Goal: Task Accomplishment & Management: Use online tool/utility

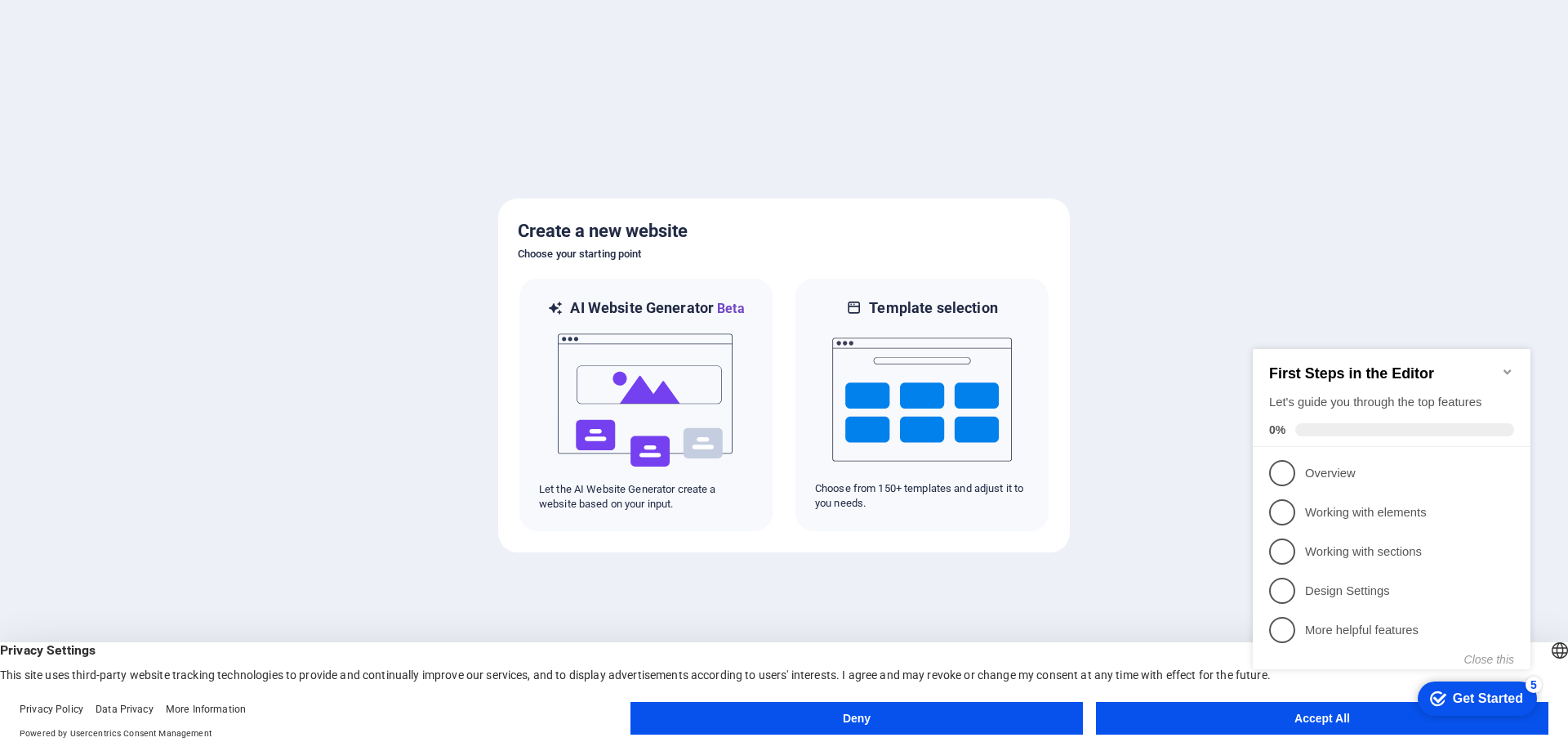
click at [1125, 718] on button "Accept All" at bounding box center [1323, 718] width 453 height 33
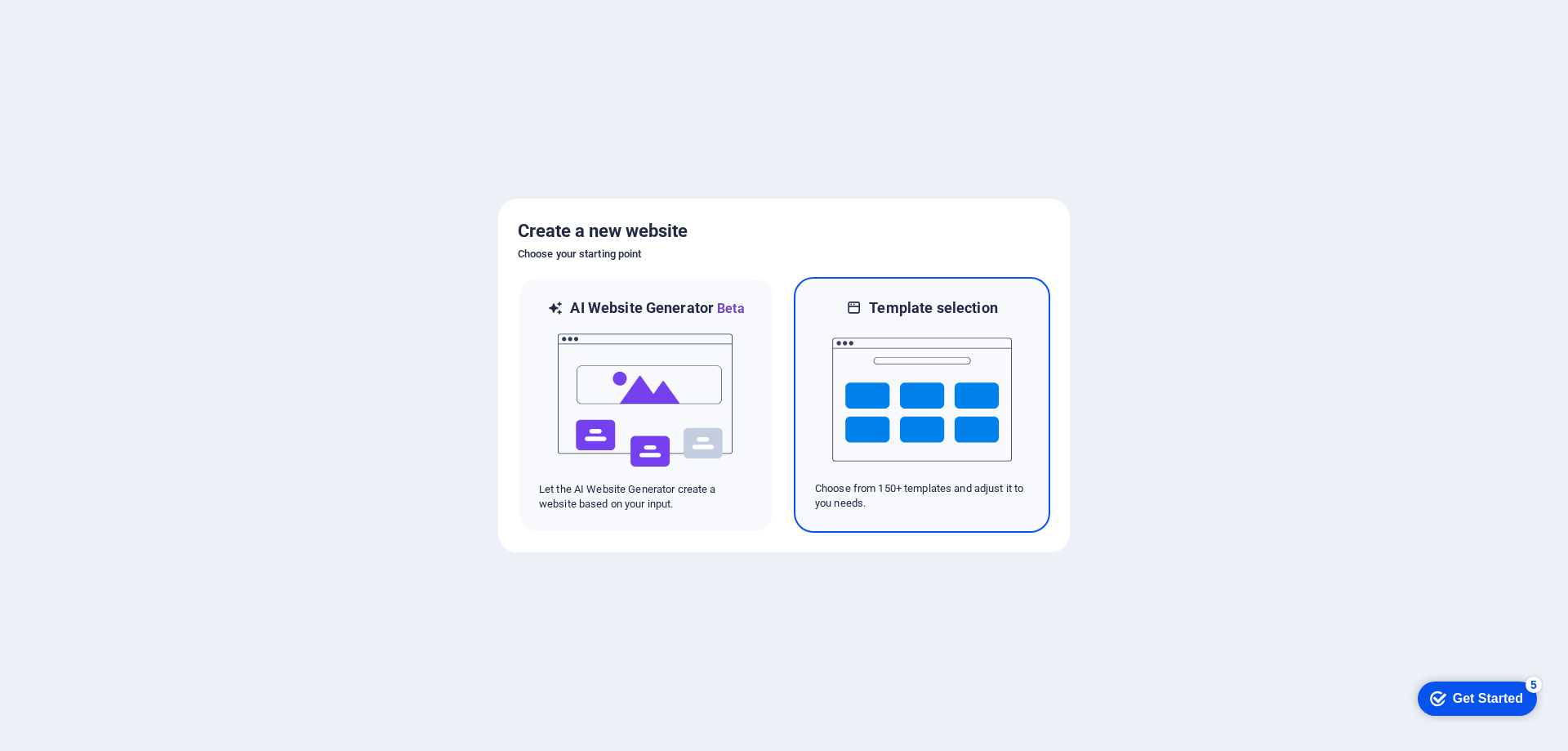
click at [935, 413] on img at bounding box center [922, 400] width 180 height 164
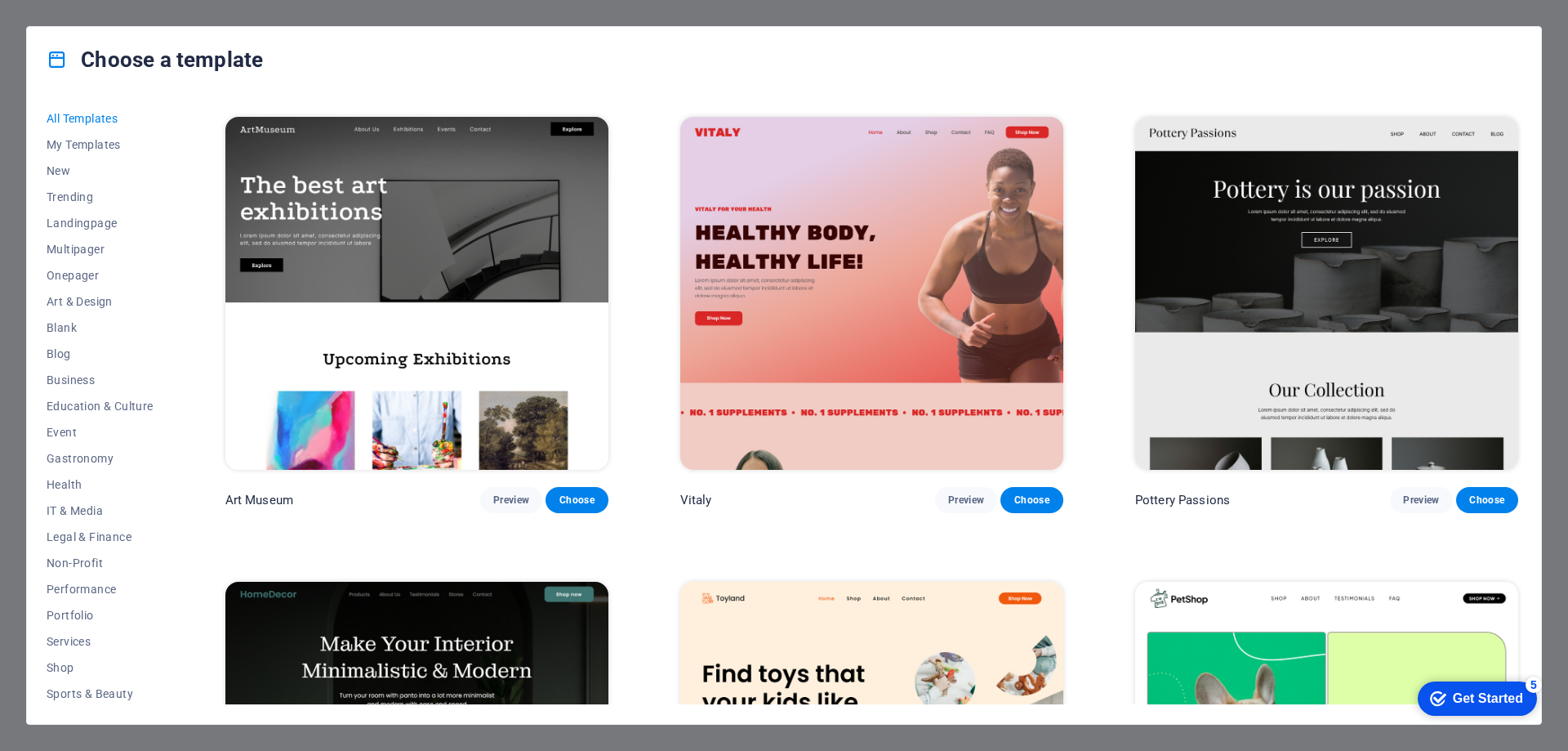
scroll to position [490, 0]
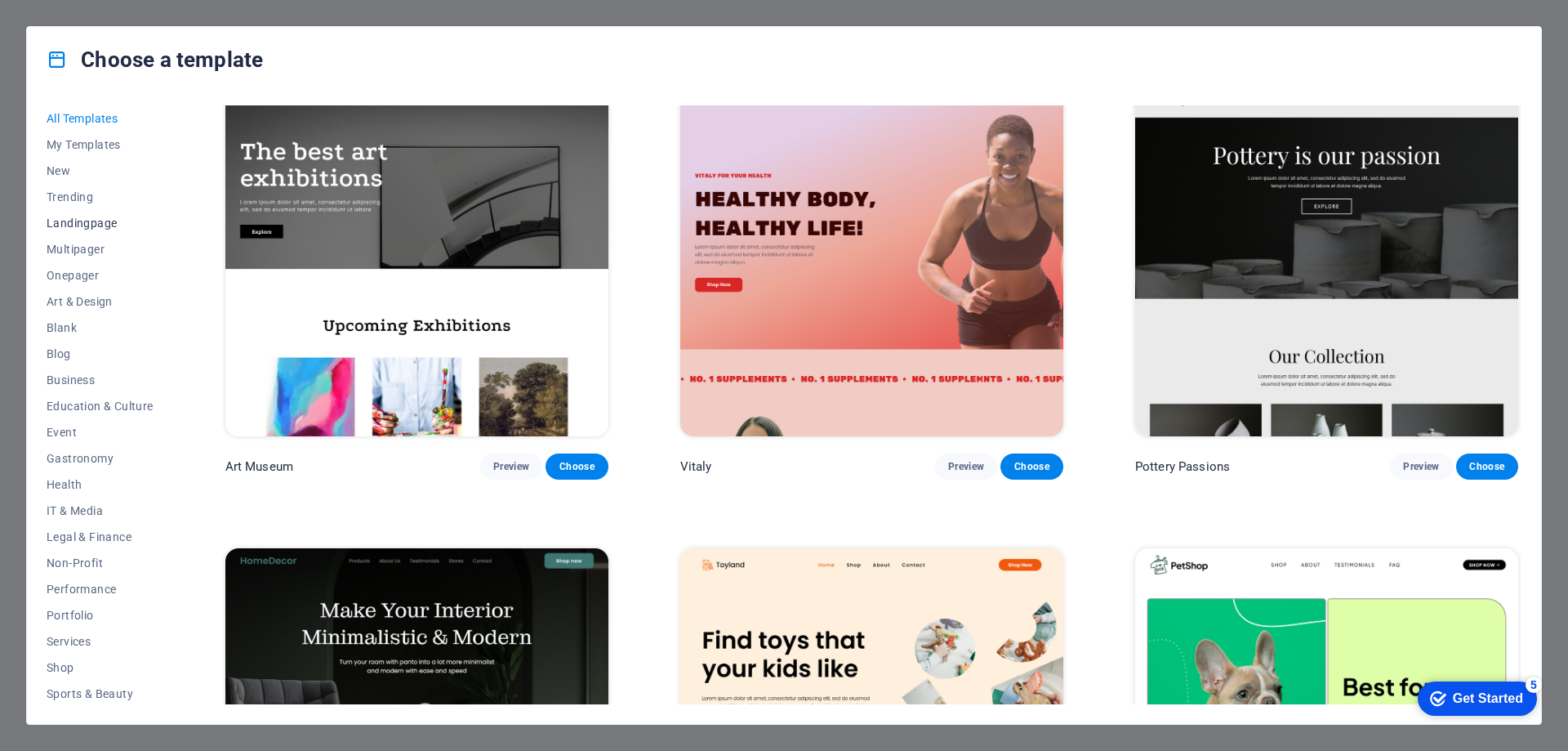
click at [109, 219] on span "Landingpage" at bounding box center [100, 223] width 107 height 13
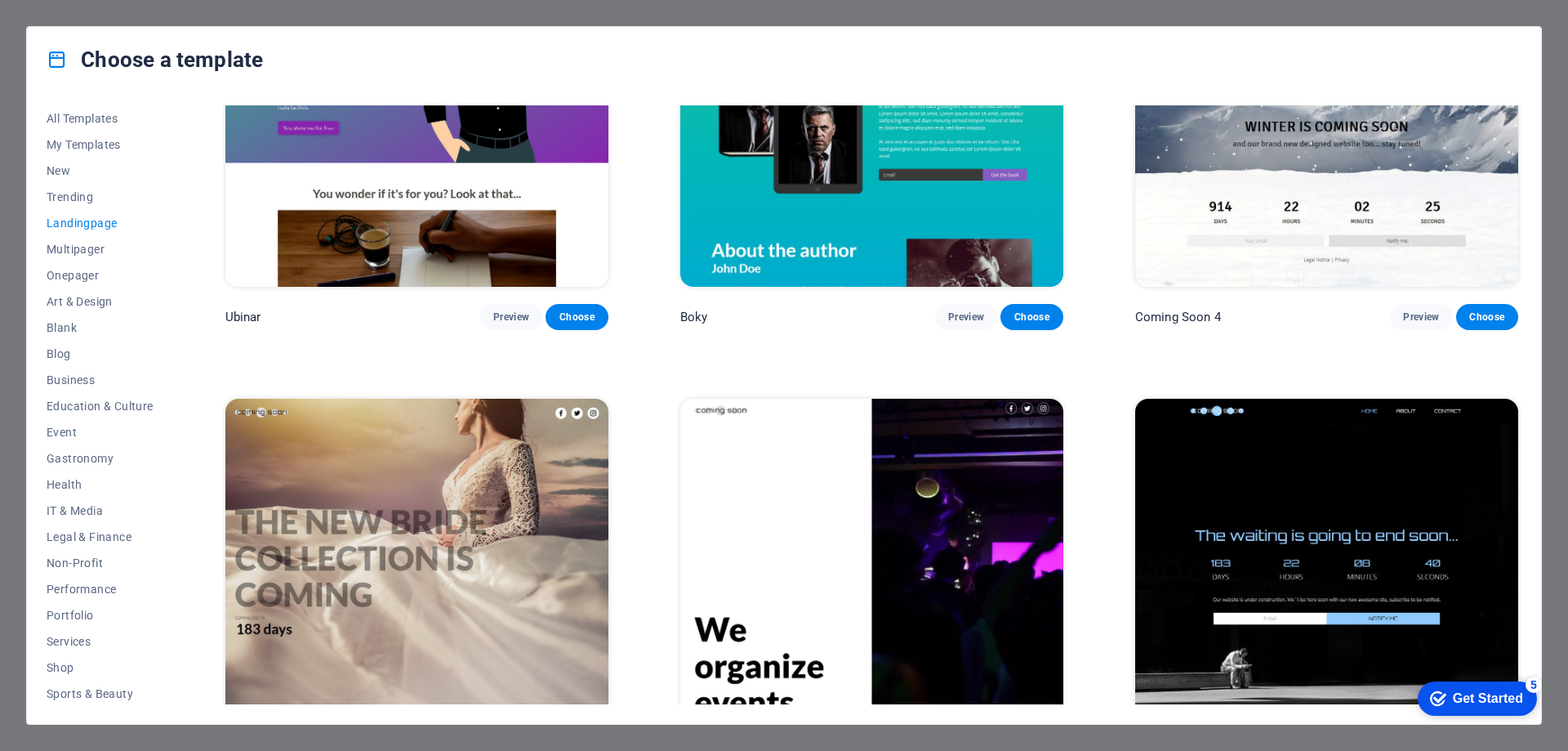
scroll to position [3505, 0]
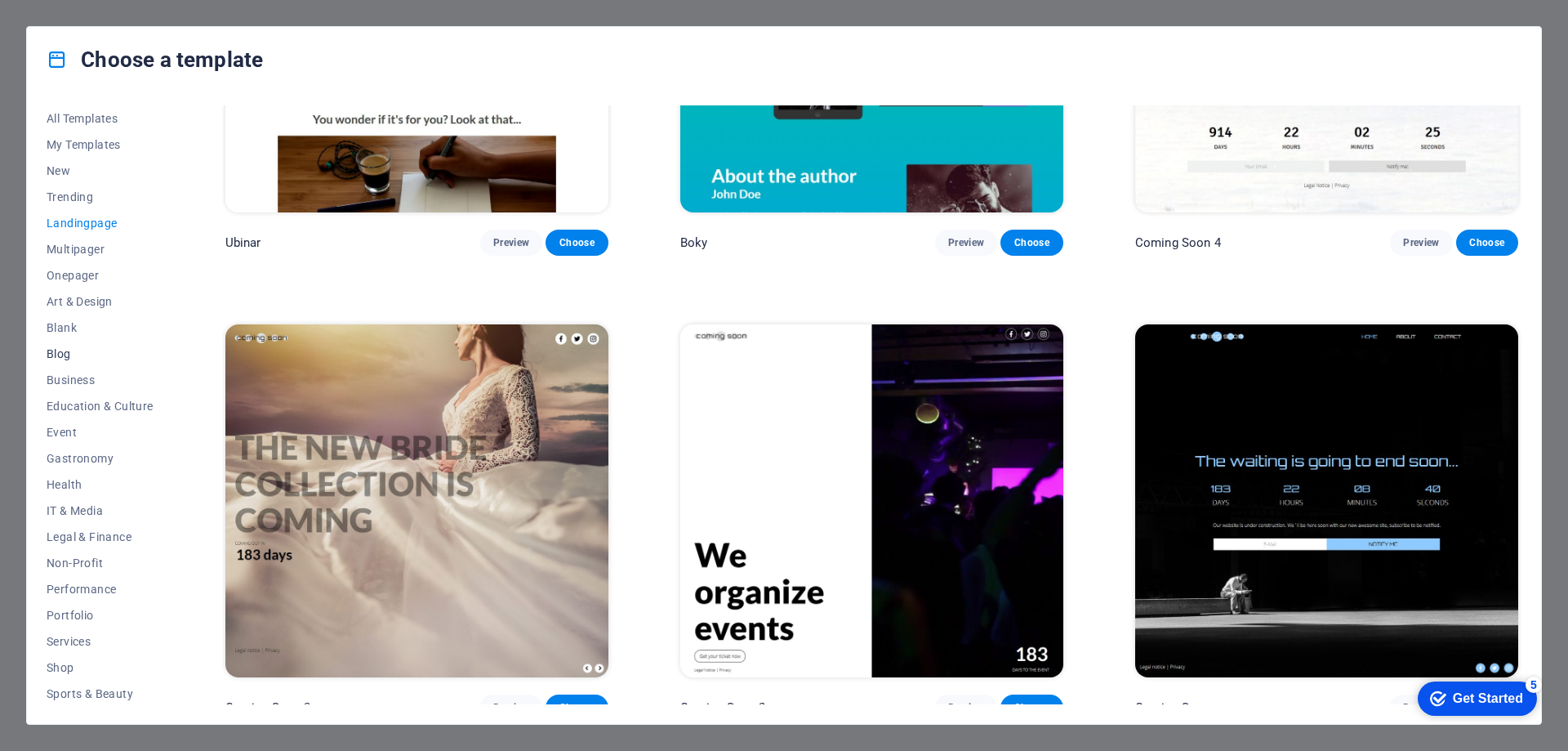
click at [86, 354] on span "Blog" at bounding box center [100, 354] width 107 height 13
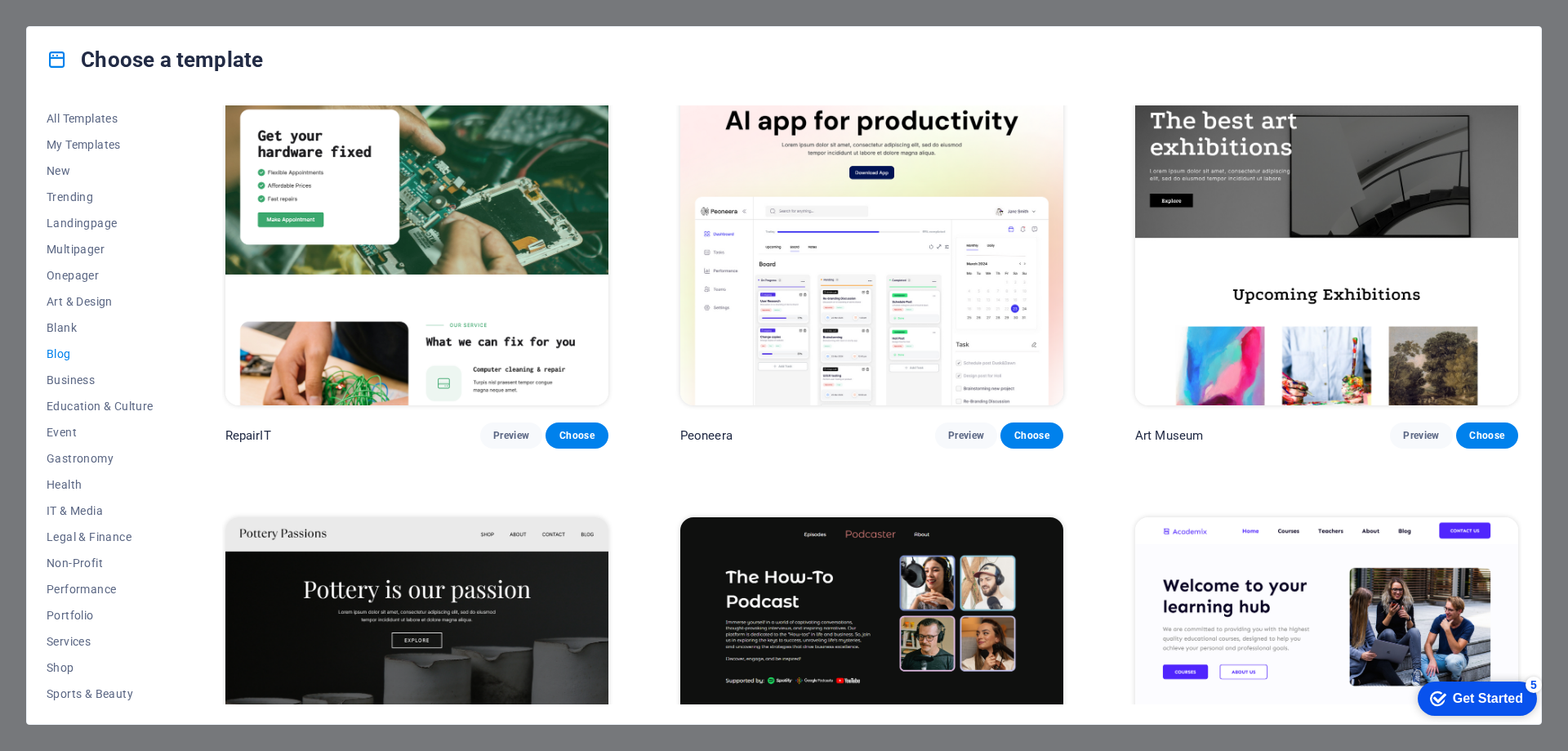
scroll to position [0, 0]
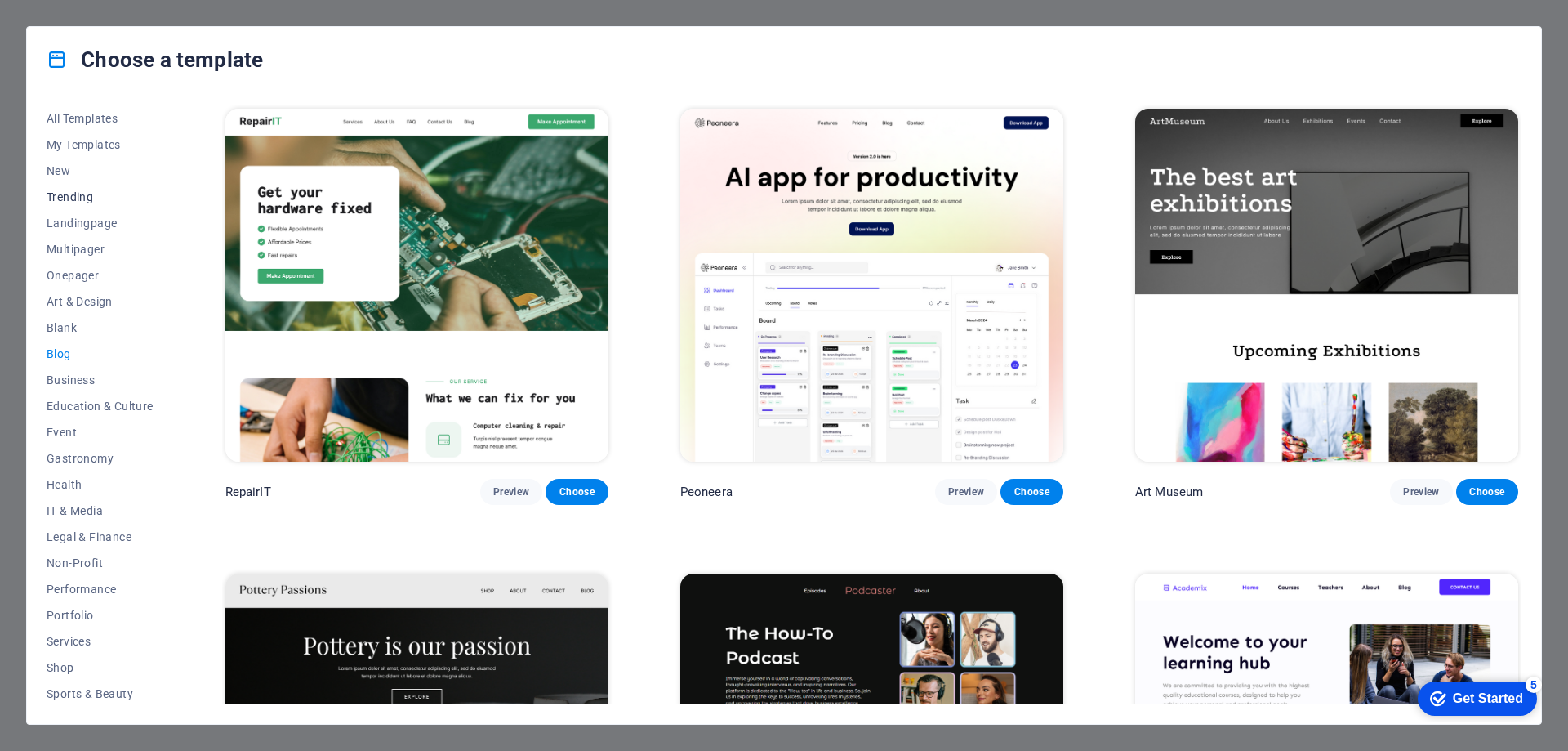
click at [98, 199] on span "Trending" at bounding box center [100, 197] width 107 height 13
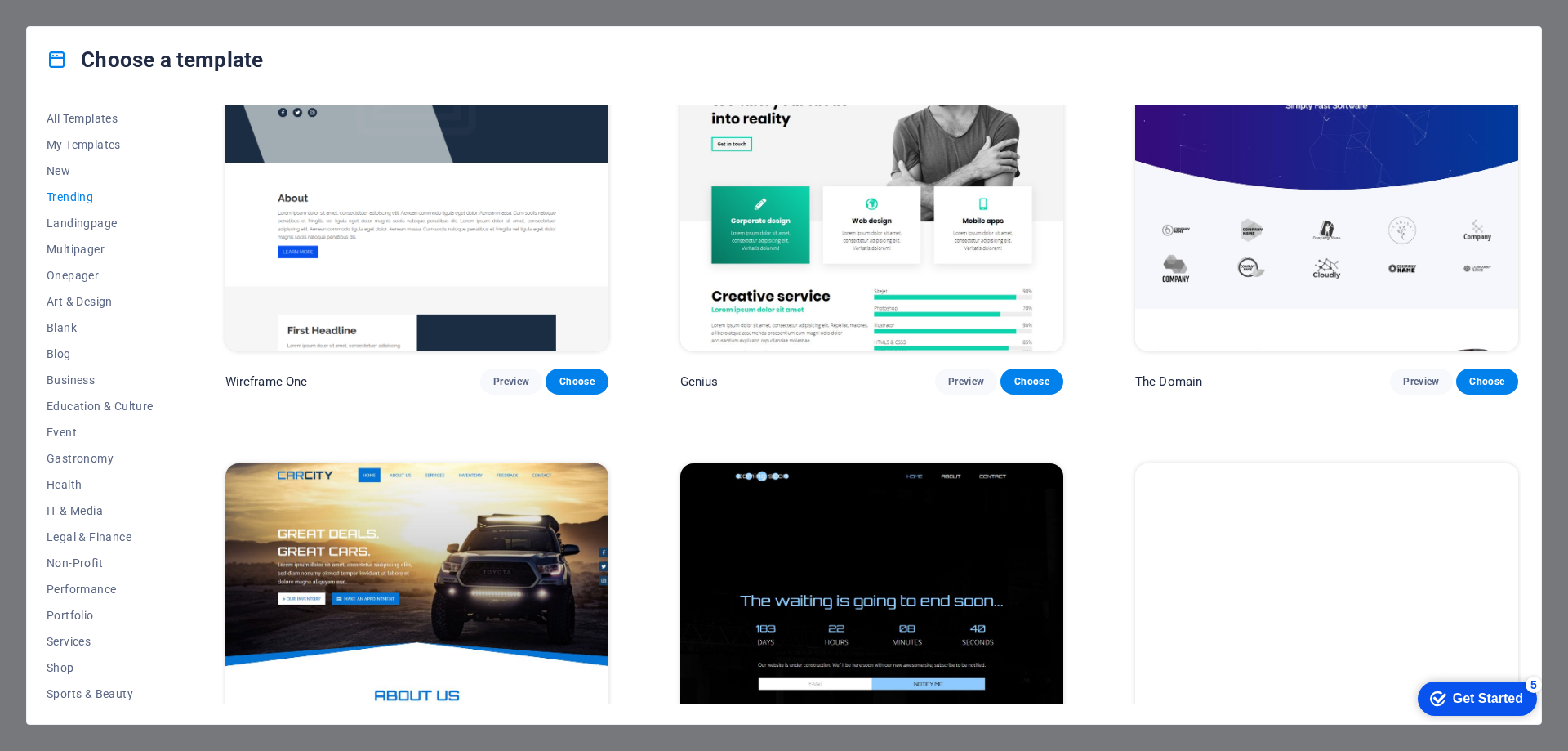
scroll to position [2116, 0]
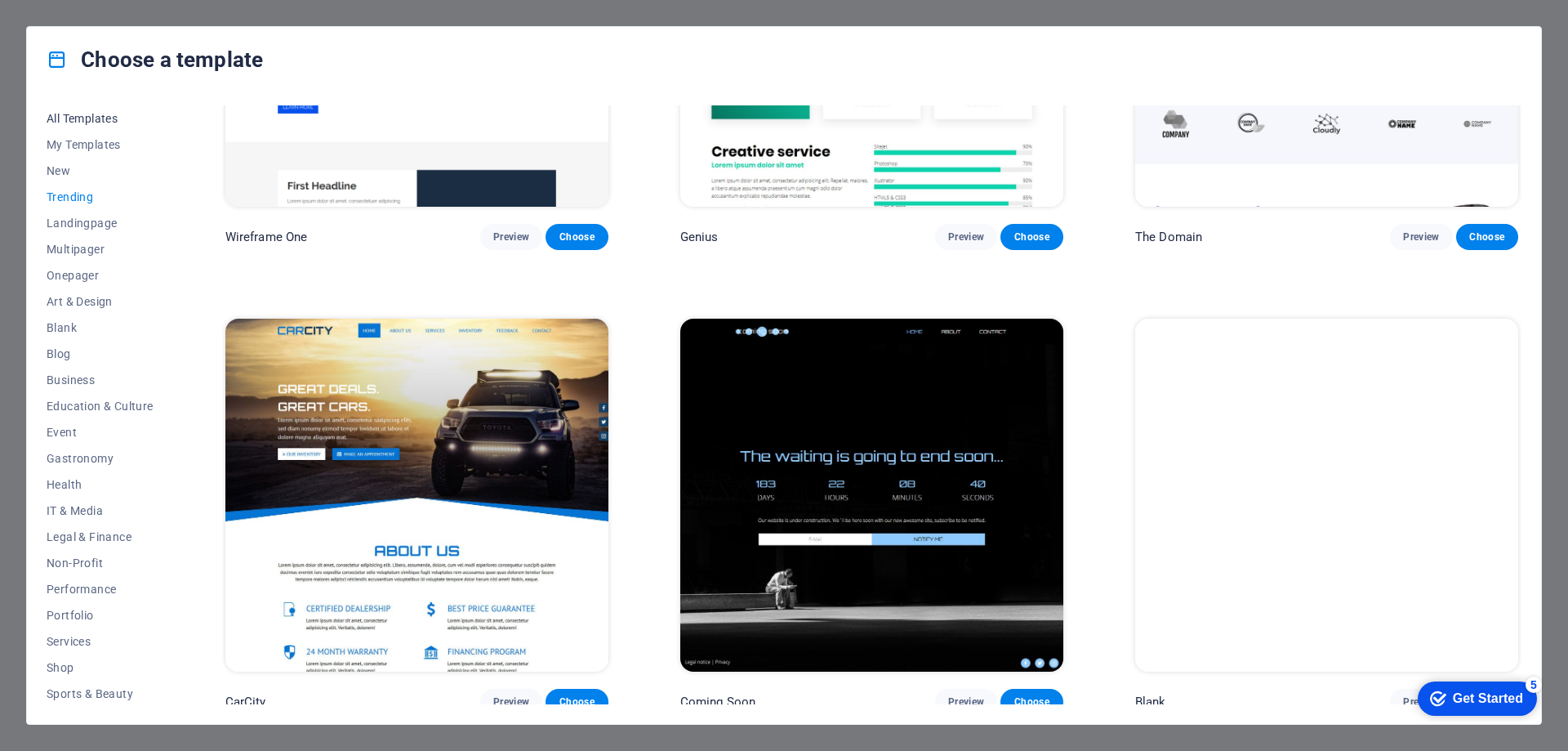
click at [133, 114] on span "All Templates" at bounding box center [100, 119] width 107 height 13
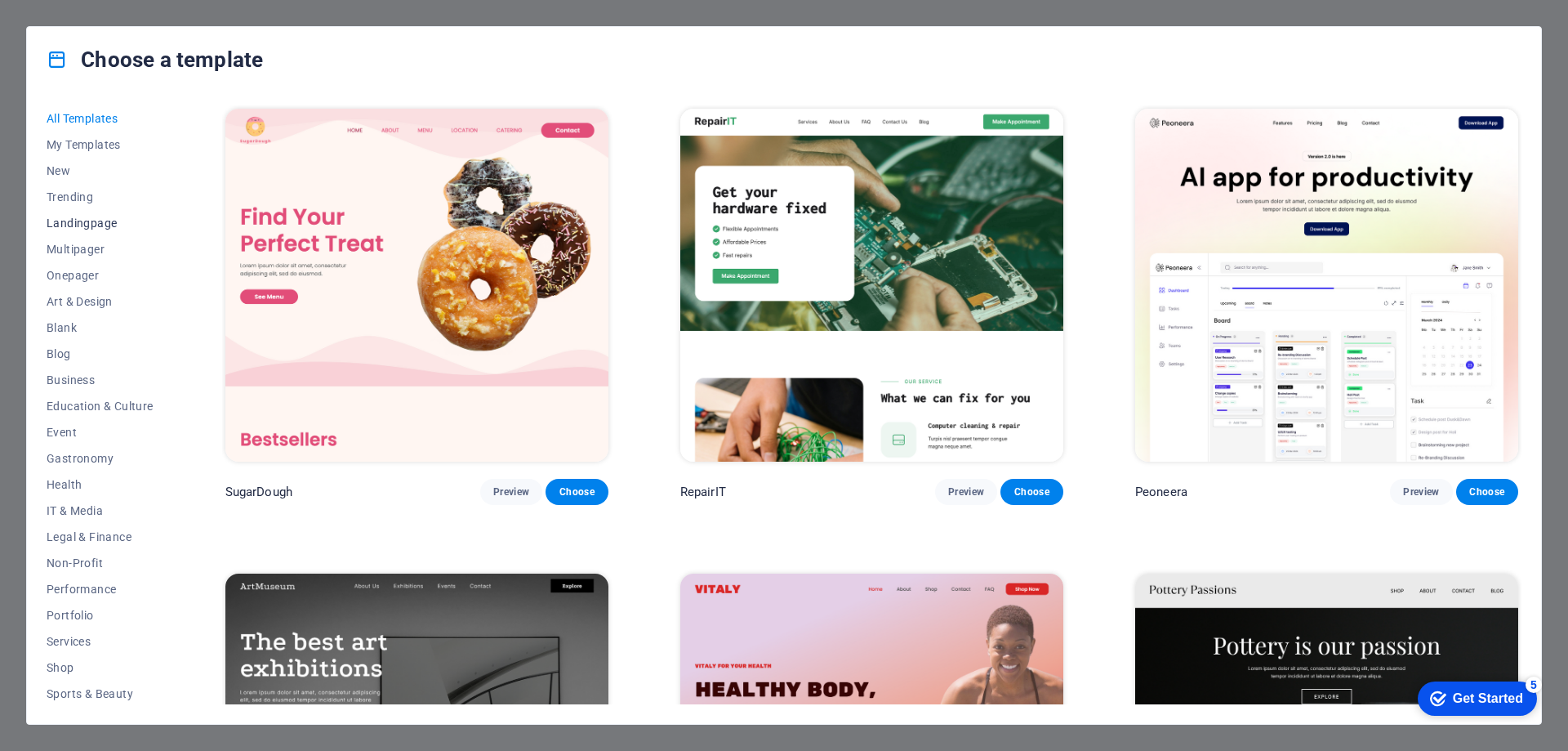
scroll to position [81, 0]
click at [106, 434] on span "IT & Media" at bounding box center [100, 430] width 107 height 13
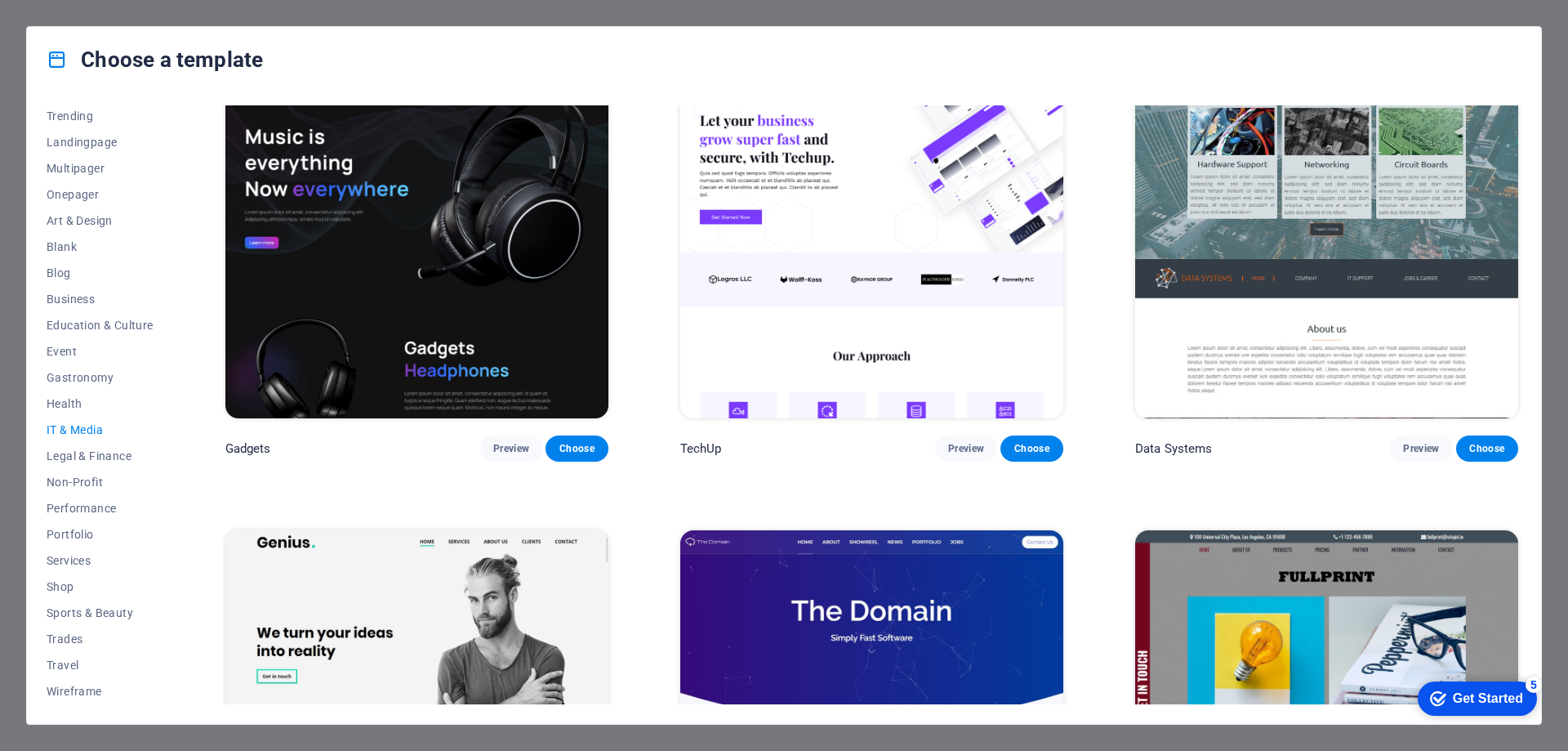
scroll to position [780, 0]
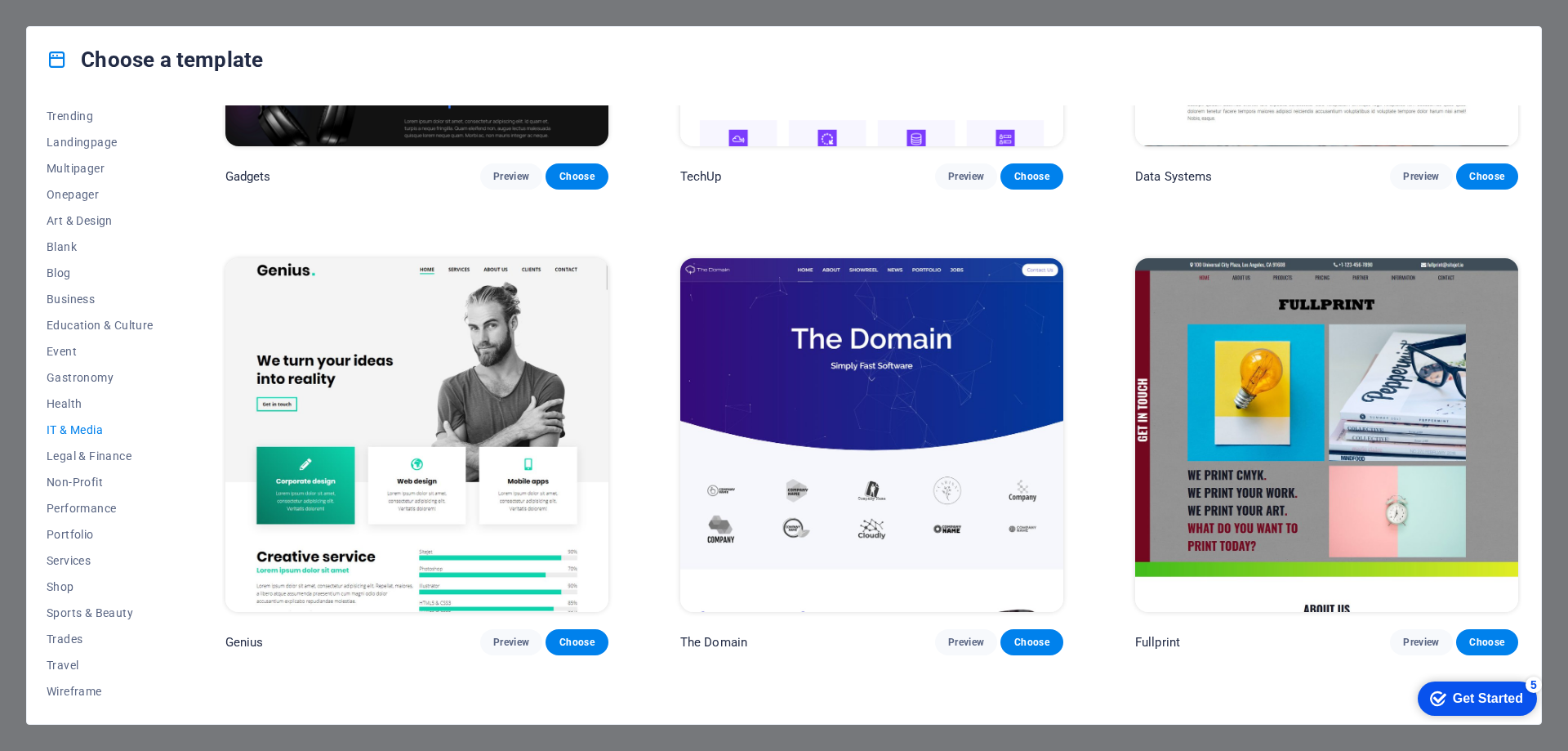
click at [411, 420] on img at bounding box center [417, 434] width 383 height 353
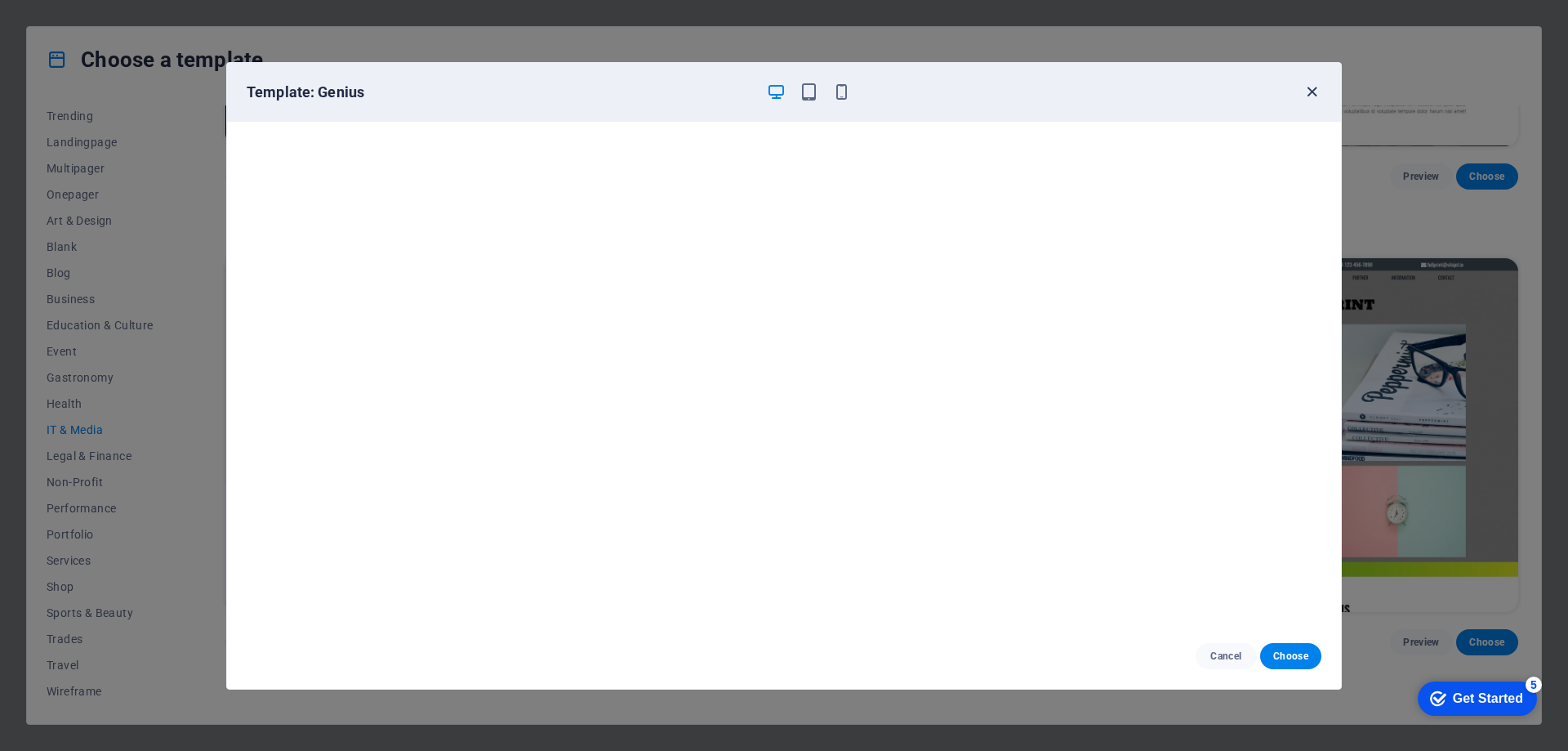
click at [1312, 89] on icon "button" at bounding box center [1312, 92] width 18 height 18
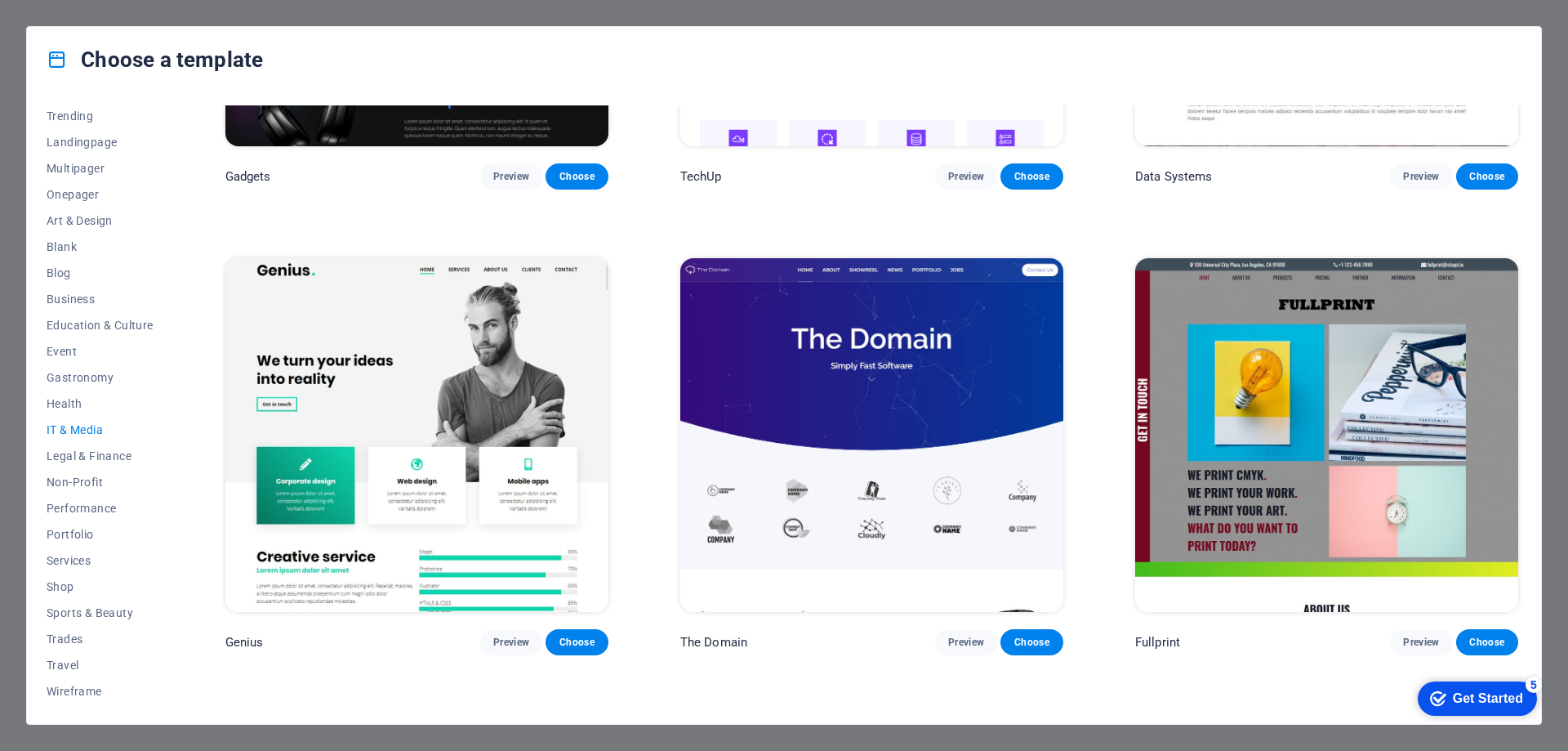
click at [893, 343] on img at bounding box center [872, 434] width 383 height 353
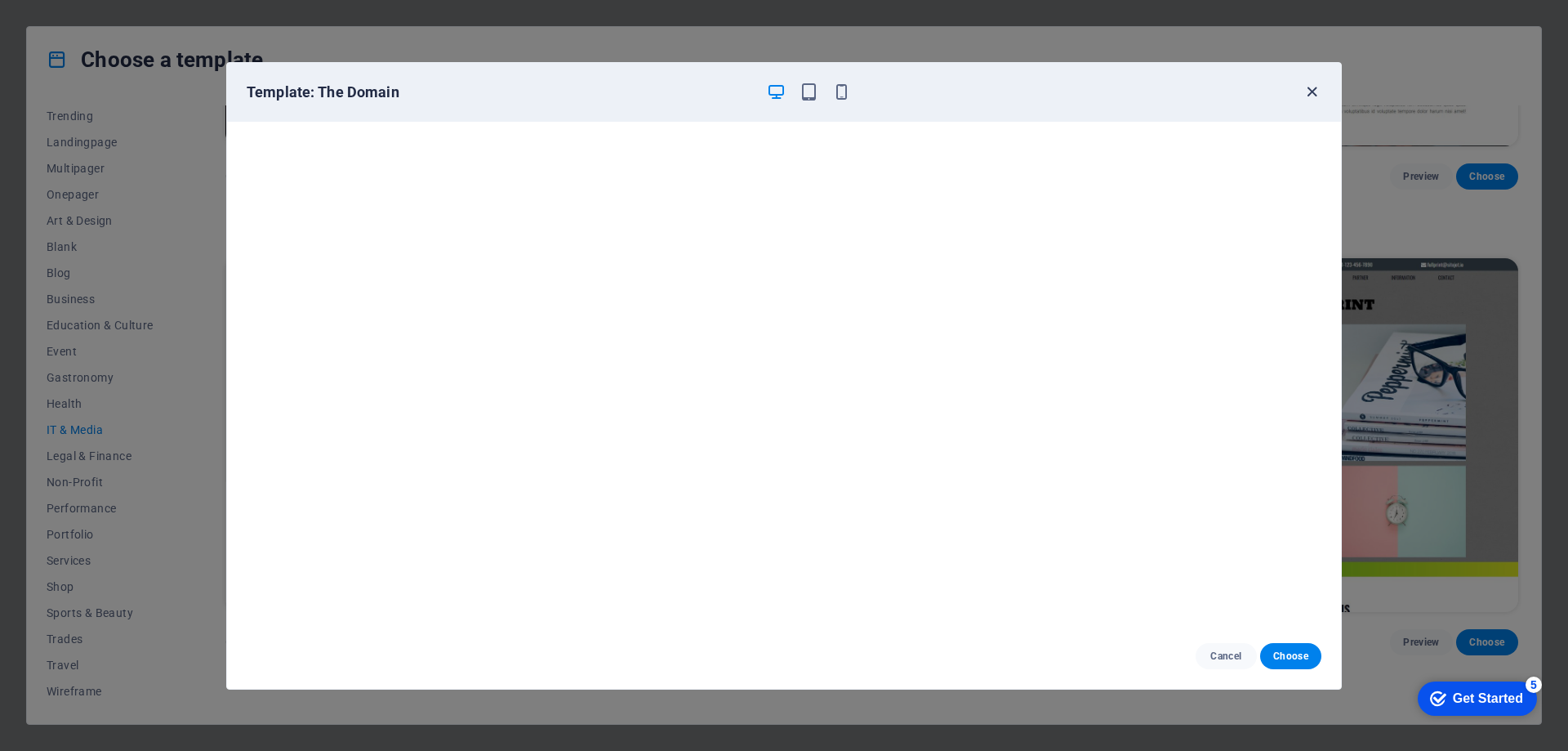
click at [1310, 90] on icon "button" at bounding box center [1312, 92] width 18 height 18
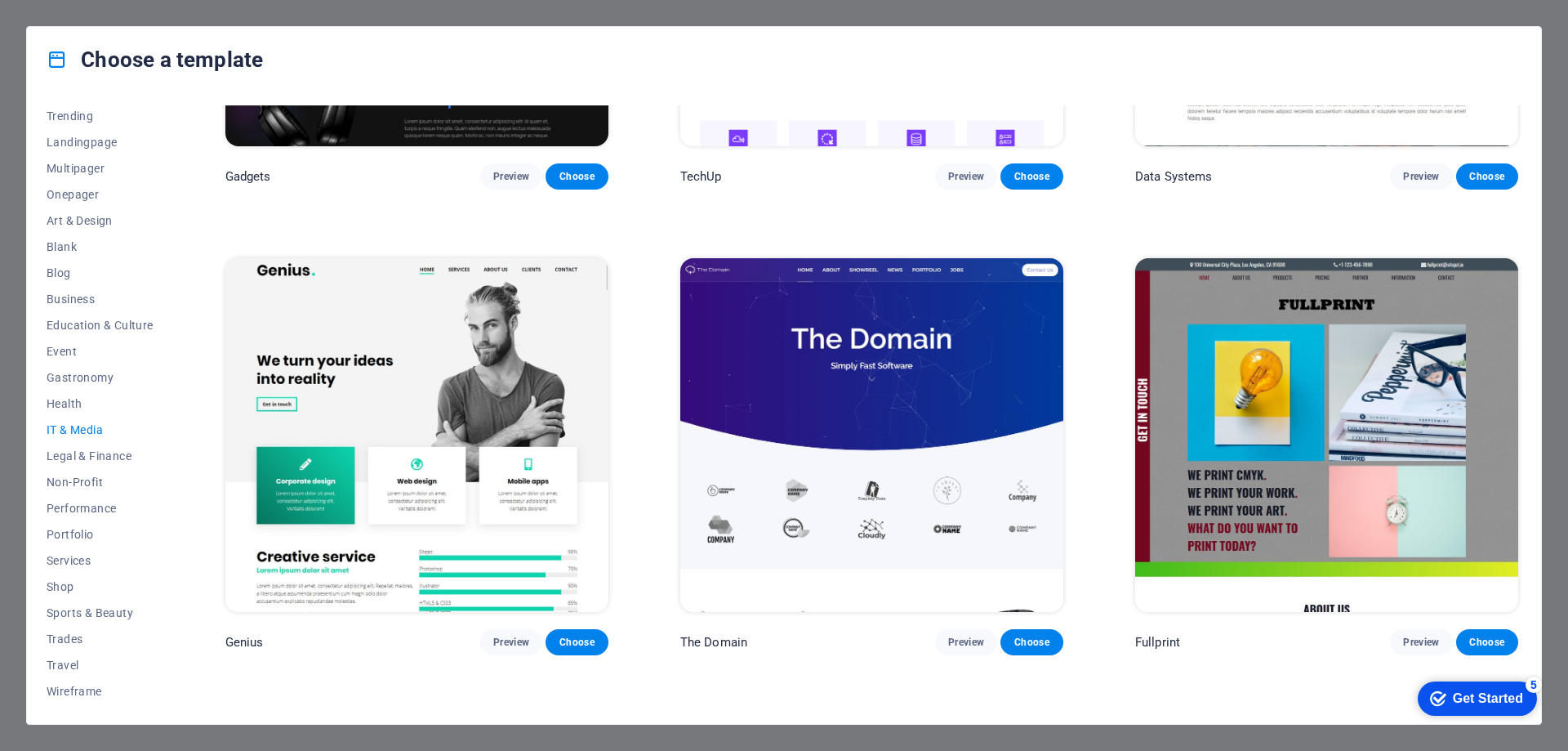
scroll to position [1189, 0]
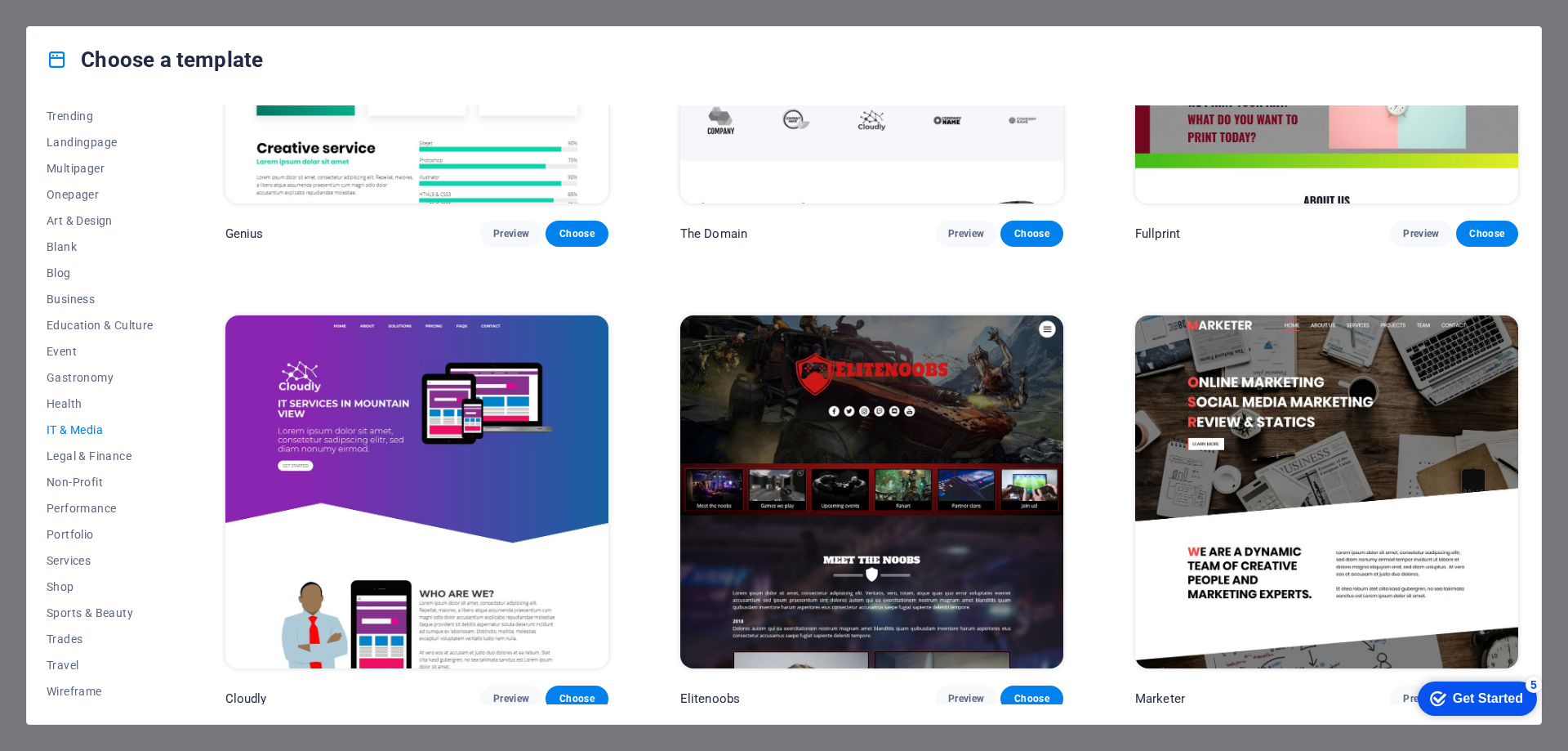
click at [153, 218] on div "All Templates My Templates New Trending Landingpage Multipager Onepager Art & D…" at bounding box center [110, 404] width 127 height 599
click at [120, 194] on span "Onepager" at bounding box center [100, 195] width 107 height 13
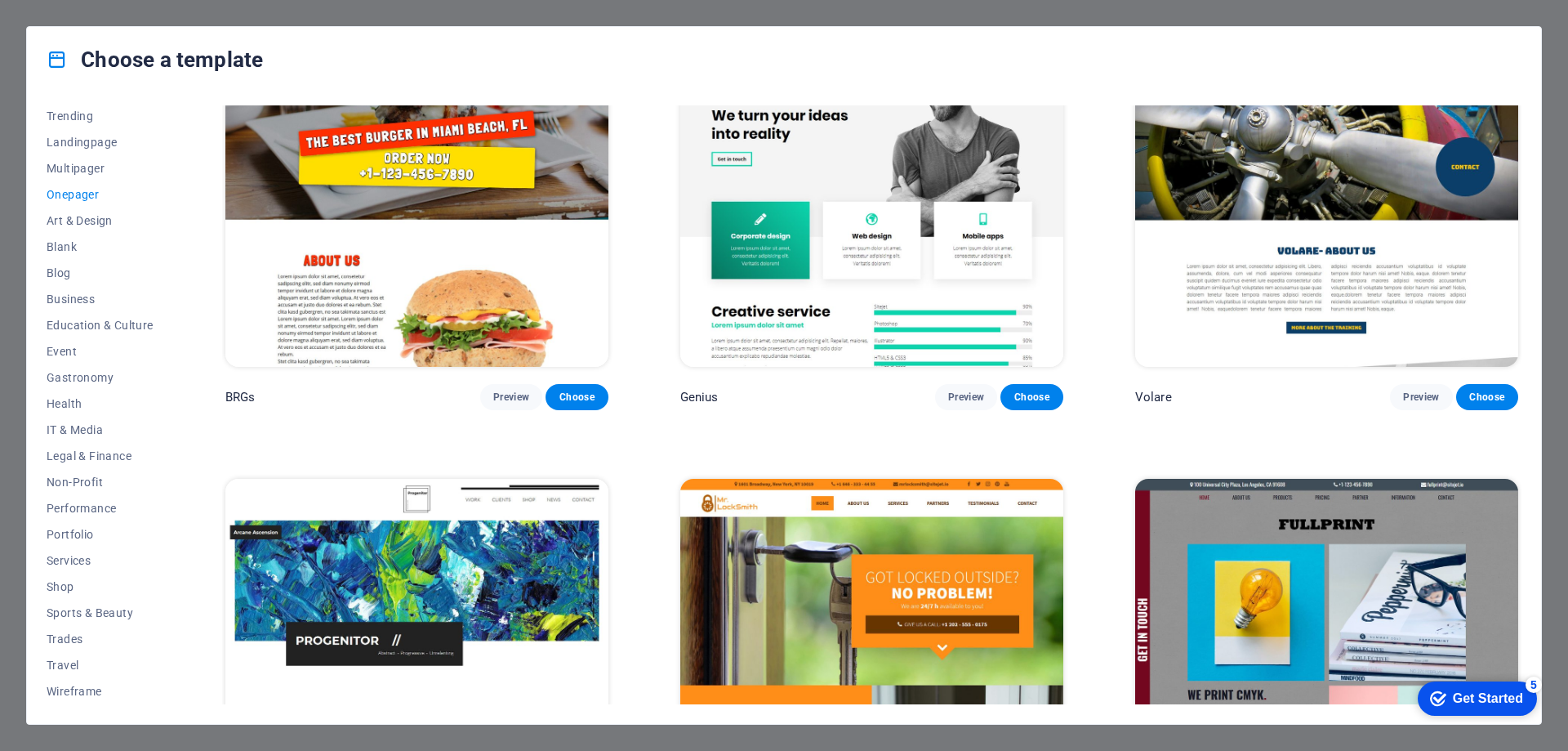
scroll to position [5277, 0]
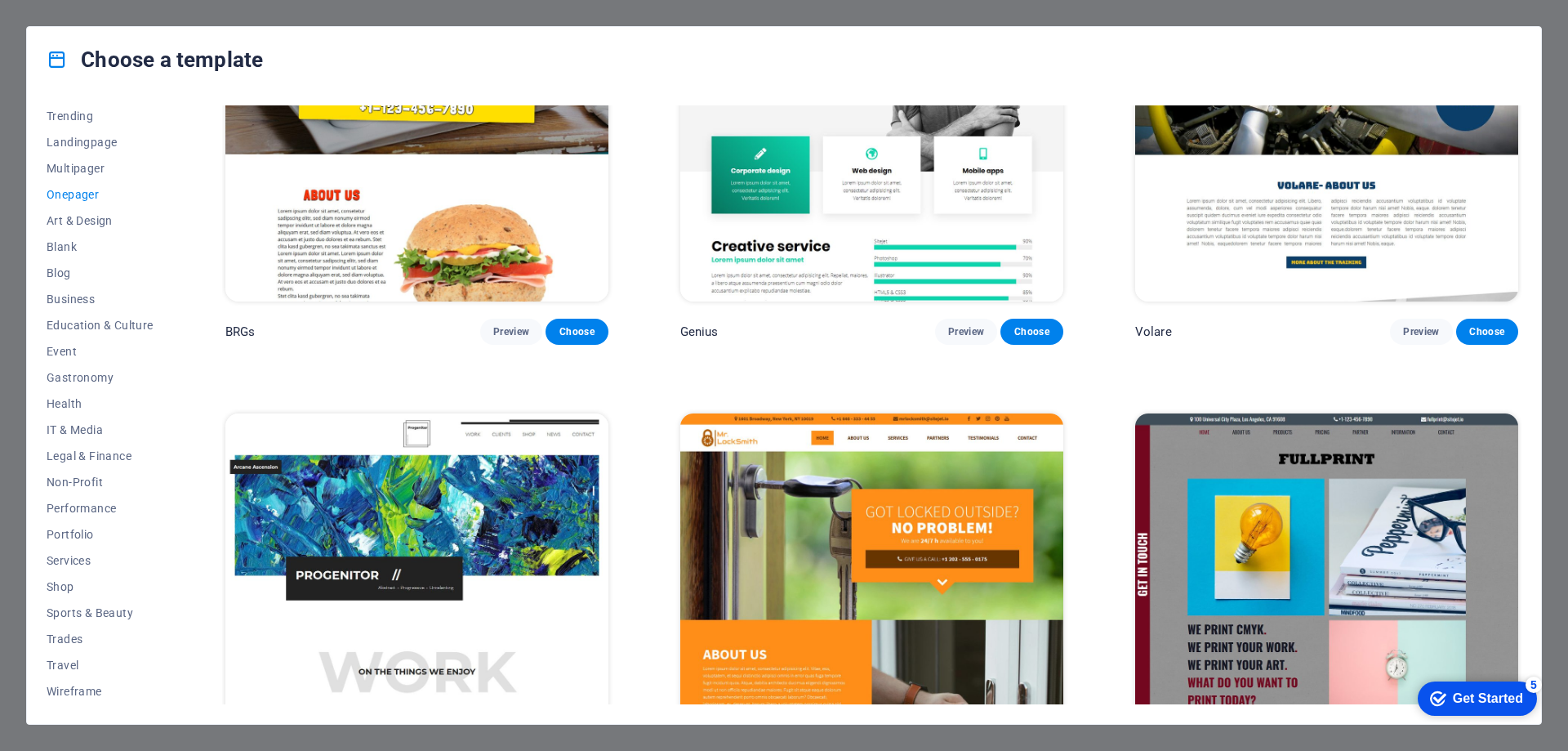
click at [747, 482] on img at bounding box center [872, 590] width 383 height 353
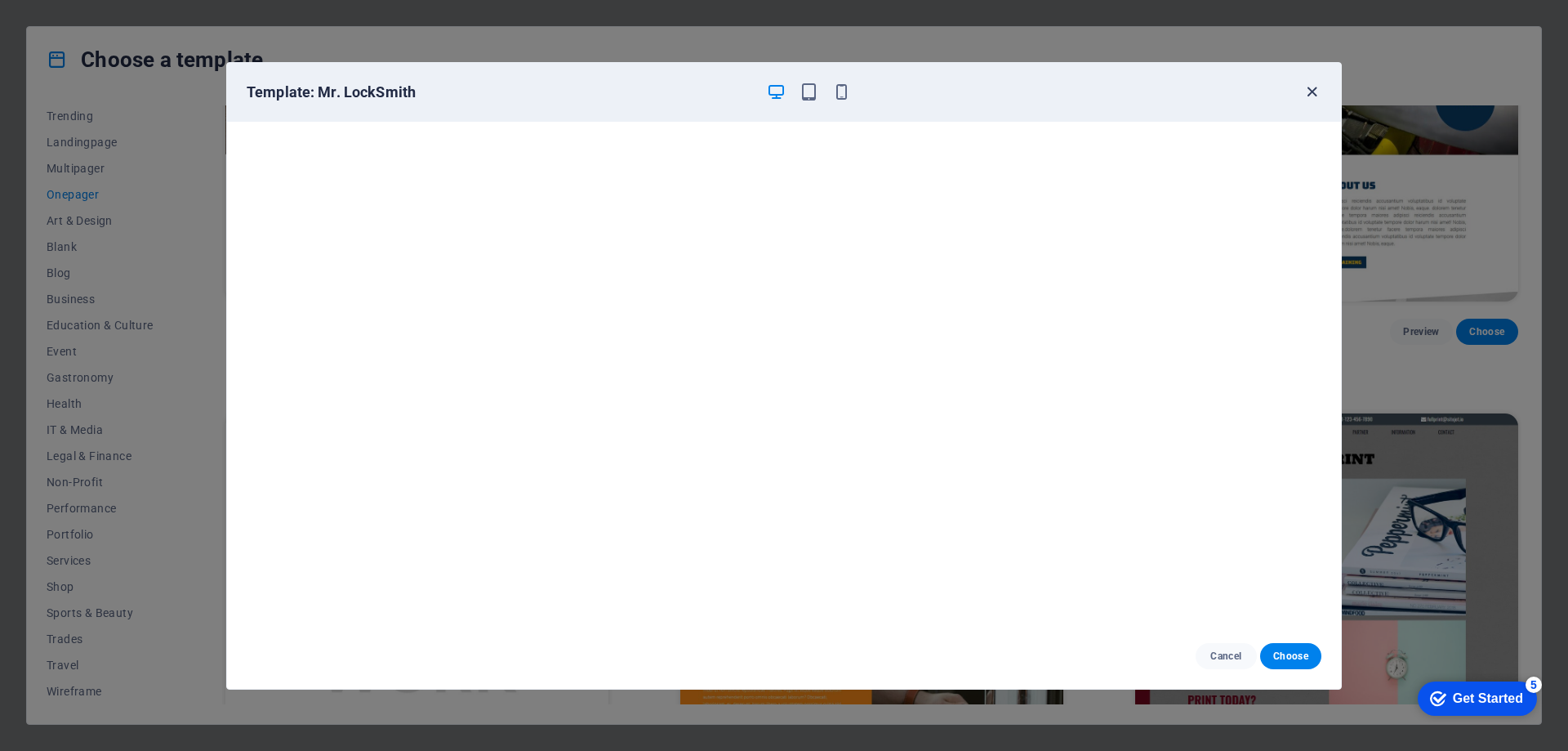
click at [1307, 94] on icon "button" at bounding box center [1312, 92] width 18 height 18
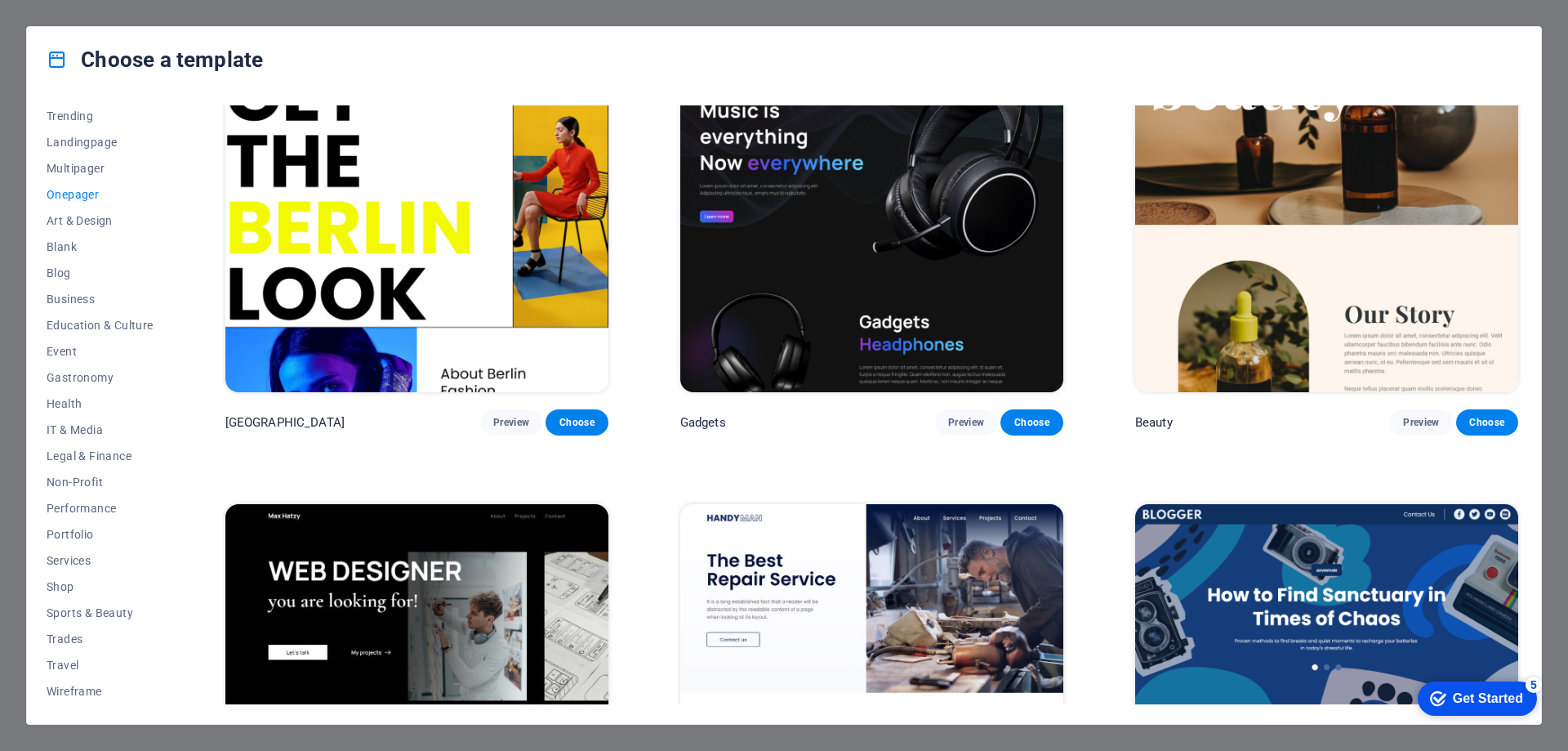
scroll to position [2336, 0]
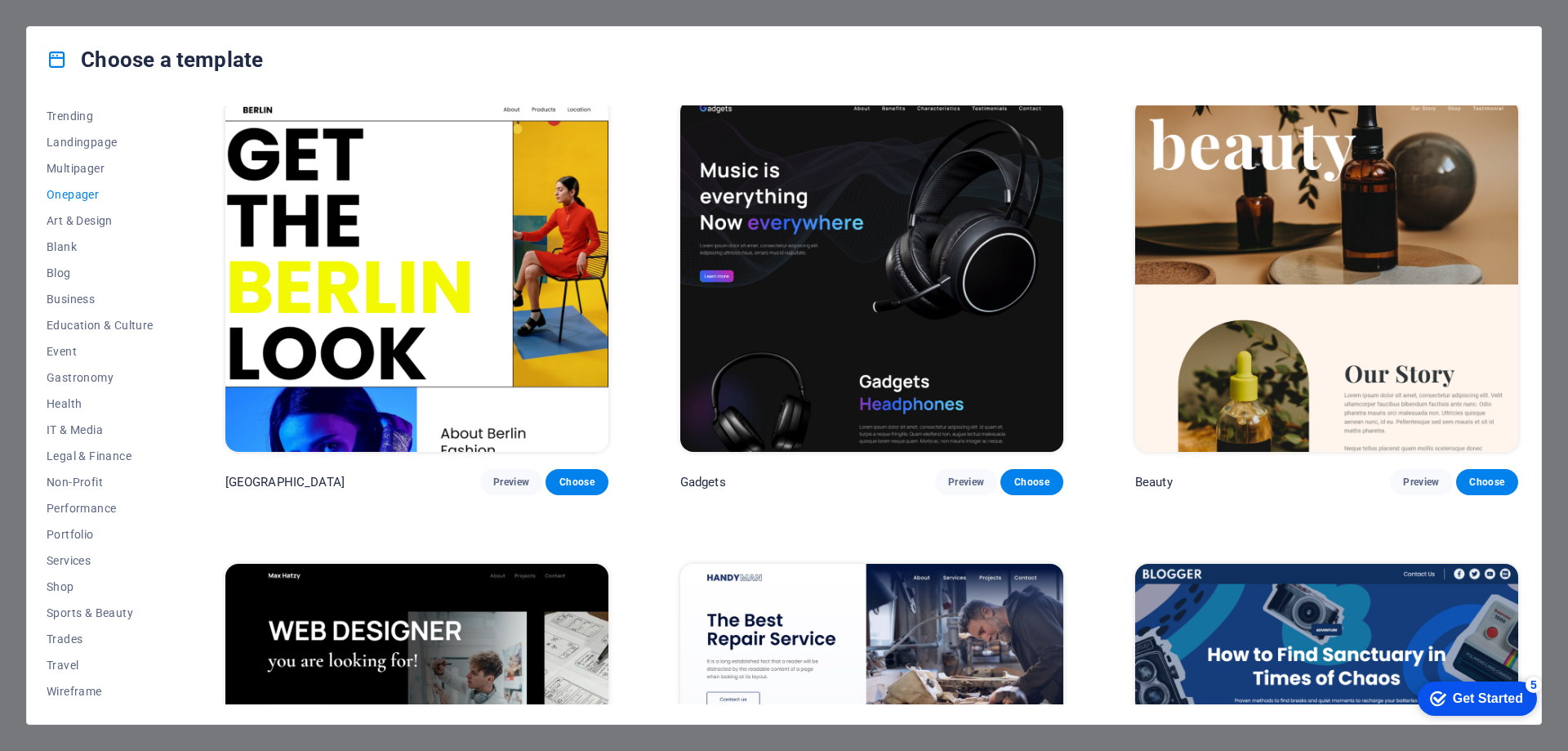
click at [778, 291] on img at bounding box center [872, 275] width 383 height 353
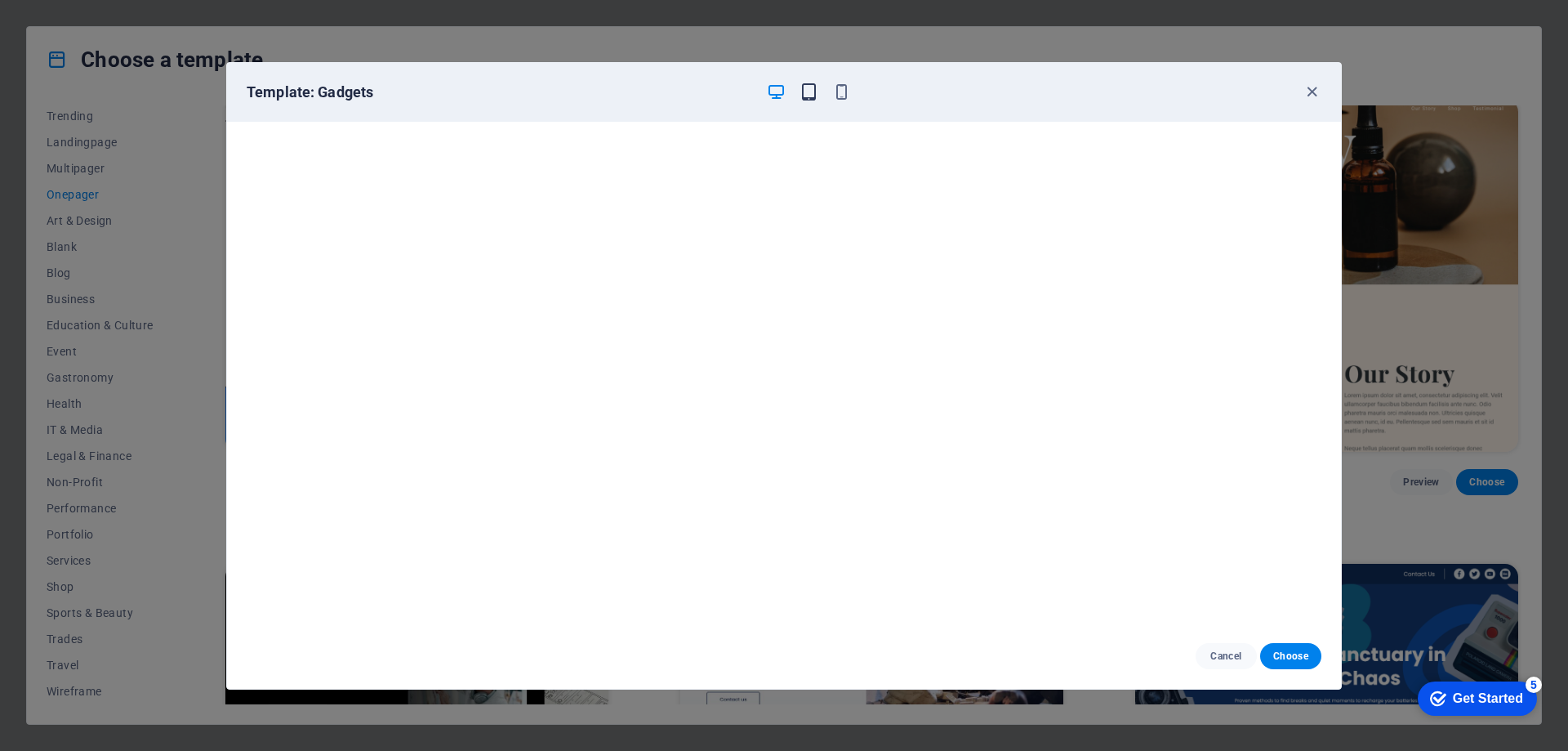
click at [812, 99] on icon "button" at bounding box center [809, 92] width 18 height 18
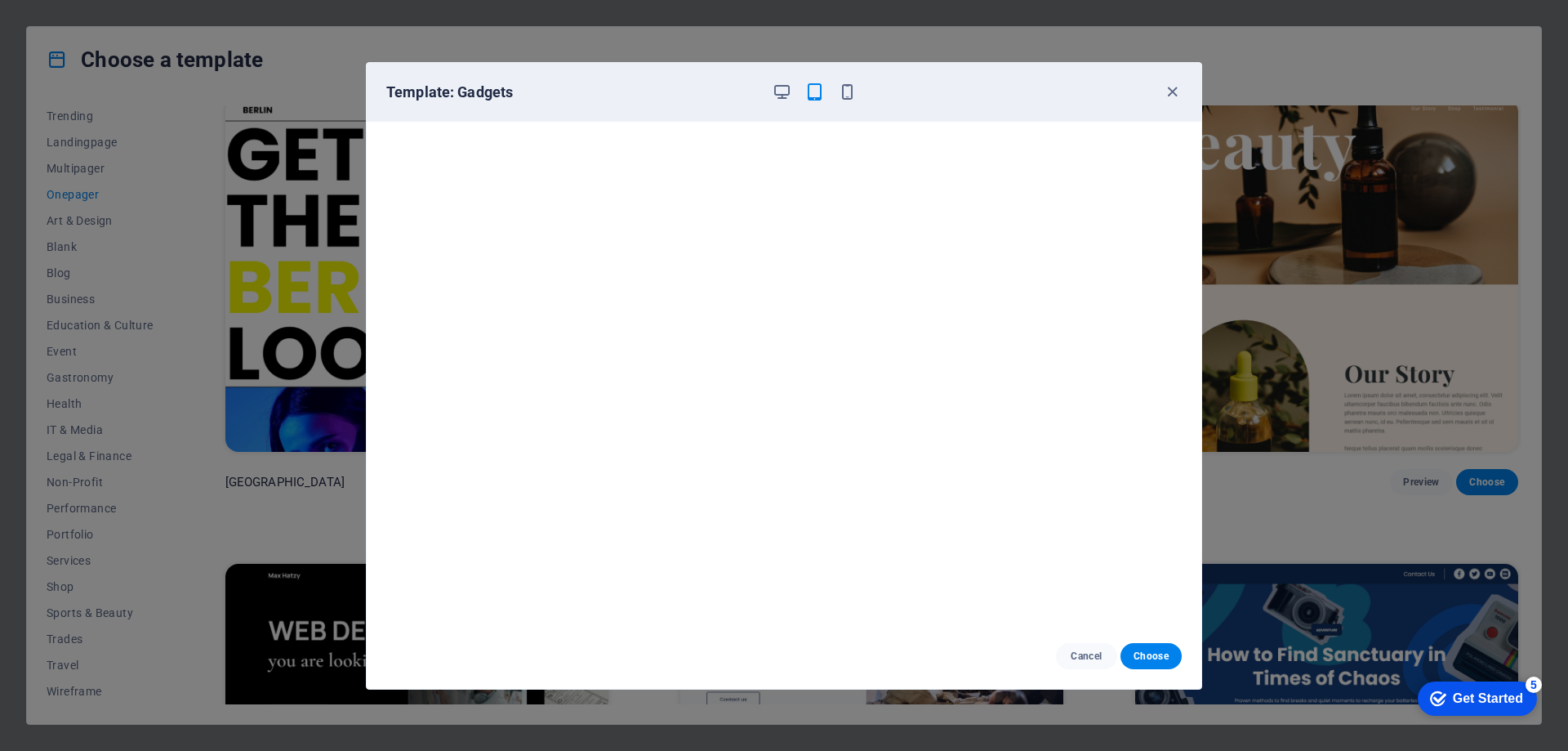
click at [832, 94] on div at bounding box center [814, 92] width 85 height 19
click at [842, 92] on icon "button" at bounding box center [847, 92] width 18 height 18
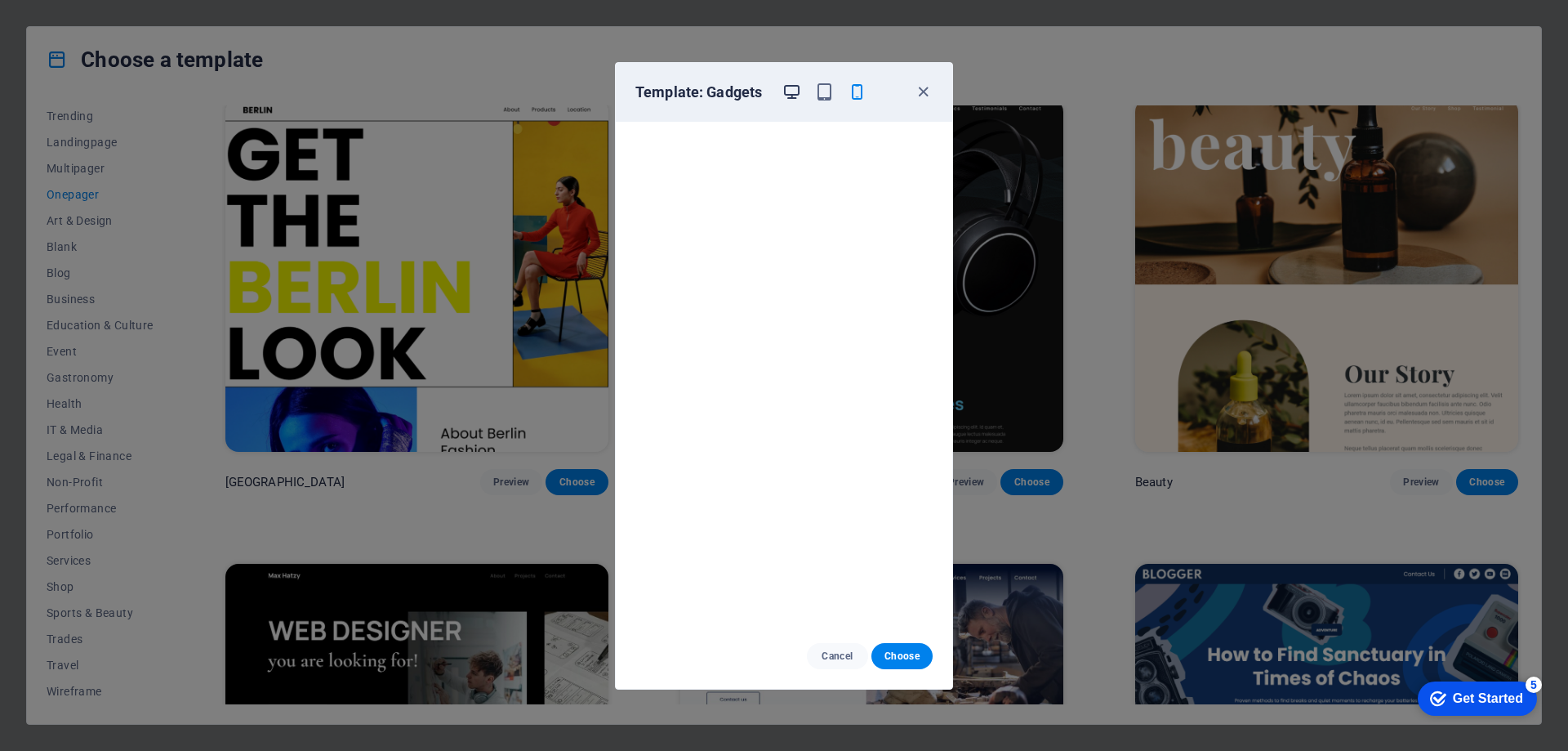
click at [796, 100] on icon "button" at bounding box center [792, 92] width 18 height 18
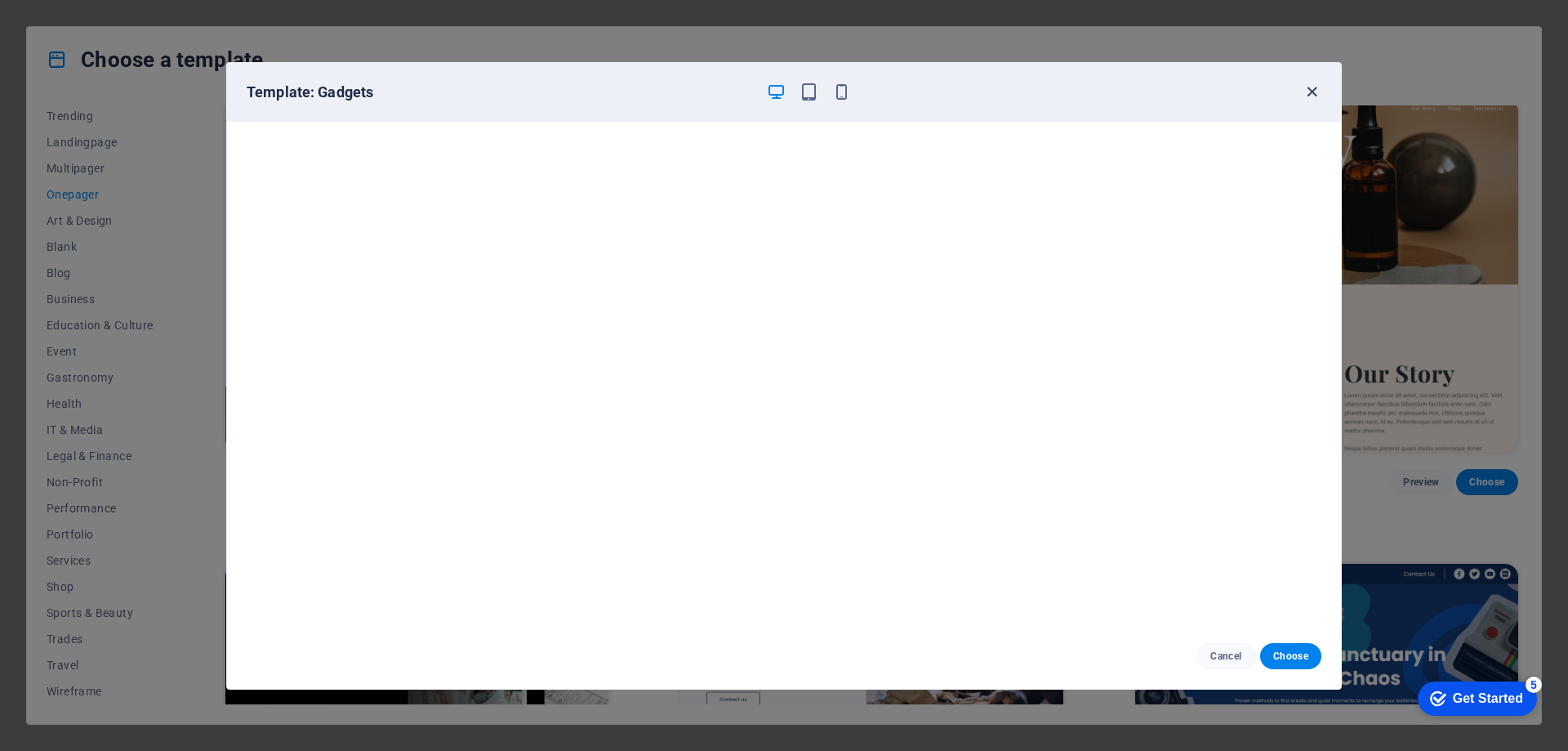
click at [1319, 90] on icon "button" at bounding box center [1312, 92] width 18 height 18
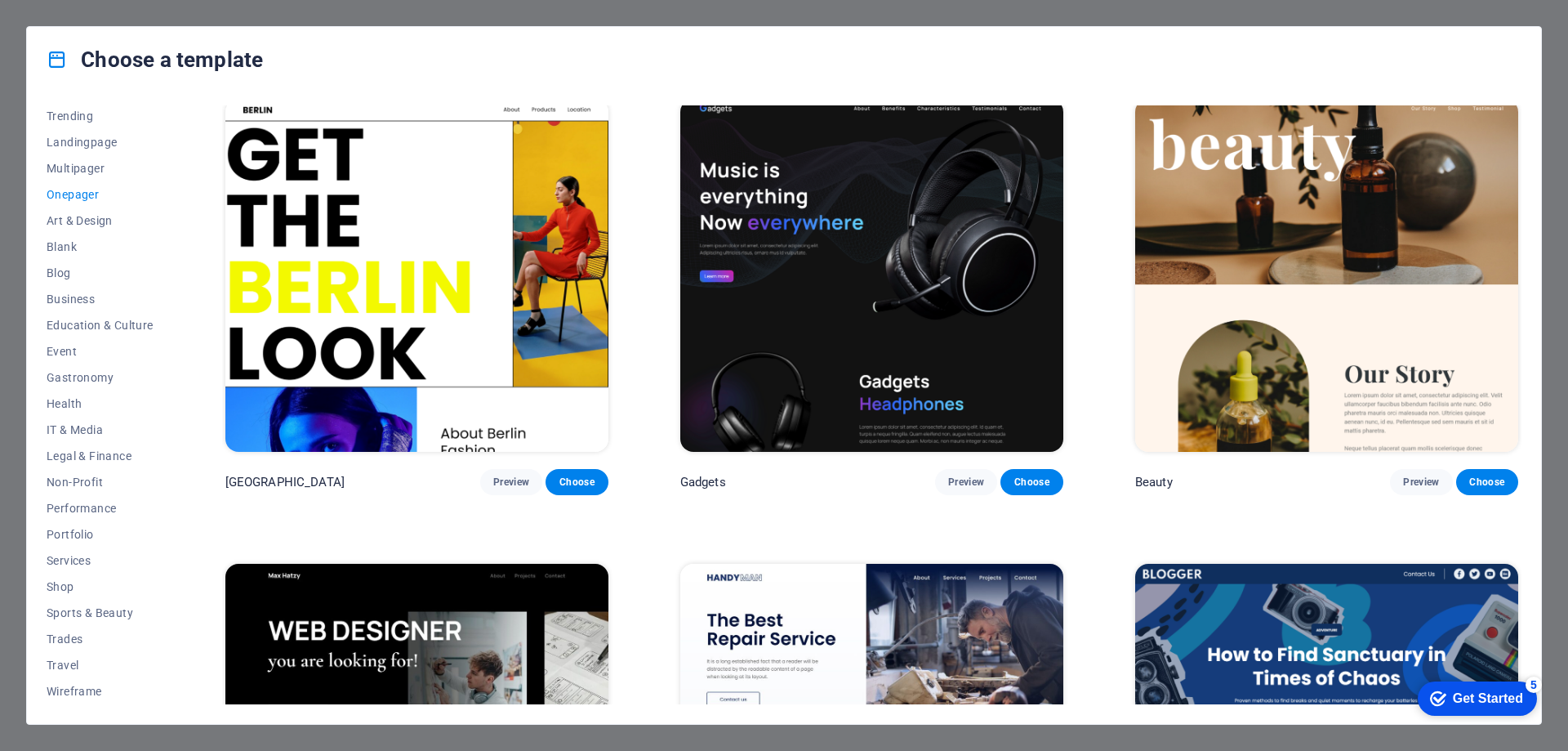
scroll to position [2907, 0]
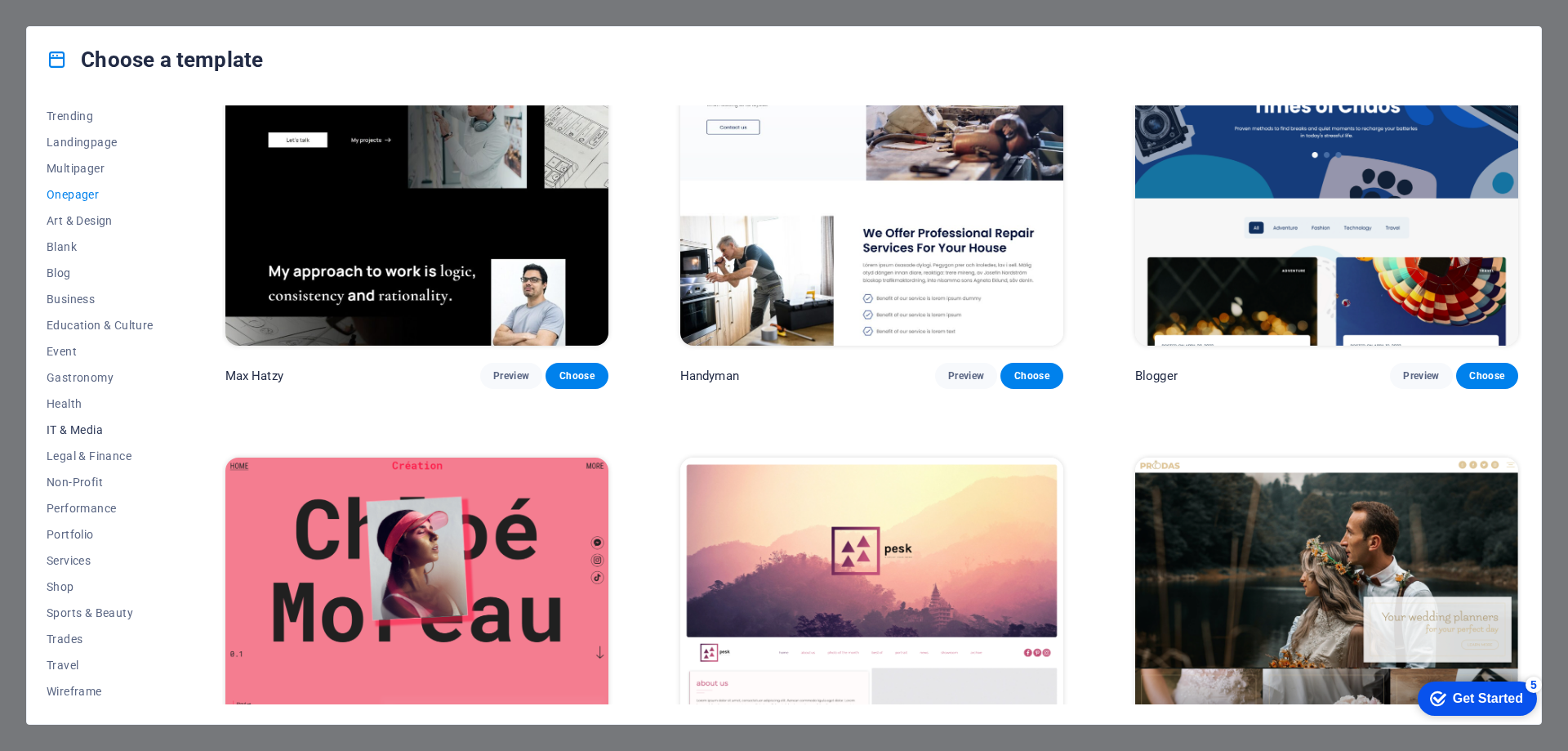
click at [102, 431] on span "IT & Media" at bounding box center [100, 430] width 107 height 13
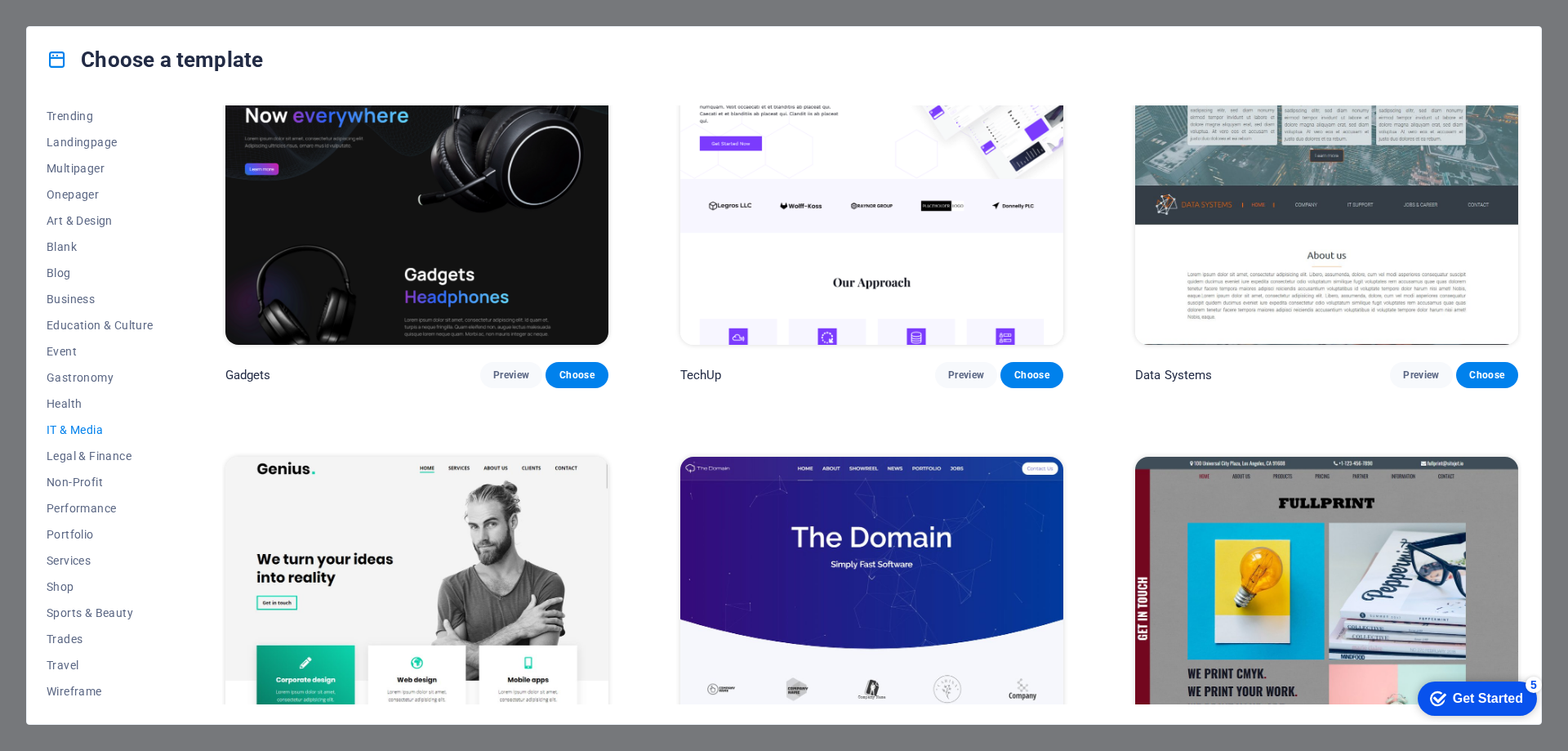
scroll to position [535, 0]
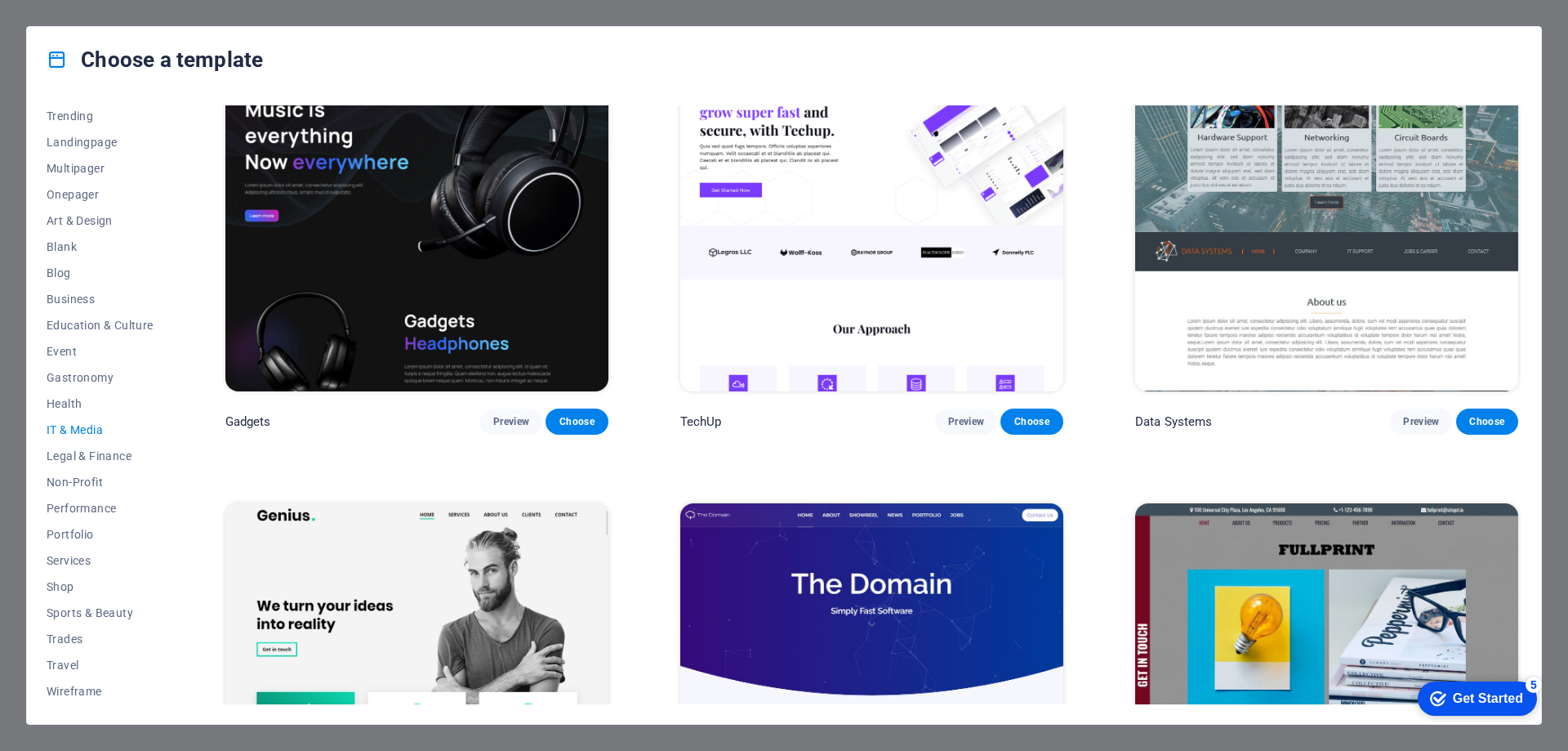
click at [489, 598] on img at bounding box center [417, 680] width 383 height 353
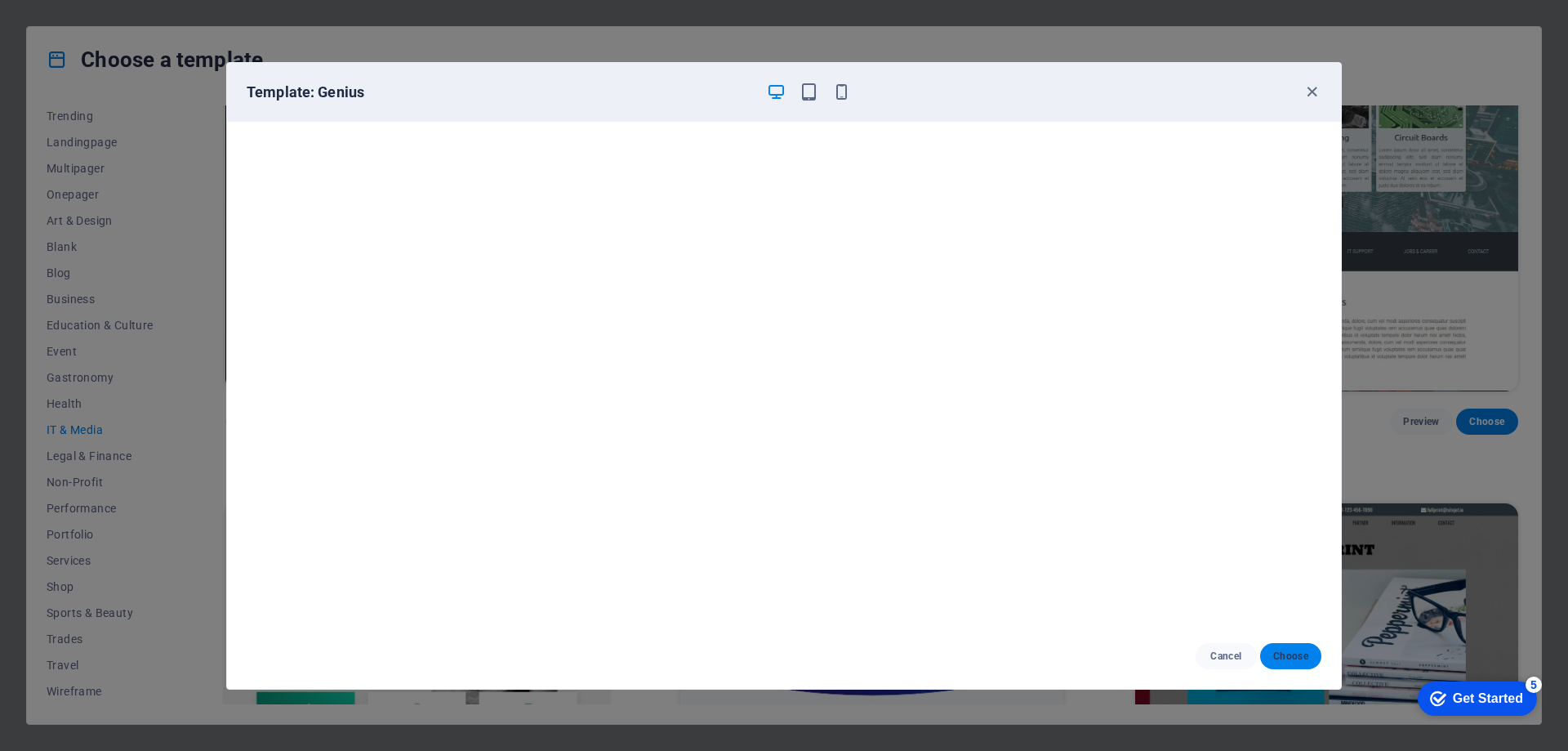
click at [1279, 657] on span "Choose" at bounding box center [1291, 657] width 35 height 13
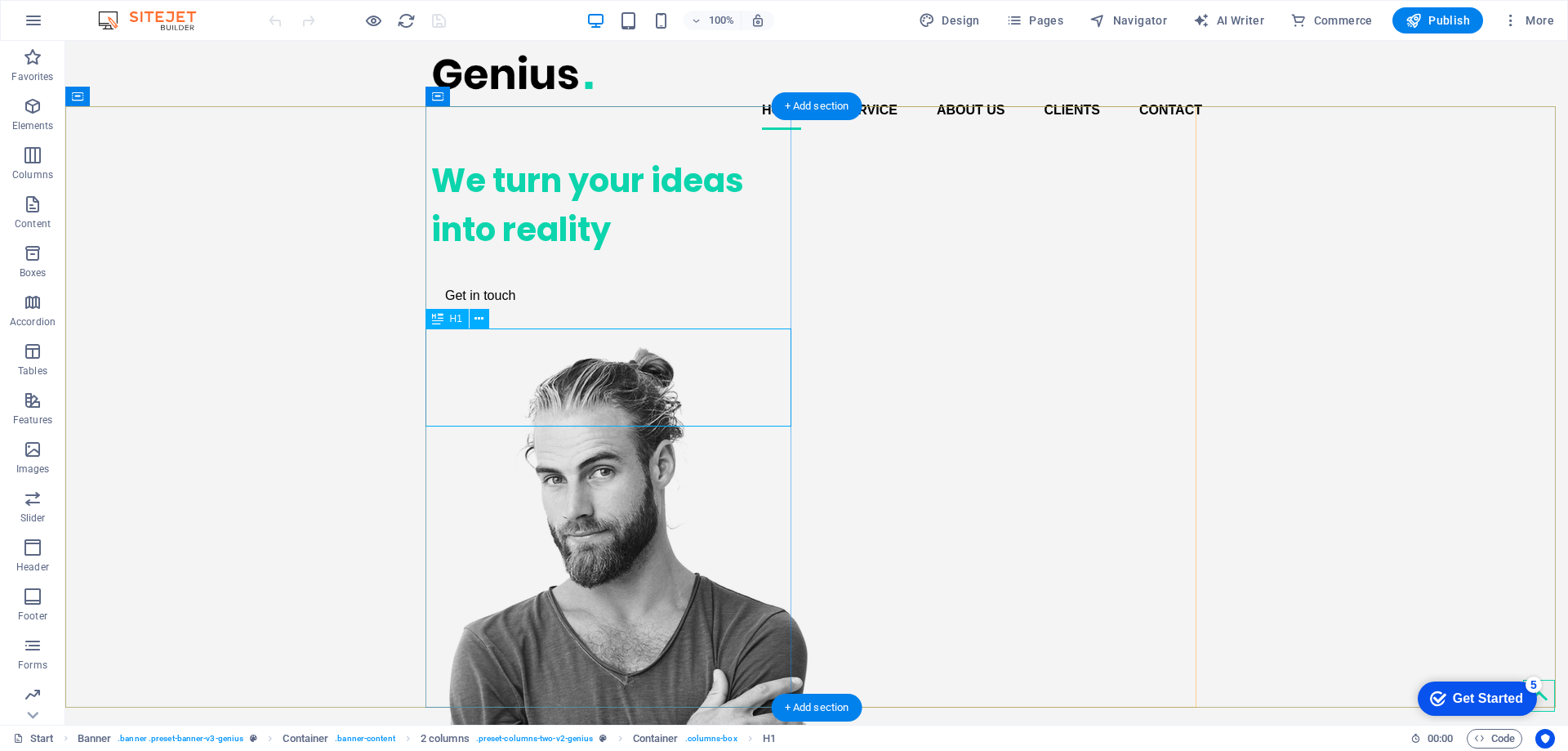
click at [714, 254] on div "We turn your ideas into reality" at bounding box center [614, 205] width 366 height 98
click at [797, 346] on figure at bounding box center [614, 657] width 366 height 622
click at [637, 254] on div "We turn your ideas into reality" at bounding box center [614, 205] width 366 height 98
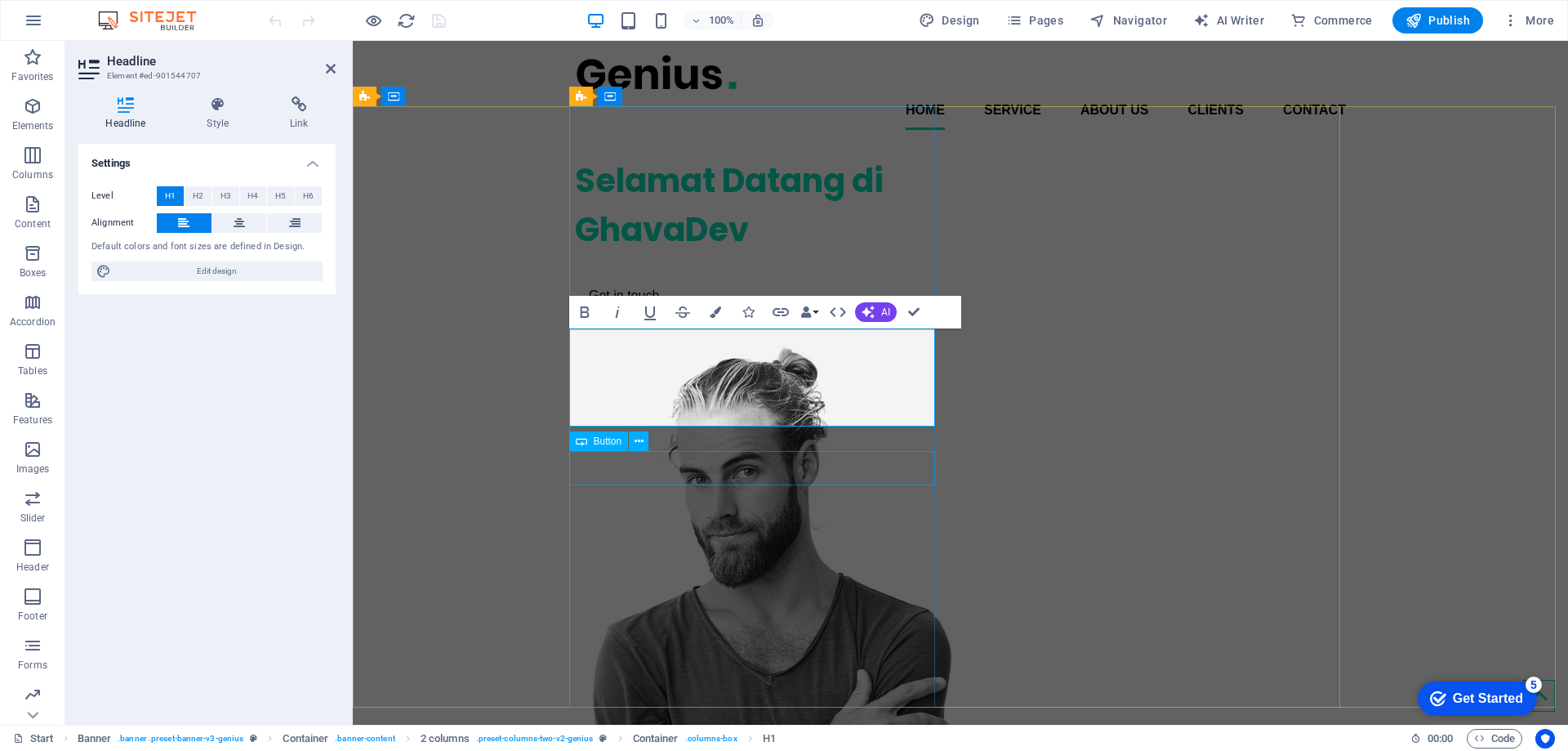
click at [604, 326] on div "Selamat Datang di ‌GhavaDev Get in touch" at bounding box center [758, 234] width 366 height 183
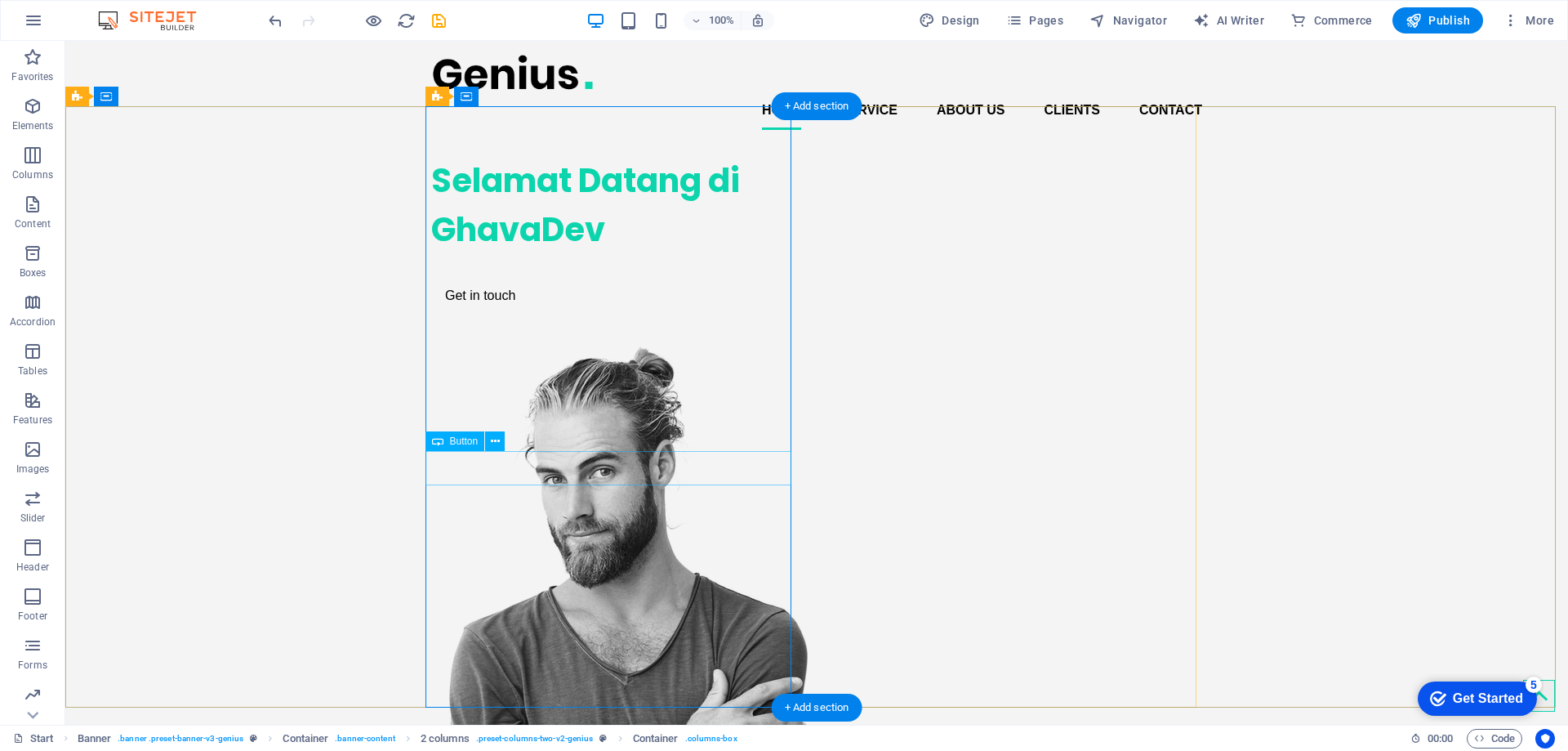
click at [468, 313] on div "Get in touch" at bounding box center [614, 296] width 366 height 34
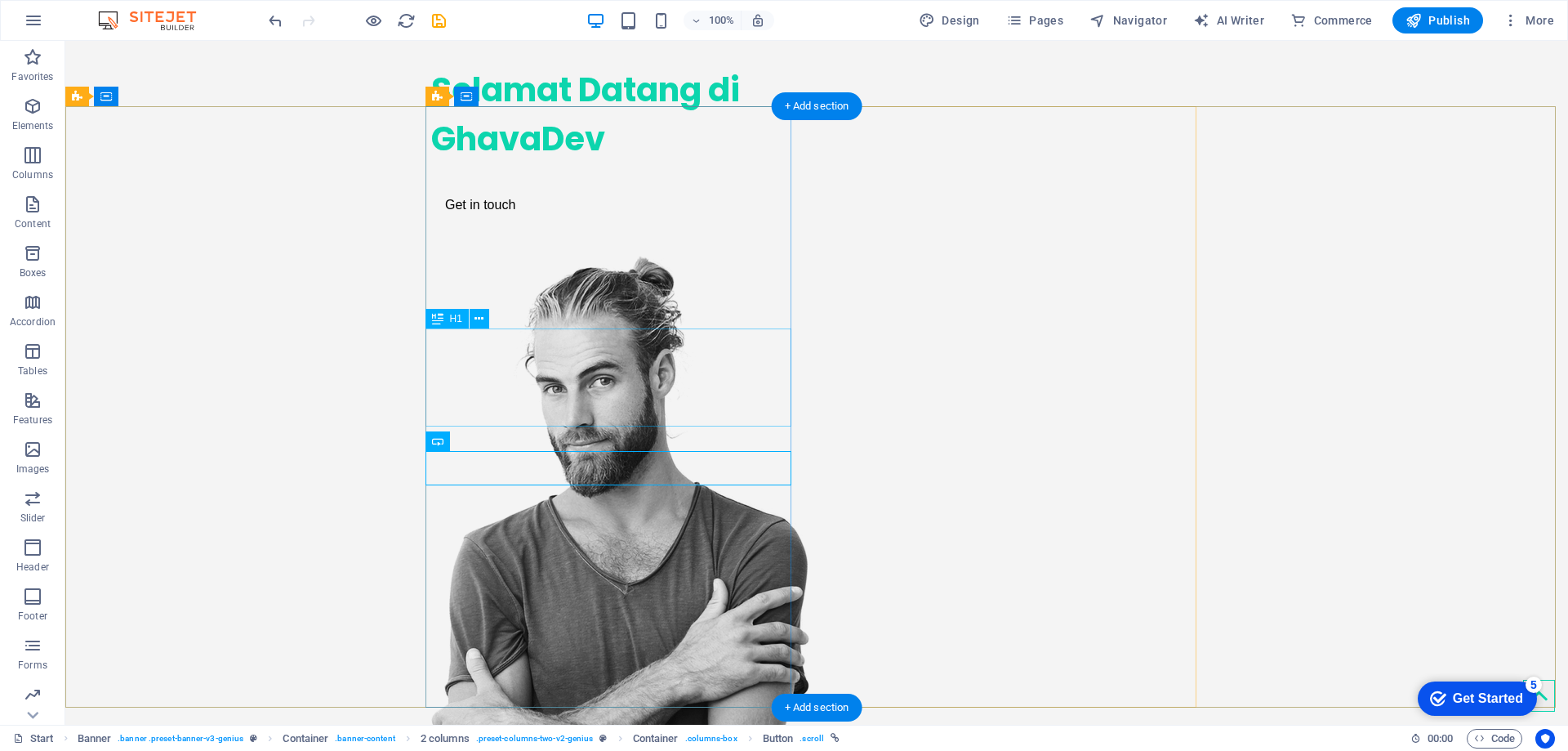
scroll to position [164, 0]
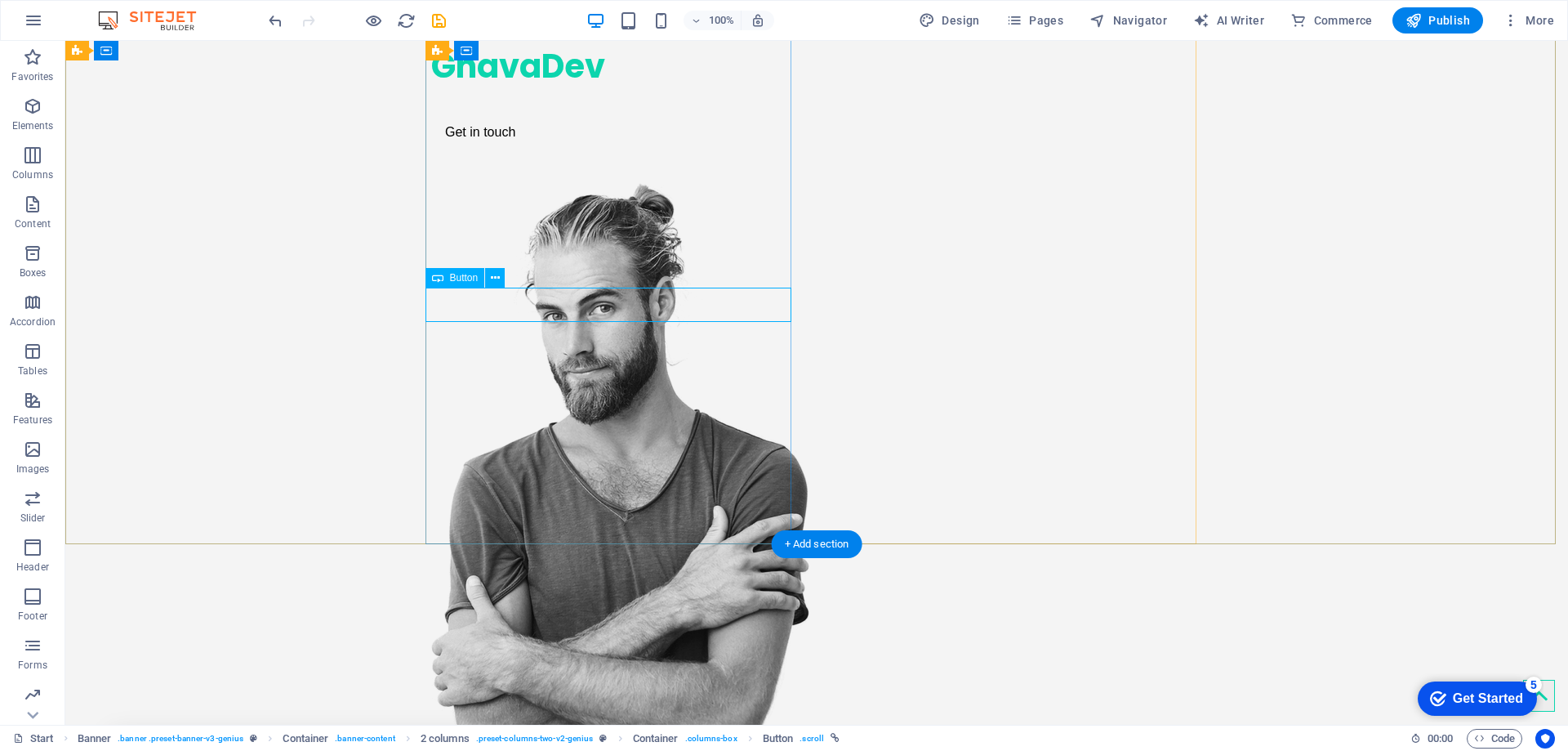
click at [478, 150] on div "Get in touch" at bounding box center [614, 132] width 366 height 34
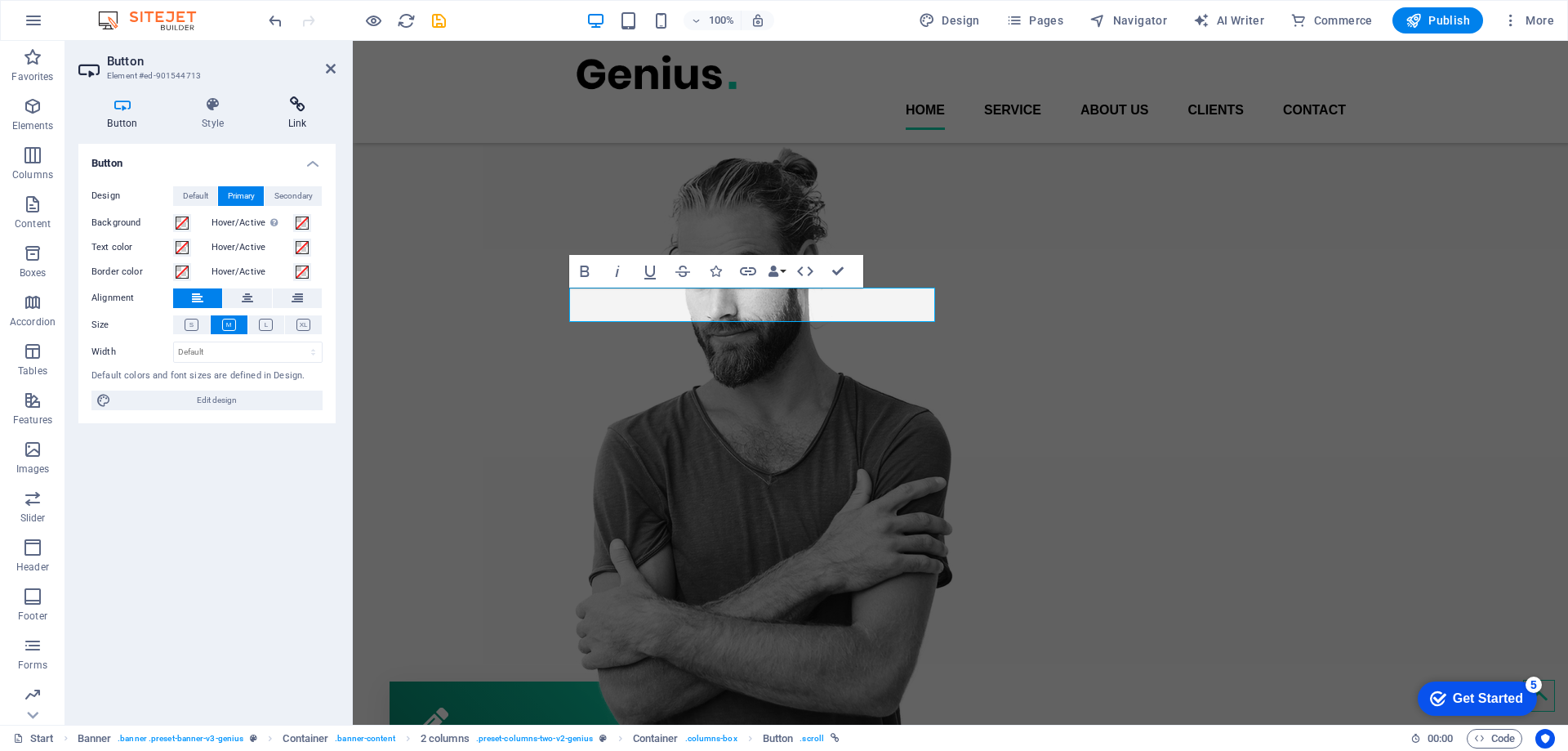
click at [284, 113] on h4 "Link" at bounding box center [297, 113] width 77 height 34
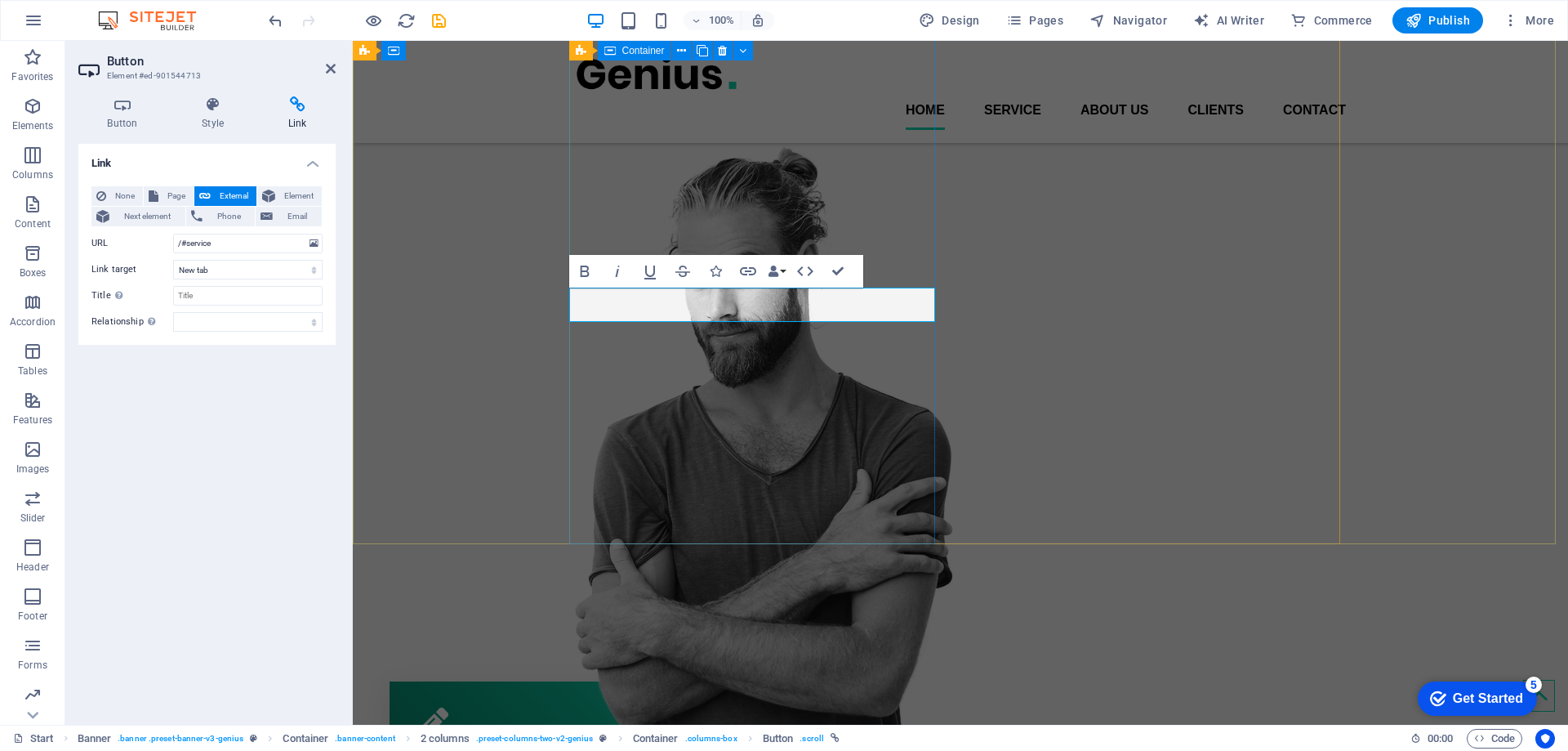
click at [753, 126] on div "Selamat Datang di GhavaDev Get in touch" at bounding box center [758, 34] width 366 height 183
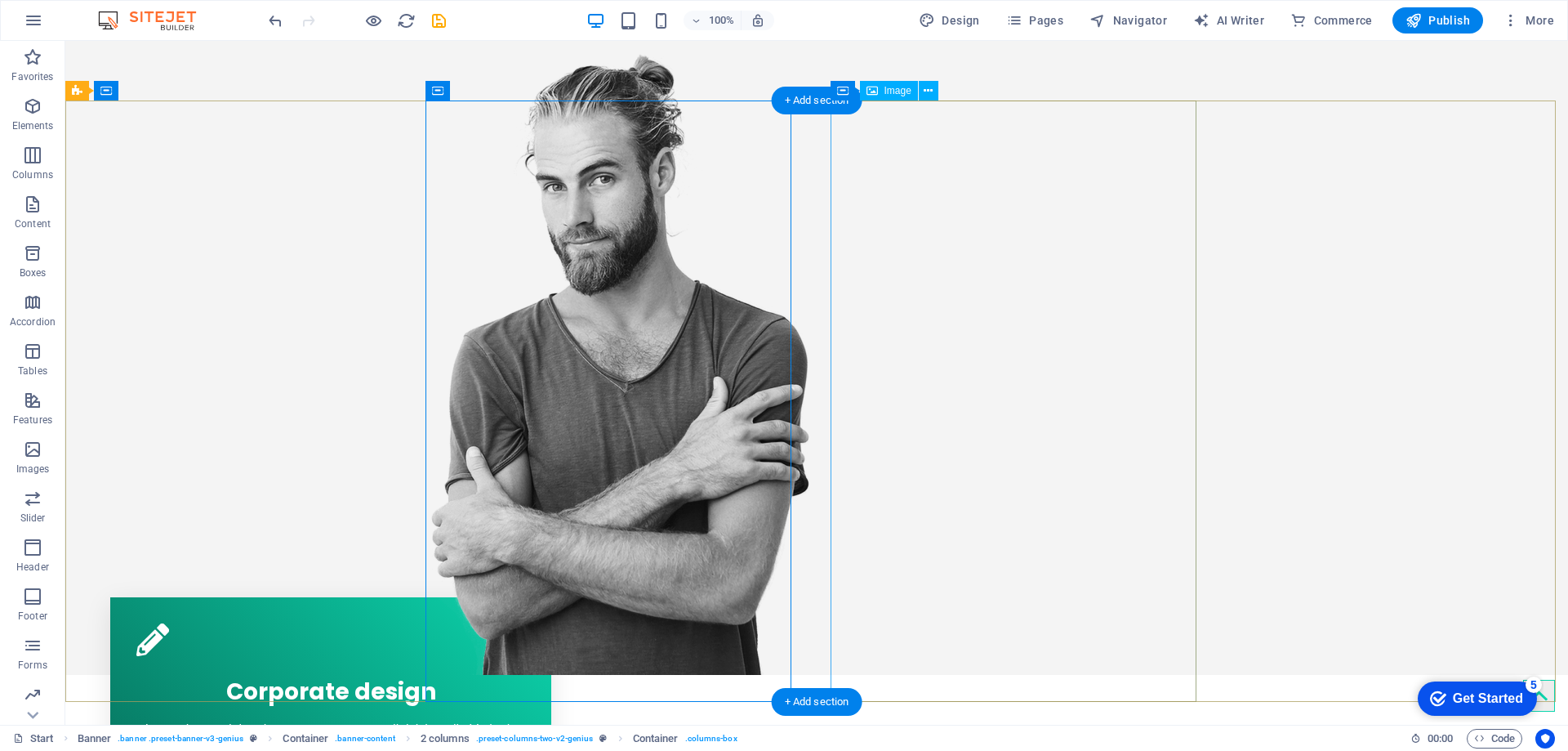
scroll to position [490, 0]
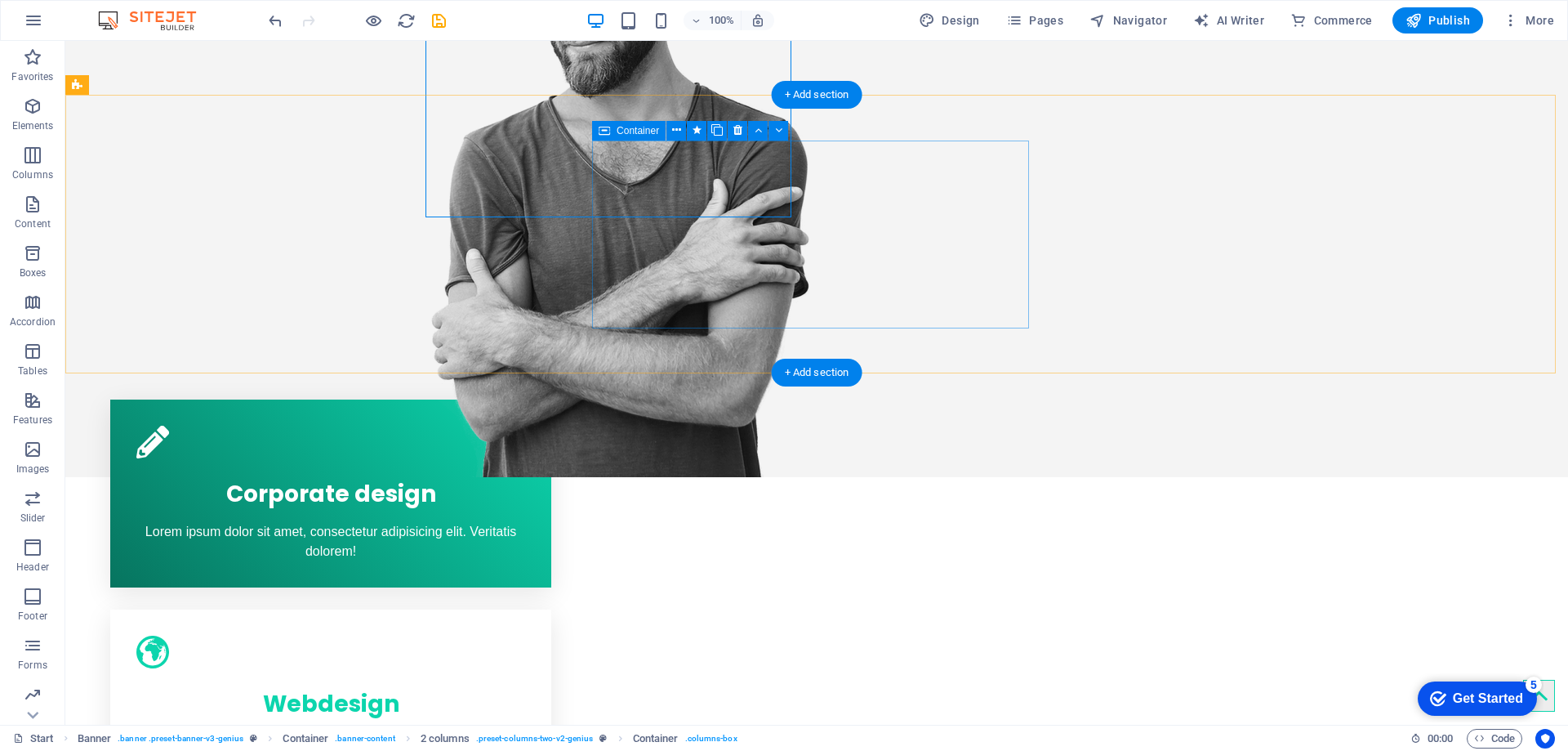
click at [551, 610] on div "Webdesign Lorem ipsum dolor sit amet, consectetur adipisicing elit. Veritatis d…" at bounding box center [331, 703] width 441 height 188
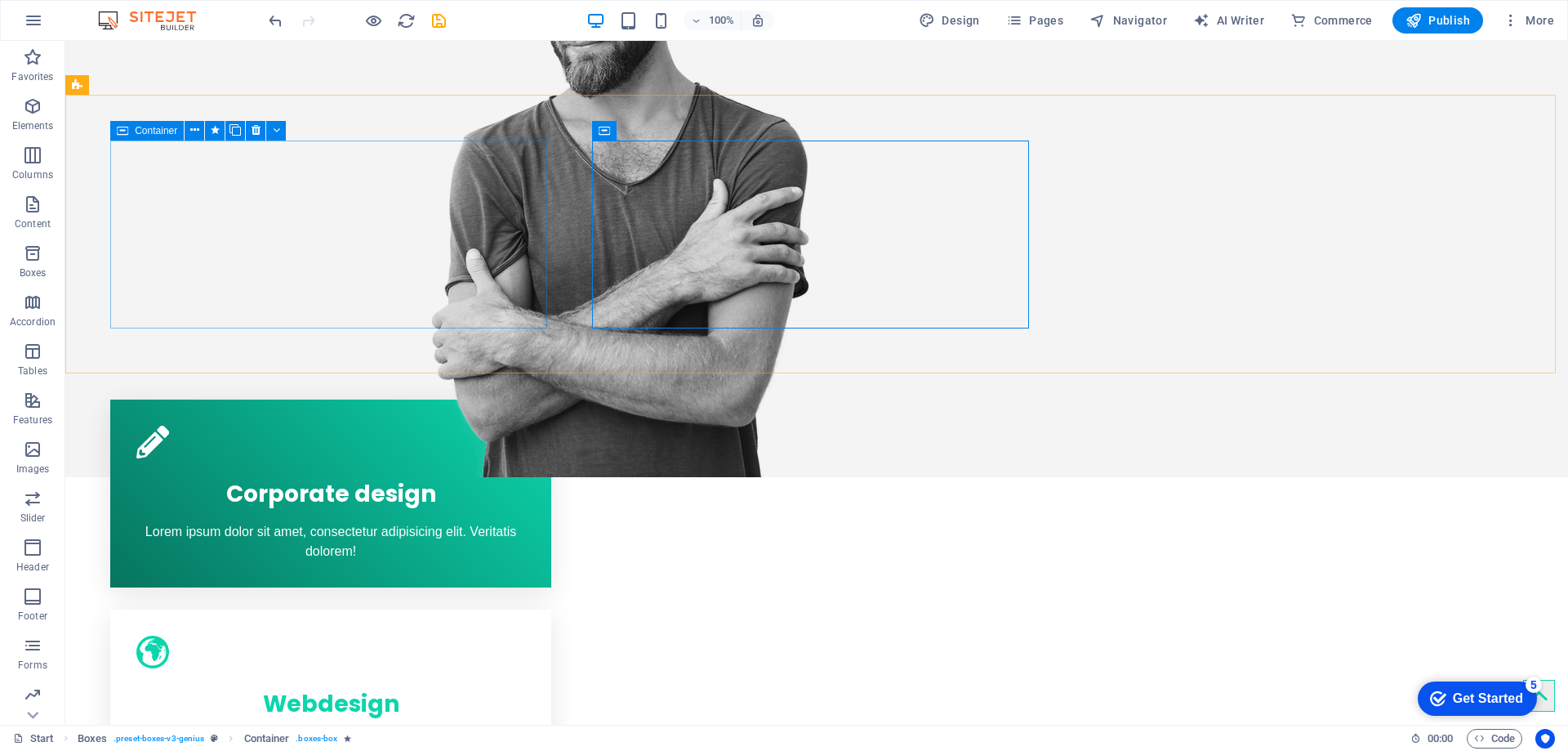
click at [123, 139] on icon at bounding box center [123, 130] width 12 height 19
click at [128, 123] on icon at bounding box center [123, 130] width 12 height 19
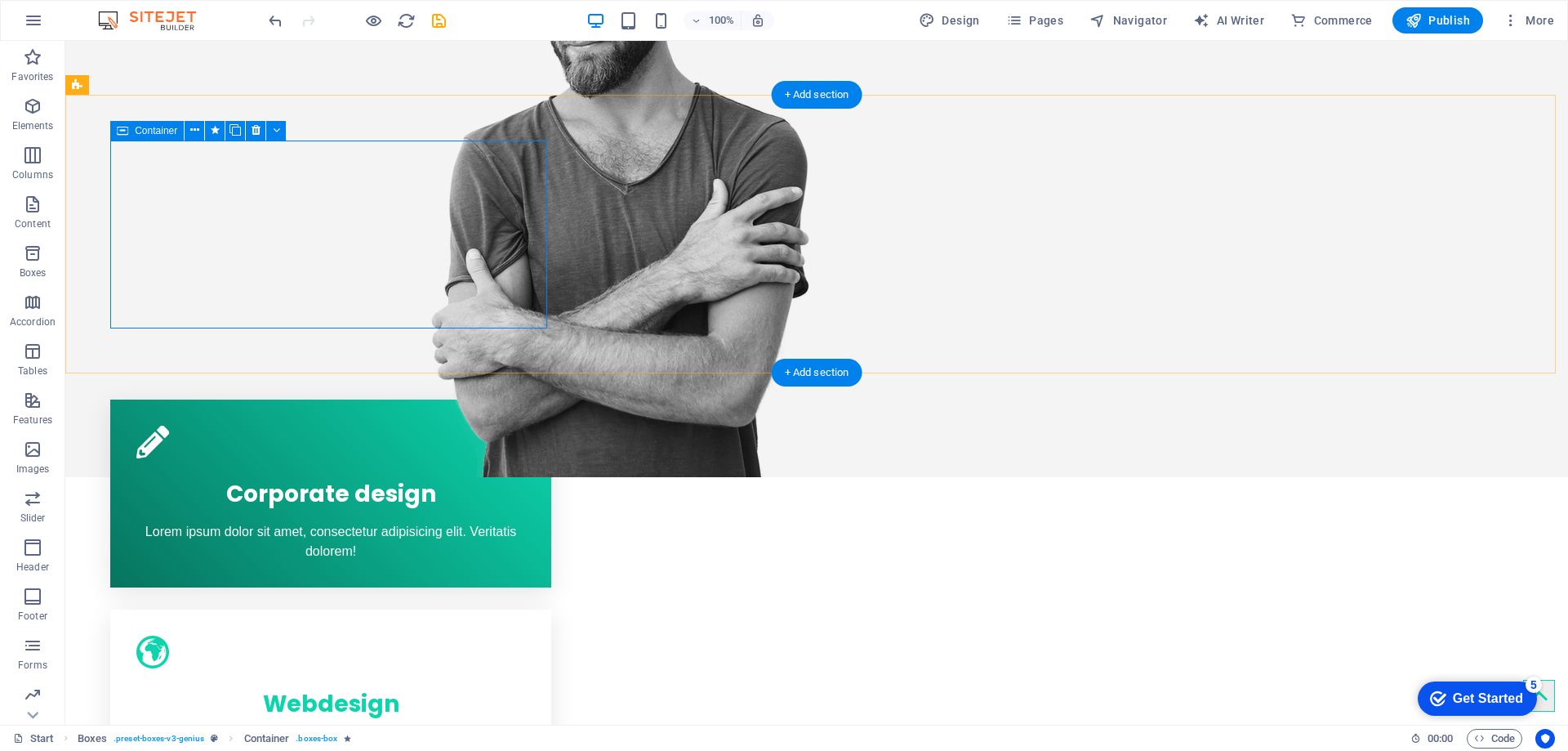
click at [136, 399] on div "Corporate design Lorem ipsum dolor sit amet, consectetur adipisicing elit. Veri…" at bounding box center [331, 493] width 441 height 188
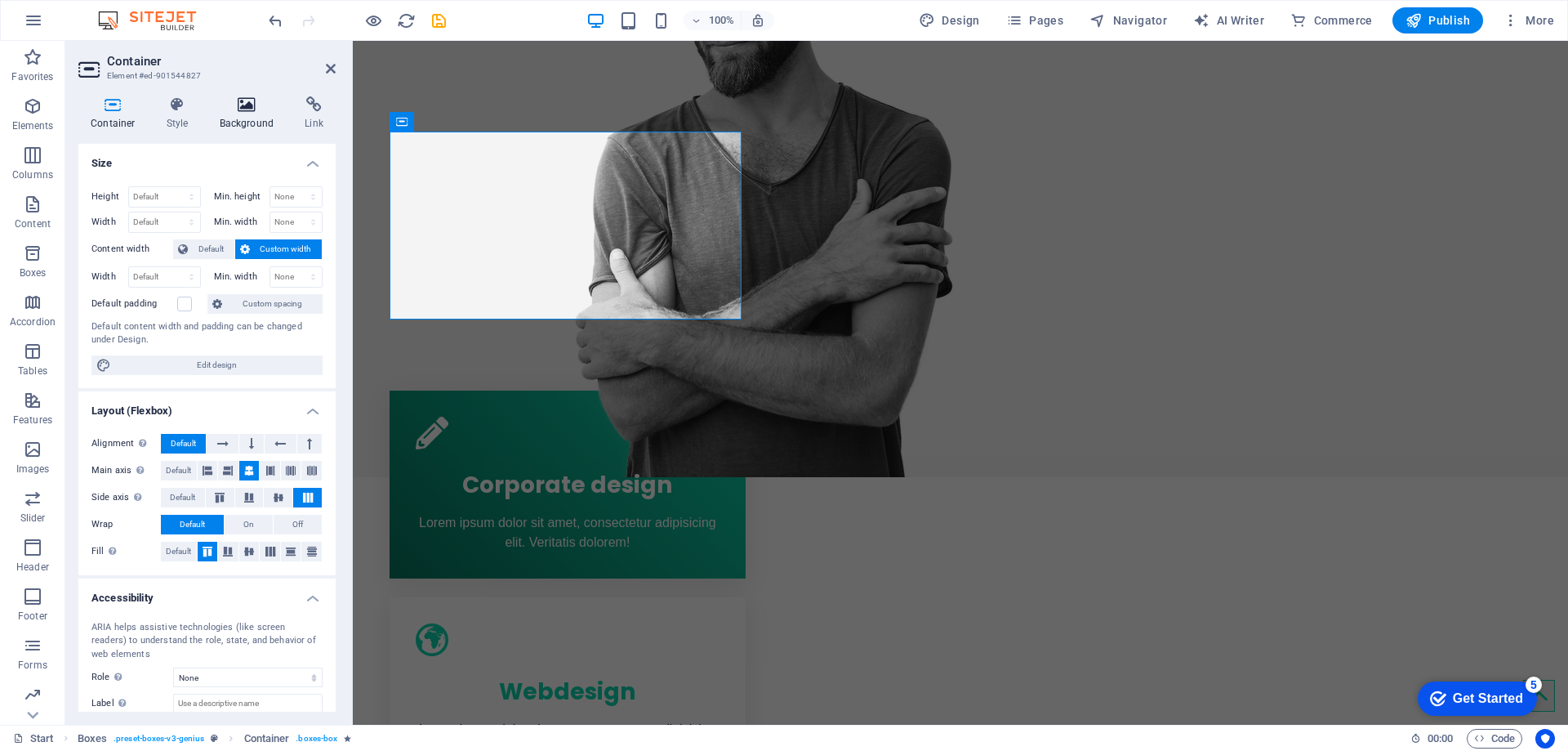
click at [255, 106] on icon at bounding box center [246, 104] width 79 height 17
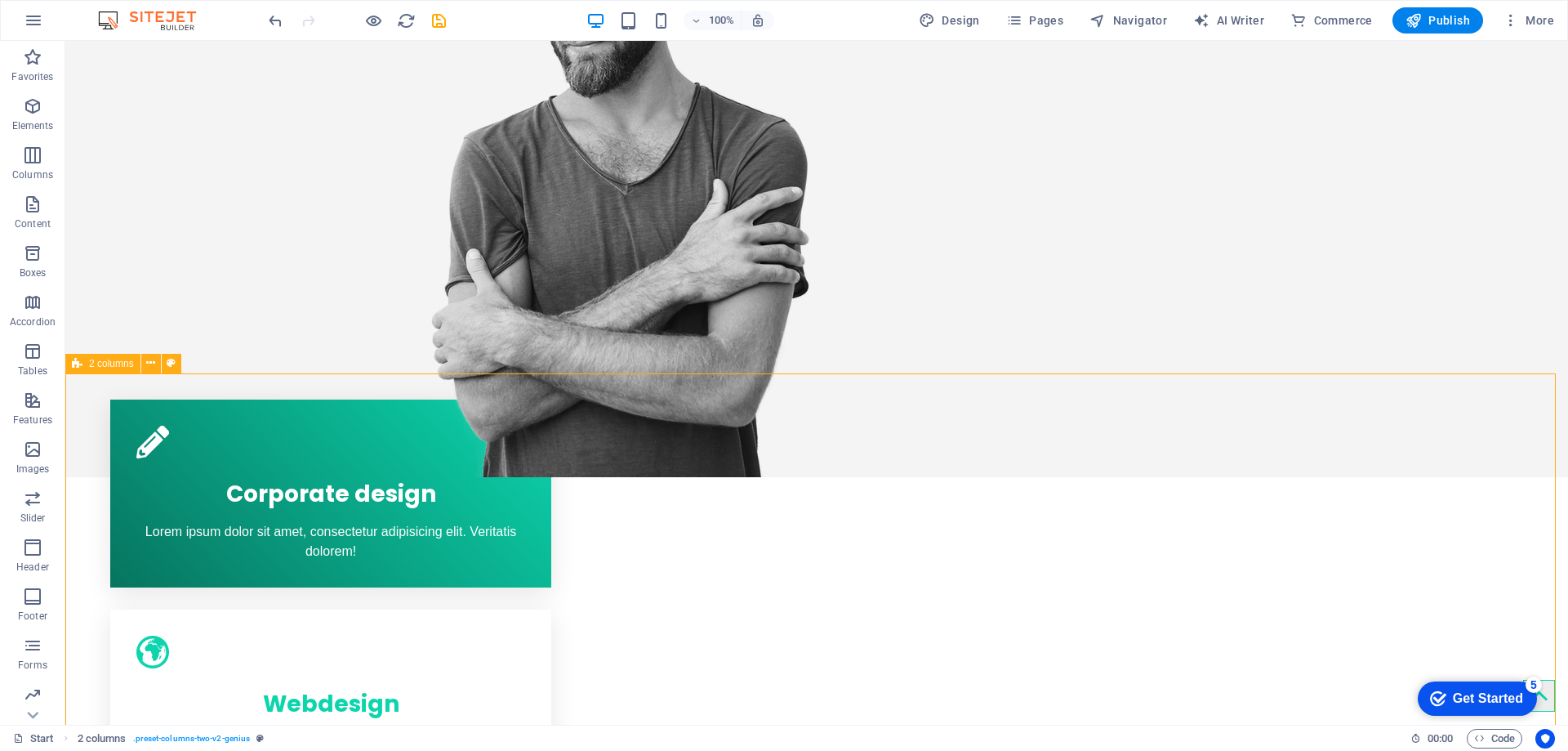
drag, startPoint x: 575, startPoint y: 375, endPoint x: 866, endPoint y: 373, distance: 291.0
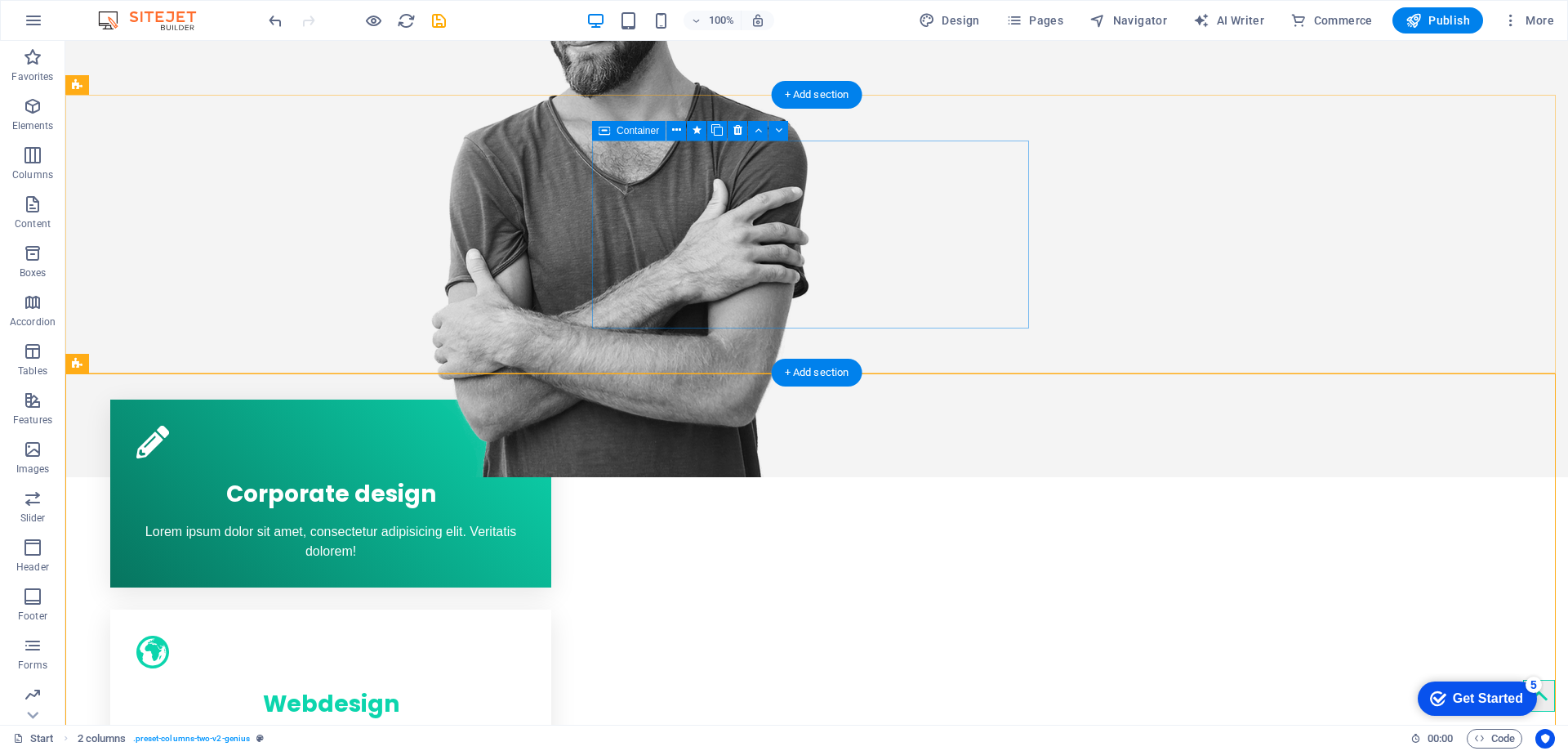
click at [604, 139] on icon at bounding box center [604, 130] width 12 height 19
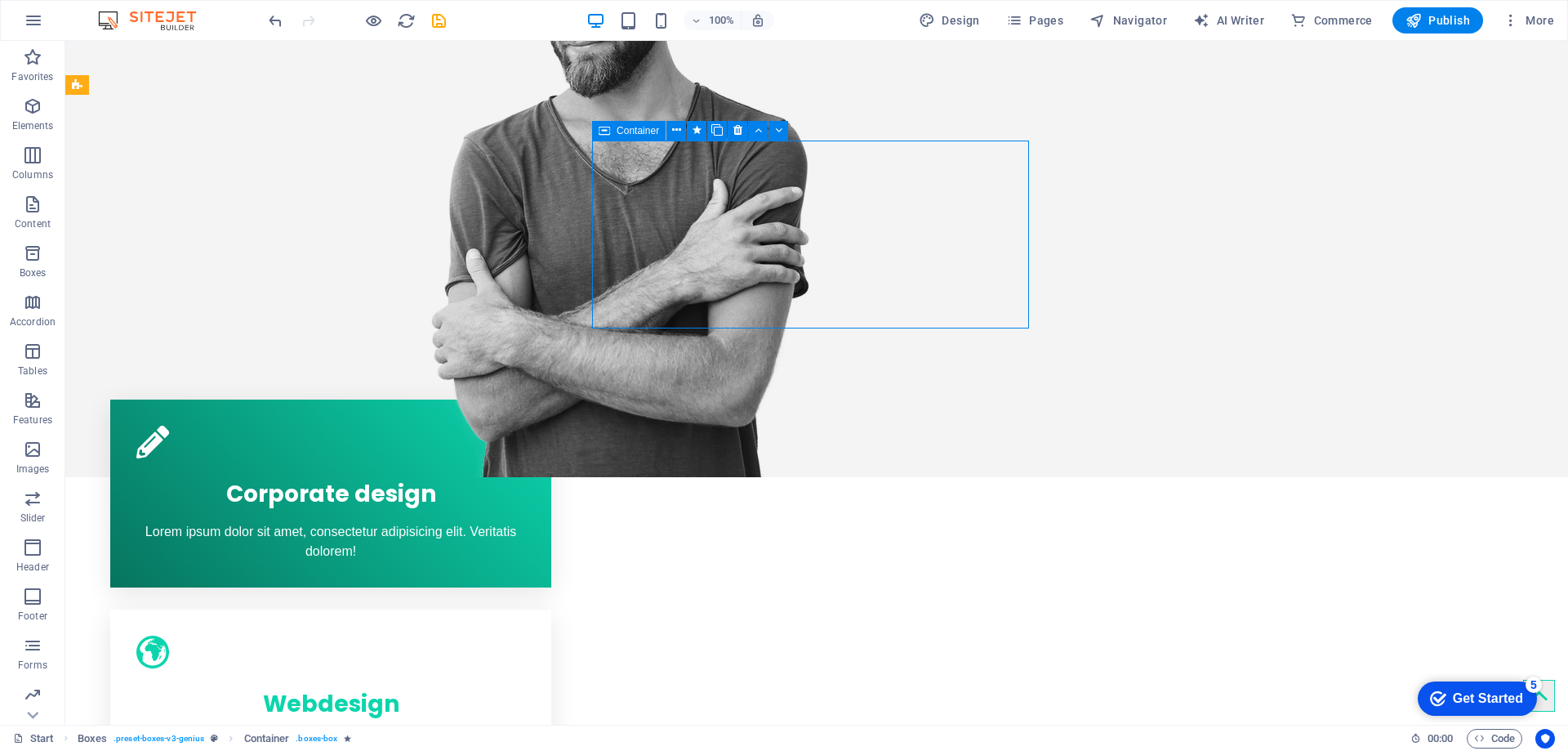
click at [609, 131] on icon at bounding box center [604, 130] width 12 height 19
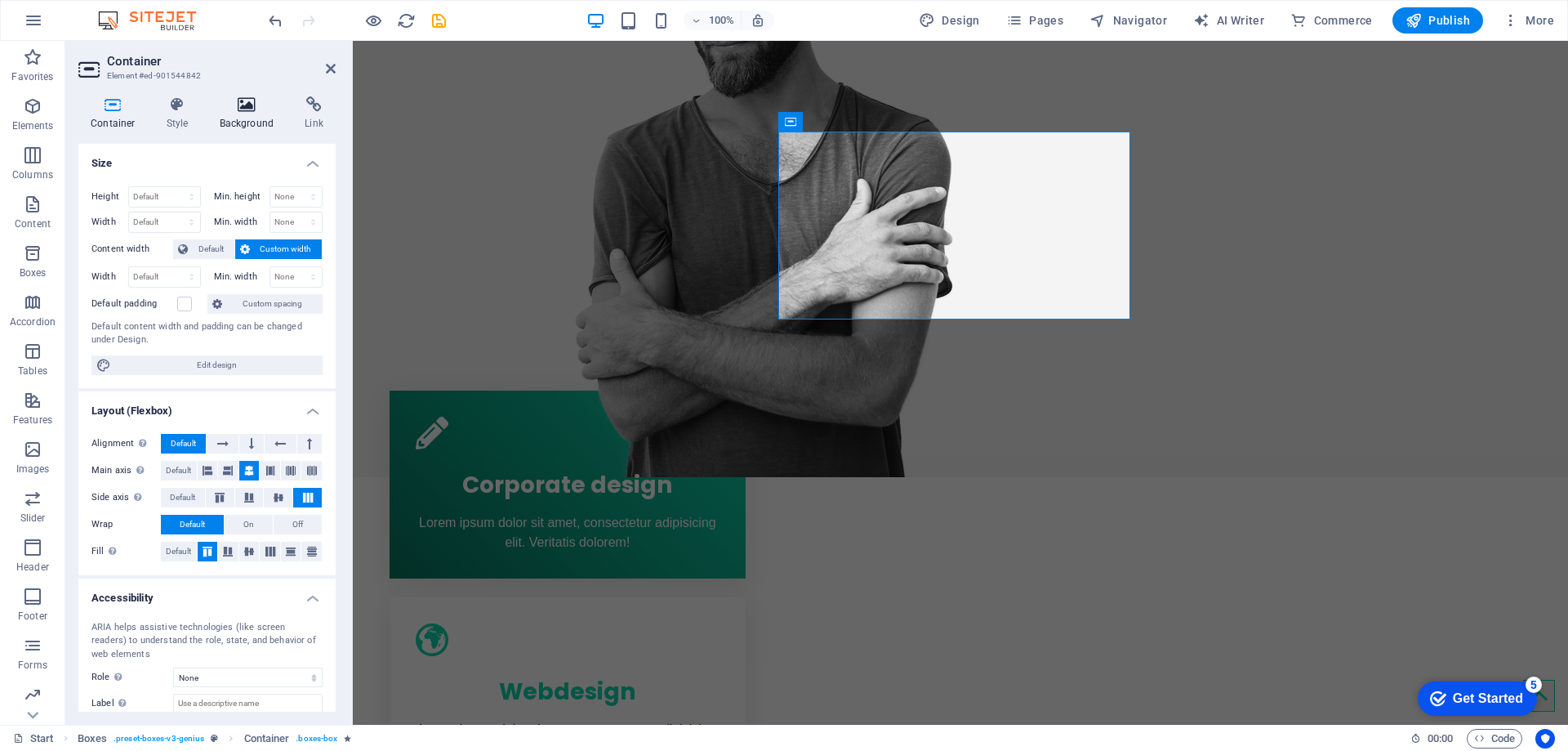
click at [230, 100] on icon at bounding box center [246, 104] width 79 height 17
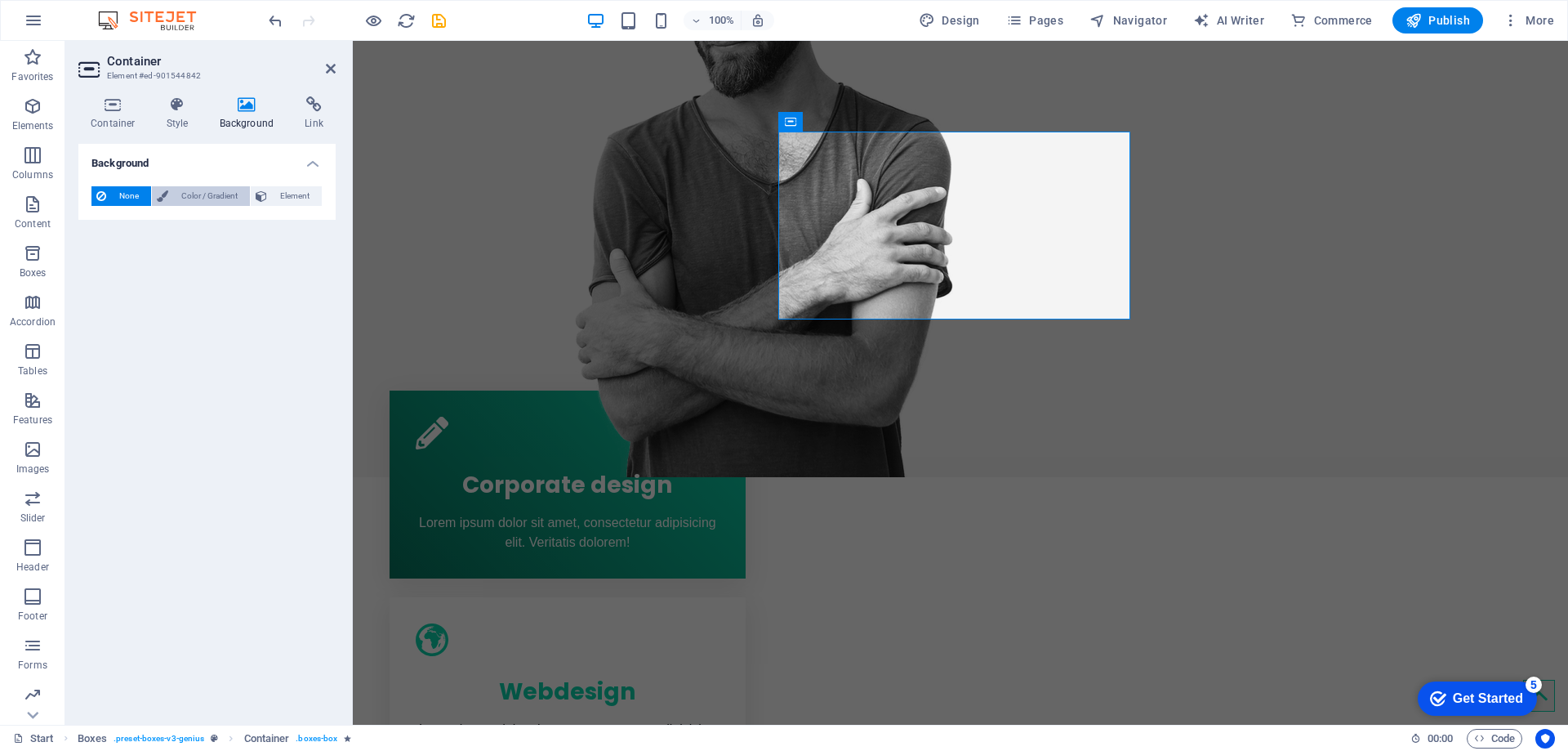
click at [216, 192] on span "Color / Gradient" at bounding box center [209, 195] width 72 height 19
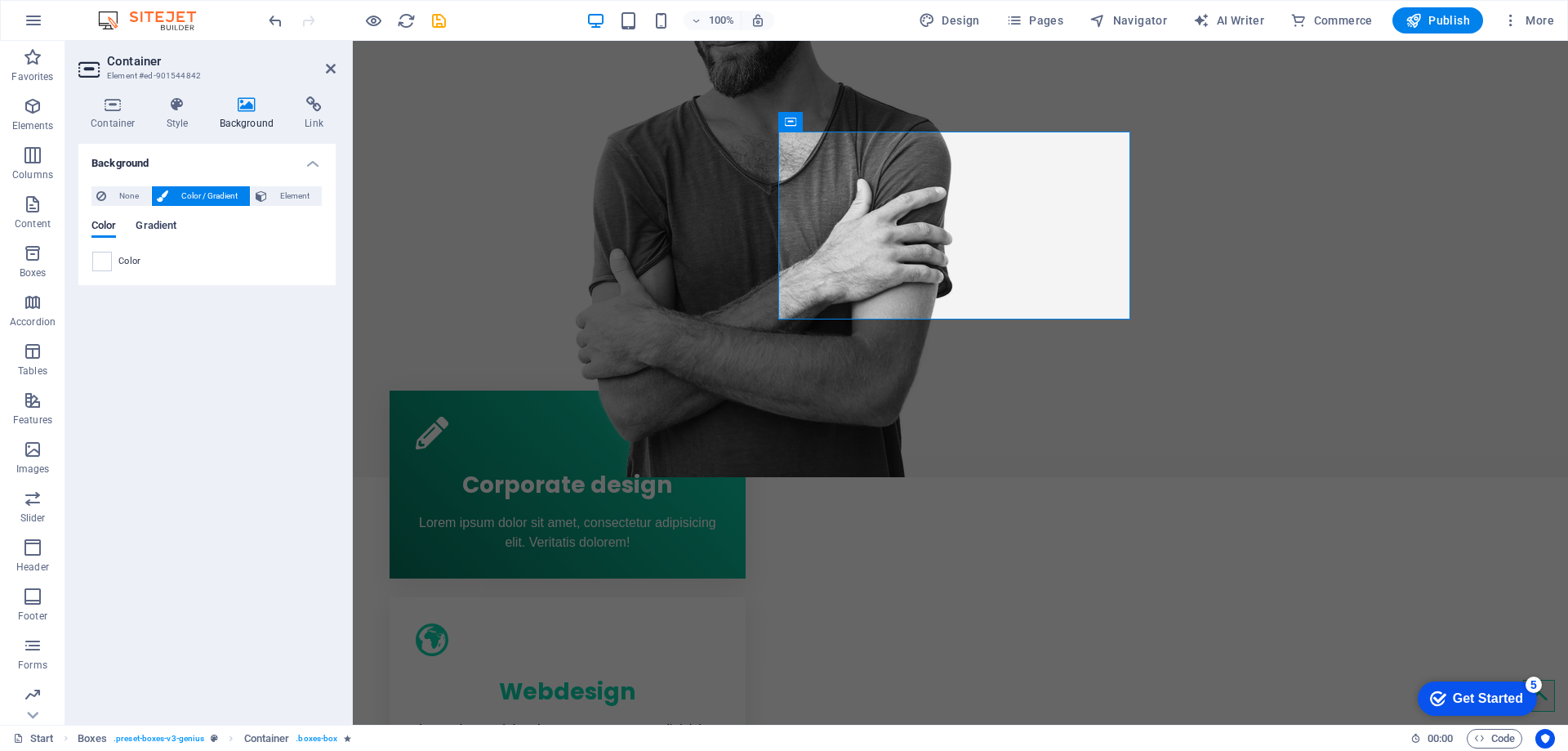
click at [167, 223] on span "Gradient" at bounding box center [155, 226] width 41 height 23
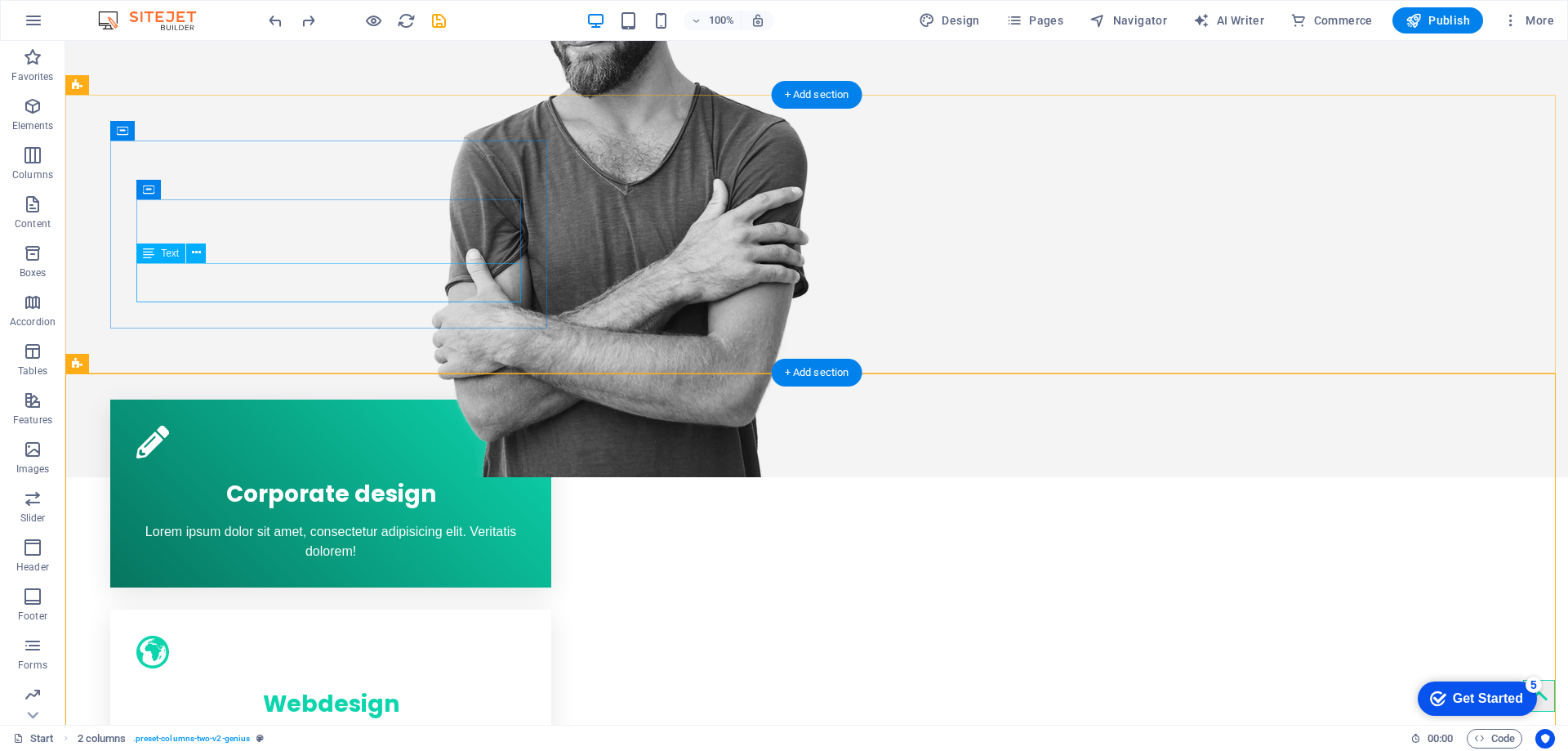
click at [460, 522] on div "Lorem ipsum dolor sit amet, consectetur adipisicing elit. Veritatis dolorem!" at bounding box center [331, 541] width 389 height 39
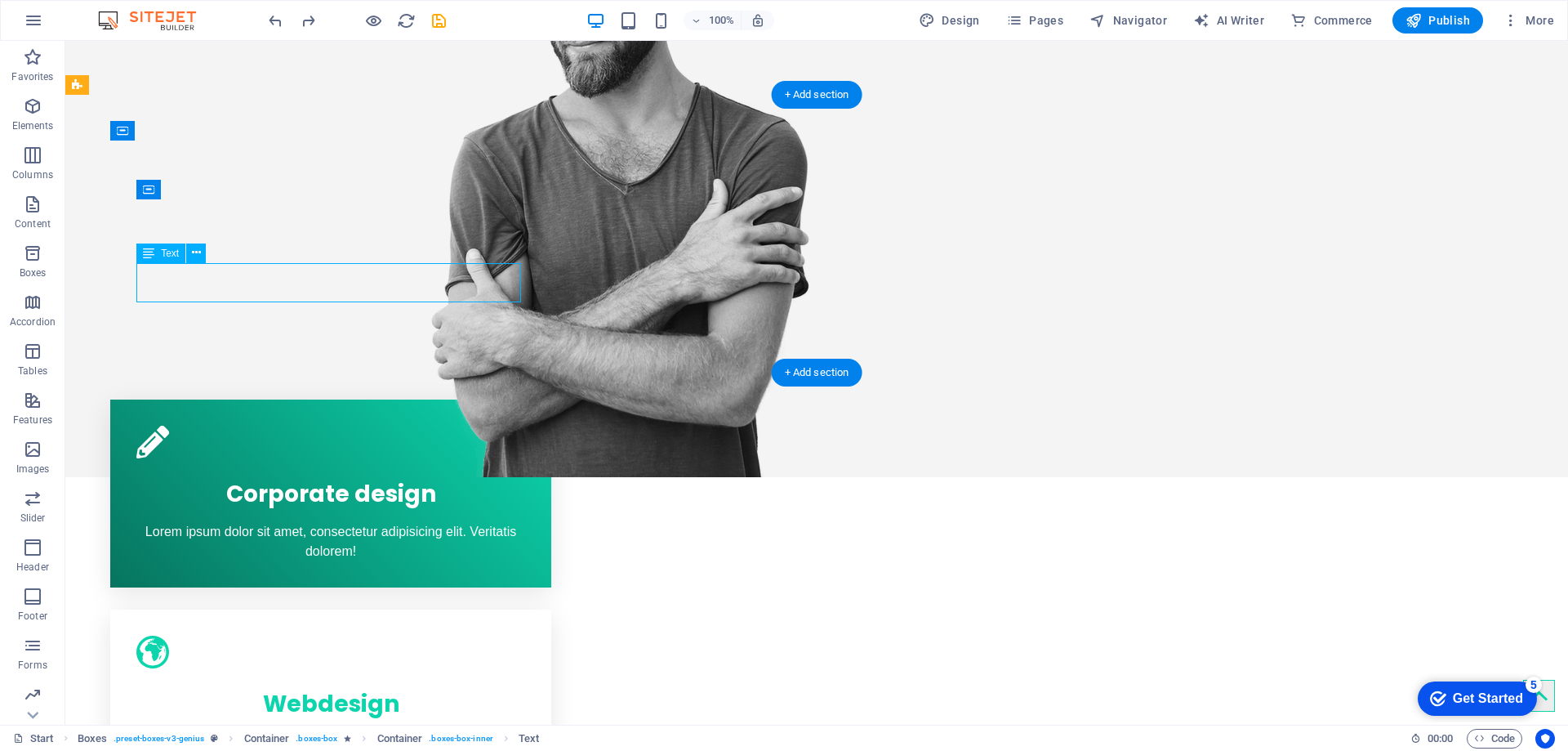
click at [460, 522] on div "Lorem ipsum dolor sit amet, consectetur adipisicing elit. Veritatis dolorem!" at bounding box center [331, 541] width 389 height 39
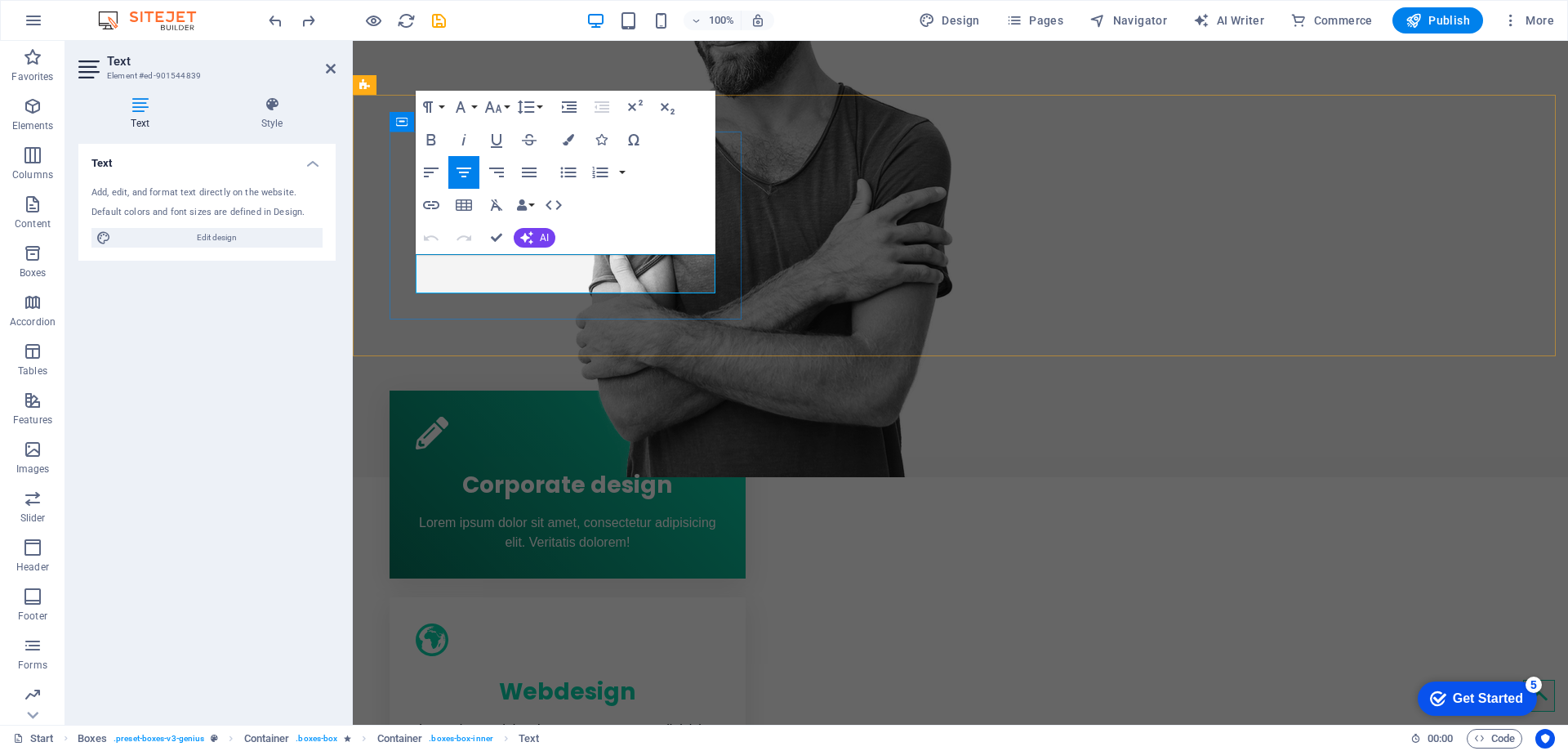
click at [563, 515] on span "Lorem ipsum dolor sit amet, consectetur adipisicing elit. Veritatis dolorem!" at bounding box center [568, 532] width 297 height 33
click at [994, 355] on div "Corporate design Buat desain website profil perusahaan anda lebih profesional b…" at bounding box center [961, 692] width 1216 height 673
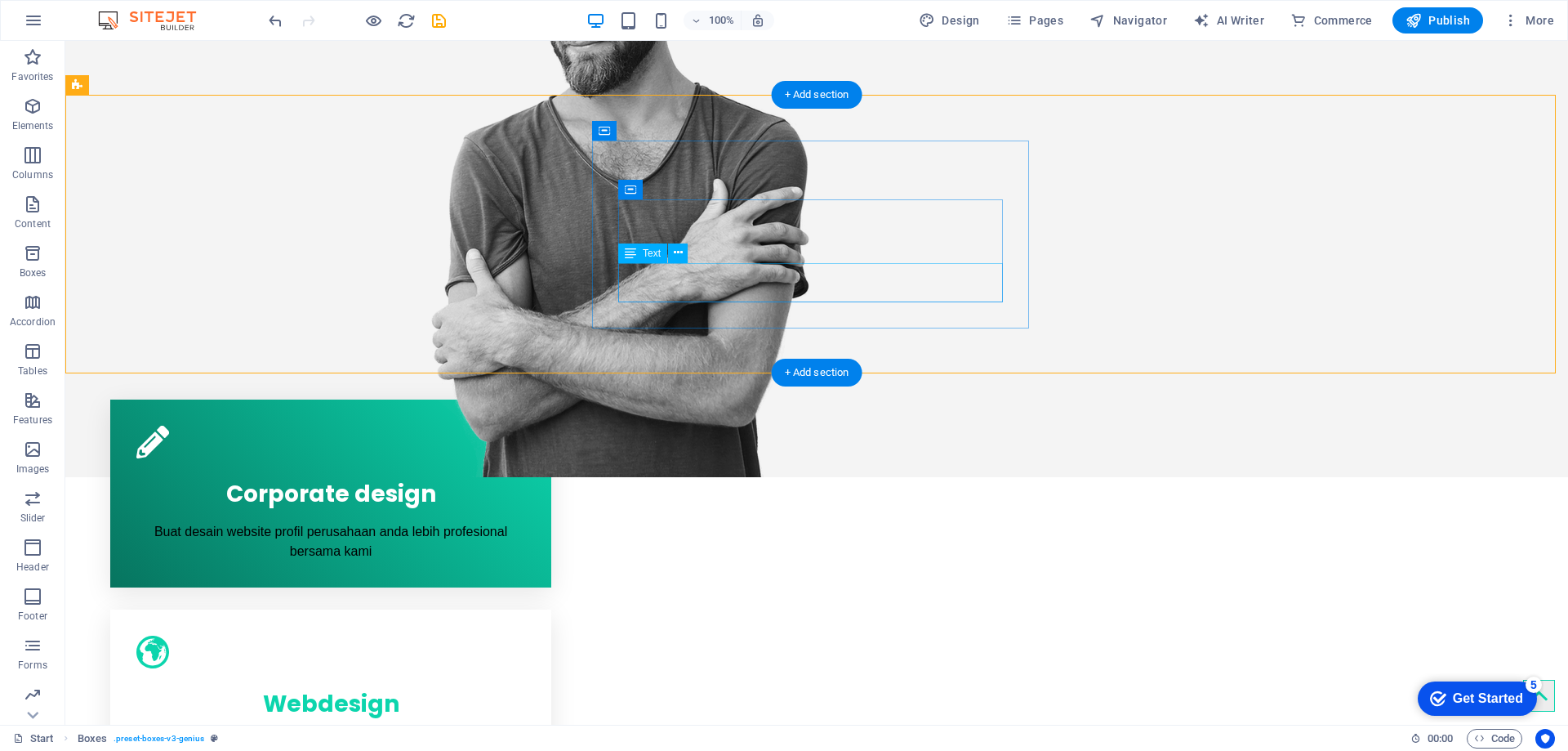
click at [525, 732] on div "Lorem ipsum dolor sit amet, consectetur adipisicing elit. Veritatis dolorem!" at bounding box center [331, 751] width 389 height 39
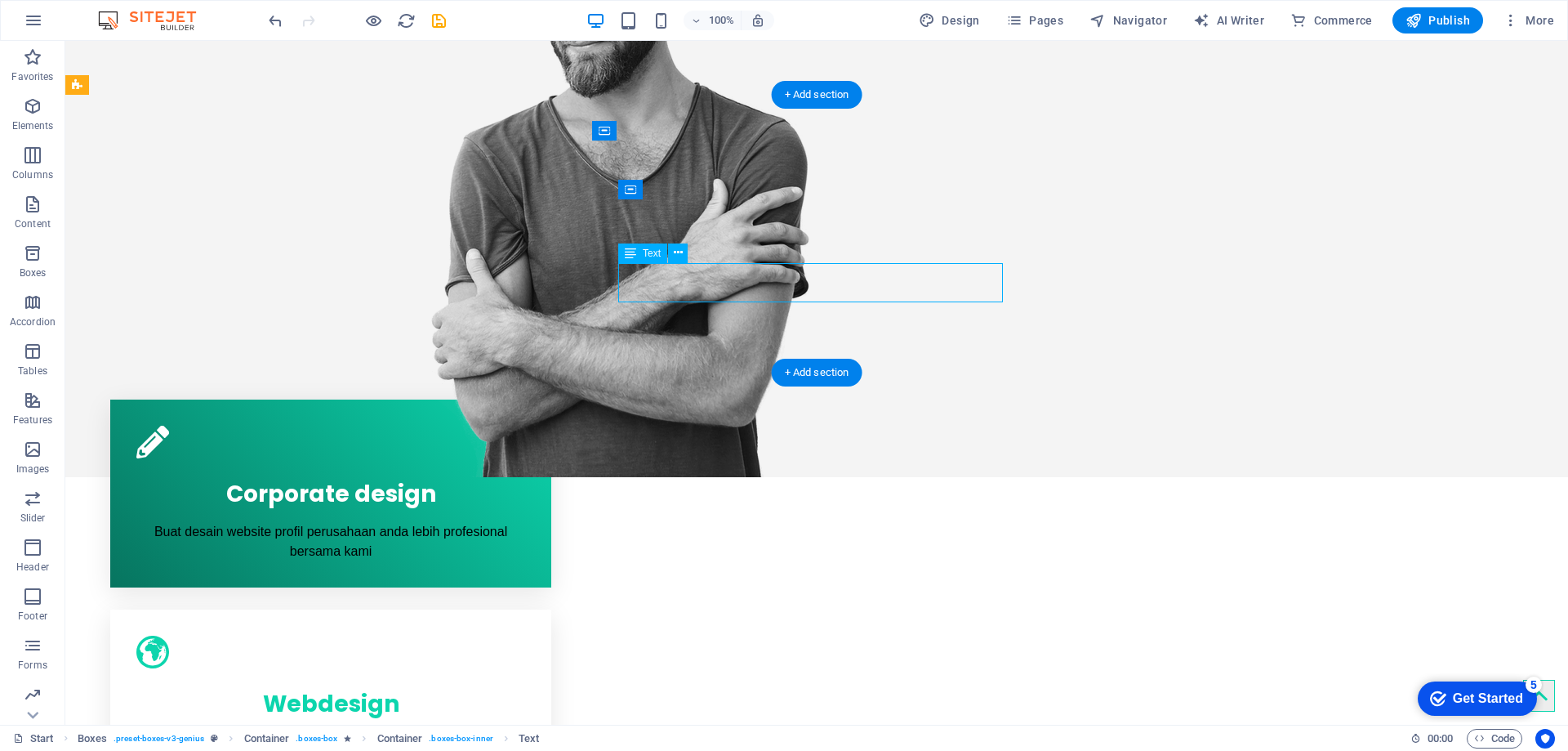
click at [525, 732] on div "Lorem ipsum dolor sit amet, consectetur adipisicing elit. Veritatis dolorem!" at bounding box center [331, 751] width 389 height 39
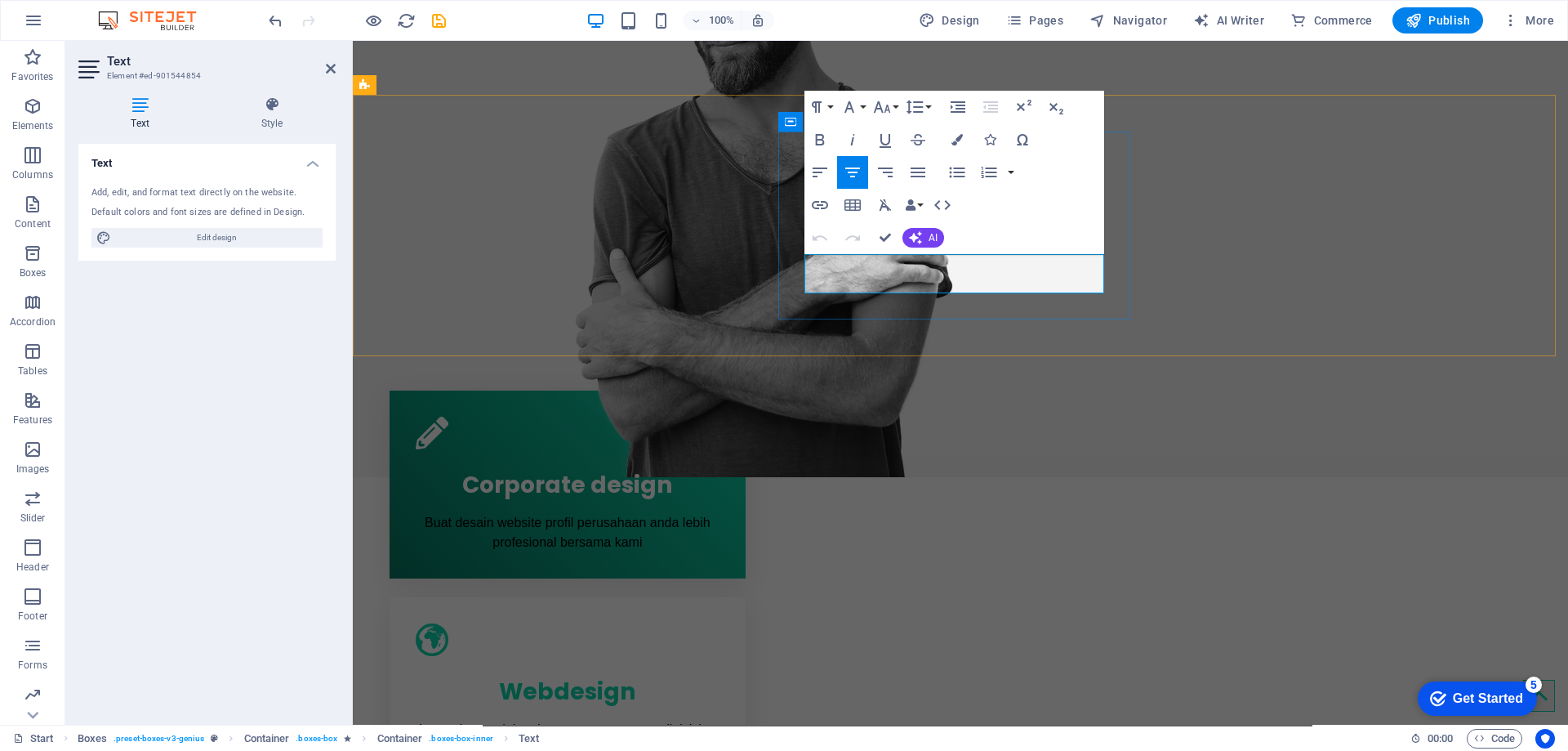
click at [720, 720] on p "Lorem ipsum dolor sit amet, consectetur adipisicing elit. Veritatis dolorem!" at bounding box center [568, 739] width 304 height 39
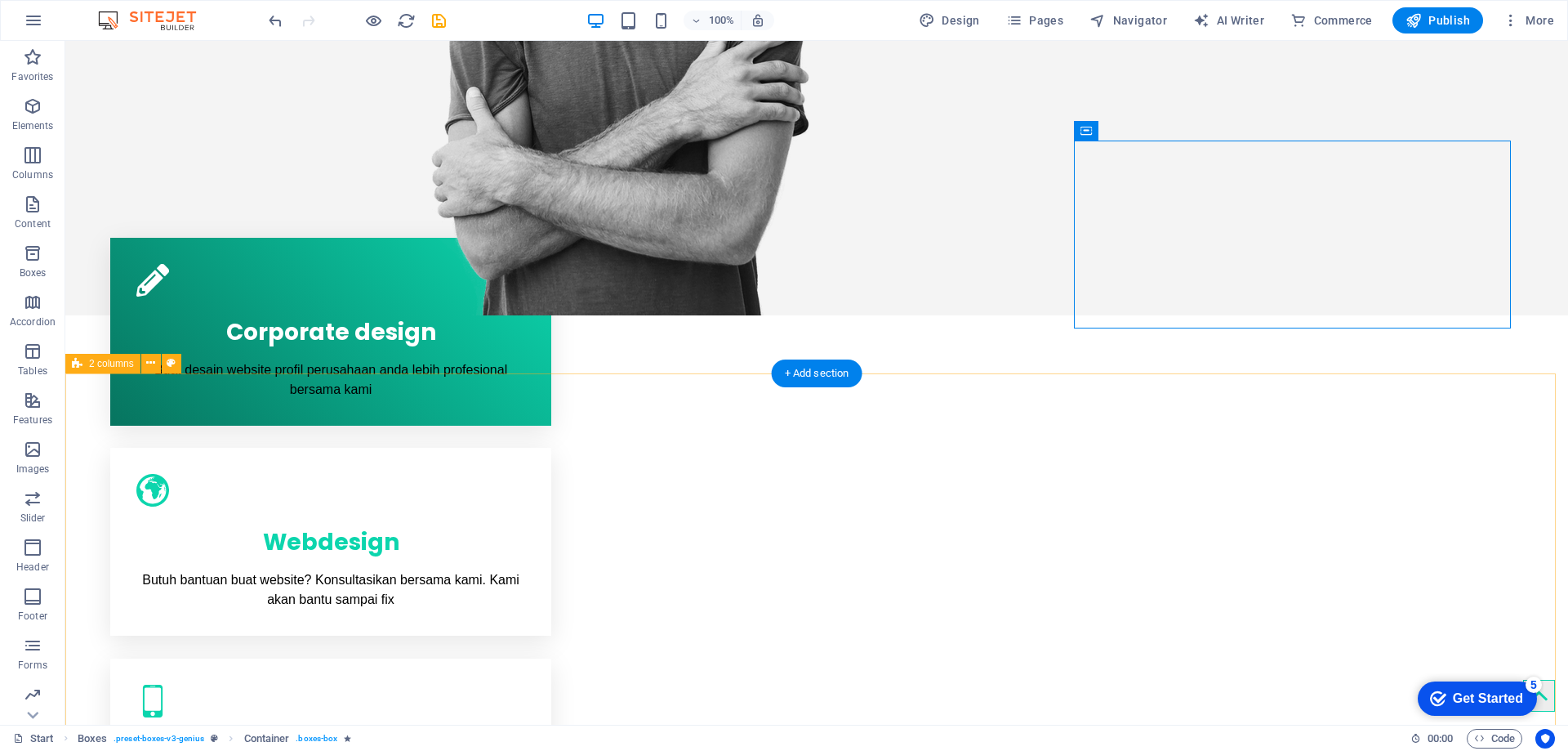
scroll to position [735, 0]
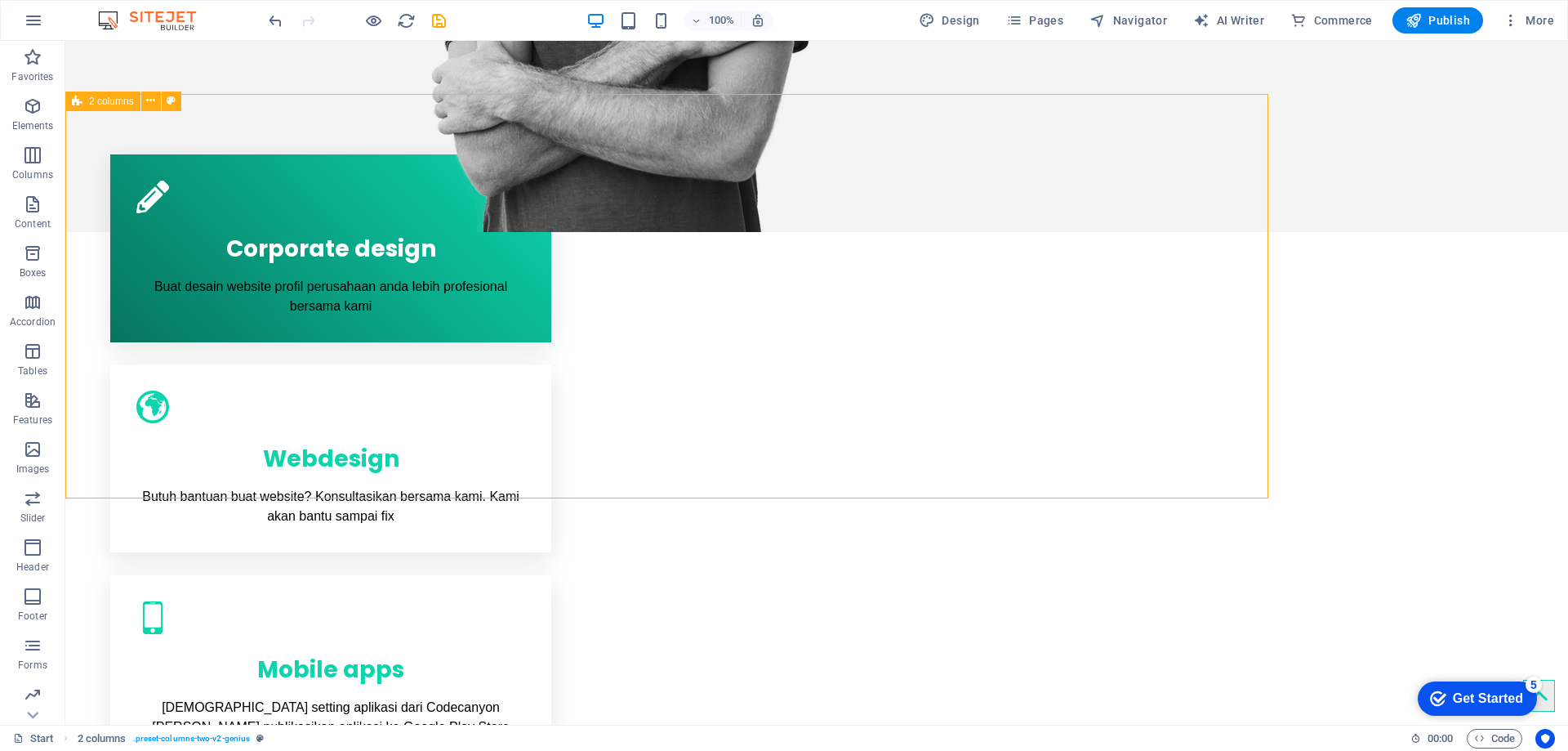
scroll to position [753, 0]
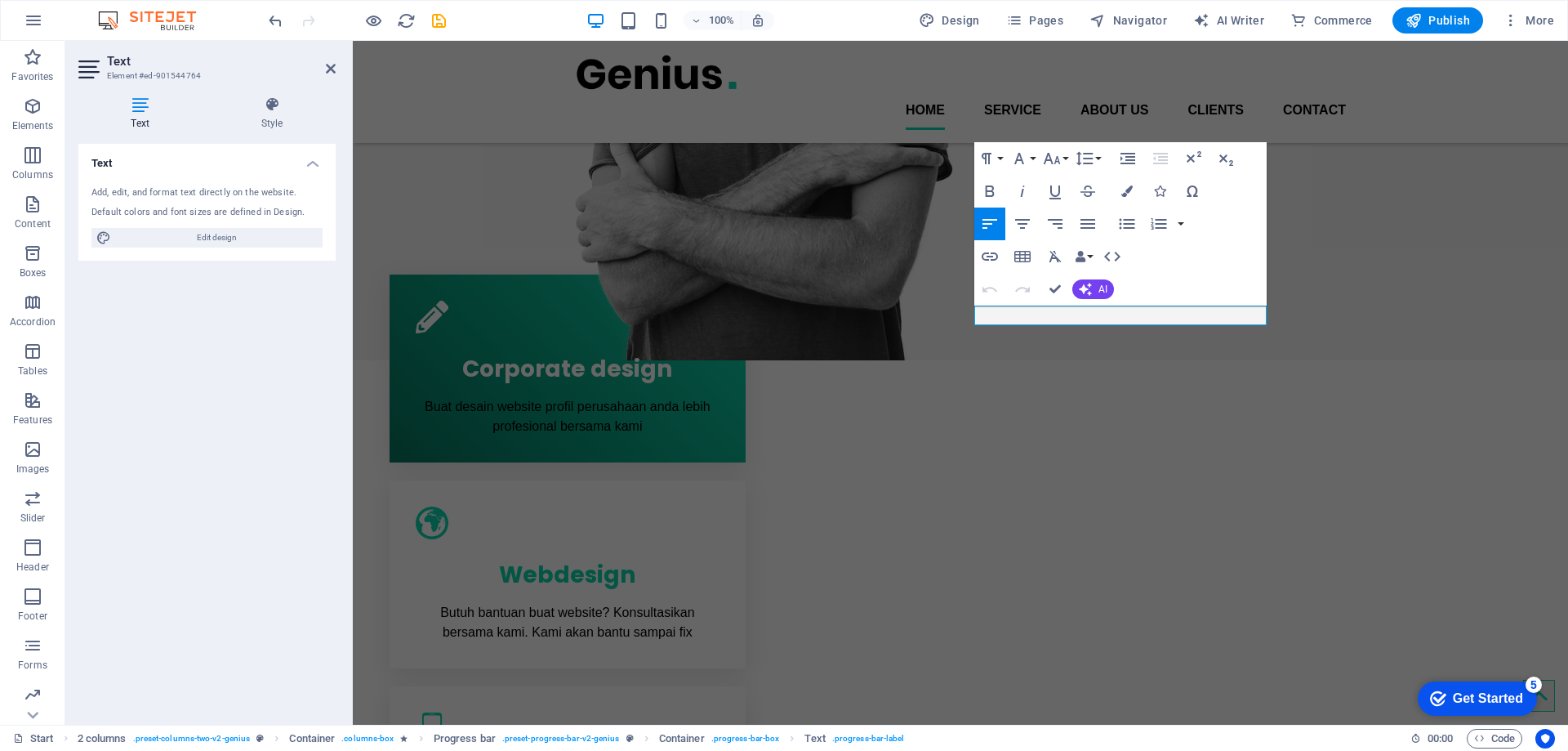
scroll to position [507, 0]
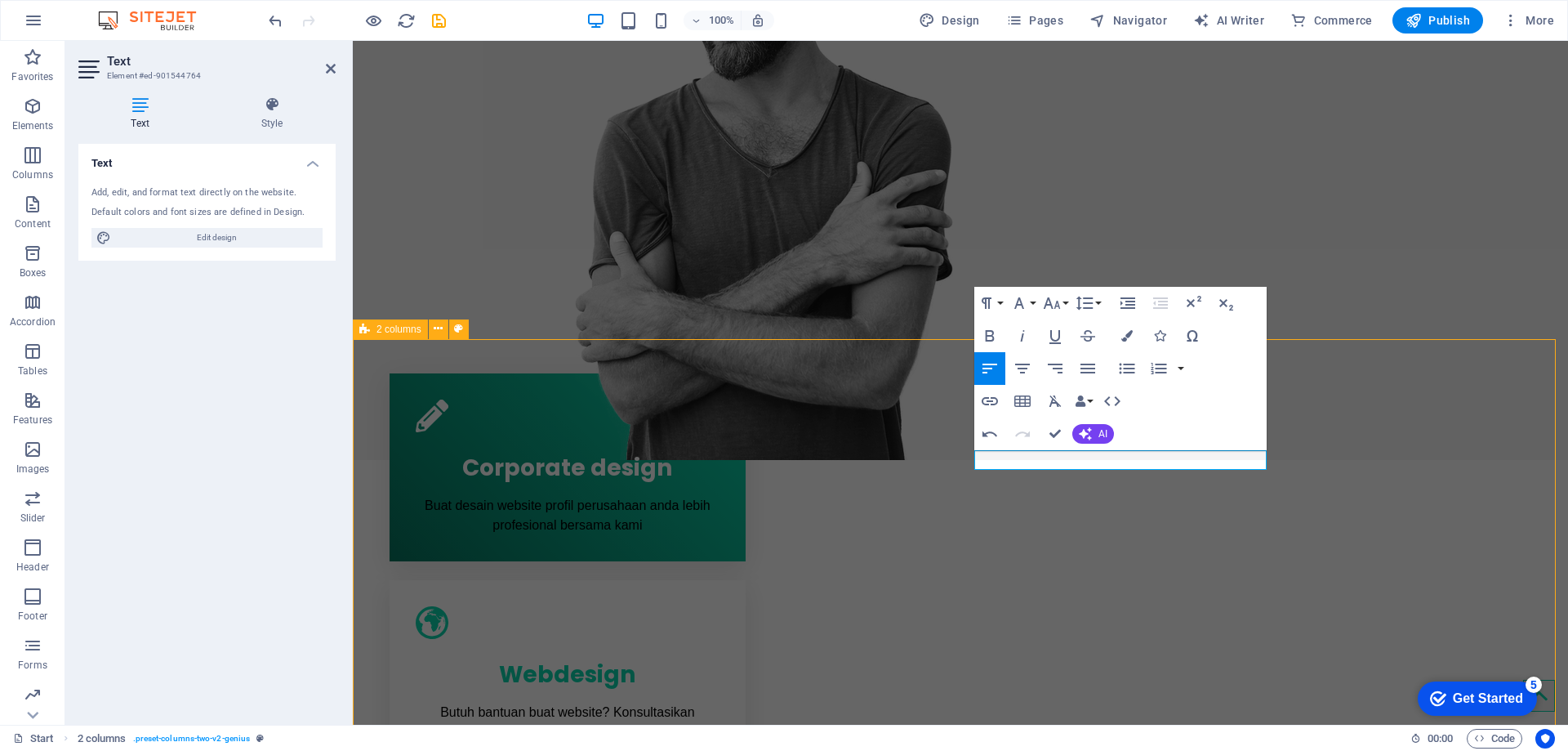
scroll to position [525, 0]
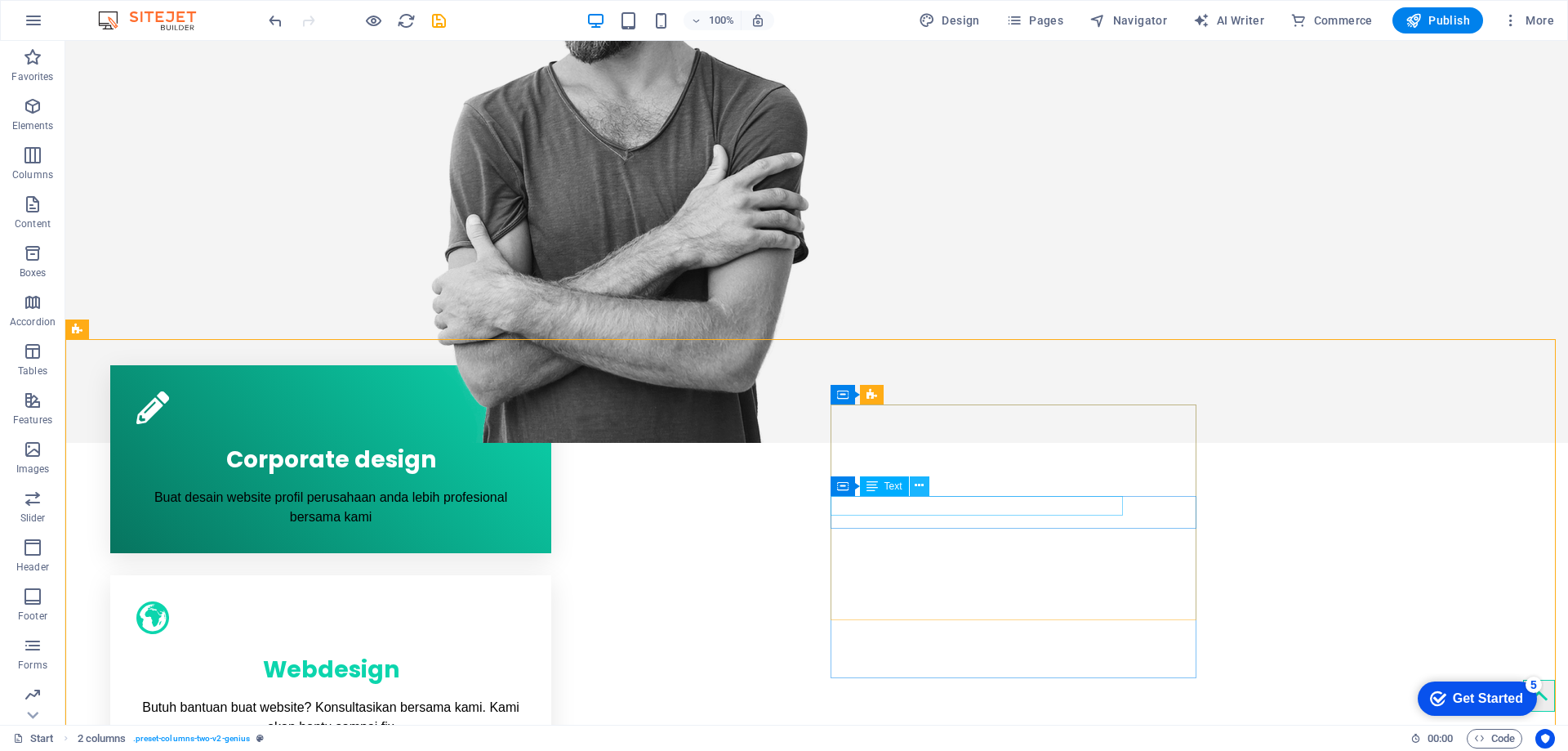
click at [922, 492] on icon at bounding box center [919, 485] width 9 height 18
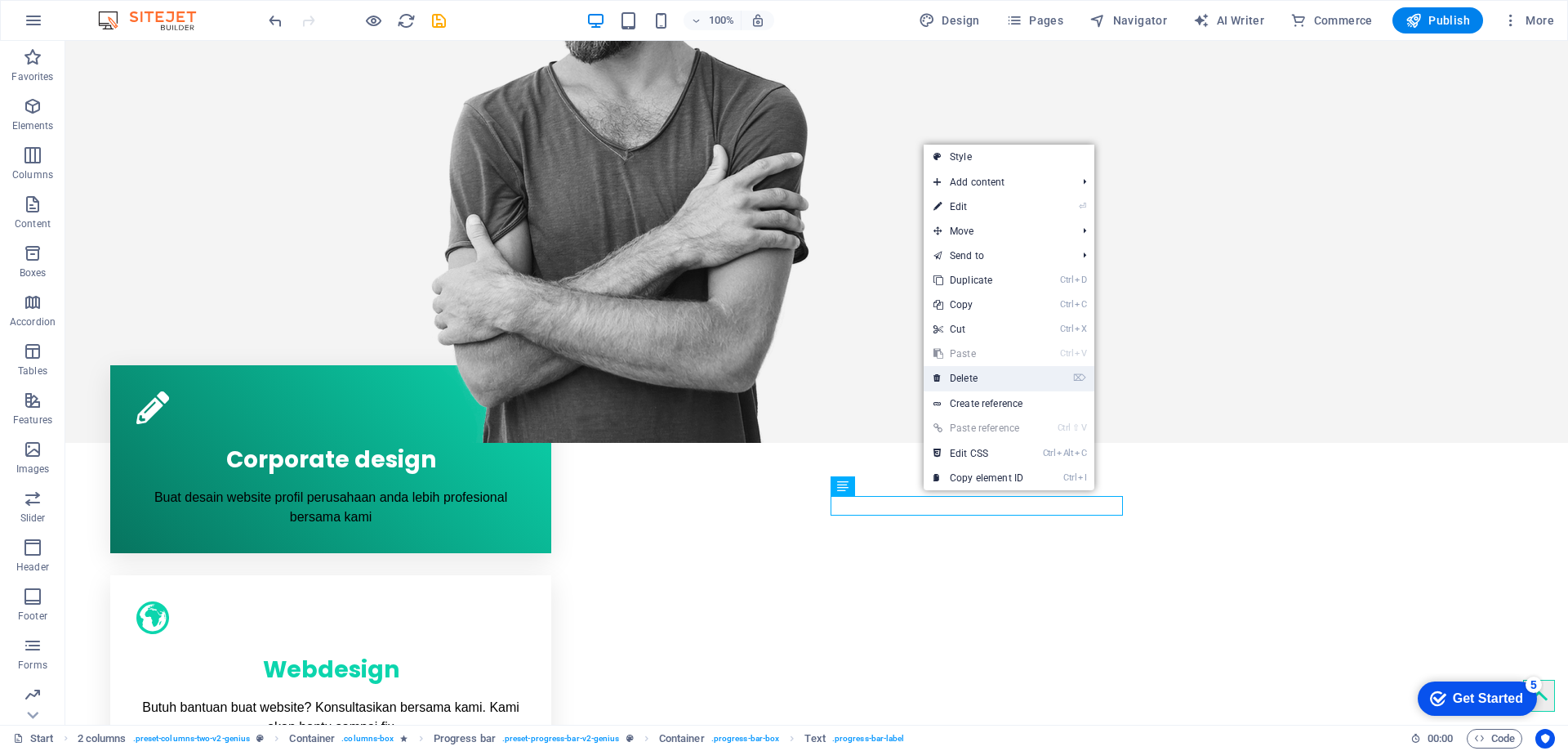
click at [984, 373] on link "⌦ Delete" at bounding box center [978, 378] width 109 height 24
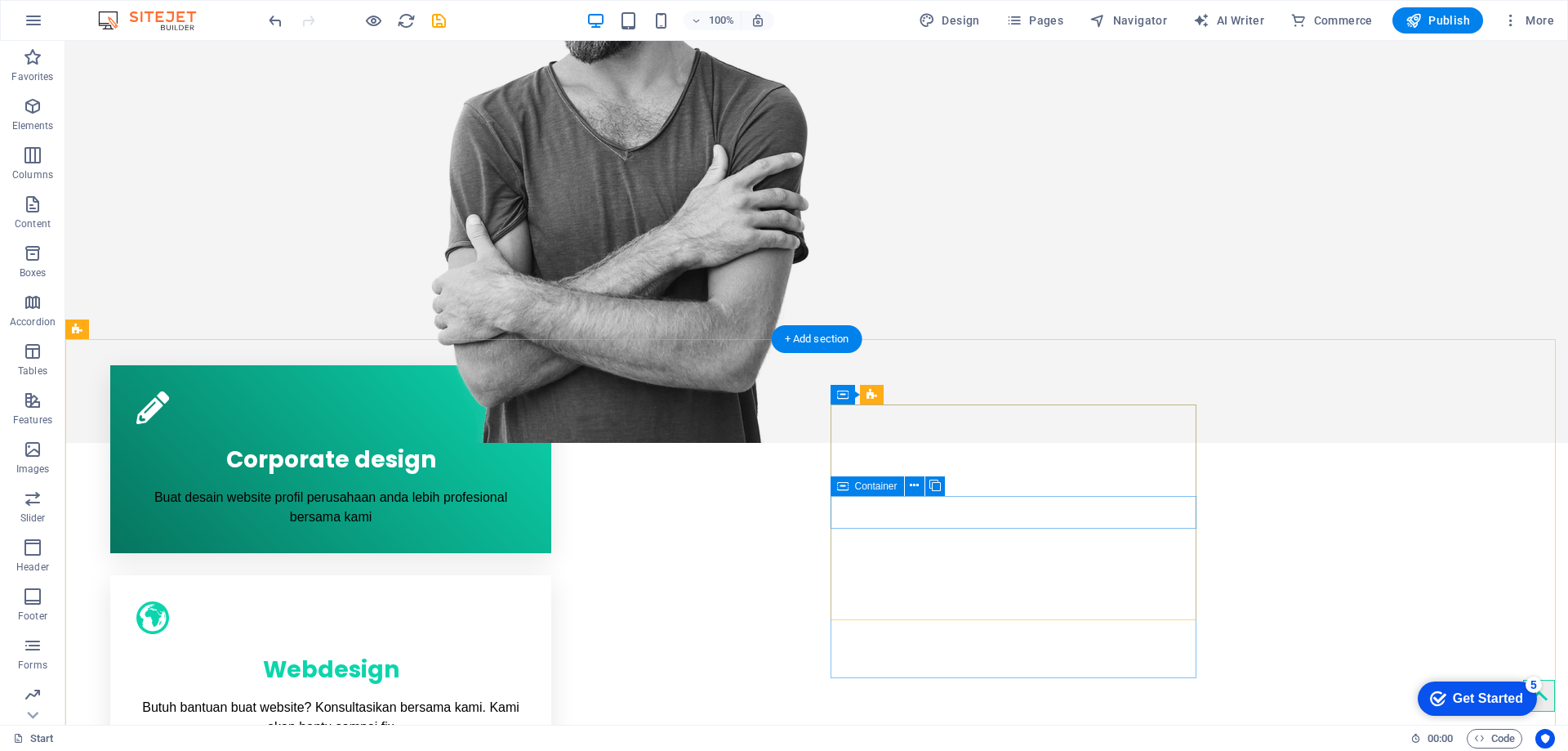
click at [912, 480] on icon at bounding box center [914, 485] width 9 height 18
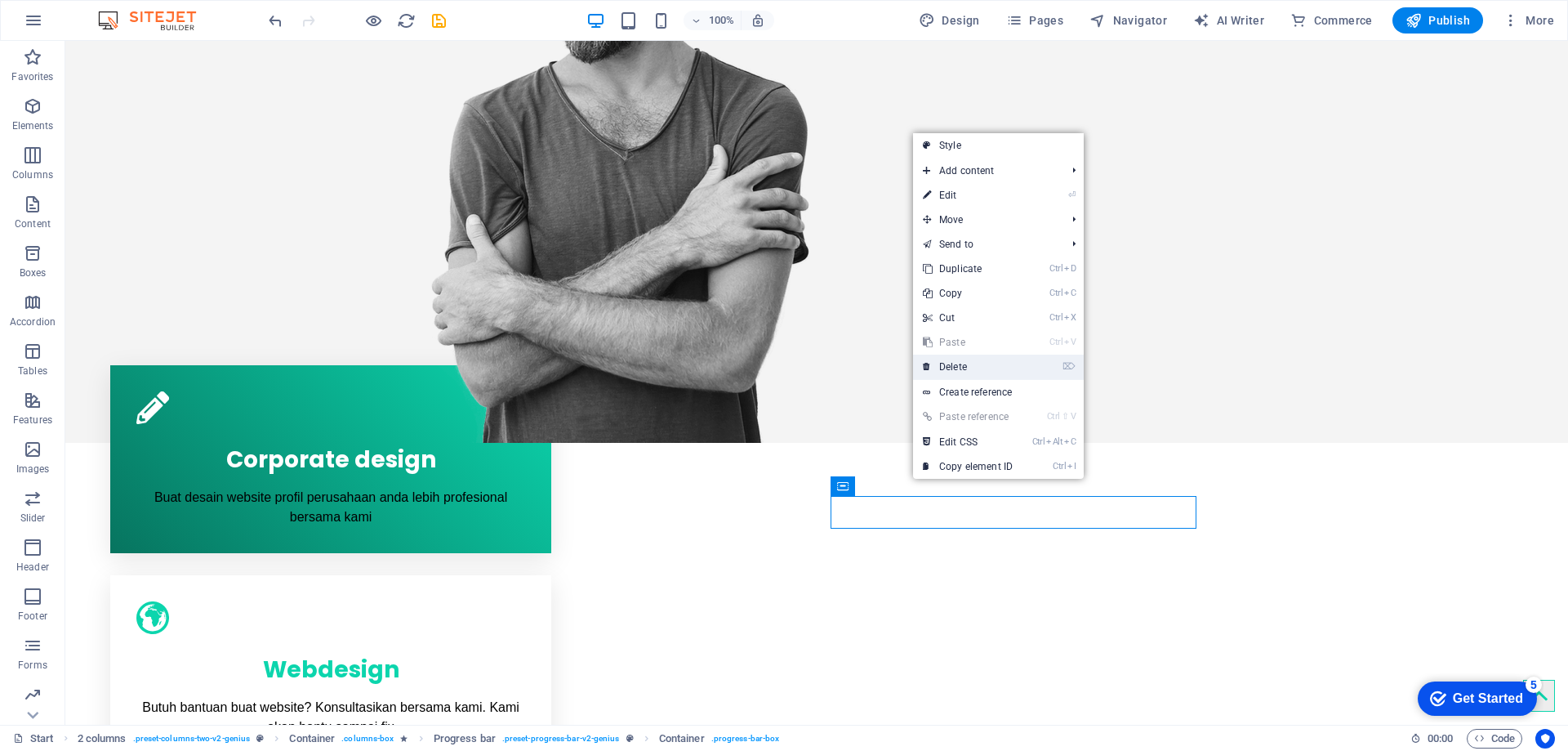
click at [979, 370] on link "⌦ Delete" at bounding box center [968, 367] width 109 height 24
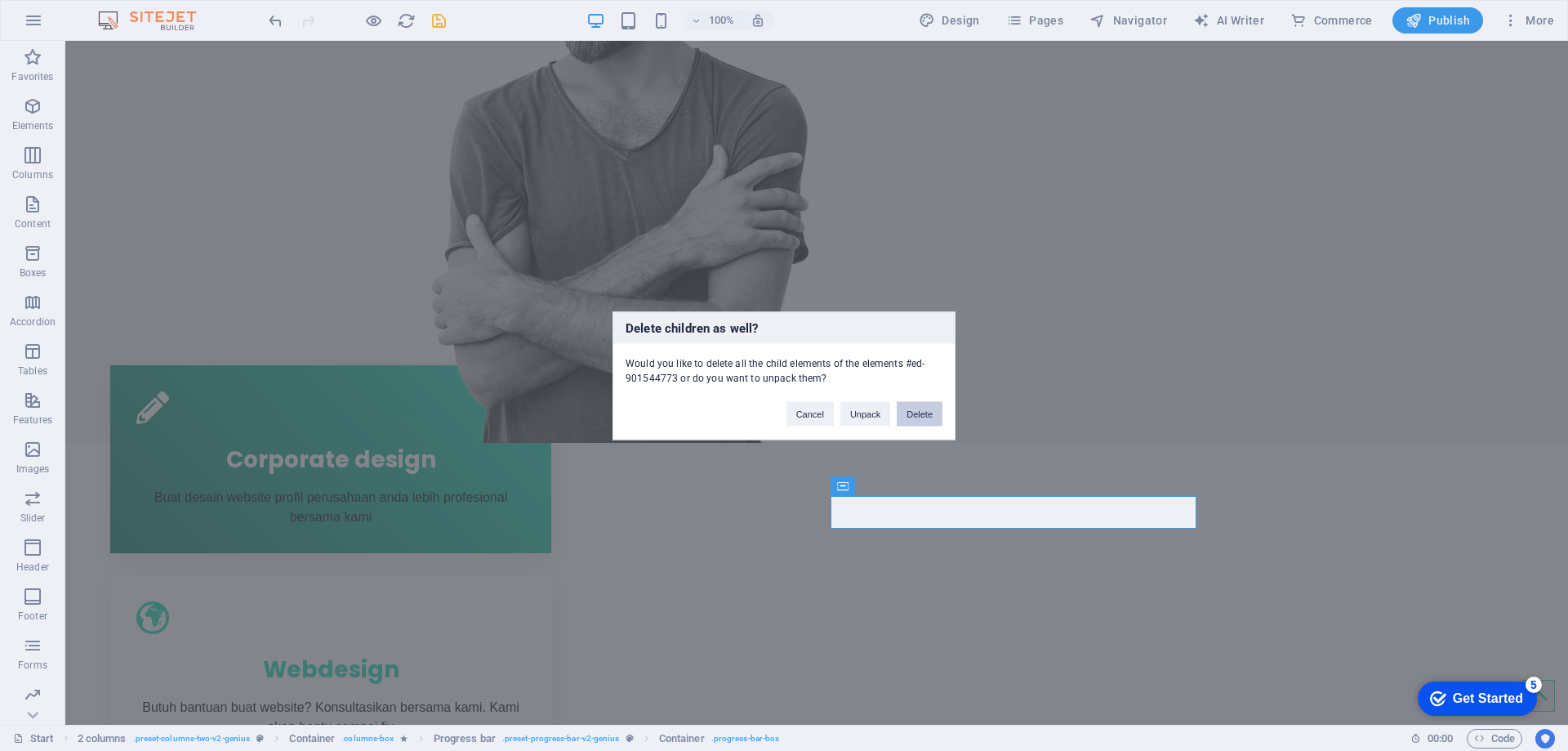
click at [917, 417] on button "Delete" at bounding box center [919, 413] width 46 height 24
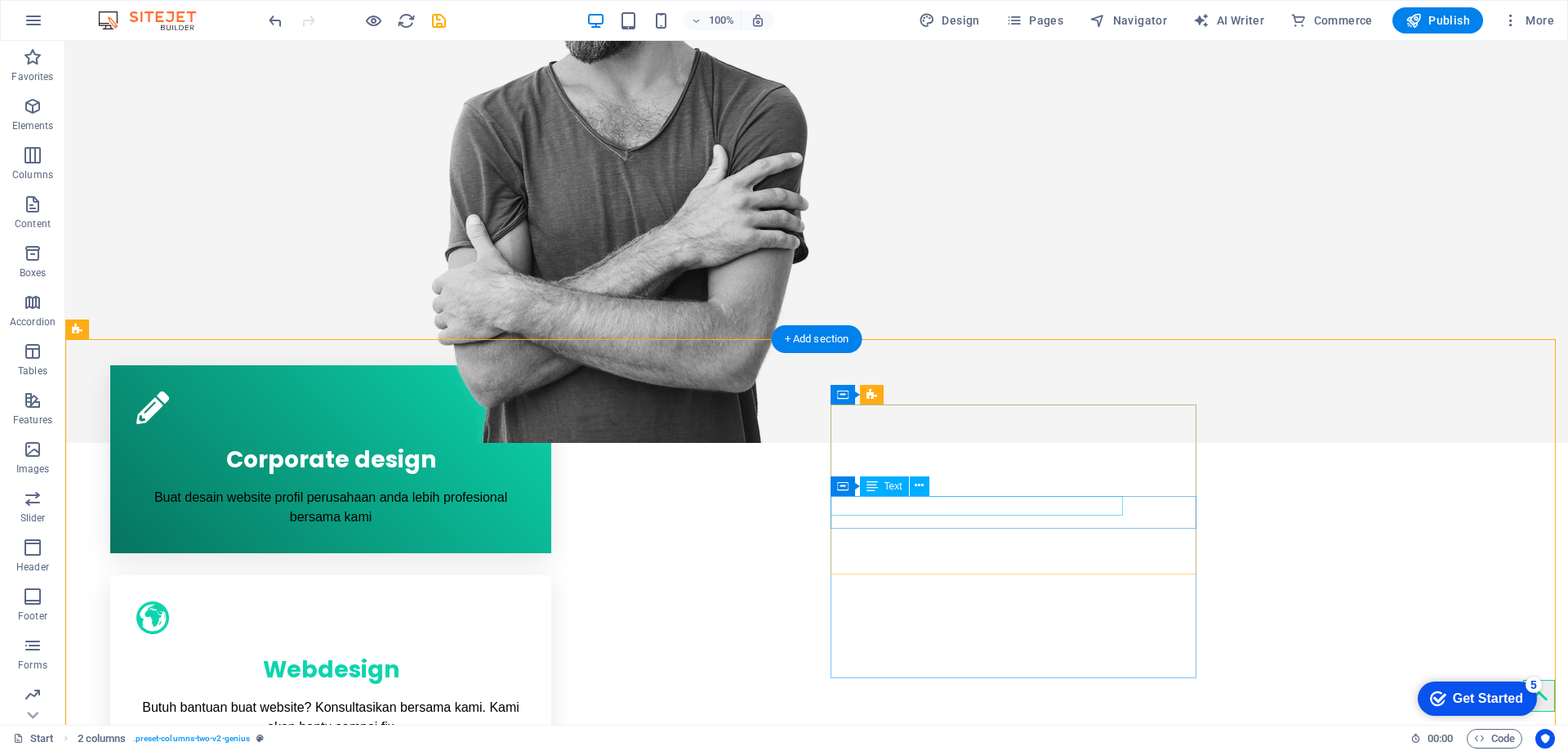
drag, startPoint x: 918, startPoint y: 532, endPoint x: 839, endPoint y: 466, distance: 102.9
click at [922, 480] on div "H1 Banner Banner Container 2 columns 2 columns Container Container Image Contai…" at bounding box center [817, 120] width 1503 height 1209
click at [922, 487] on icon at bounding box center [919, 485] width 9 height 18
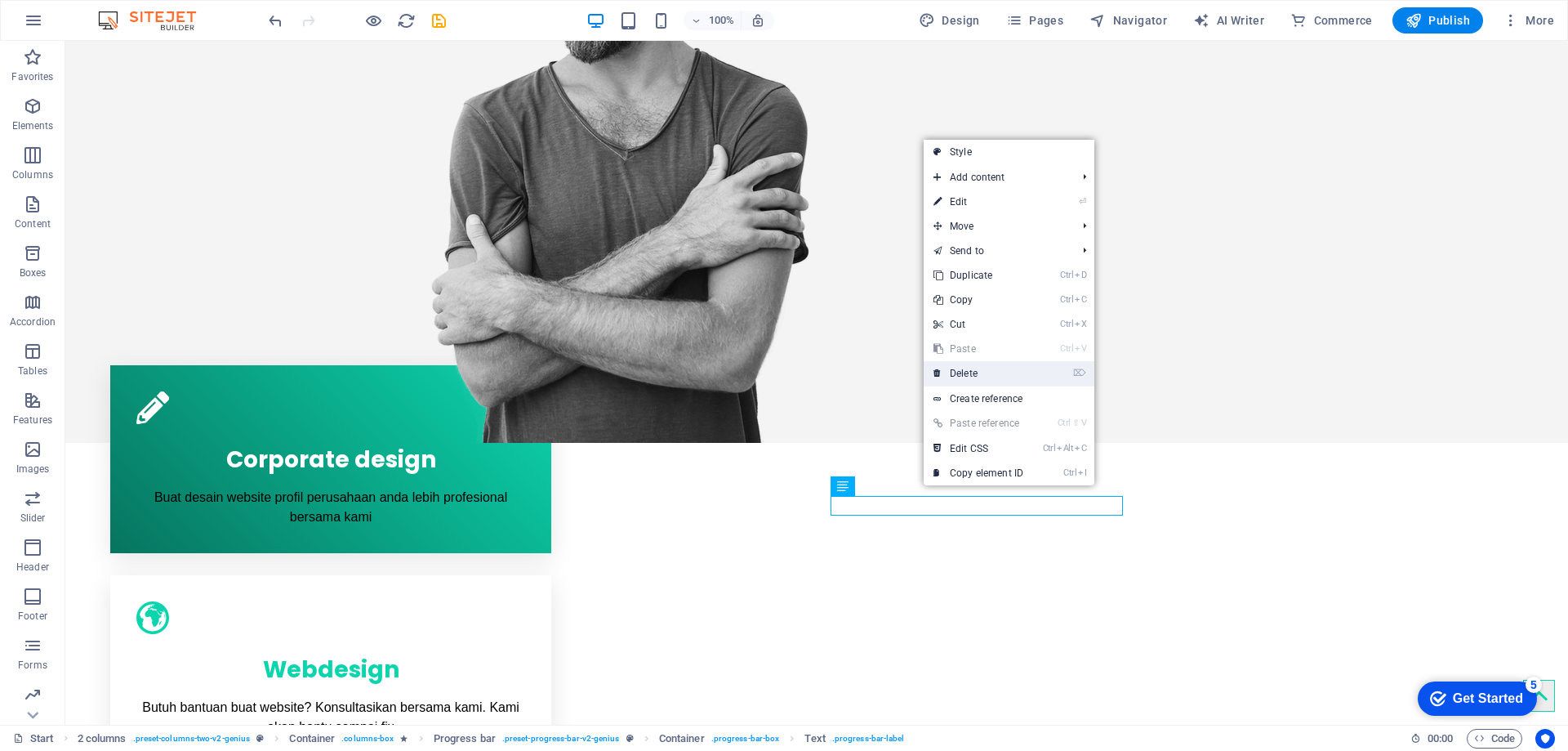
click at [979, 370] on link "⌦ Delete" at bounding box center [978, 373] width 109 height 24
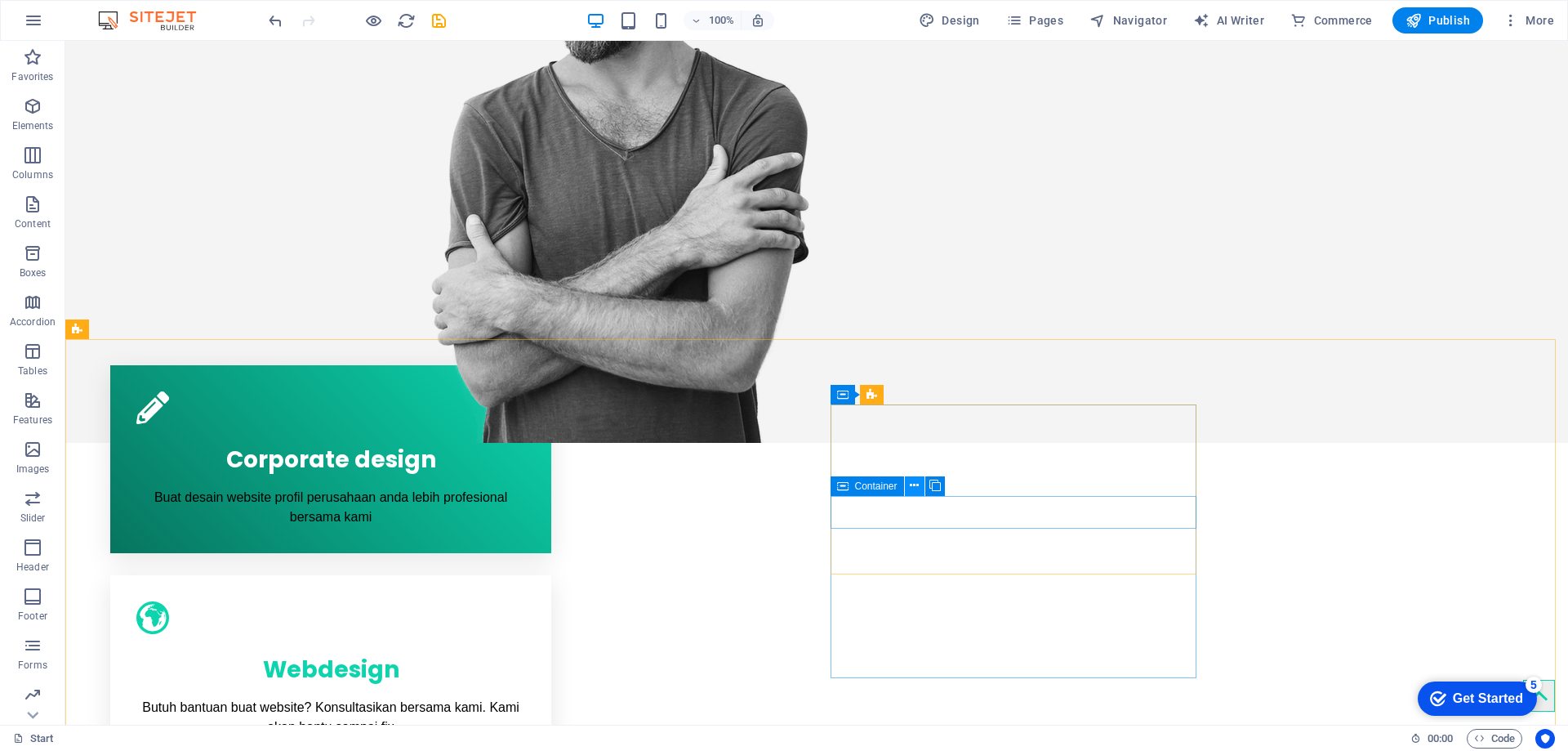
click at [914, 487] on icon at bounding box center [914, 485] width 9 height 18
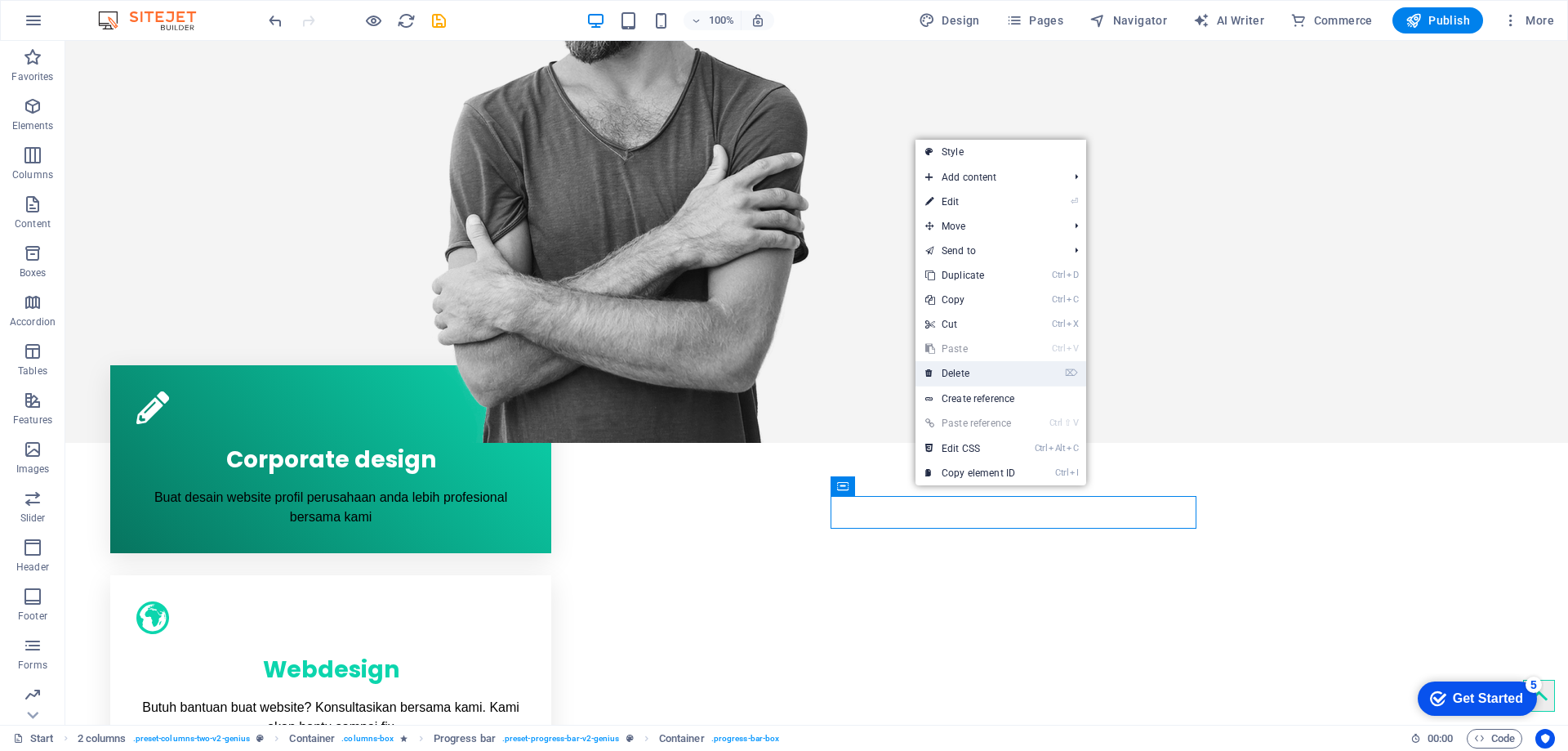
click at [994, 379] on link "⌦ Delete" at bounding box center [970, 373] width 109 height 24
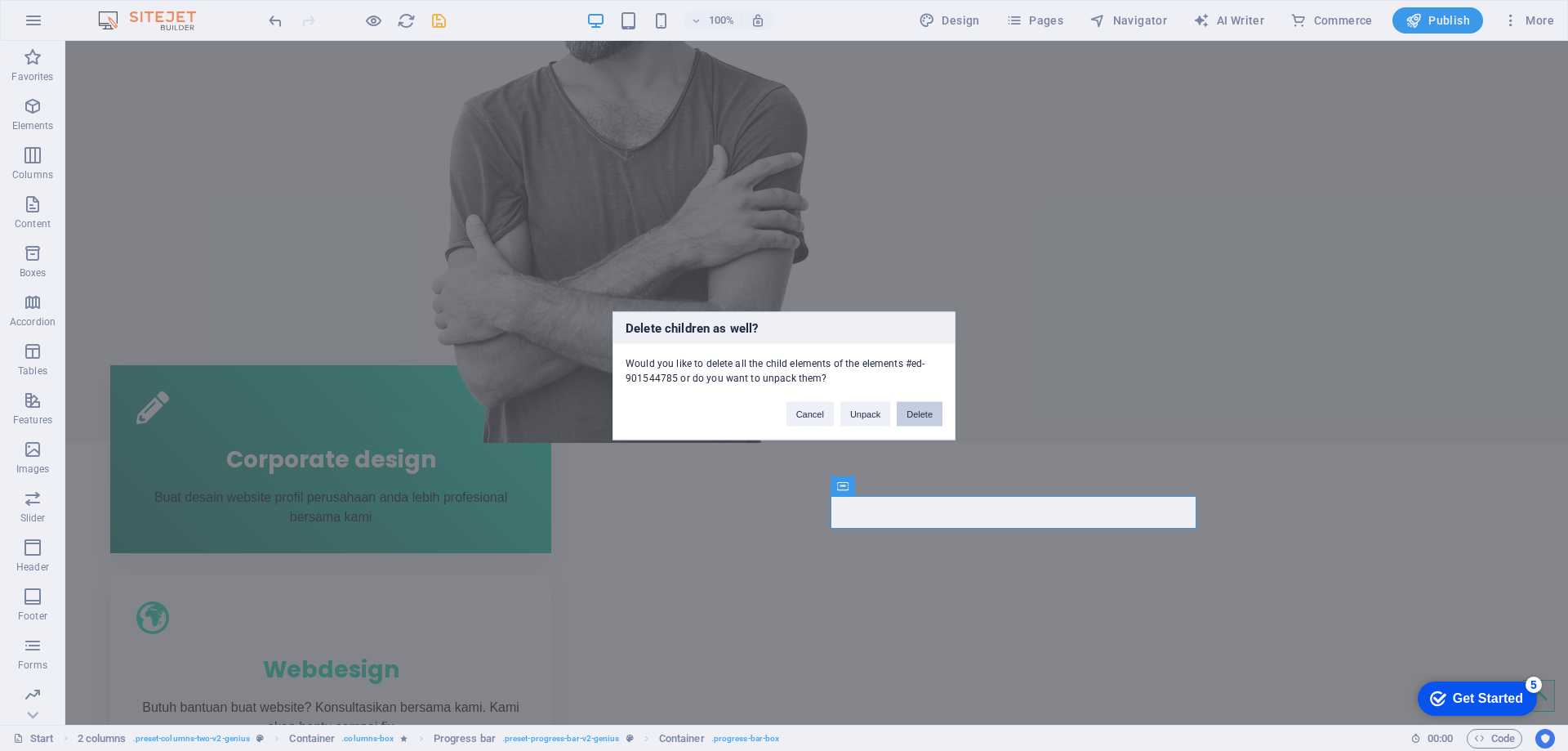
click at [925, 408] on button "Delete" at bounding box center [919, 413] width 46 height 24
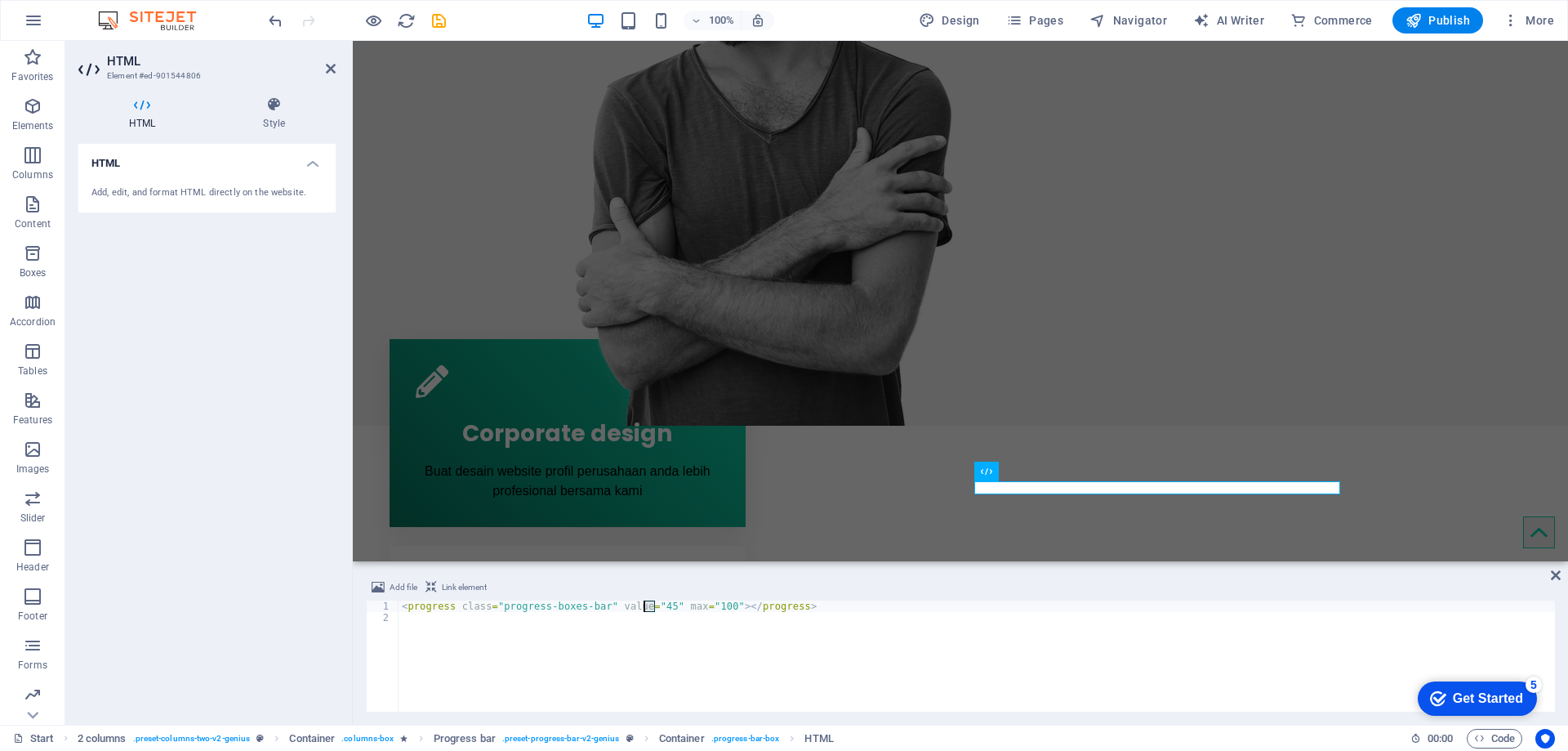
drag, startPoint x: 655, startPoint y: 602, endPoint x: 644, endPoint y: 601, distance: 11.0
click at [644, 601] on div "< progress class = "progress-boxes-bar" value = "45" max = "100" > </ progress >" at bounding box center [976, 667] width 1156 height 134
click at [648, 606] on div "< progress class = "progress-boxes-bar" value = "45" max = "100" > </ progress >" at bounding box center [976, 656] width 1156 height 111
click at [648, 606] on div "< progress class = "progress-boxes-bar" value = "45" max = "100" > </ progress >" at bounding box center [976, 667] width 1156 height 134
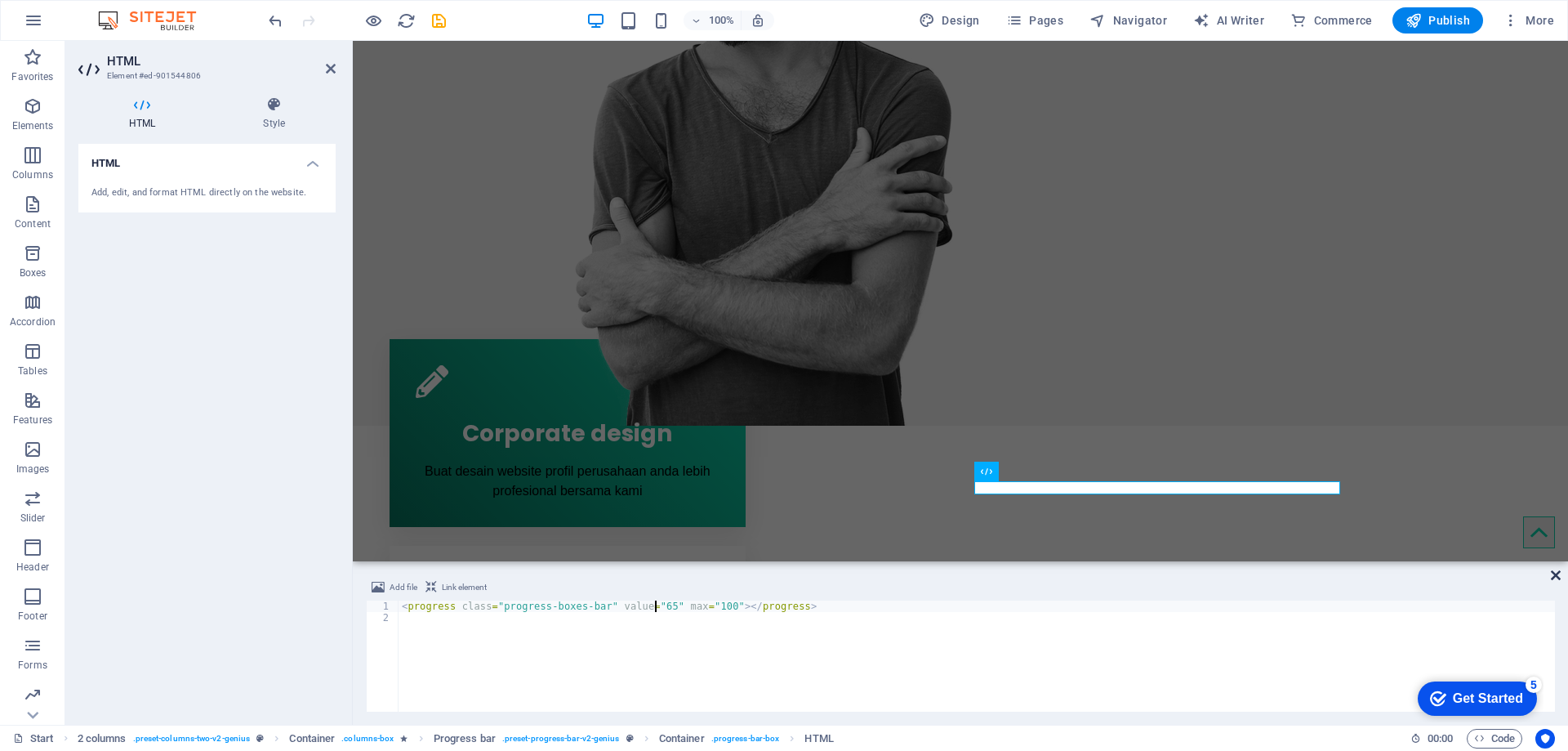
type textarea "<progress class="progress-boxes-bar" value="65" max="100"></progress>"
click at [1558, 578] on icon at bounding box center [1556, 576] width 10 height 13
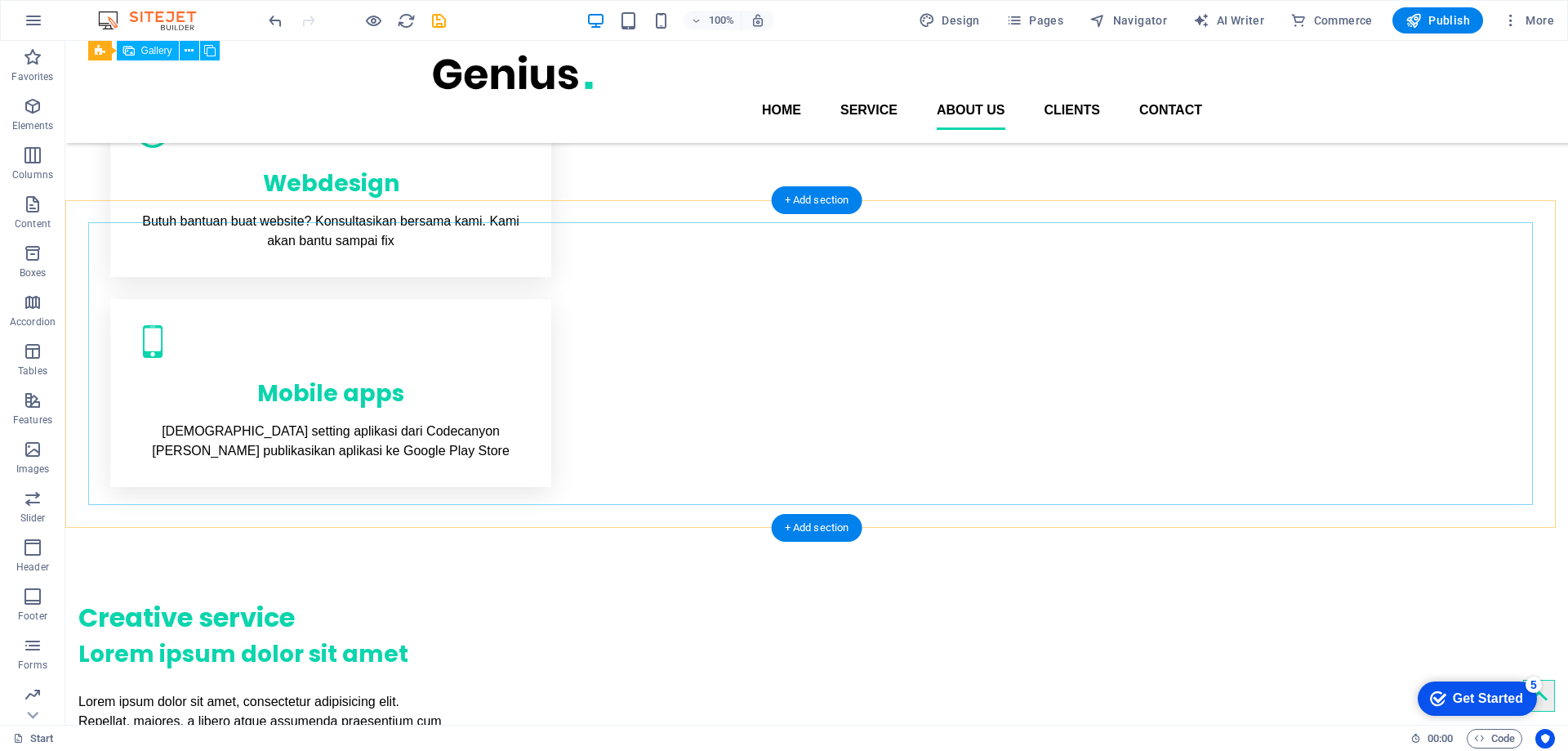
scroll to position [885, 0]
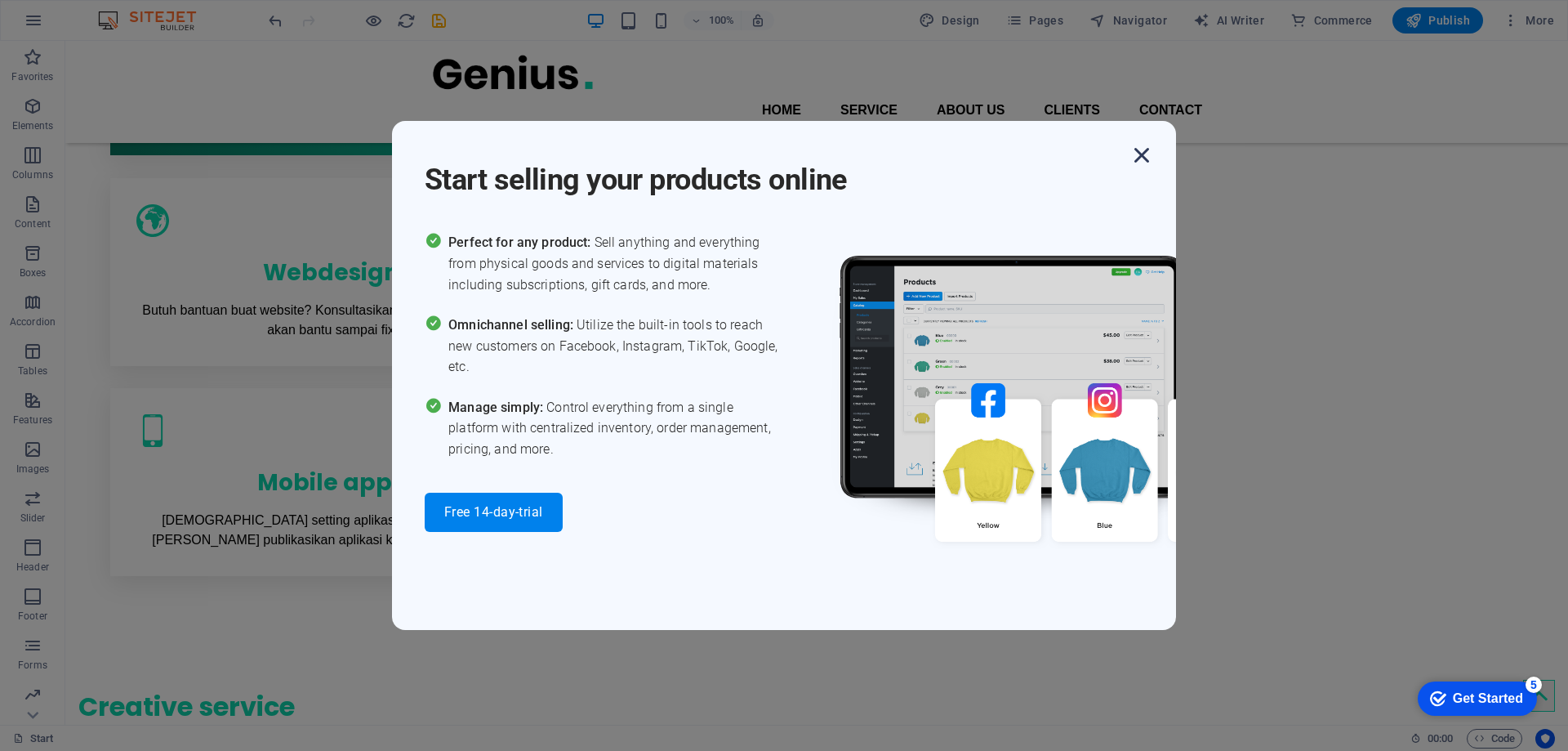
click at [1143, 157] on icon "button" at bounding box center [1141, 155] width 29 height 29
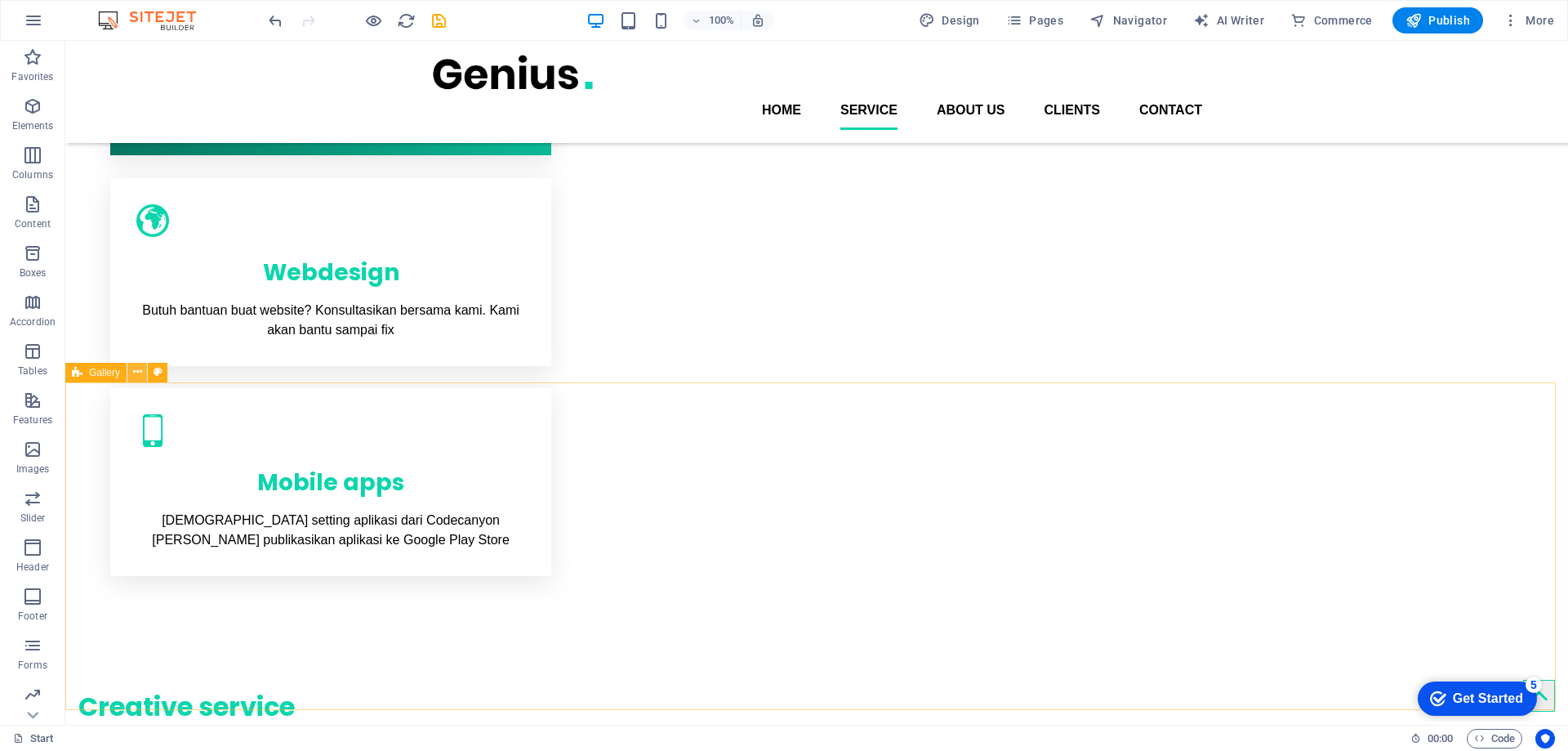
click at [139, 374] on icon at bounding box center [137, 372] width 9 height 18
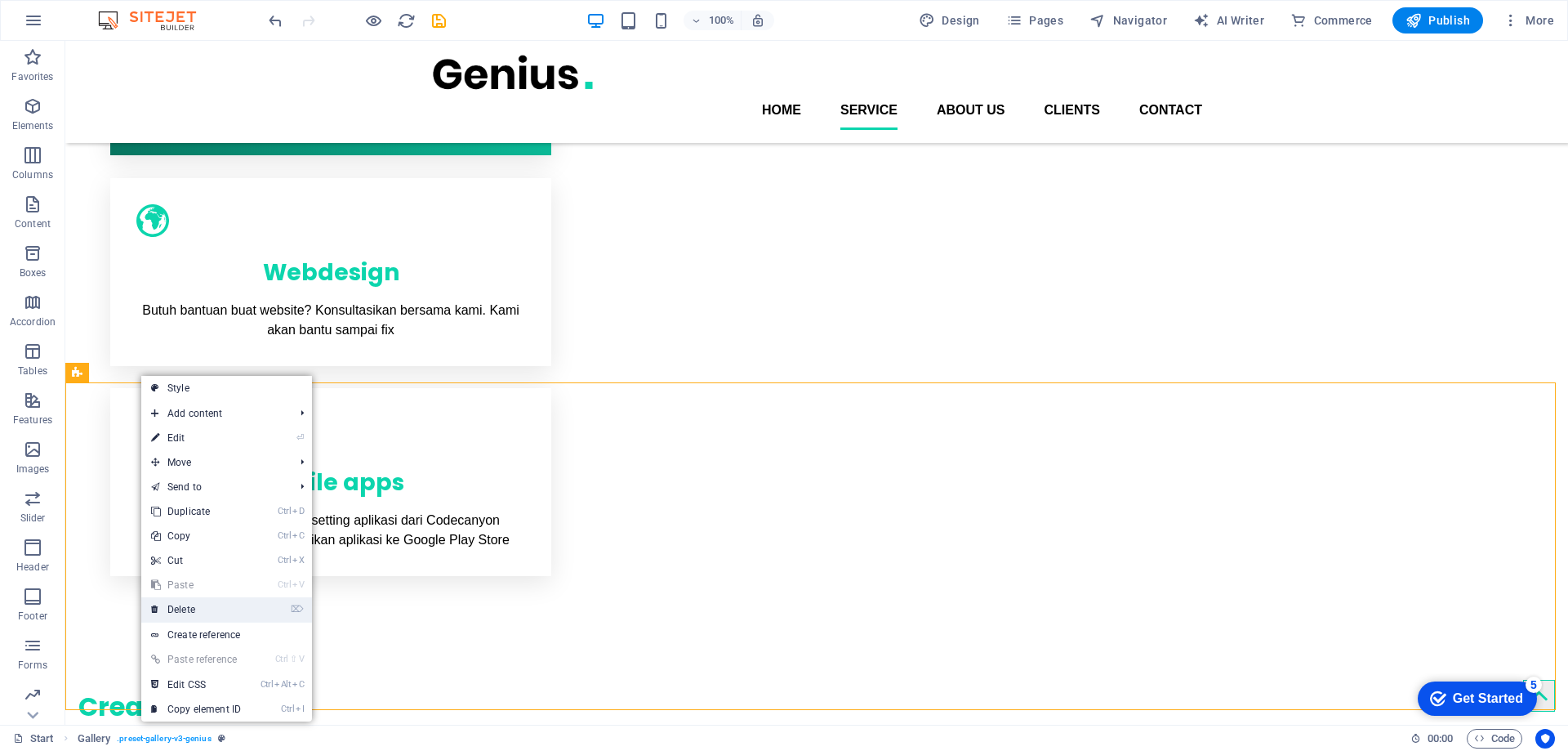
click at [188, 606] on link "⌦ Delete" at bounding box center [195, 609] width 109 height 24
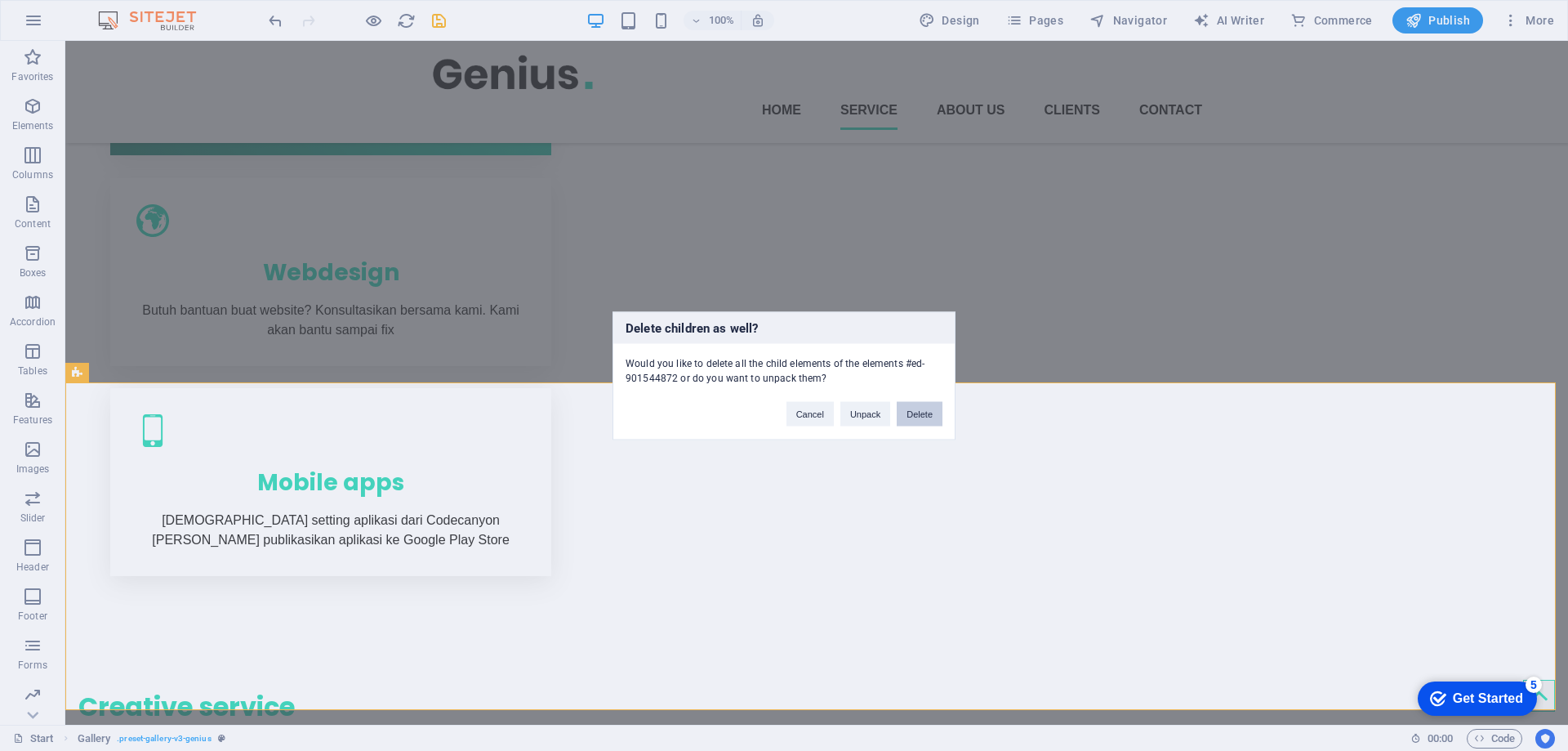
click at [922, 408] on button "Delete" at bounding box center [919, 413] width 46 height 24
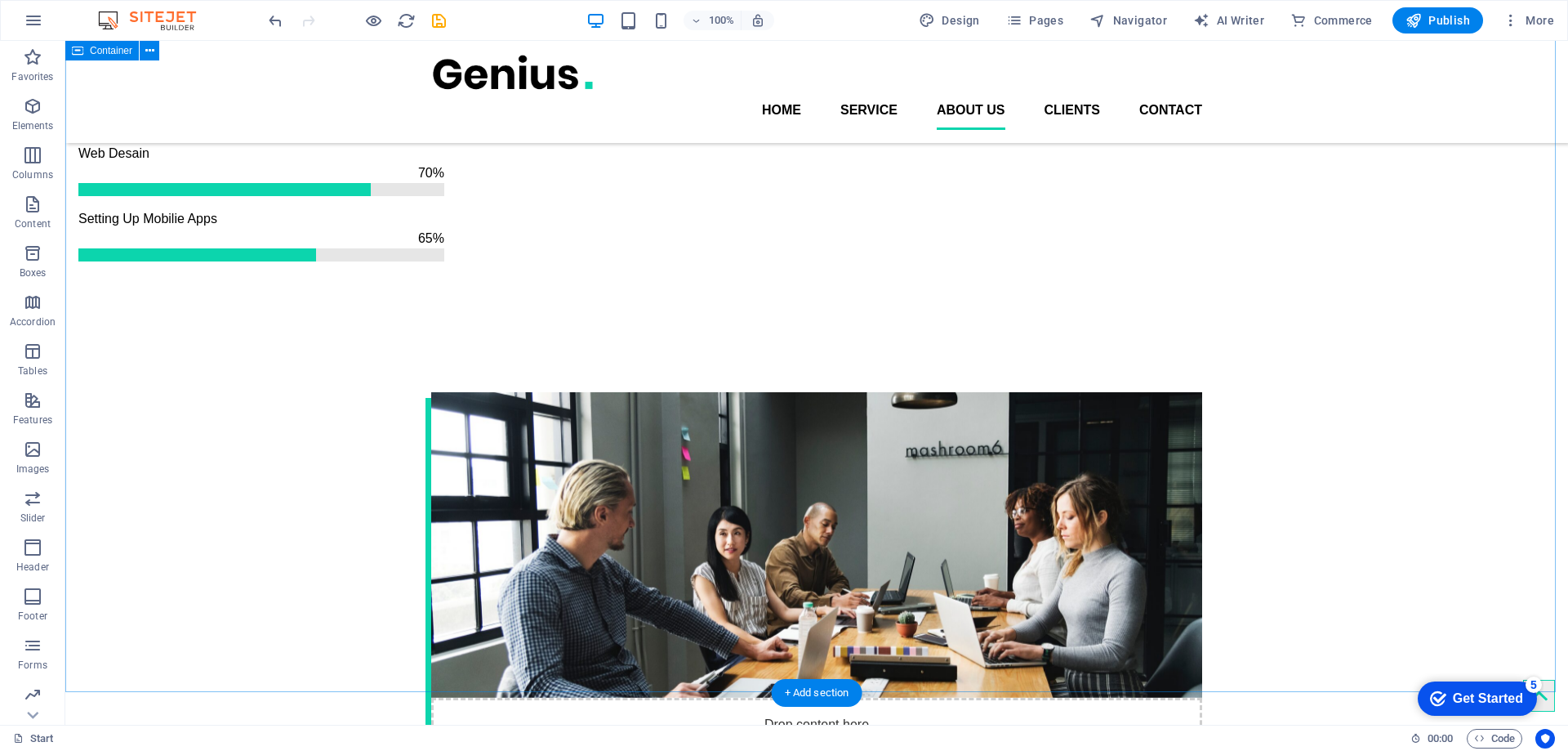
scroll to position [1131, 0]
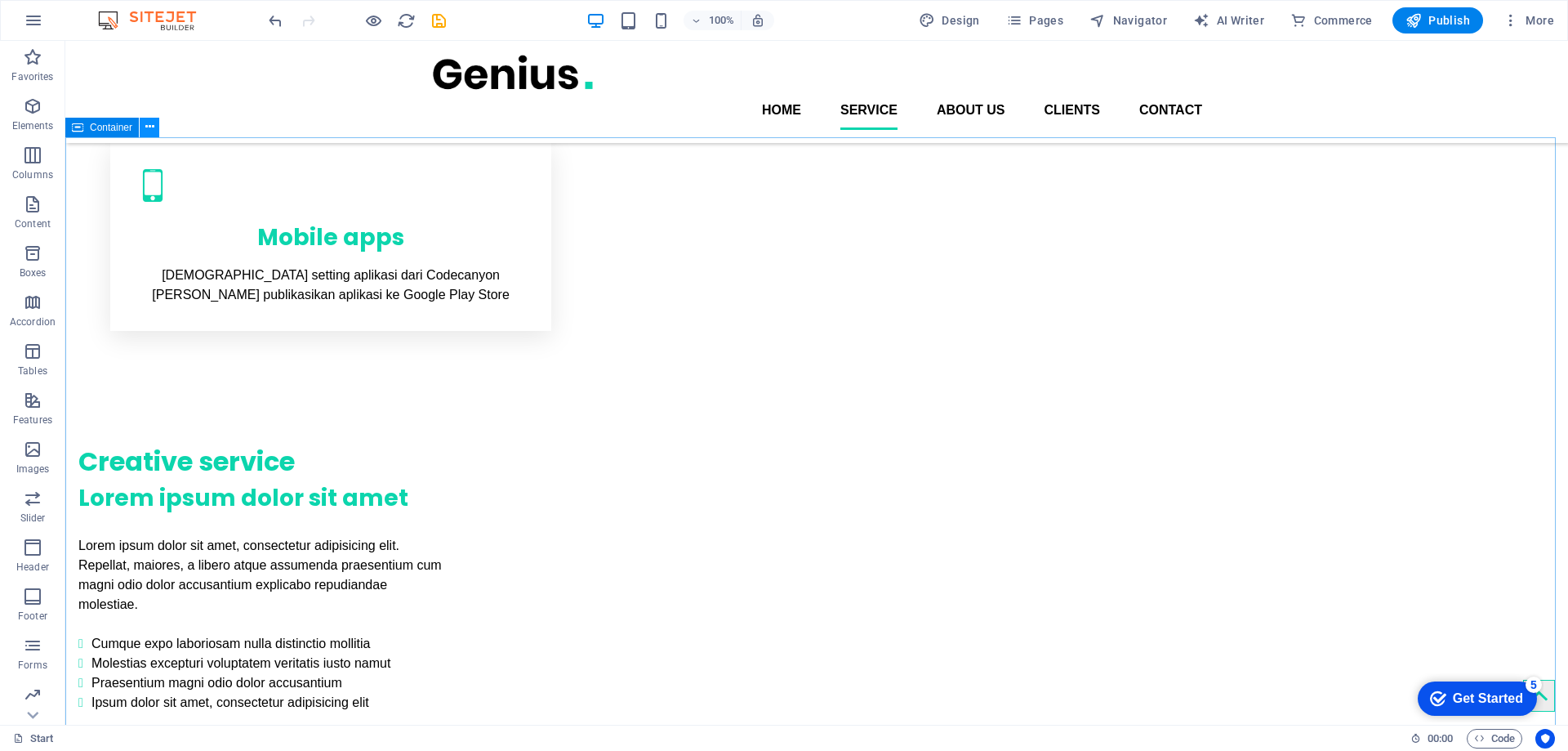
click at [149, 131] on icon at bounding box center [149, 127] width 9 height 18
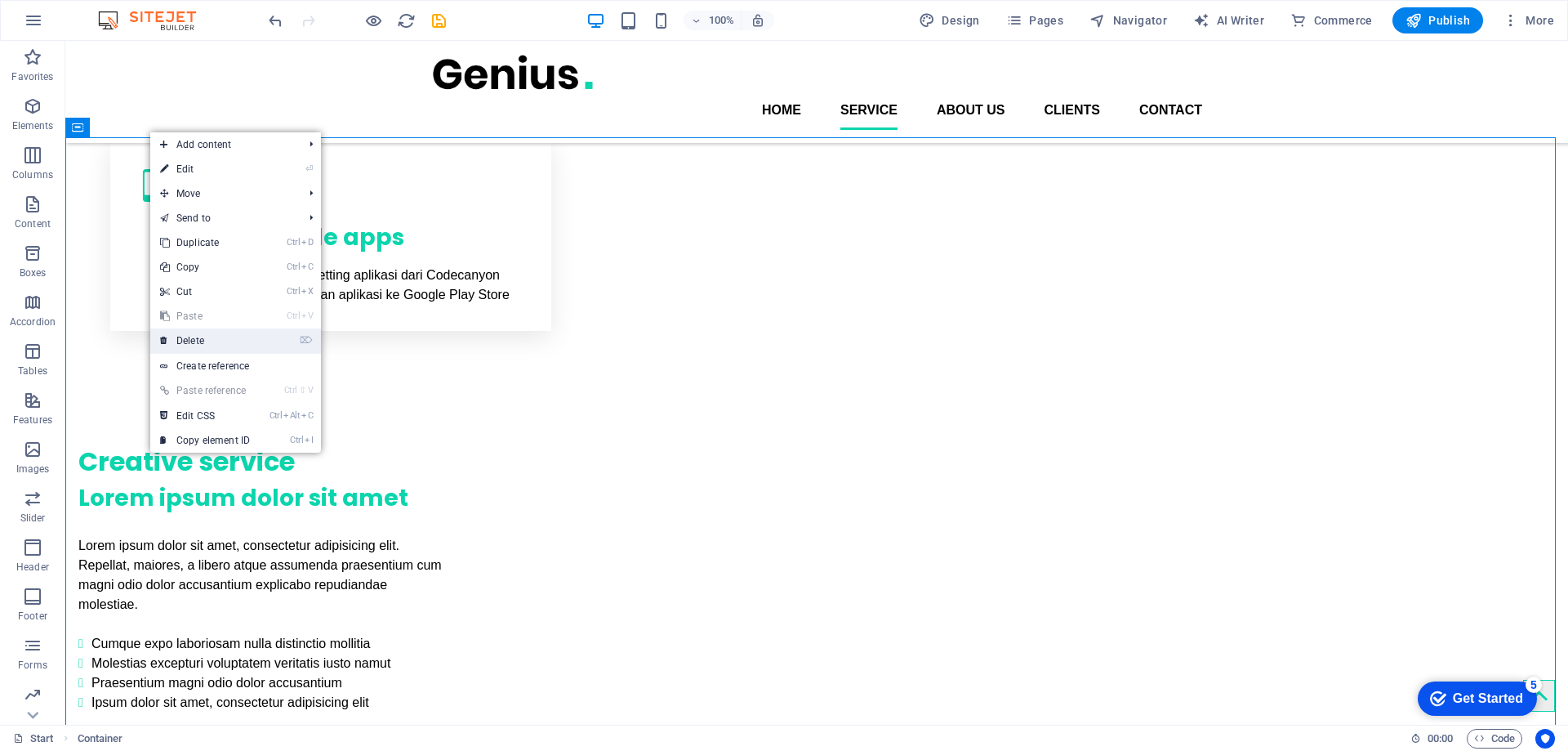
click at [200, 336] on link "⌦ Delete" at bounding box center [205, 340] width 109 height 24
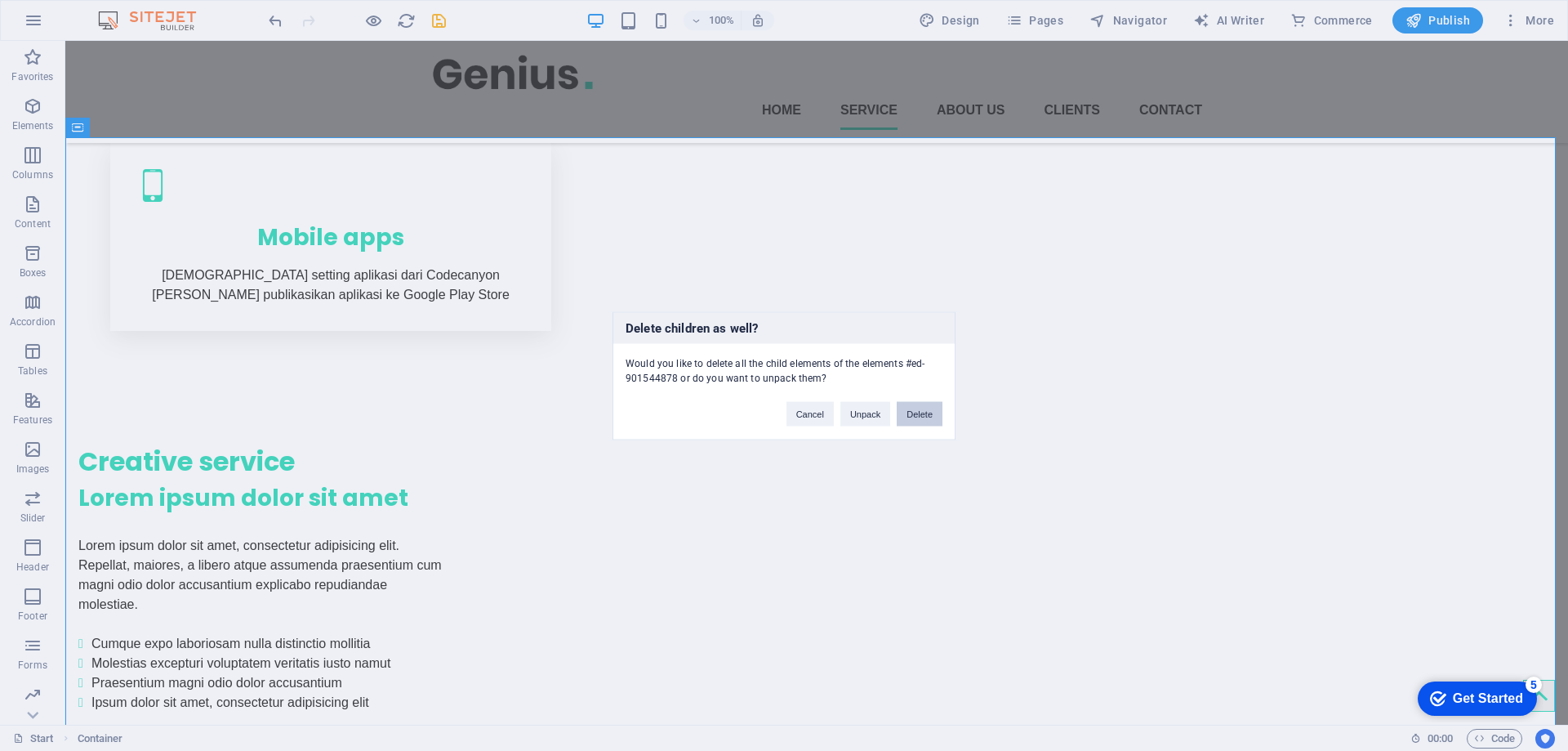
click at [923, 404] on button "Delete" at bounding box center [919, 413] width 46 height 24
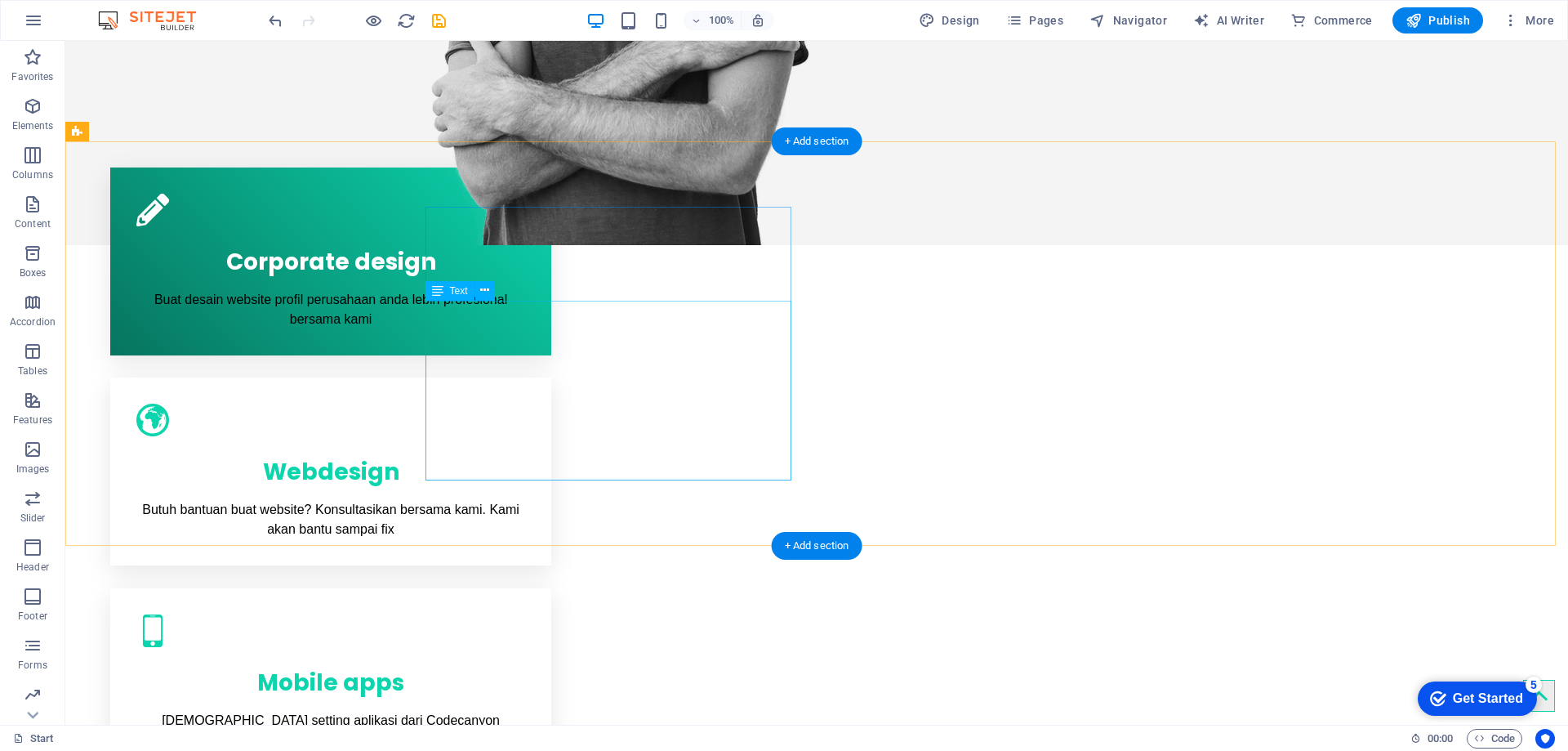
scroll to position [967, 0]
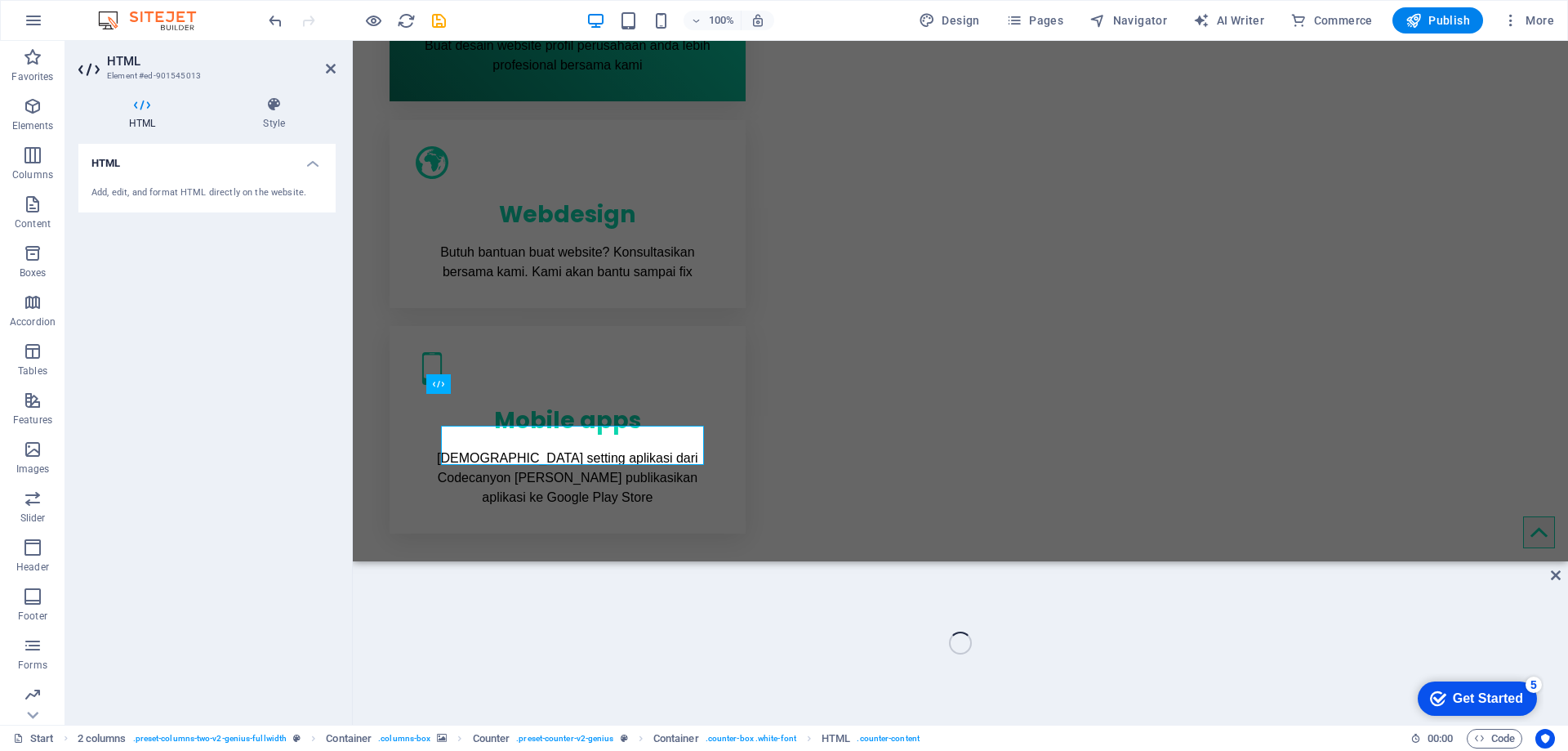
scroll to position [951, 0]
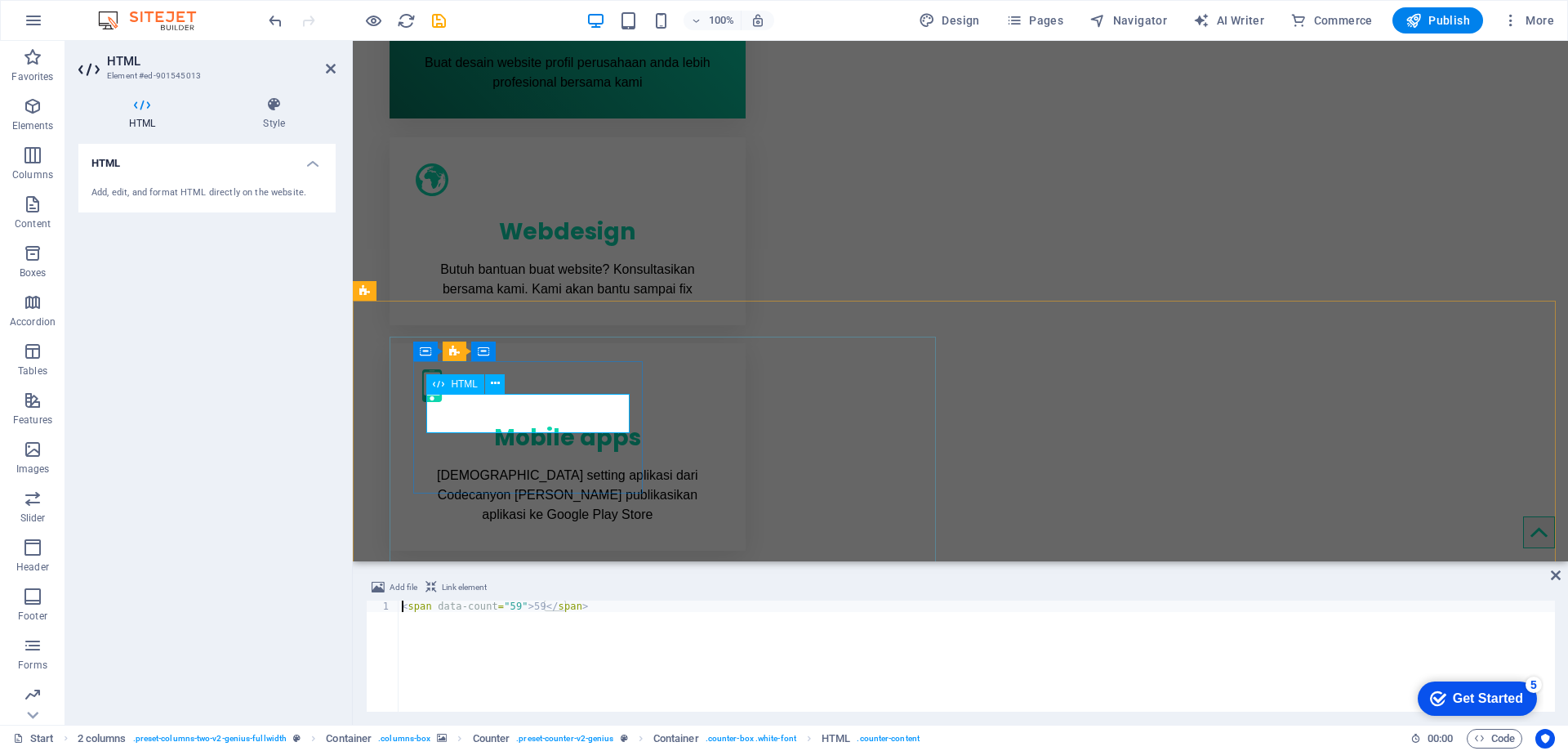
drag, startPoint x: 510, startPoint y: 604, endPoint x: 498, endPoint y: 602, distance: 12.2
click at [498, 602] on div "< span data-count = "59" > 59 </ span >" at bounding box center [976, 667] width 1156 height 134
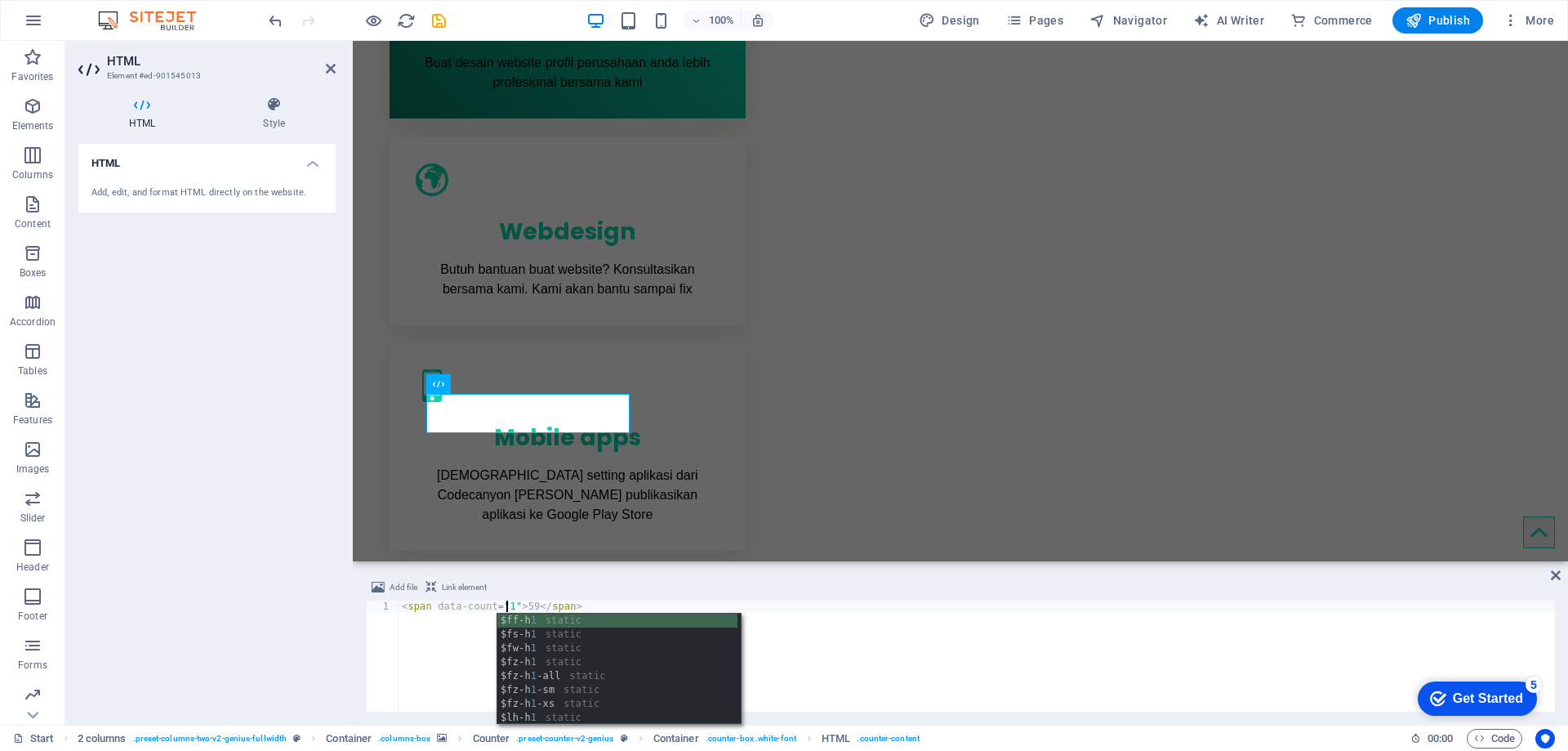
scroll to position [0, 9]
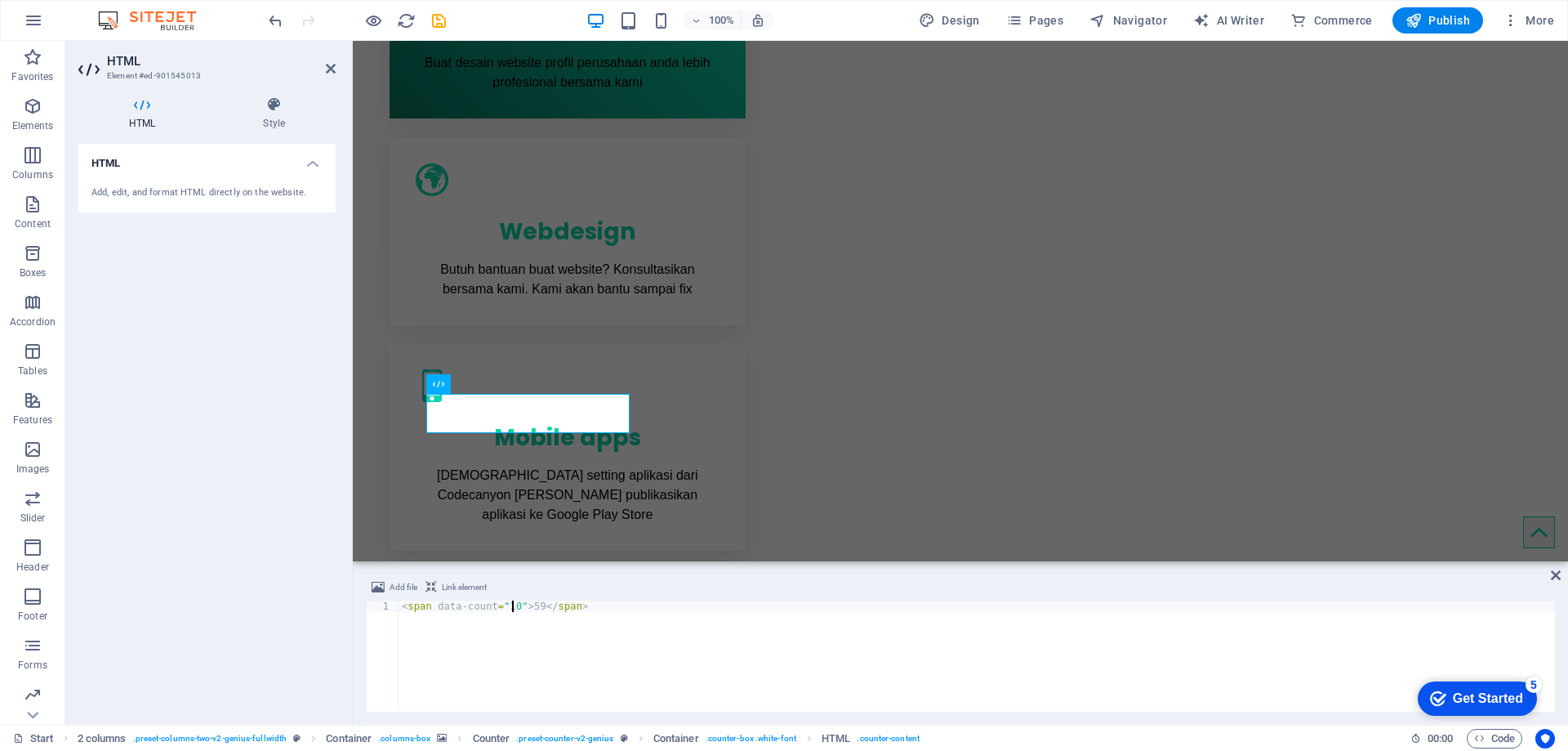
click at [529, 611] on div "< span data-count = "10" > 59 </ span >" at bounding box center [976, 667] width 1156 height 134
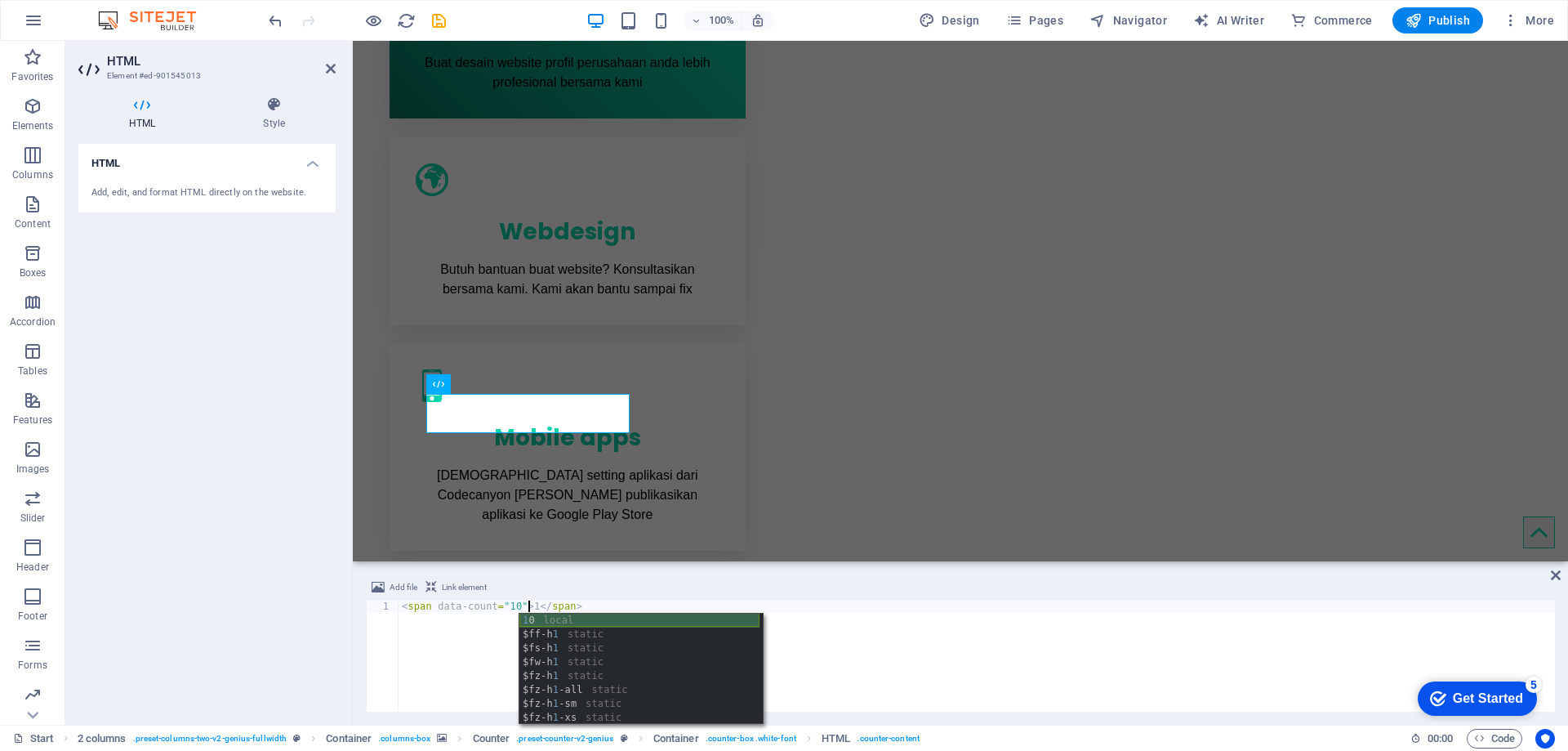
scroll to position [0, 11]
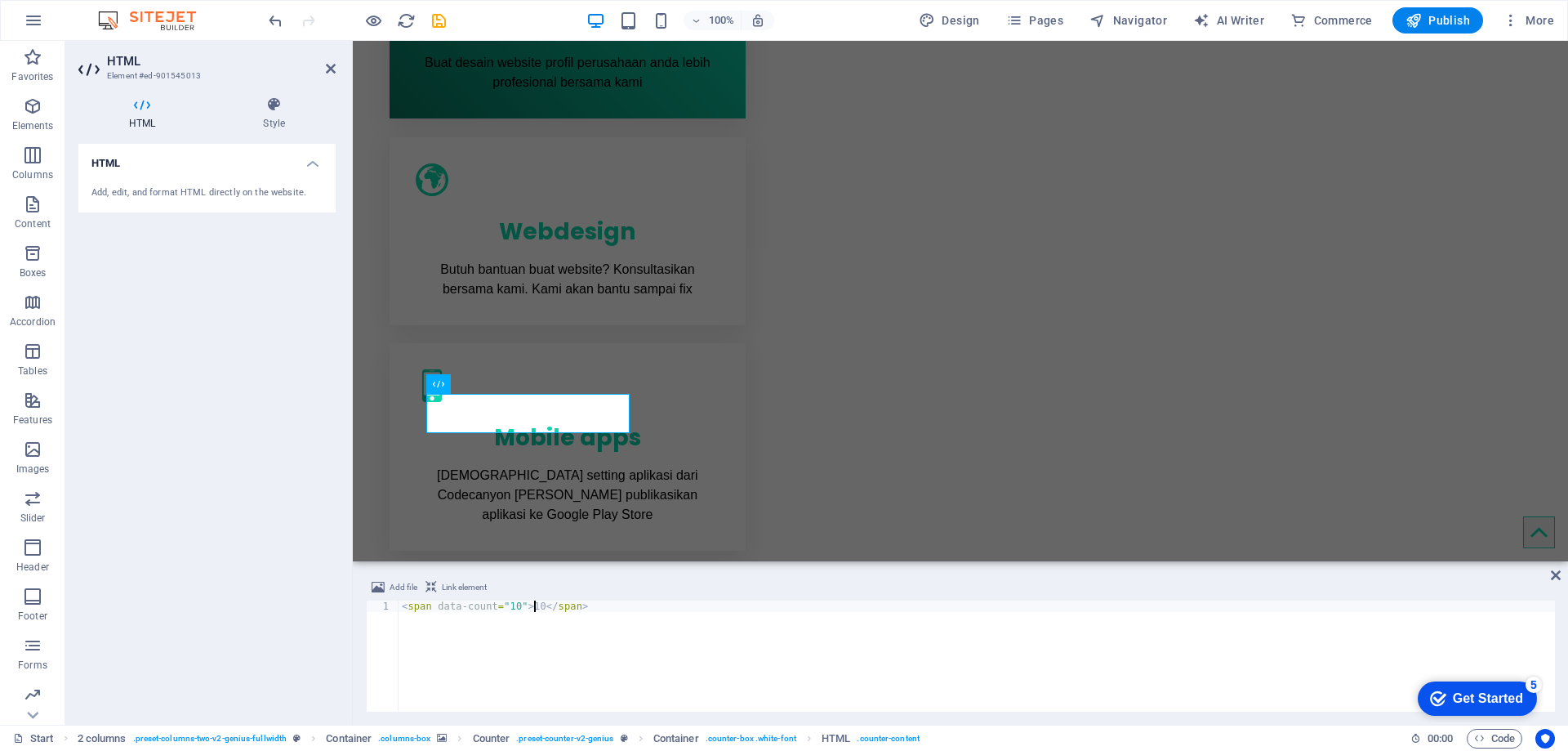
click at [980, 662] on div "< span data-count = "10" > 10 </ span >" at bounding box center [976, 667] width 1156 height 134
type textarea "<span data-count="10">10</span>"
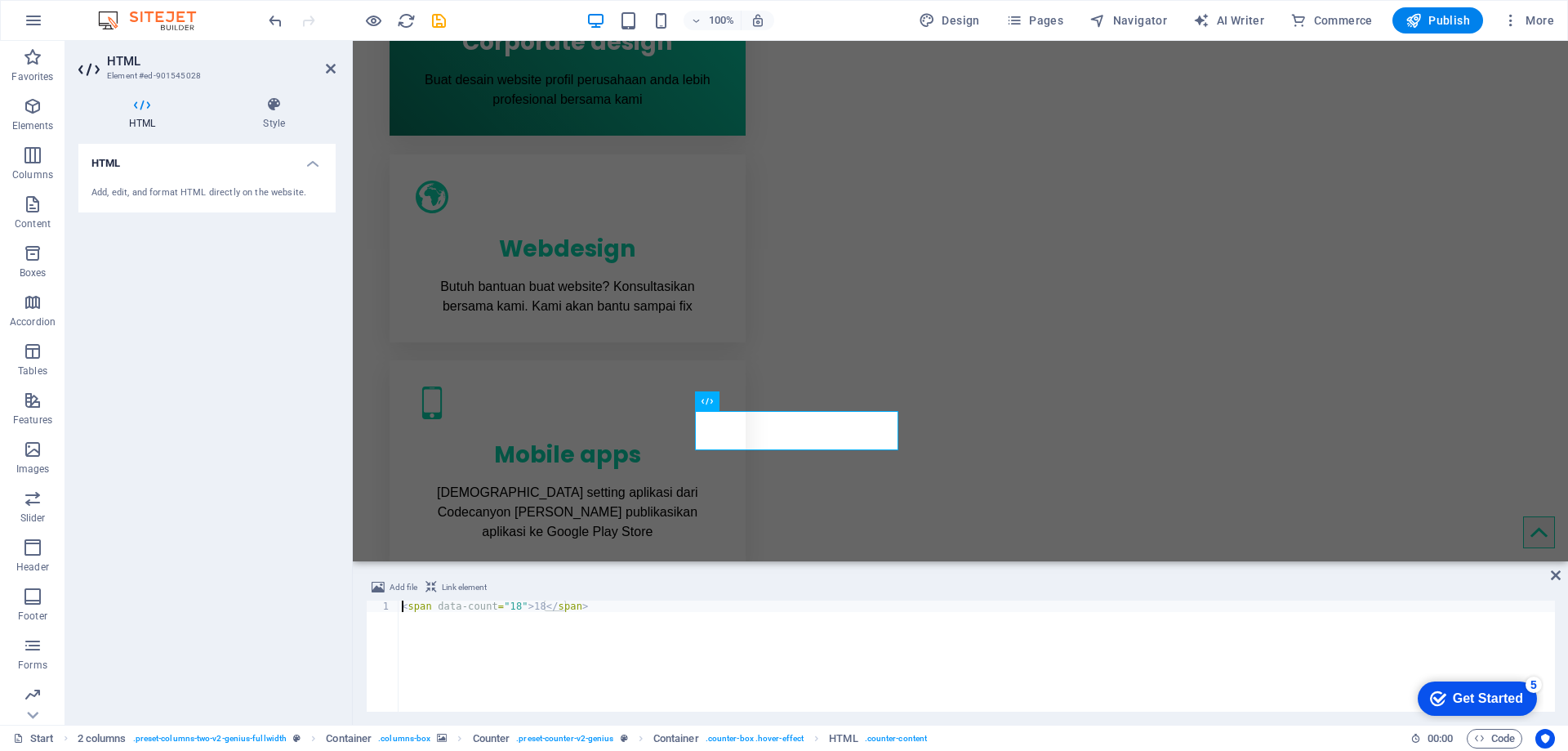
click at [508, 611] on div "< span data-count = "18" > 18 </ span >" at bounding box center [976, 667] width 1156 height 134
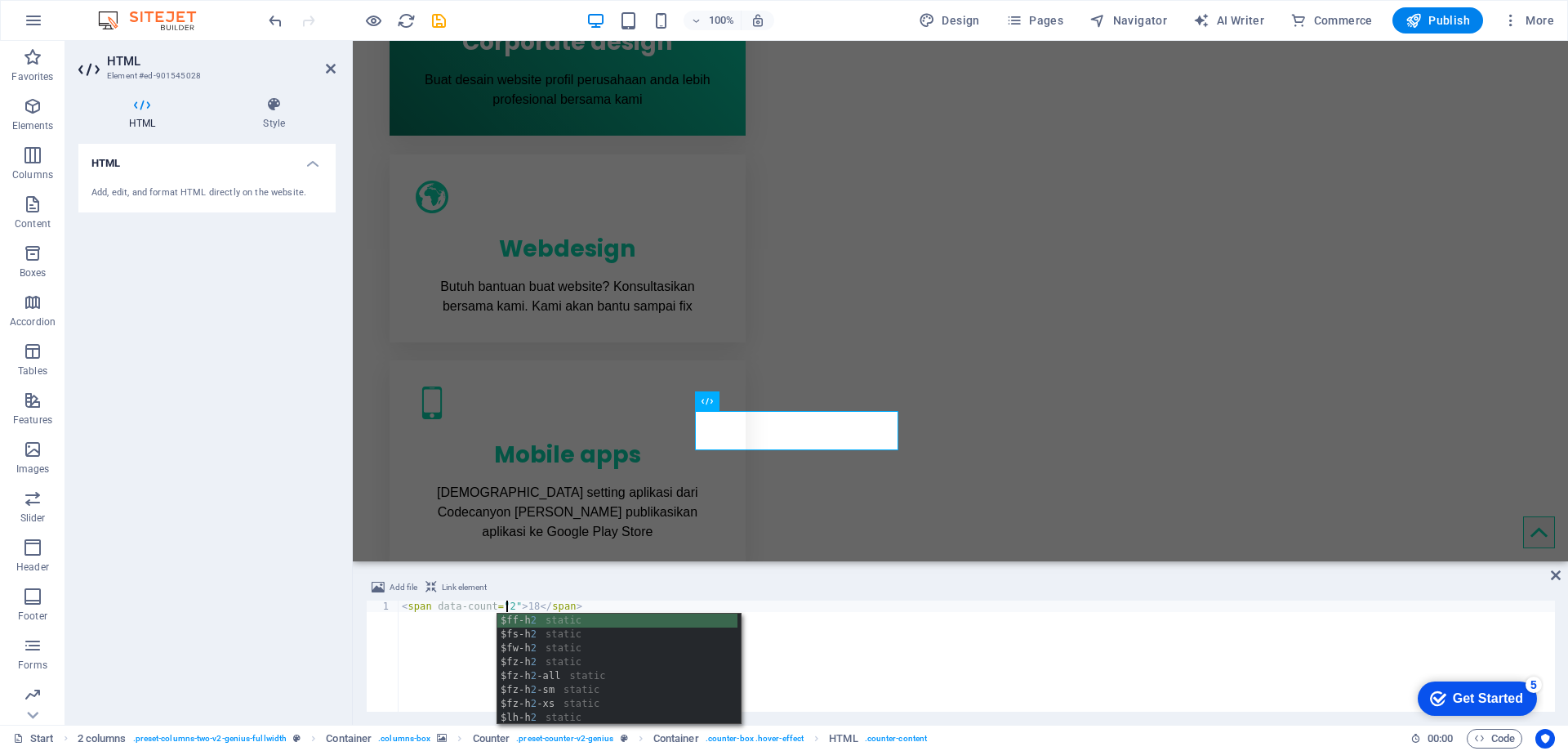
scroll to position [0, 8]
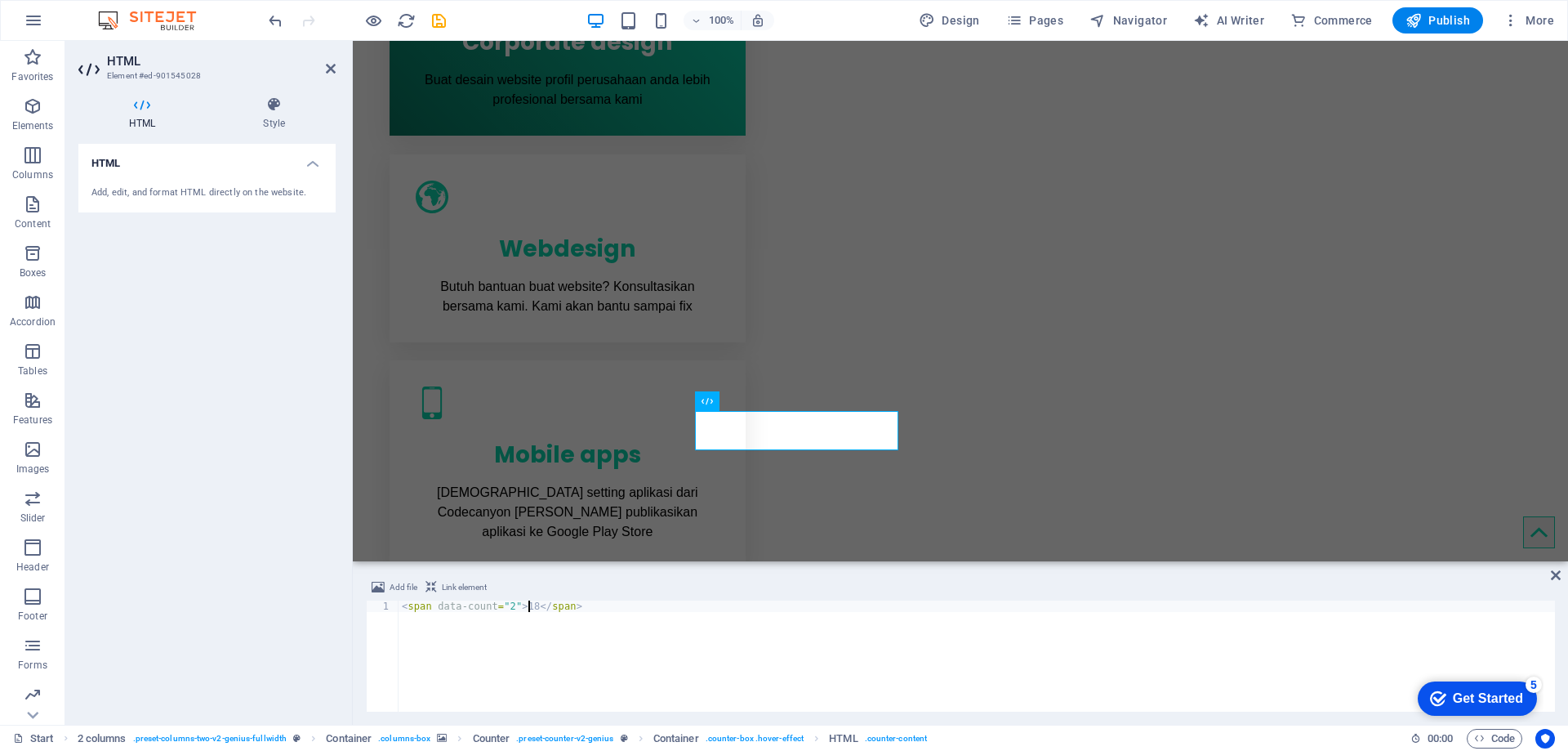
click at [527, 607] on div "< span data-count = "2" > 18 </ span >" at bounding box center [976, 667] width 1156 height 134
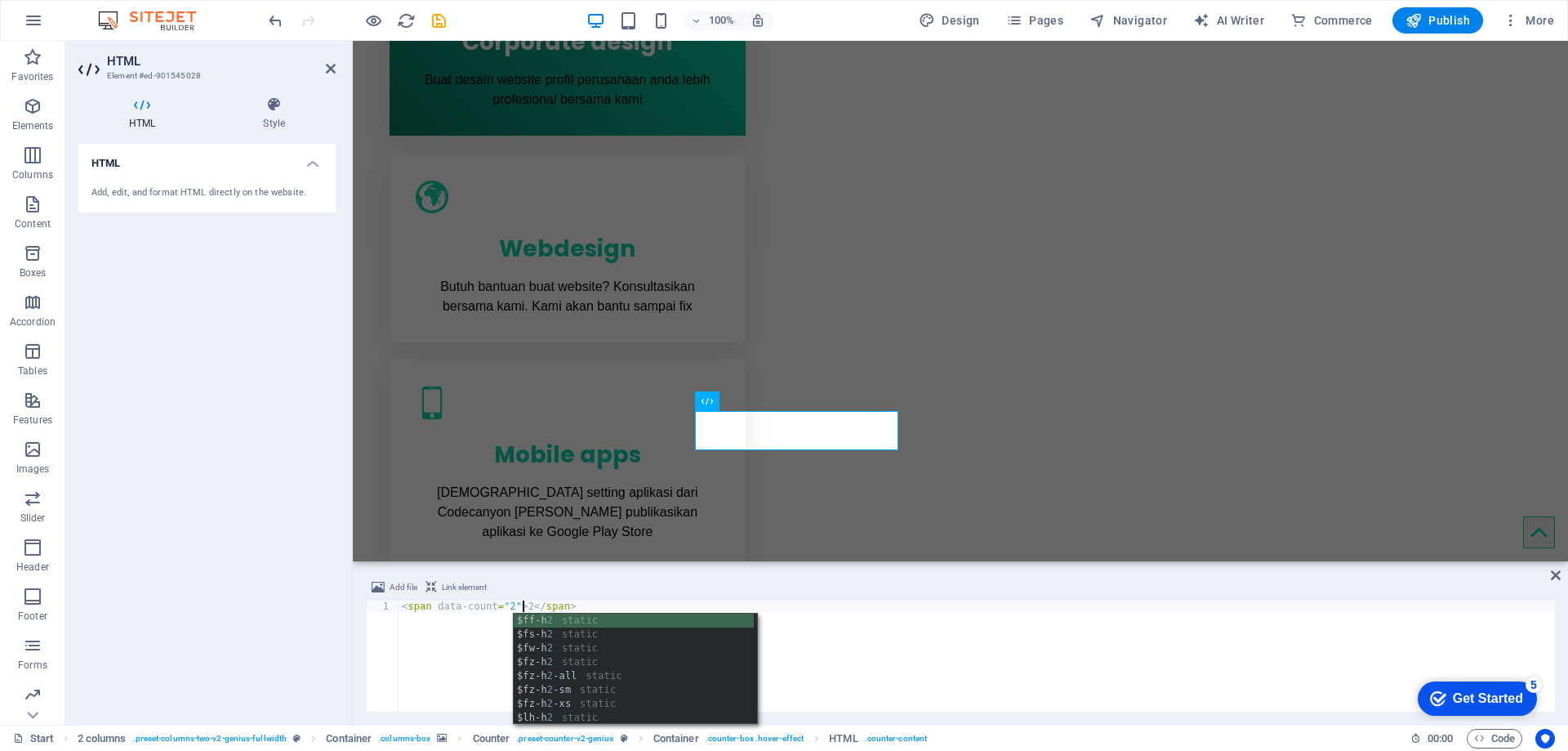
scroll to position [0, 10]
type textarea "<span data-count="2">2</span>"
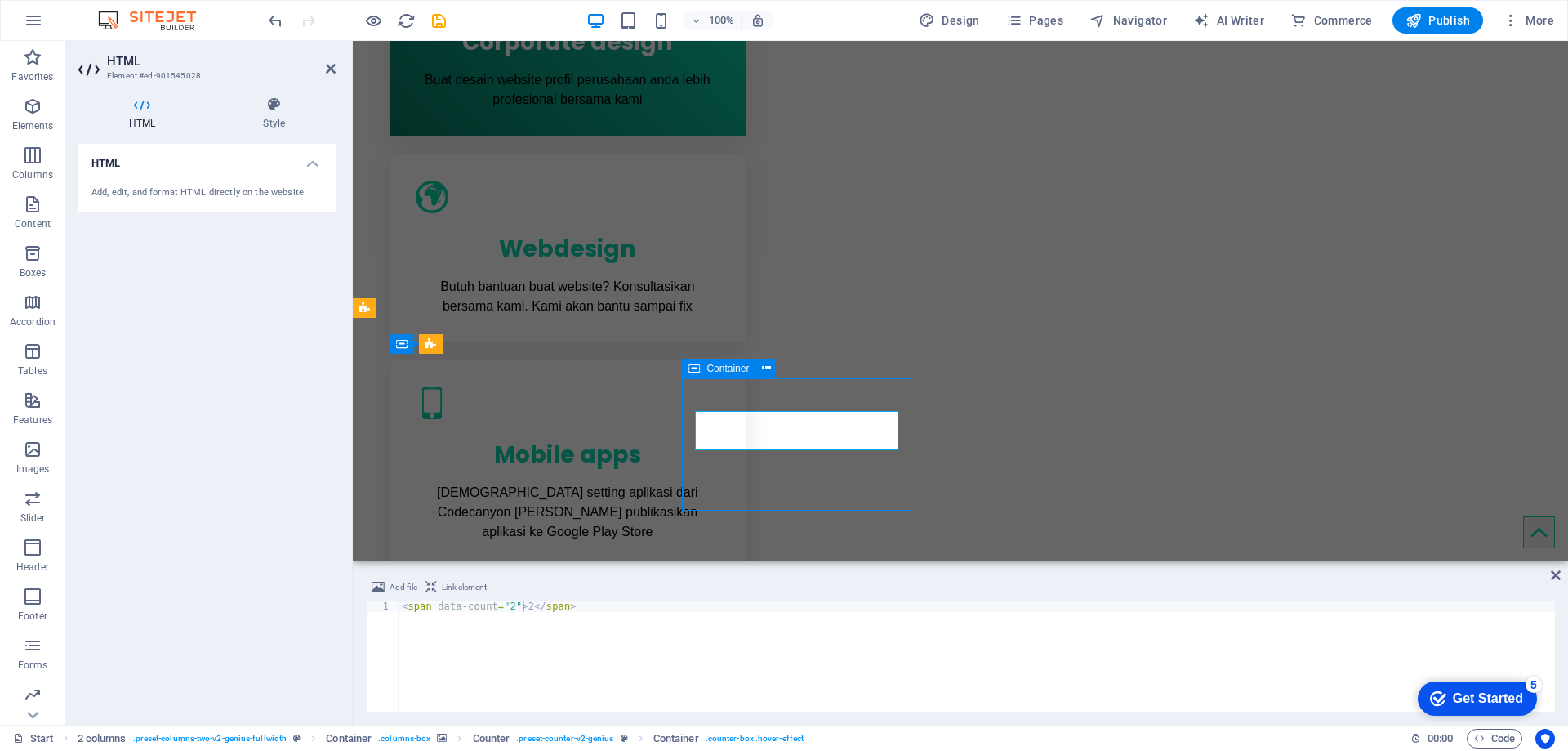
scroll to position [951, 0]
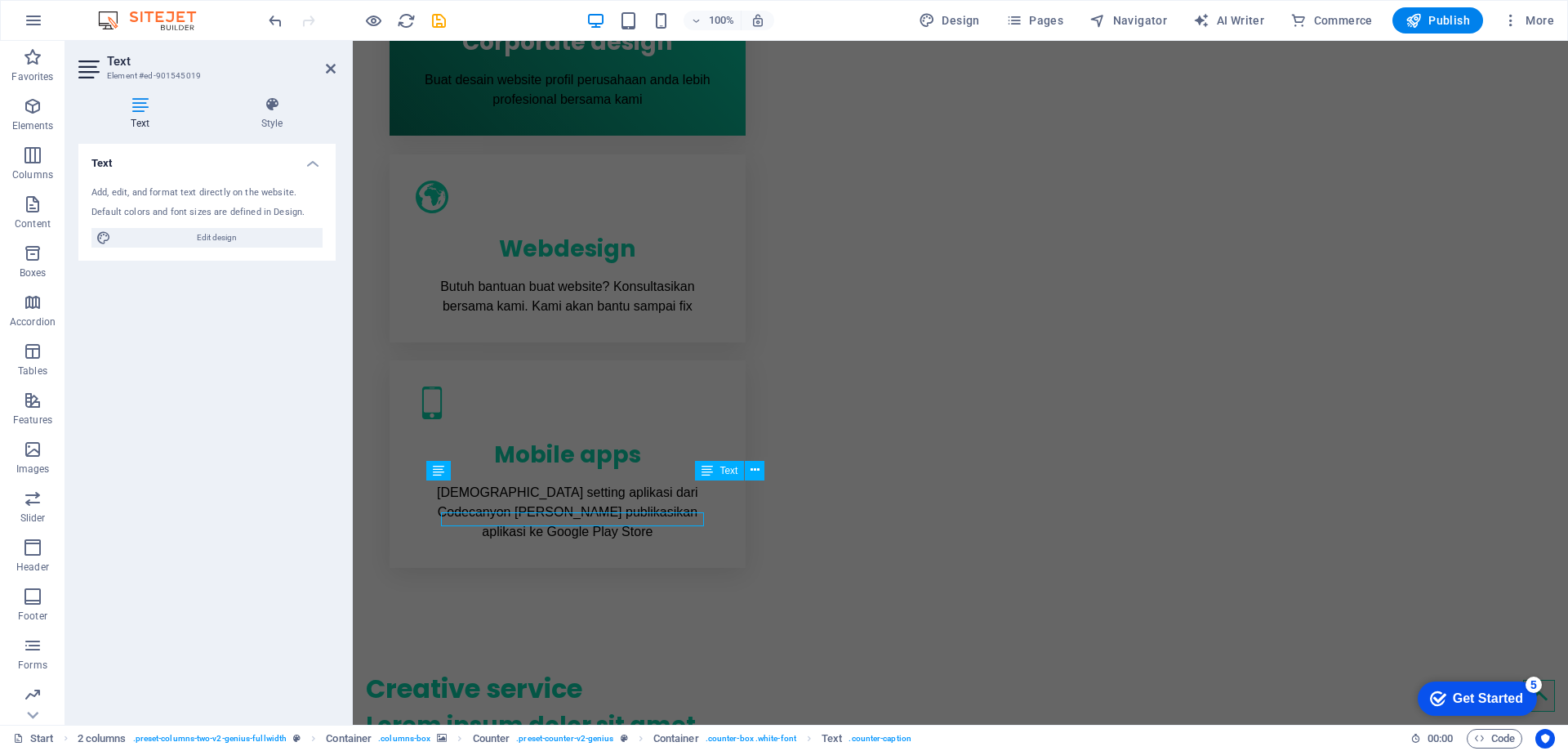
scroll to position [916, 0]
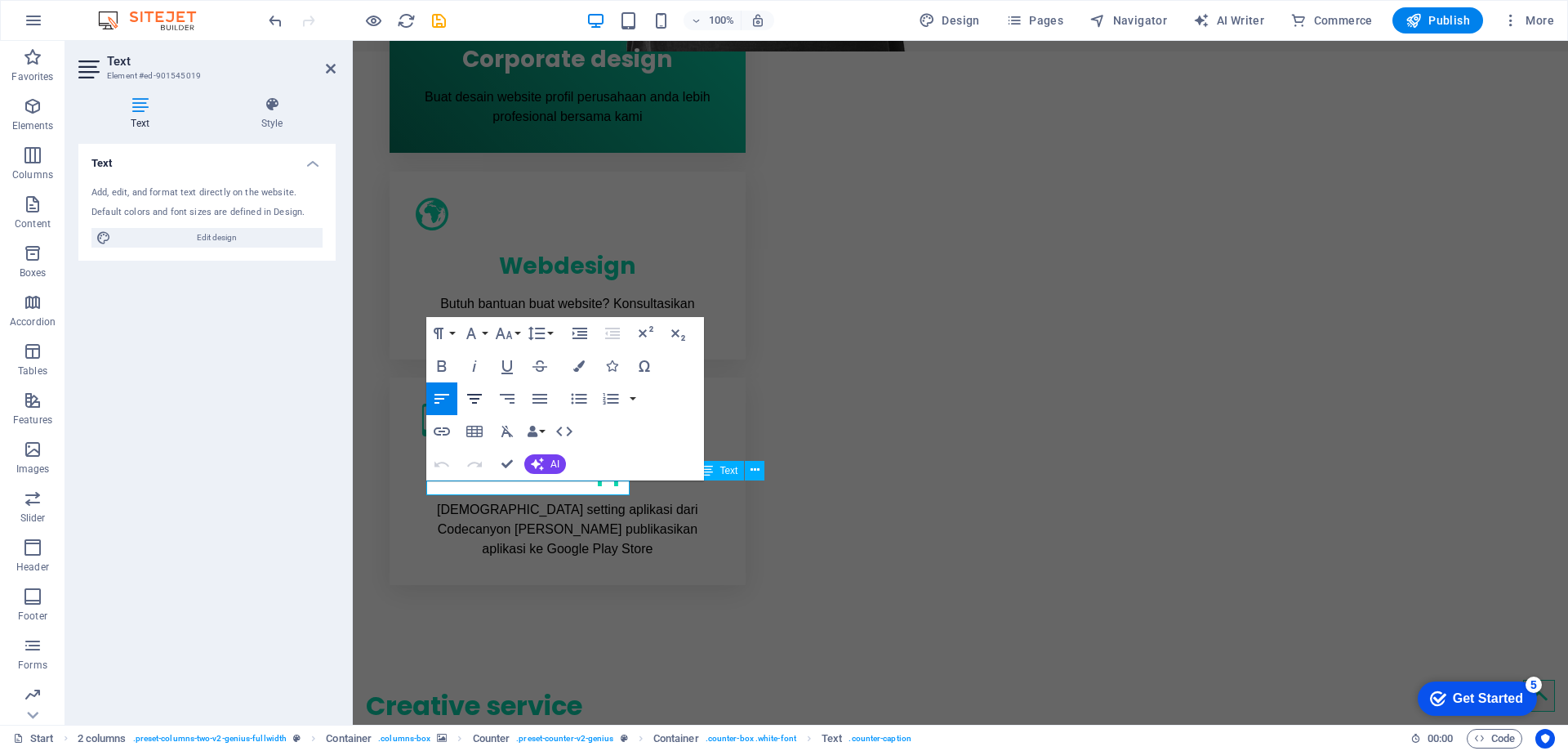
click at [473, 404] on icon "button" at bounding box center [474, 398] width 19 height 19
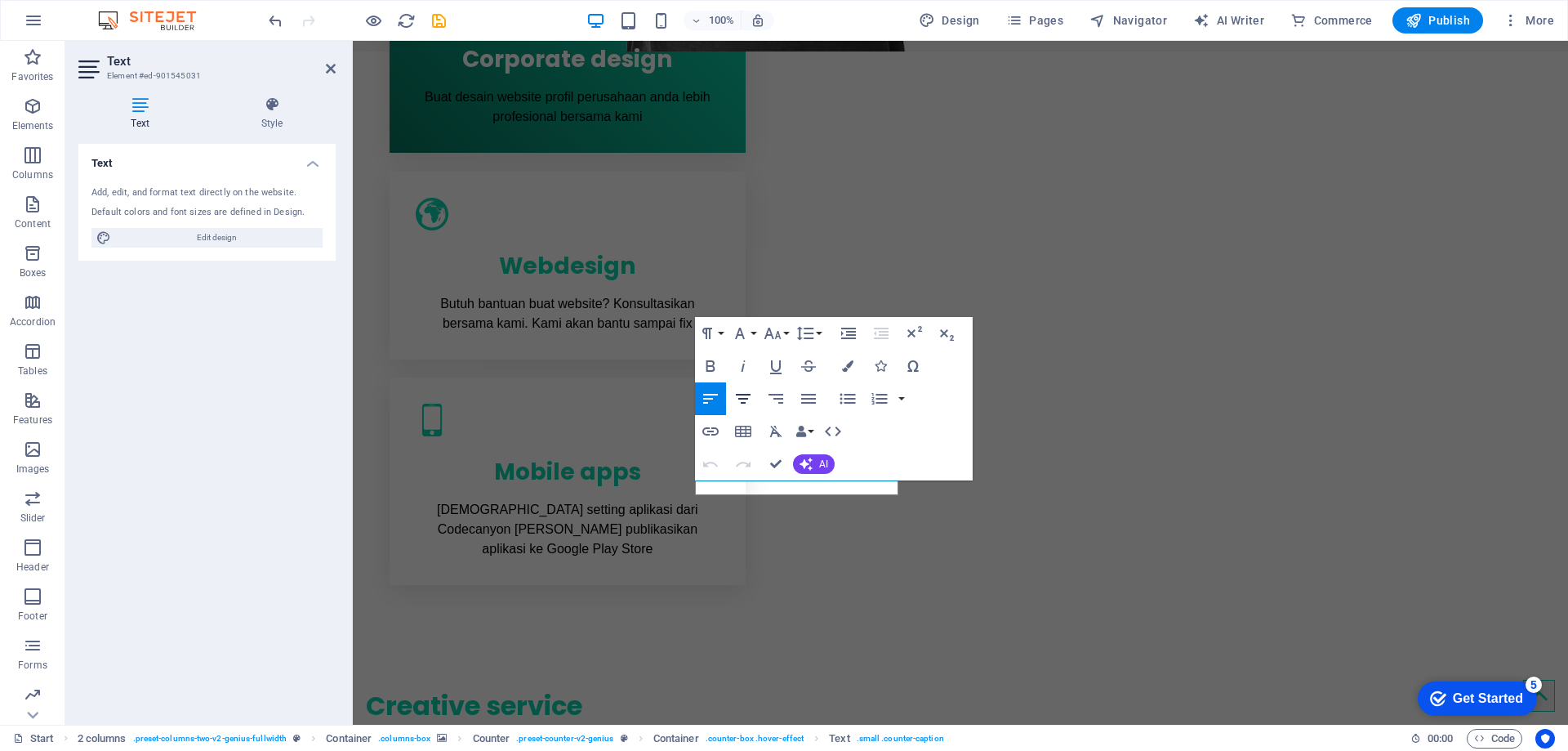
click at [741, 395] on icon "button" at bounding box center [742, 398] width 19 height 19
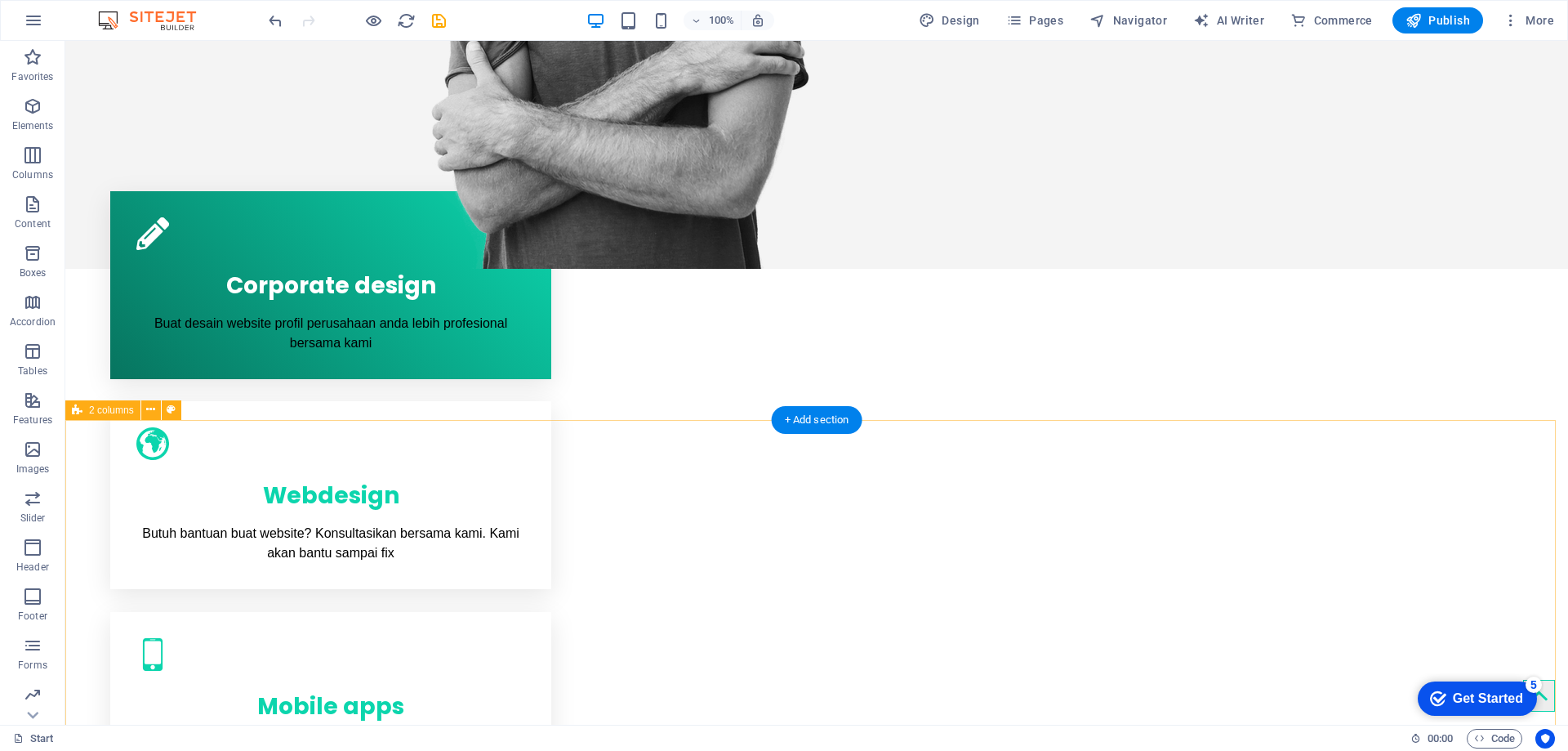
scroll to position [1097, 0]
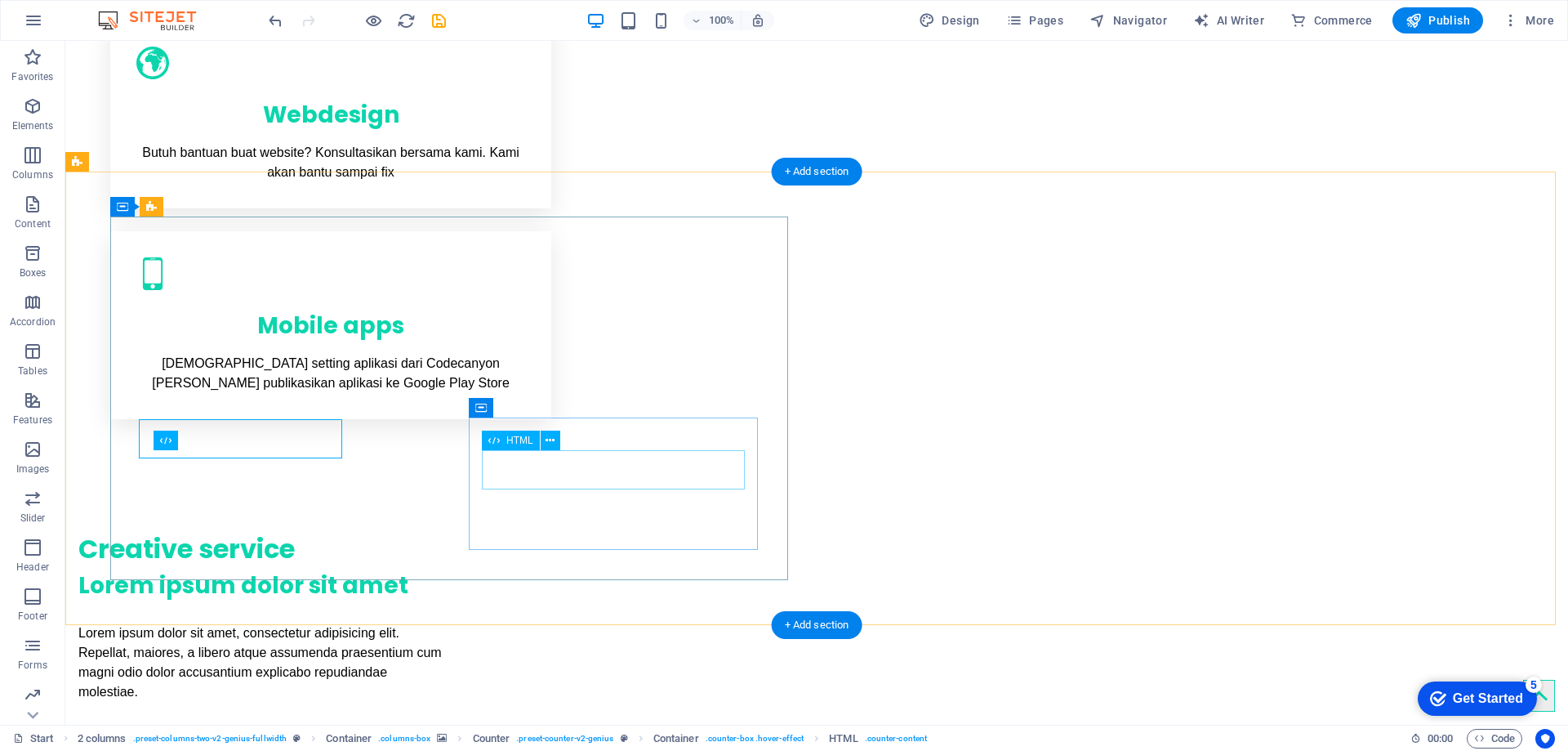
scroll to position [1097, 0]
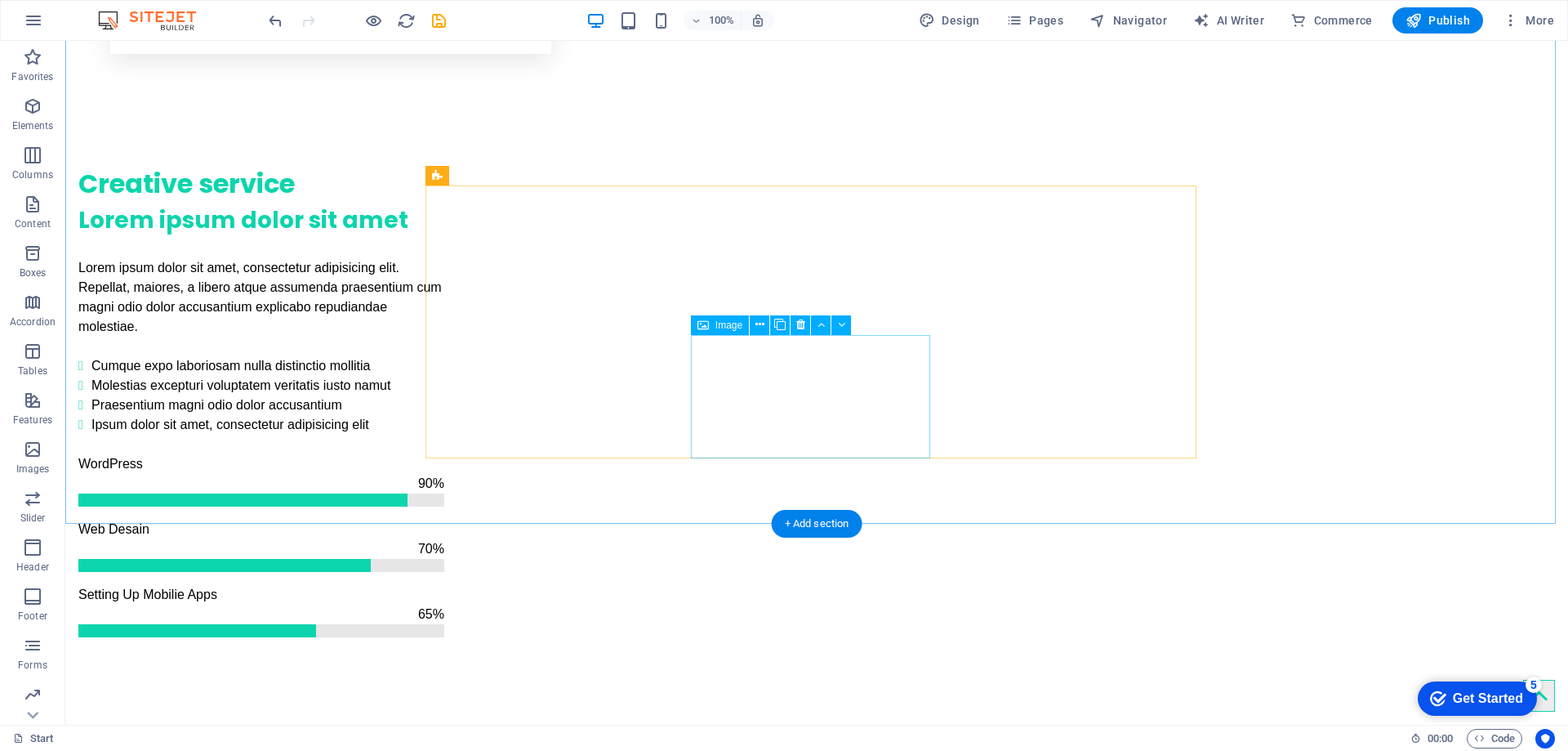
scroll to position [1714, 0]
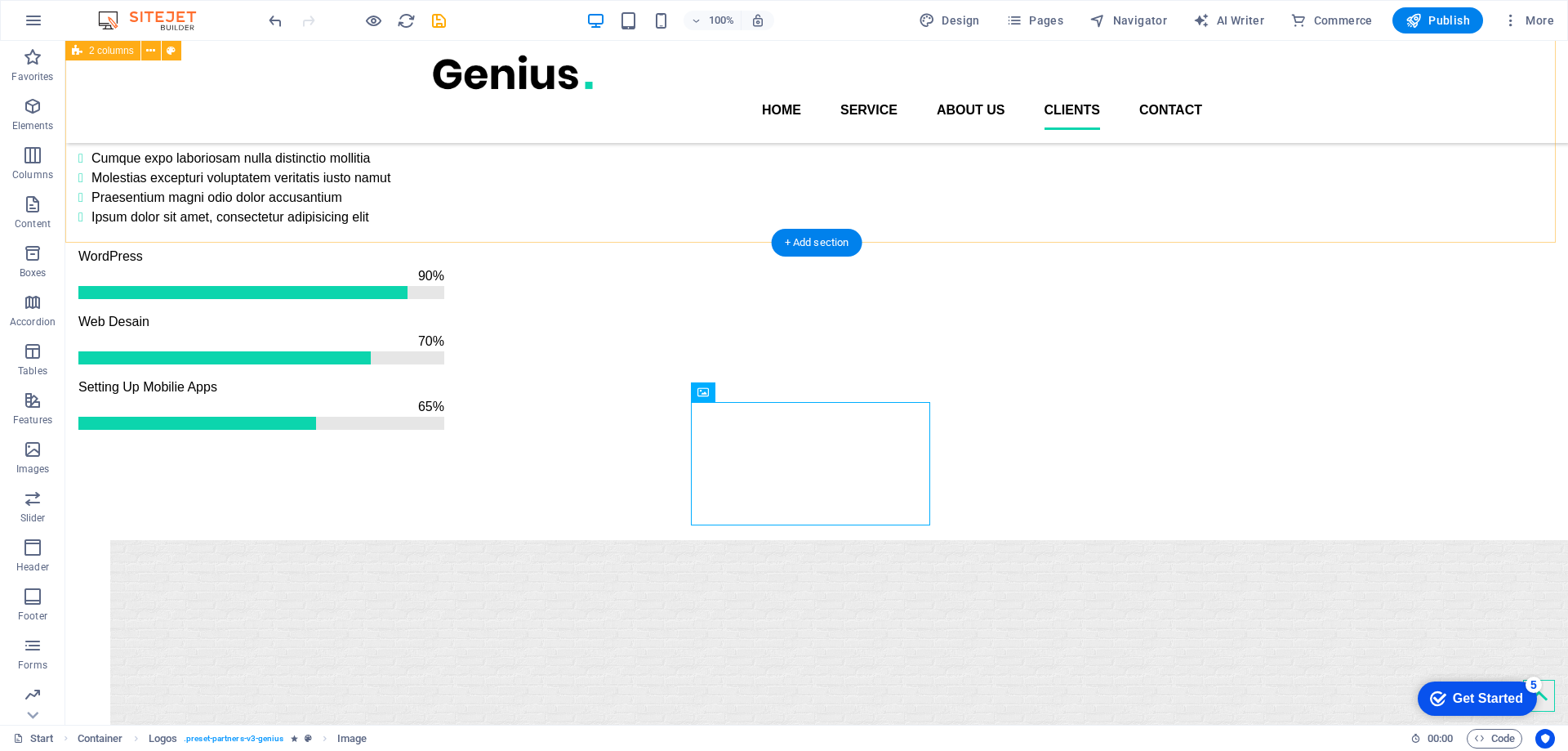
scroll to position [1469, 0]
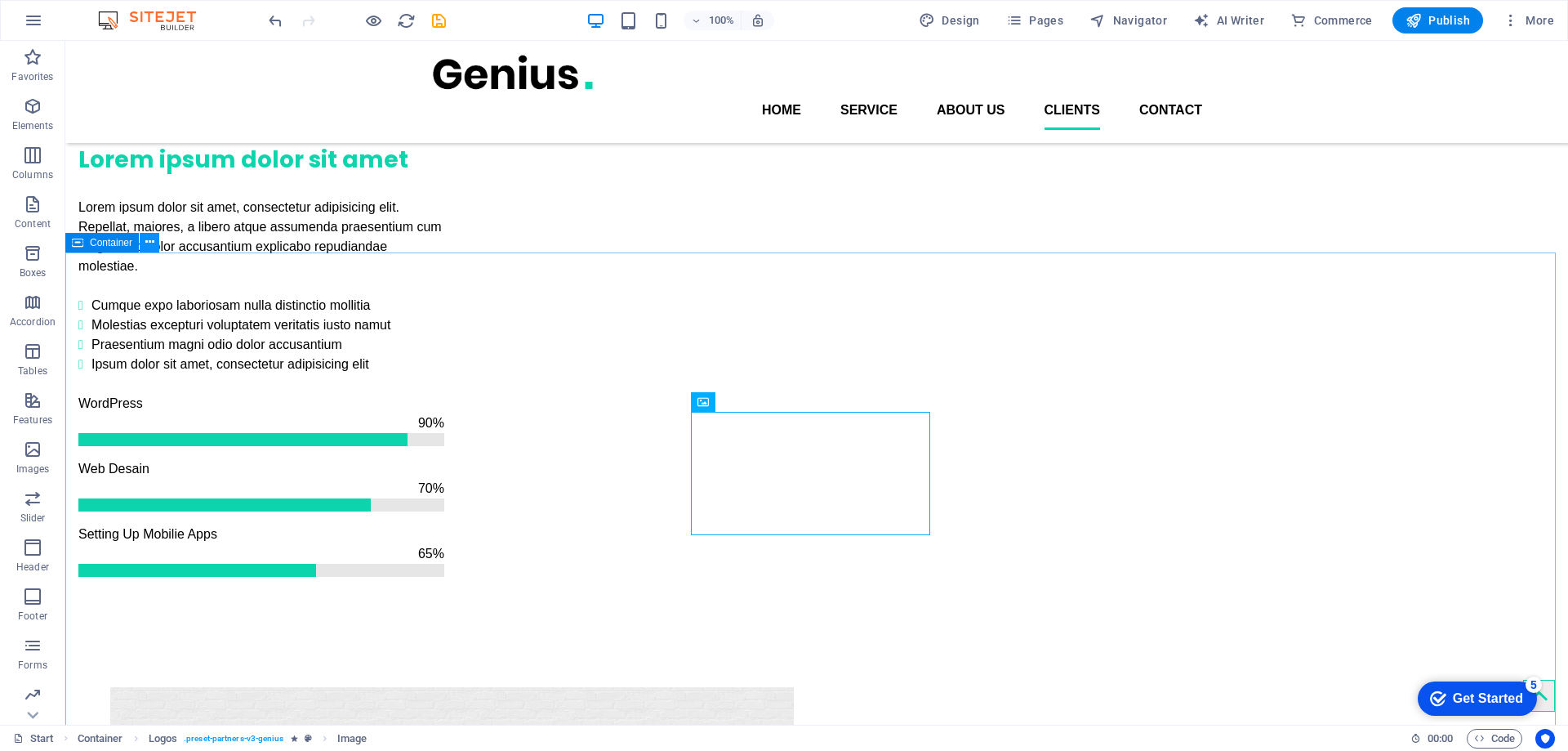
click at [151, 245] on icon at bounding box center [149, 242] width 9 height 18
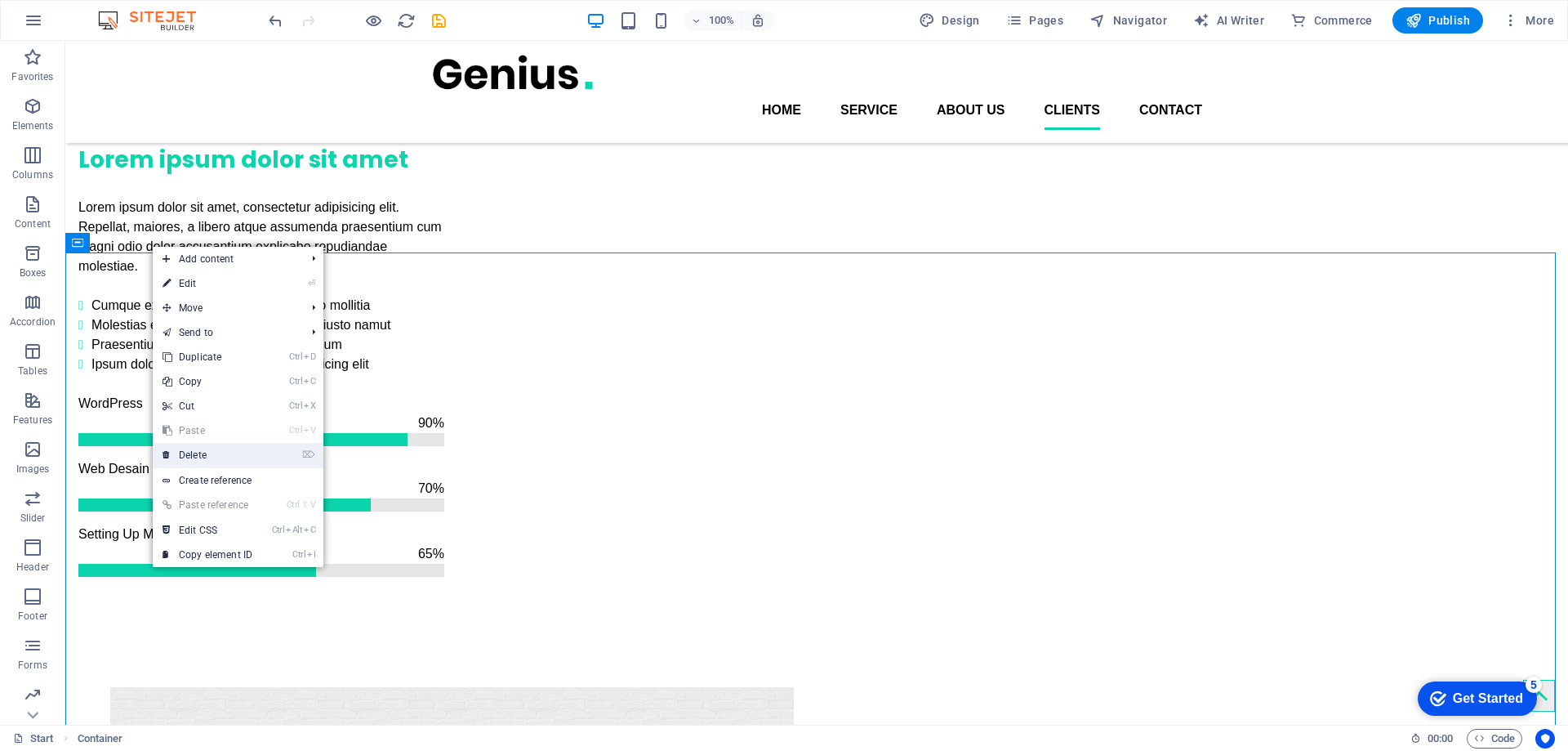
click at [188, 451] on link "⌦ Delete" at bounding box center [207, 454] width 109 height 24
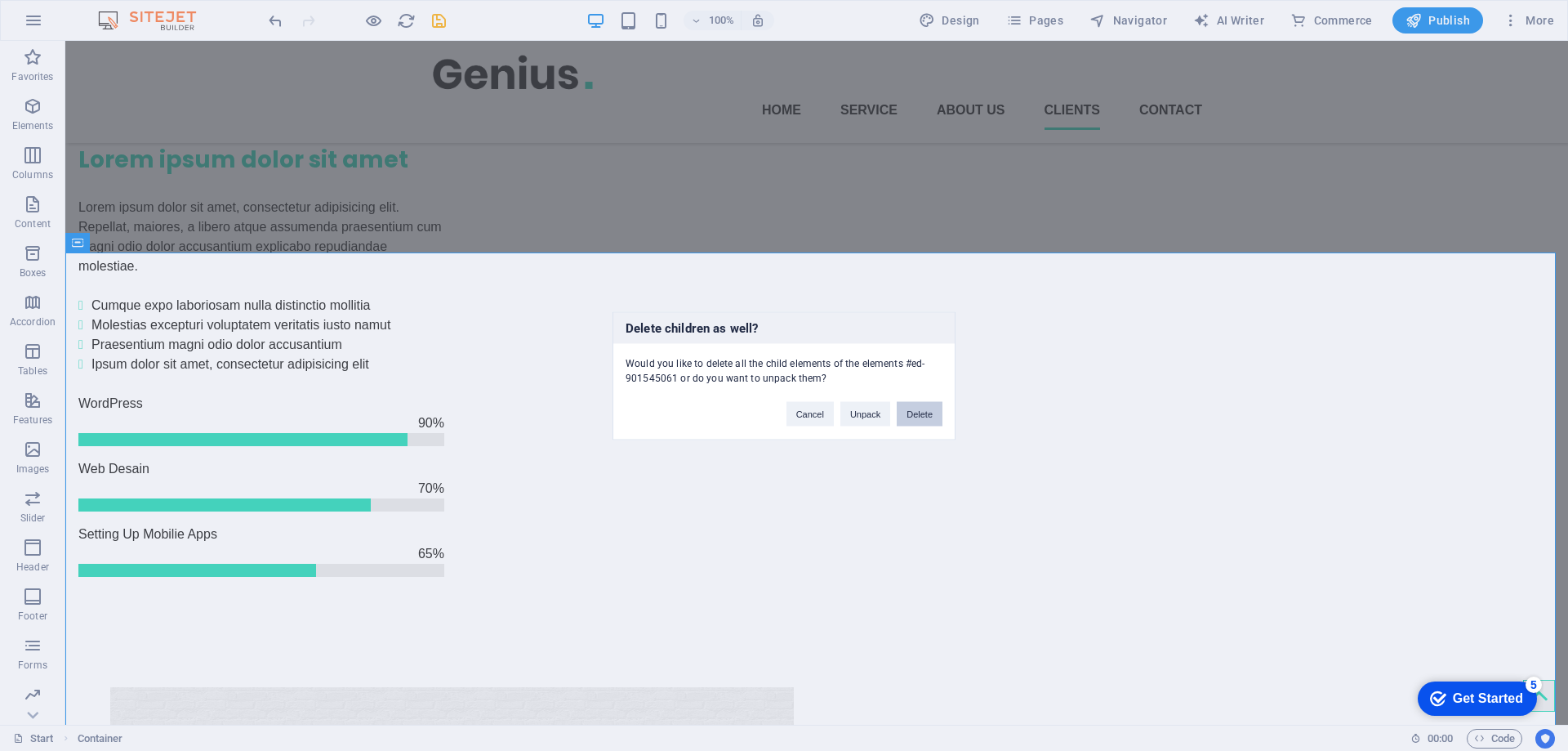
click at [903, 419] on button "Delete" at bounding box center [919, 413] width 46 height 24
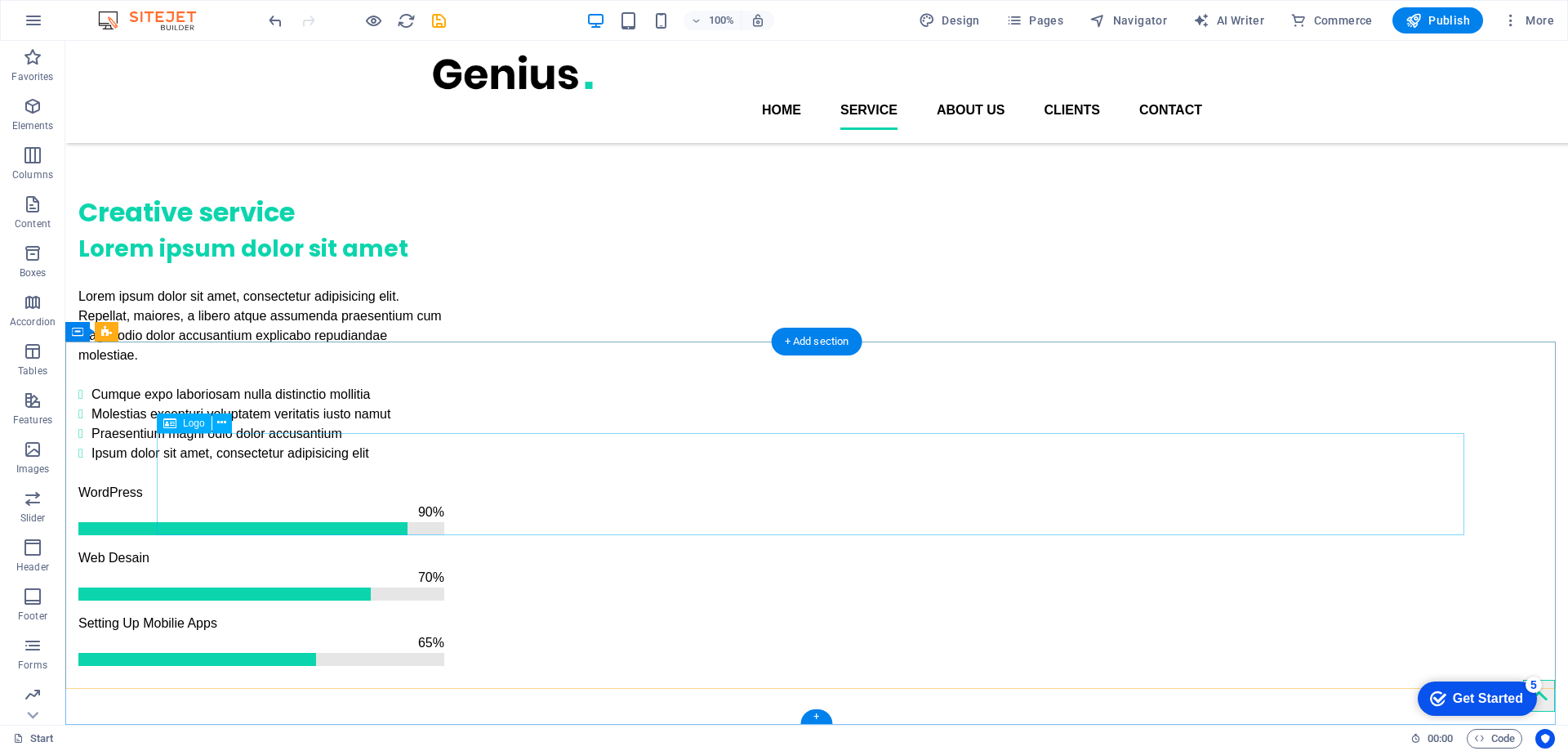
select select "px"
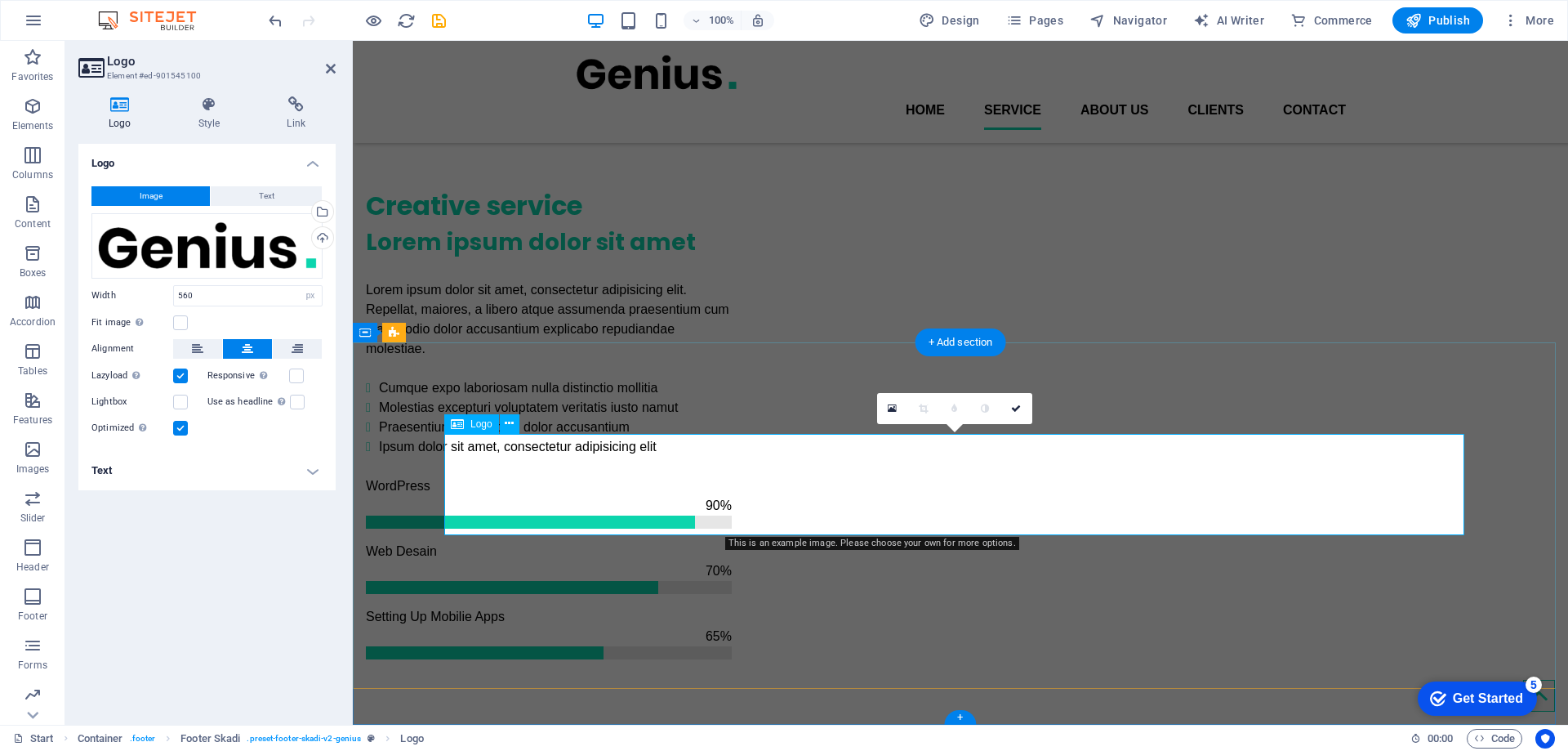
scroll to position [1333, 0]
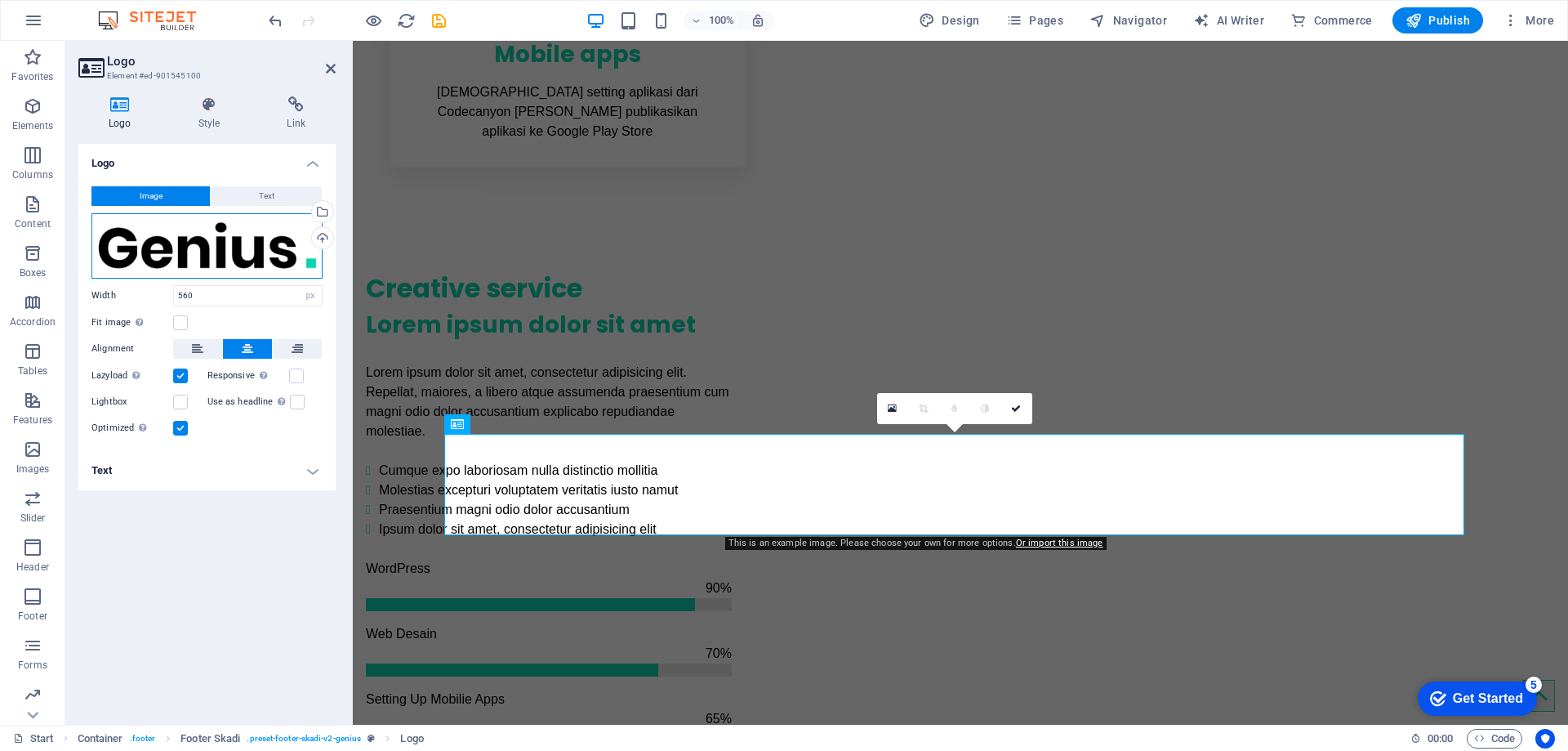
click at [175, 244] on div "Drag files here, click to choose files or select files from Files or our free s…" at bounding box center [207, 246] width 231 height 65
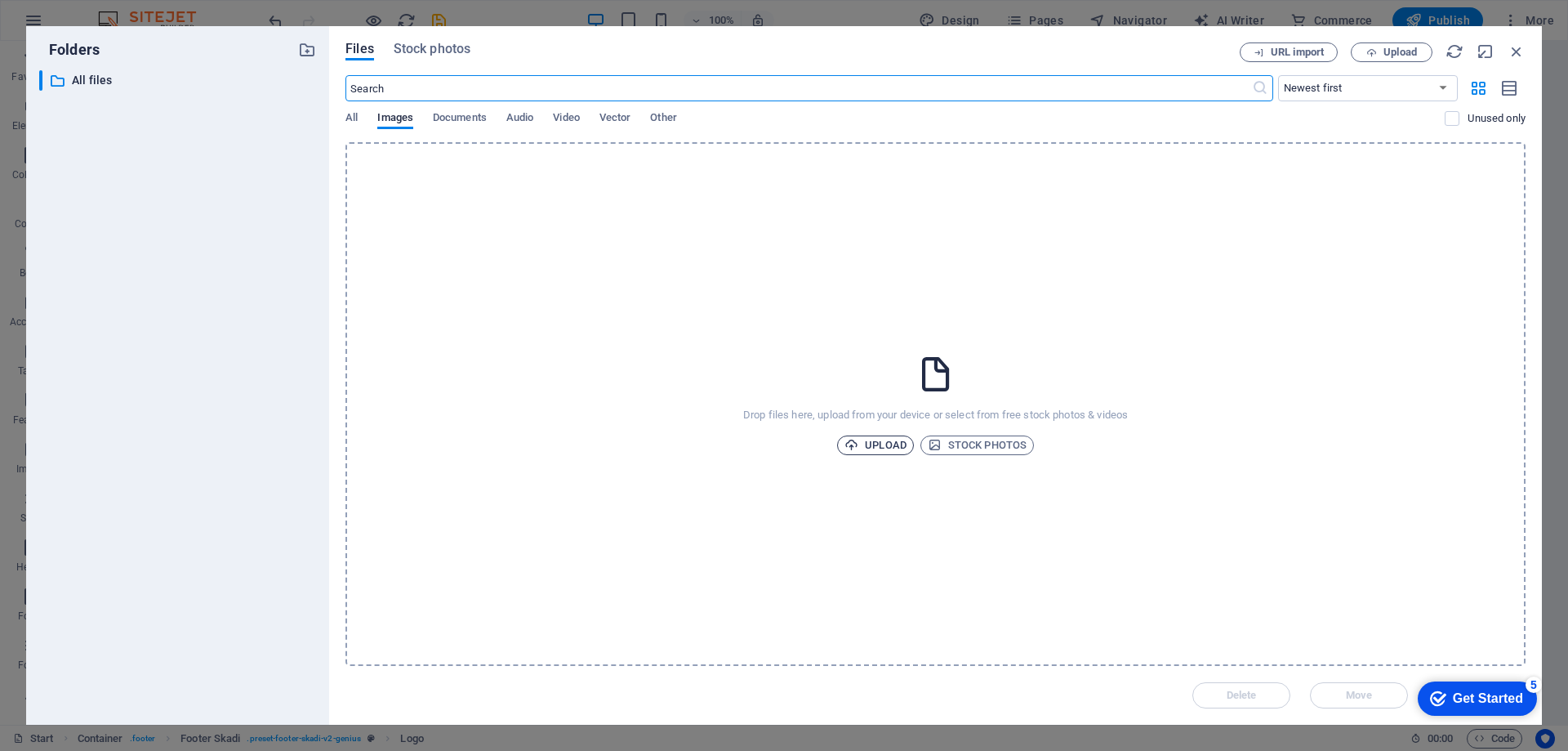
click at [877, 439] on span "Upload" at bounding box center [875, 444] width 62 height 19
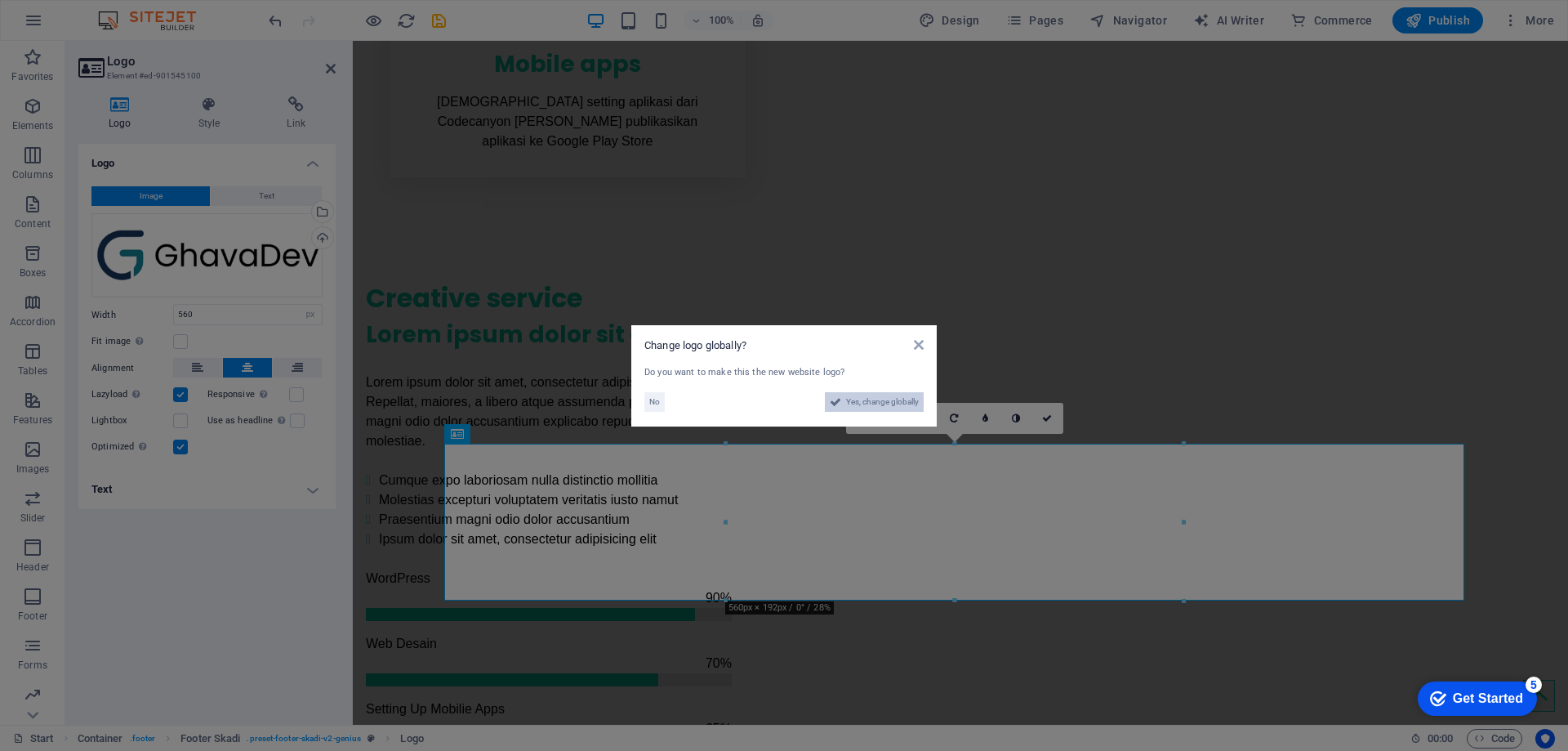
click at [842, 408] on button "Yes, change globally" at bounding box center [874, 402] width 99 height 19
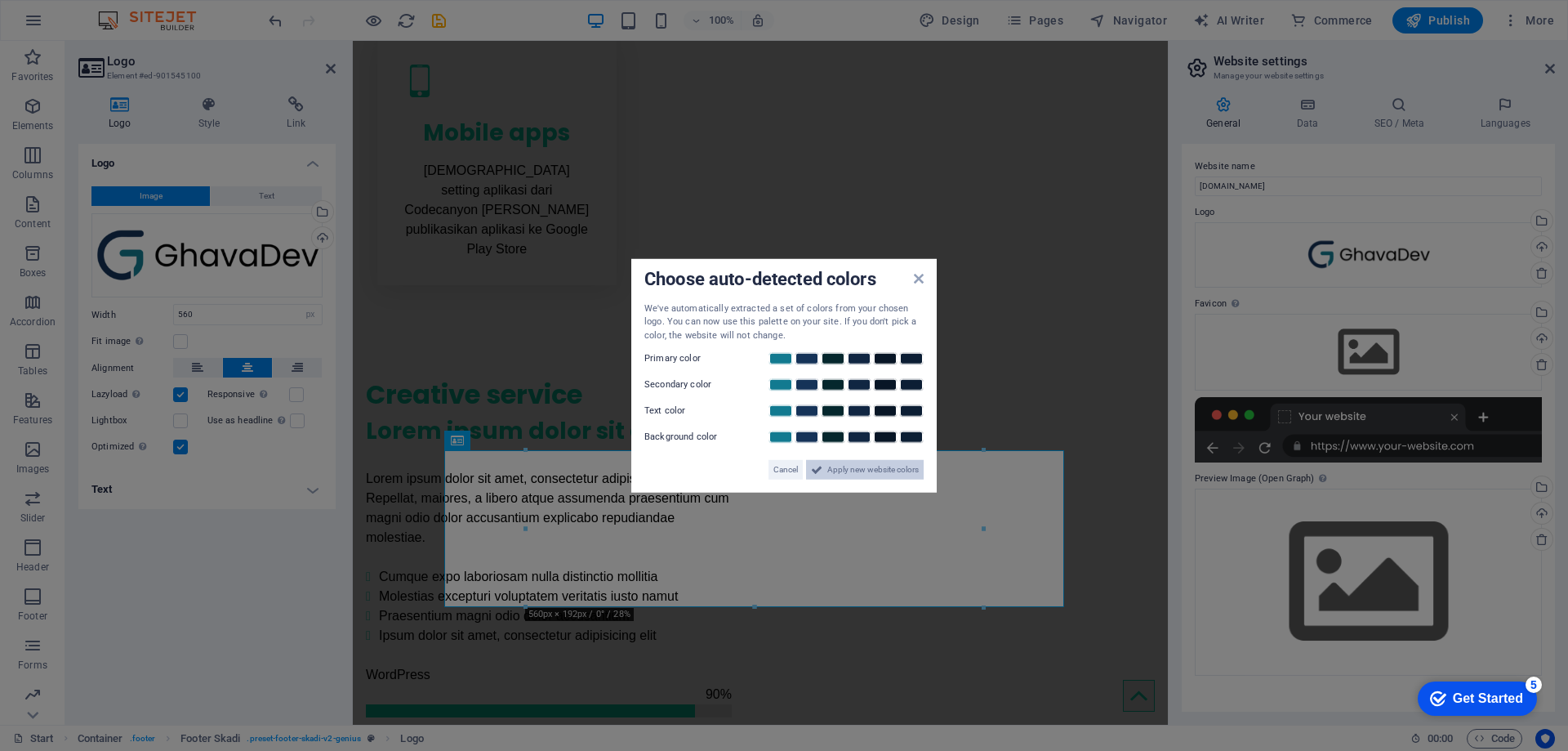
click at [827, 476] on span "Apply new website colors" at bounding box center [873, 469] width 92 height 19
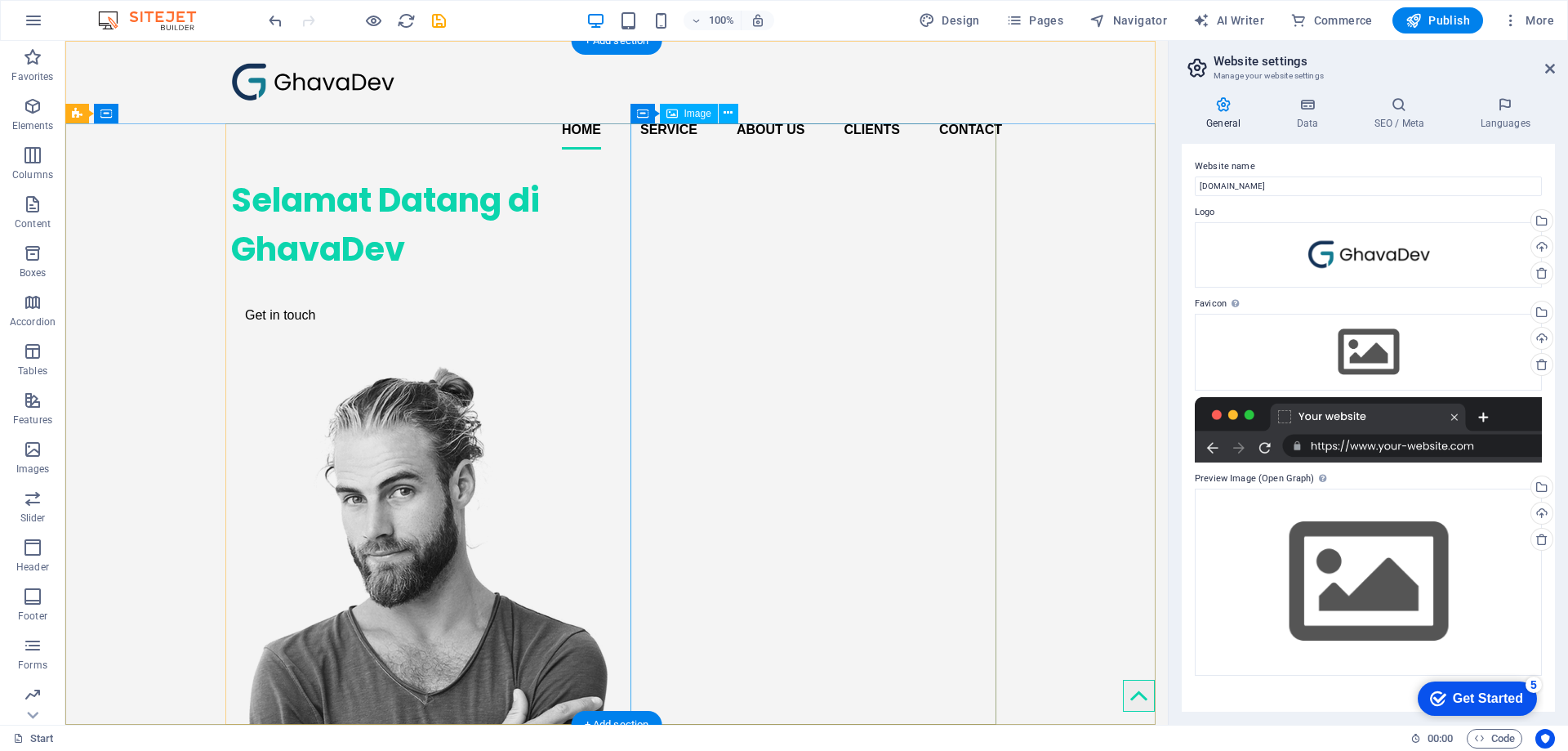
scroll to position [490, 0]
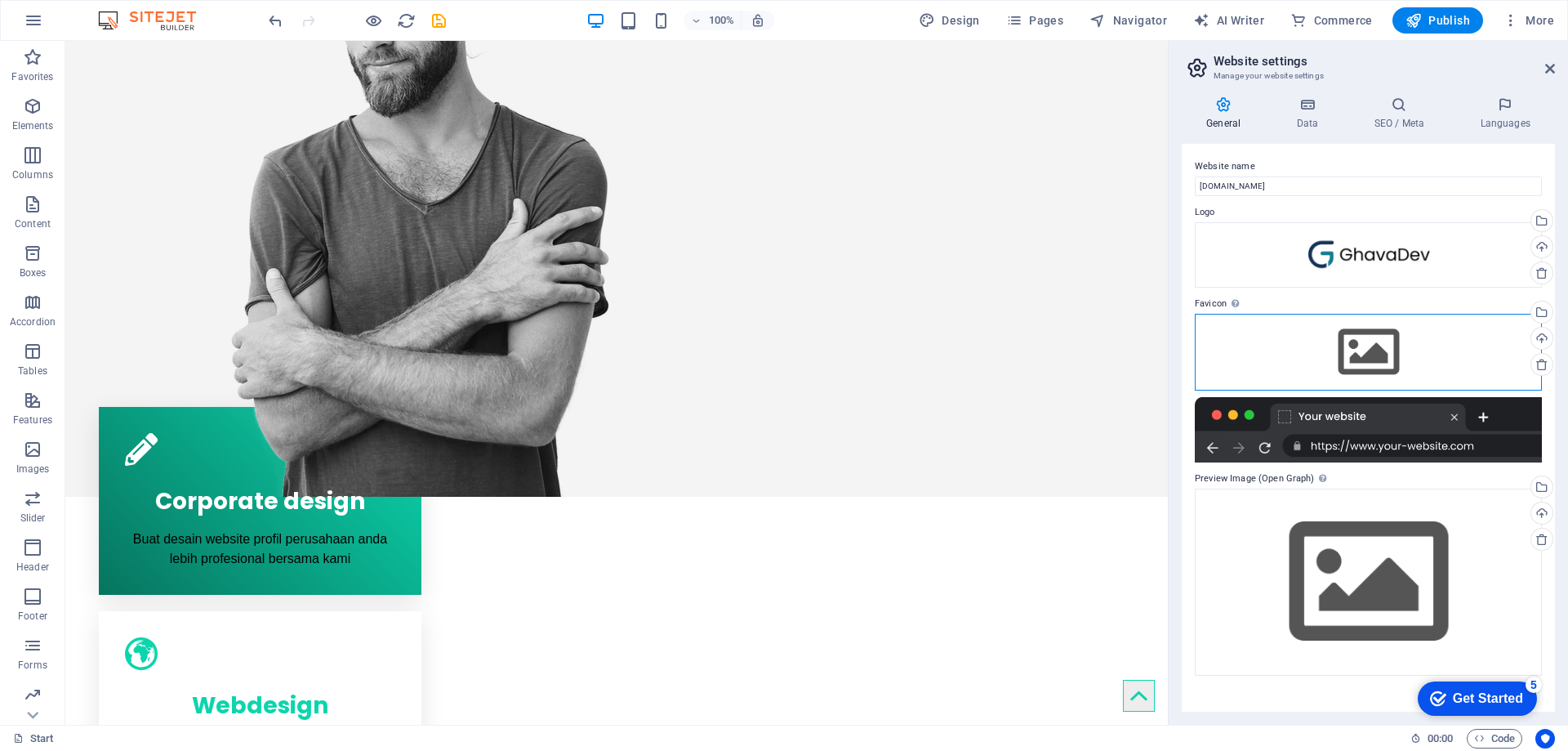
click at [1273, 323] on div "Drag files here, click to choose files or select files from Files or our free s…" at bounding box center [1368, 353] width 347 height 77
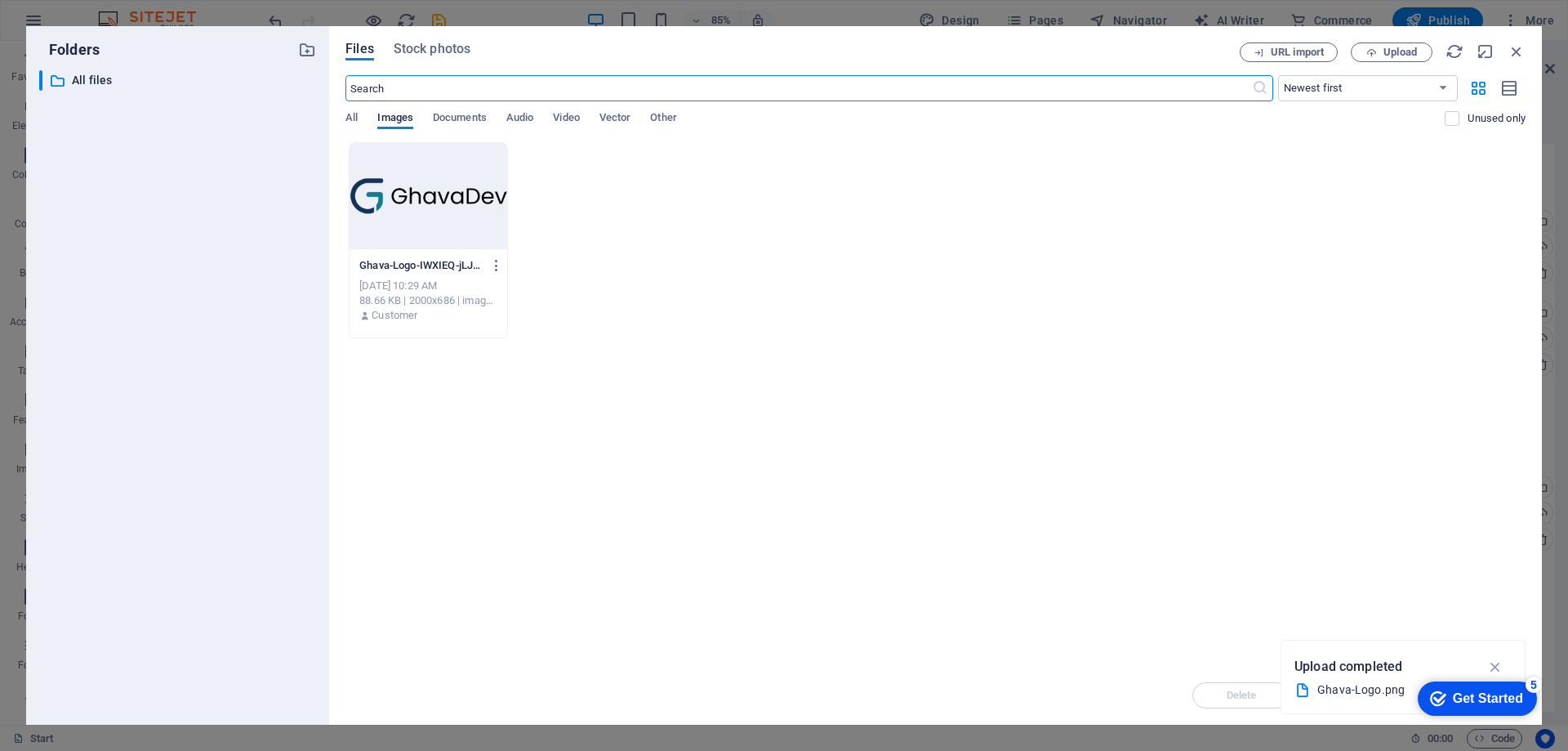
click at [1408, 277] on div "Ghava-Logo-IWXIEQ-jLJd_m4Kf7qFDXQ.png Ghava-Logo-IWXIEQ-jLJd_m4Kf7qFDXQ.png [DA…" at bounding box center [935, 240] width 1180 height 196
click at [1492, 658] on icon "button" at bounding box center [1495, 667] width 18 height 18
click at [1377, 53] on span "Upload" at bounding box center [1392, 53] width 67 height 11
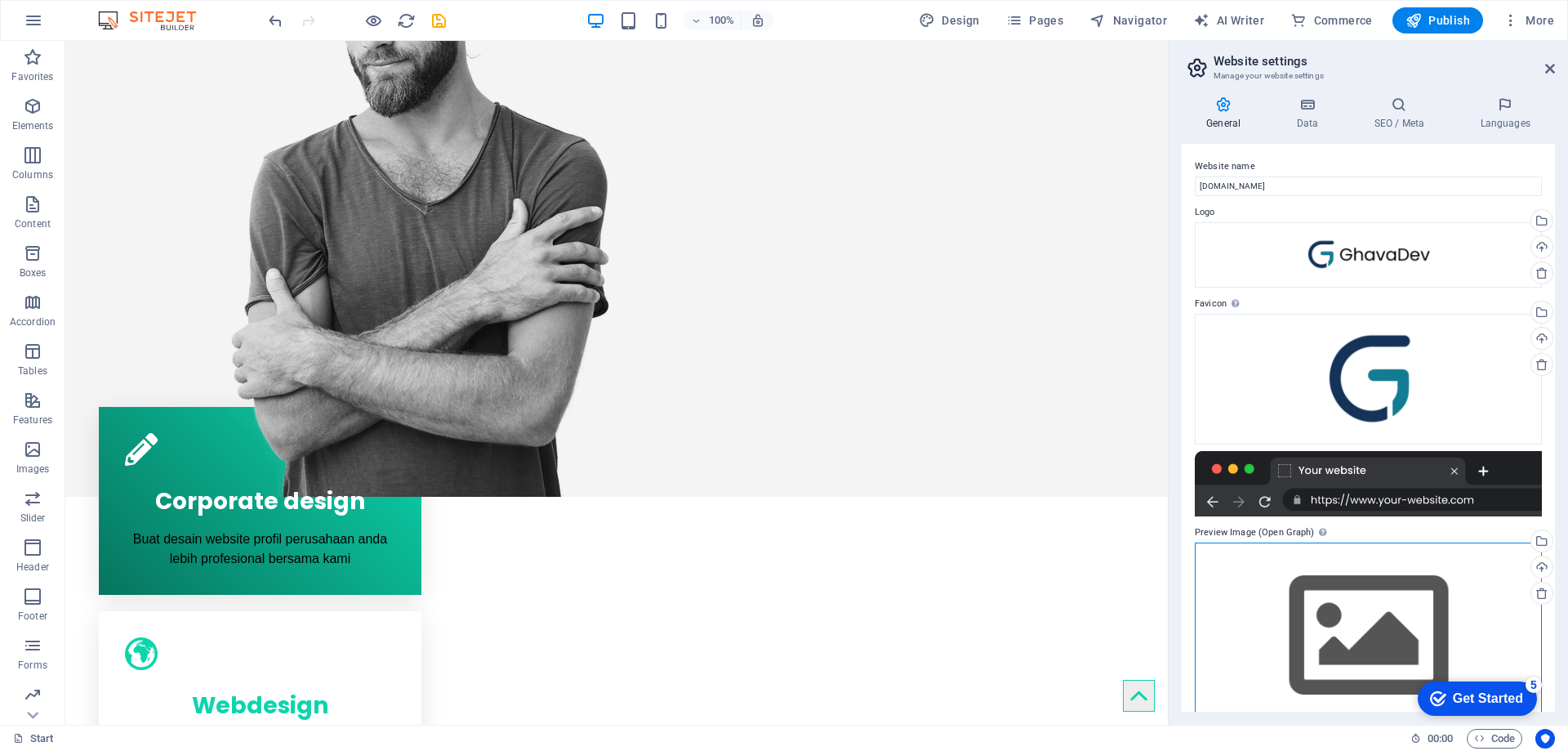
click at [1333, 586] on div "Drag files here, click to choose files or select files from Files or our free s…" at bounding box center [1368, 637] width 347 height 187
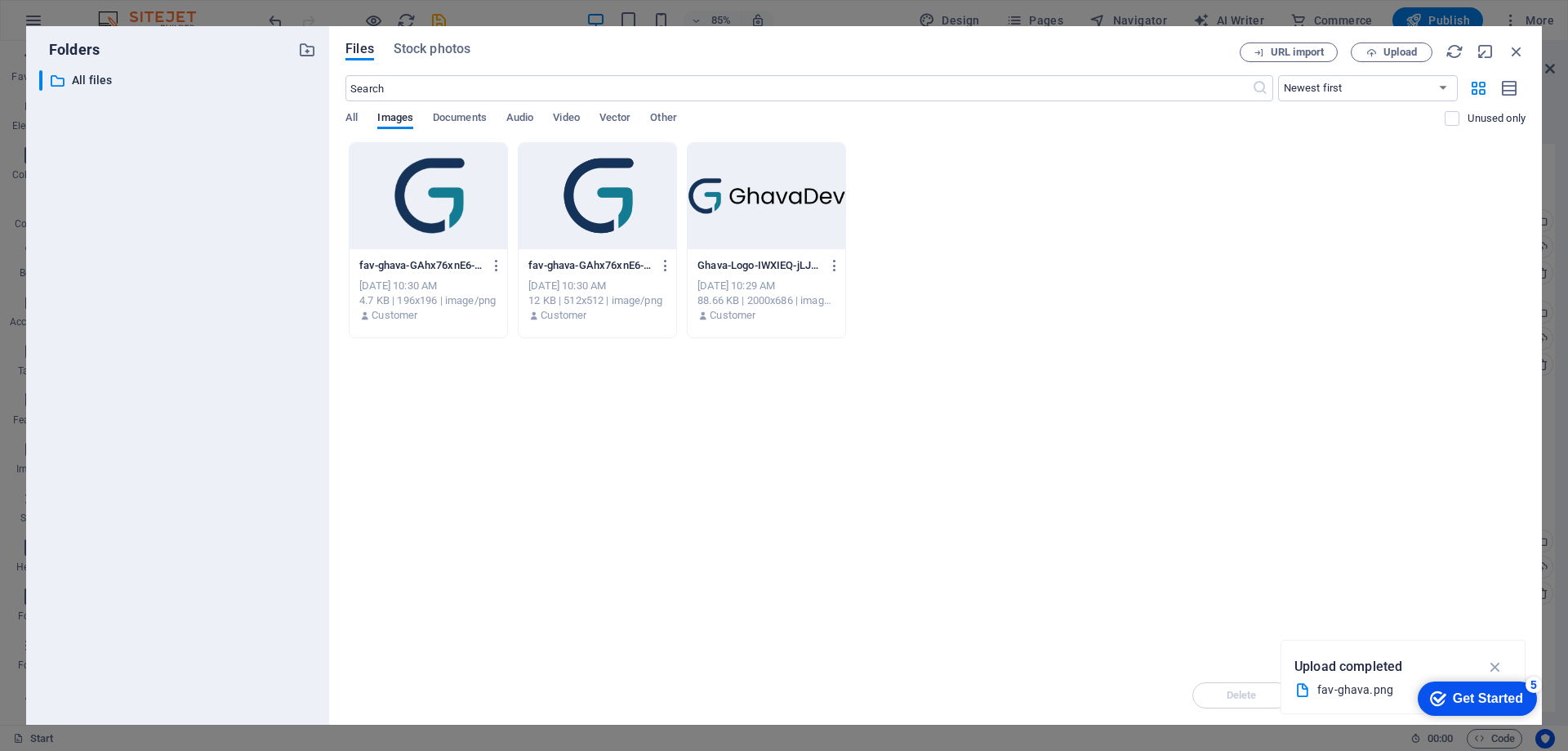
click at [432, 177] on div at bounding box center [428, 195] width 158 height 106
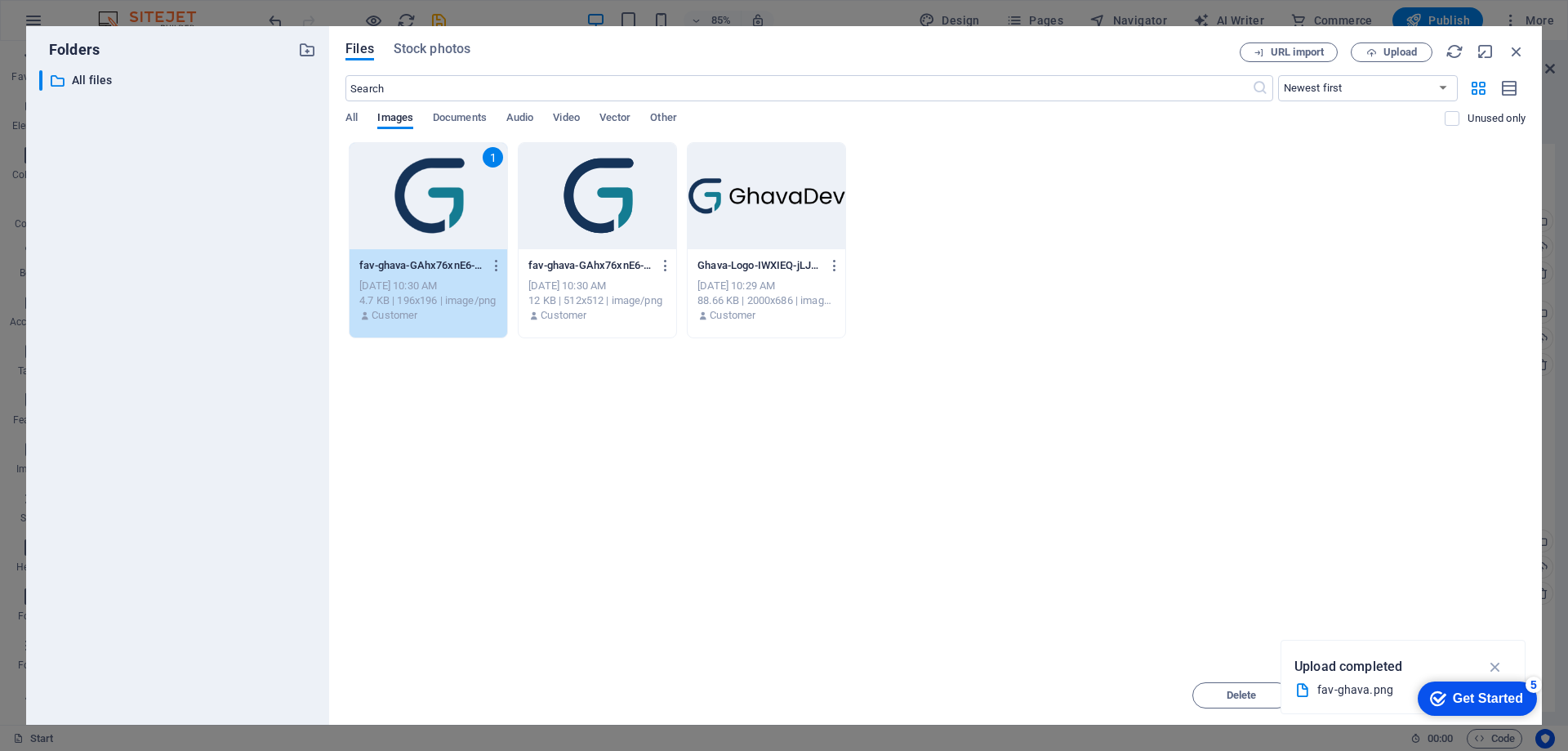
click at [475, 206] on div "1" at bounding box center [428, 195] width 158 height 106
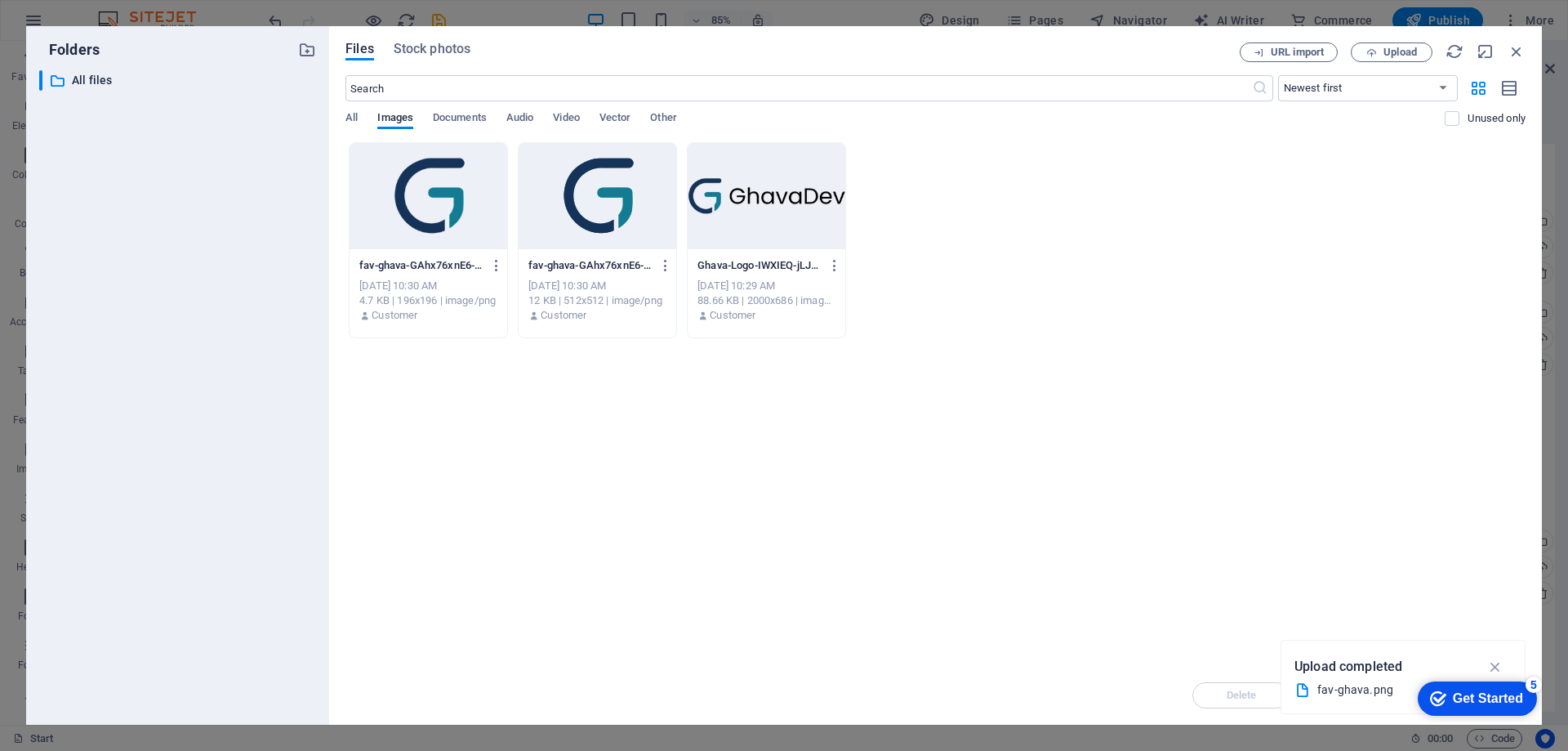
click at [475, 206] on div at bounding box center [428, 195] width 158 height 106
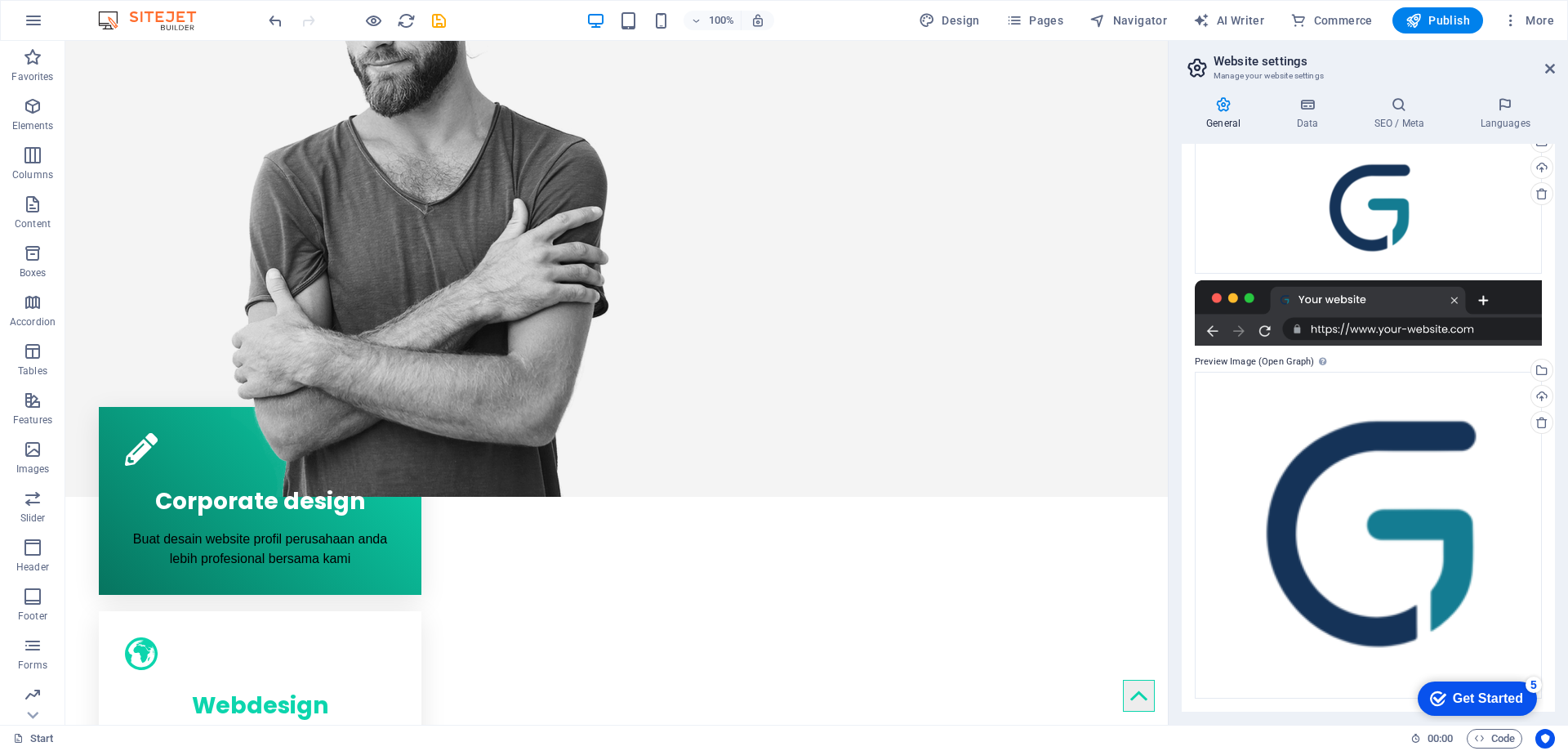
scroll to position [0, 0]
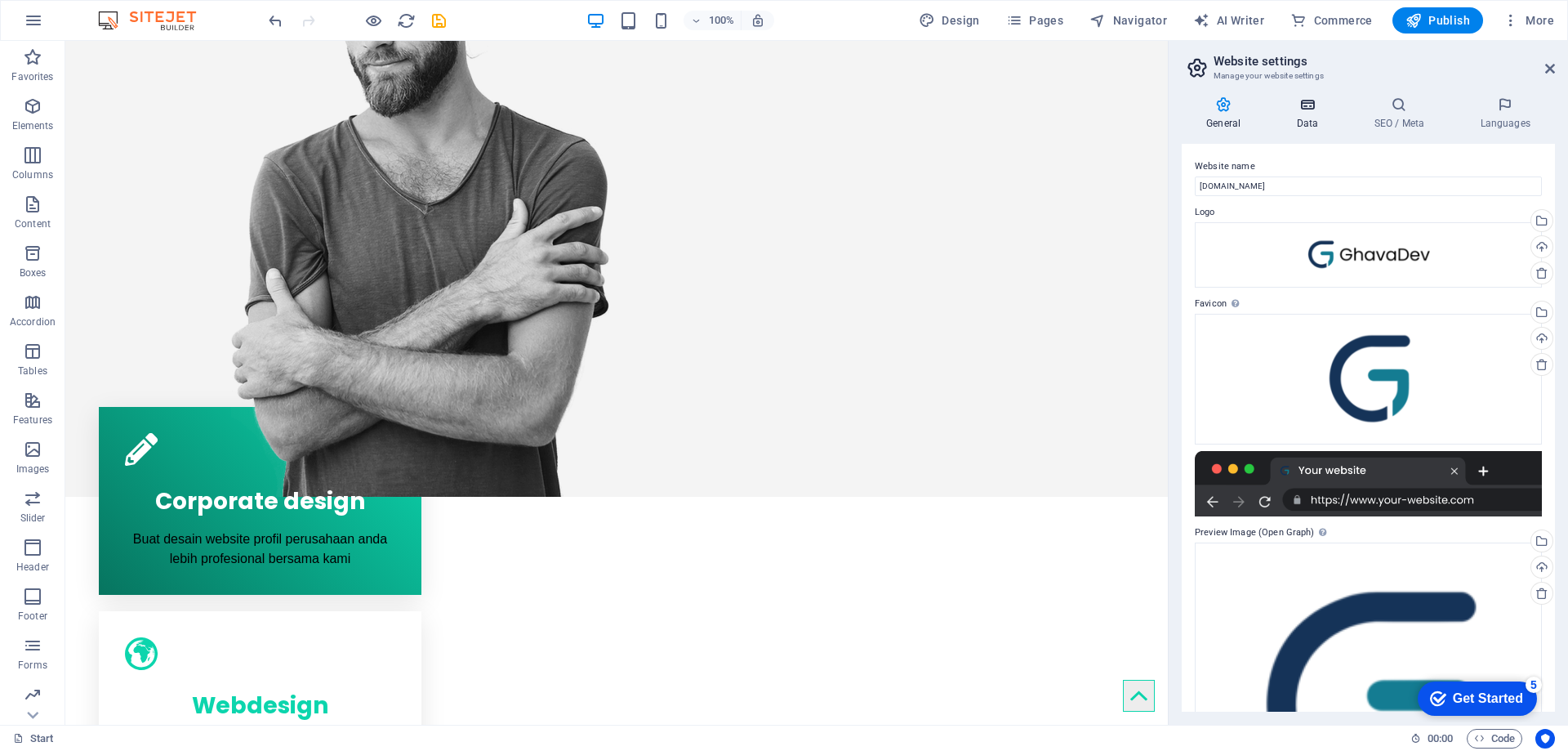
click at [1323, 115] on h4 "Data" at bounding box center [1310, 113] width 78 height 34
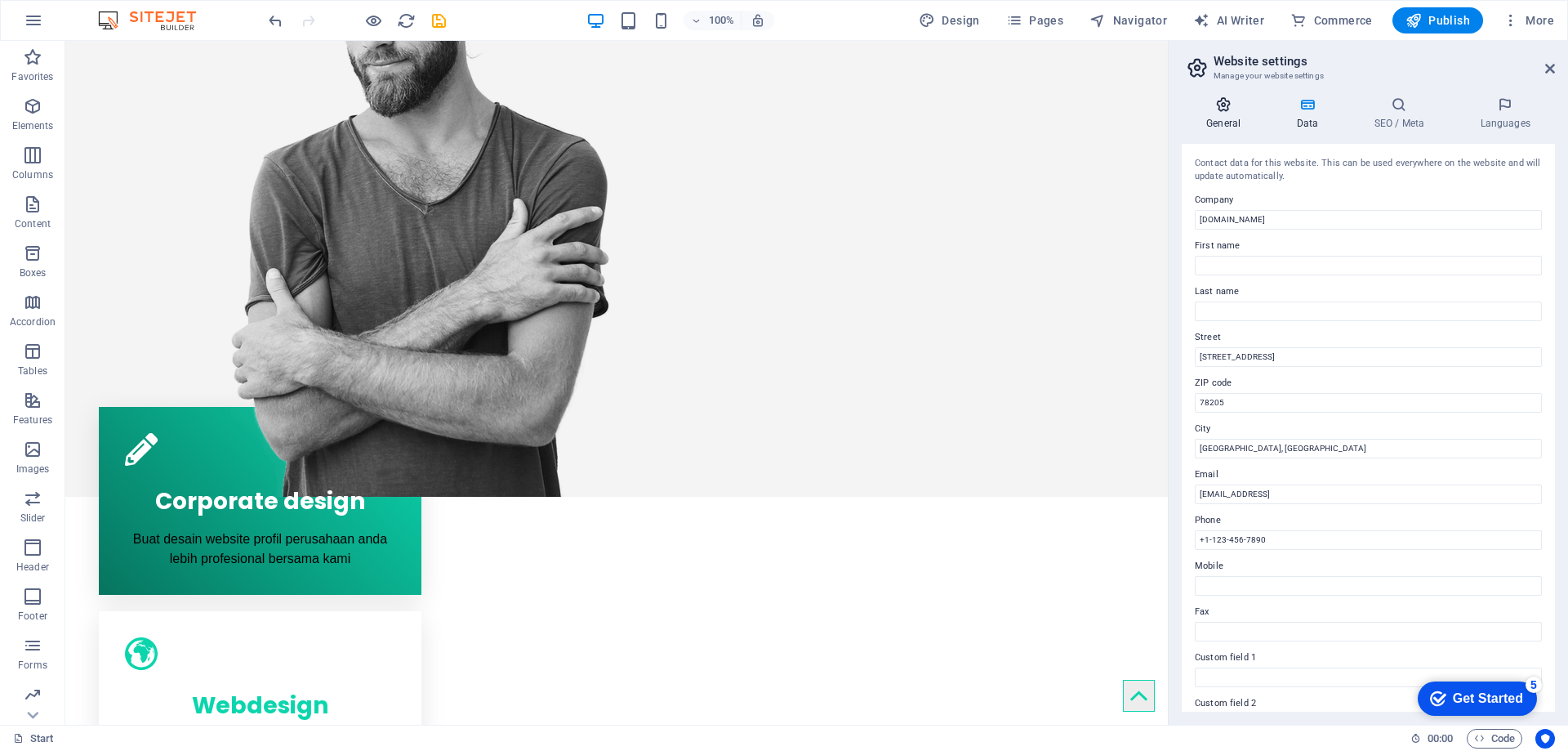
click at [1252, 114] on h4 "General" at bounding box center [1227, 113] width 90 height 34
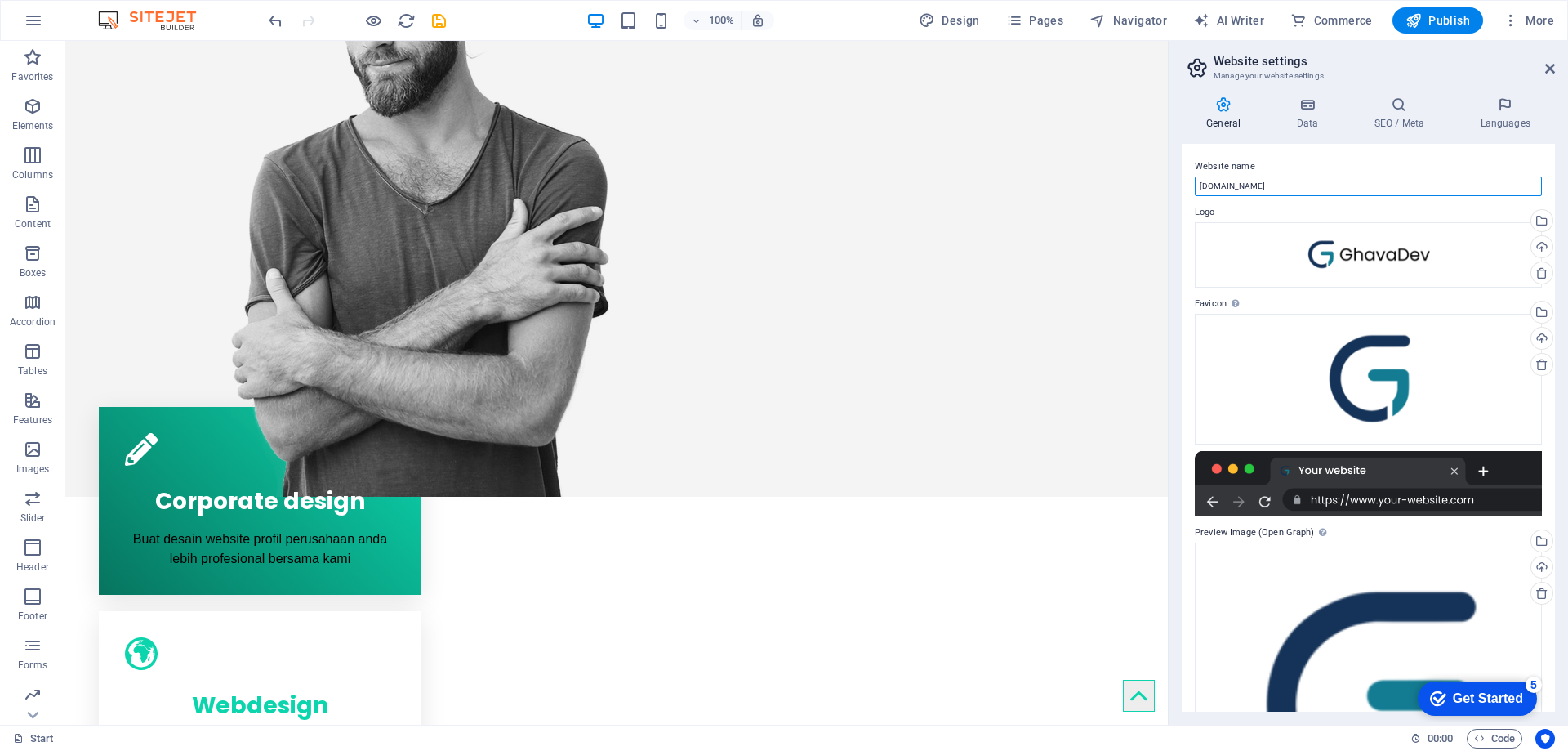
drag, startPoint x: 1309, startPoint y: 190, endPoint x: 1180, endPoint y: 181, distance: 129.3
click at [1180, 181] on div "General Data SEO / Meta Languages Website name [DOMAIN_NAME] Logo Drag files he…" at bounding box center [1368, 404] width 399 height 642
type input "[PERSON_NAME]"
click at [1289, 117] on h4 "Data" at bounding box center [1310, 113] width 78 height 34
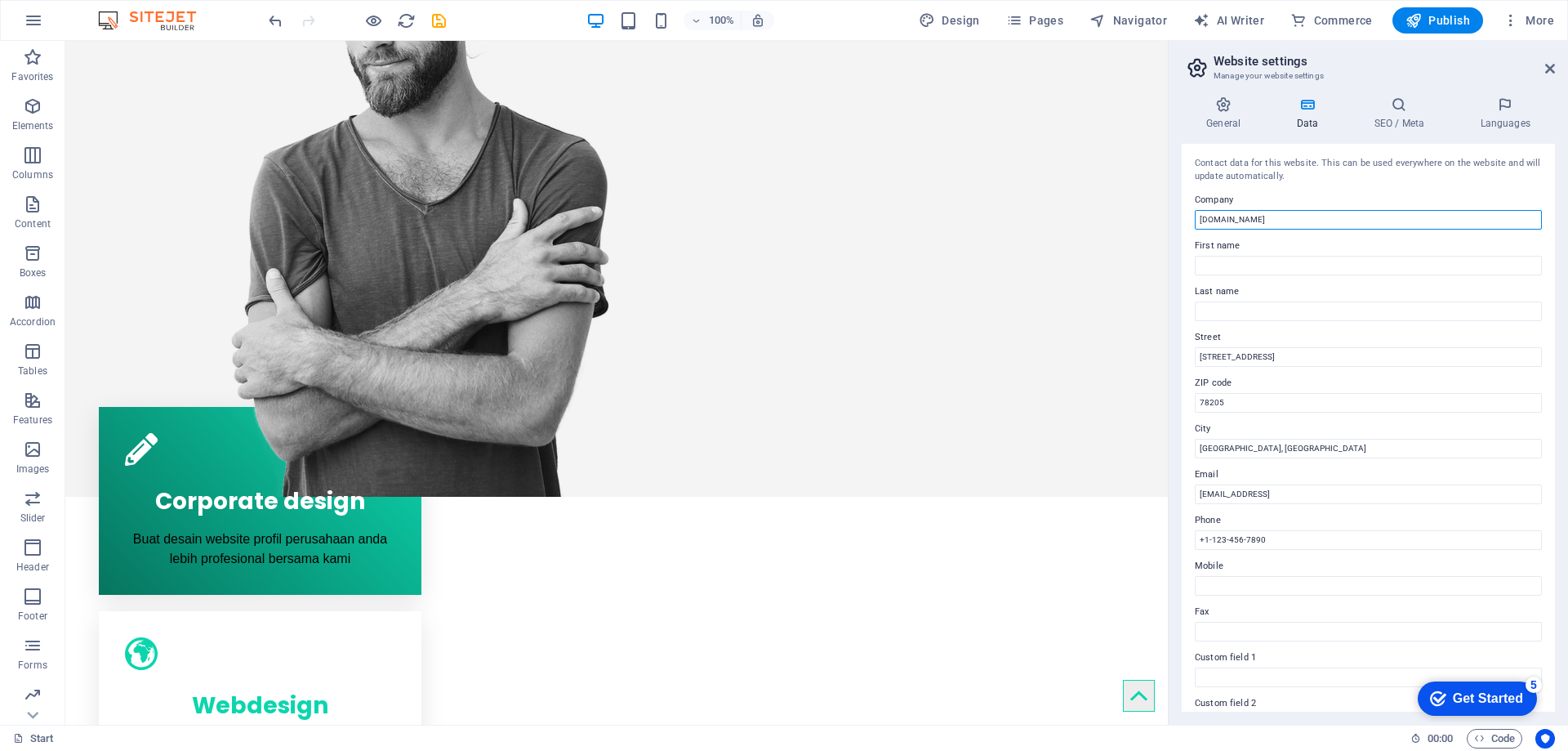
drag, startPoint x: 1269, startPoint y: 217, endPoint x: 1175, endPoint y: 221, distance: 94.1
click at [1175, 221] on div "General Data SEO / Meta Languages Website name Ghava Dev Logo Drag files here, …" at bounding box center [1368, 404] width 399 height 642
type input "[PERSON_NAME]"
type input "Ghava"
type input "[PERSON_NAME]"
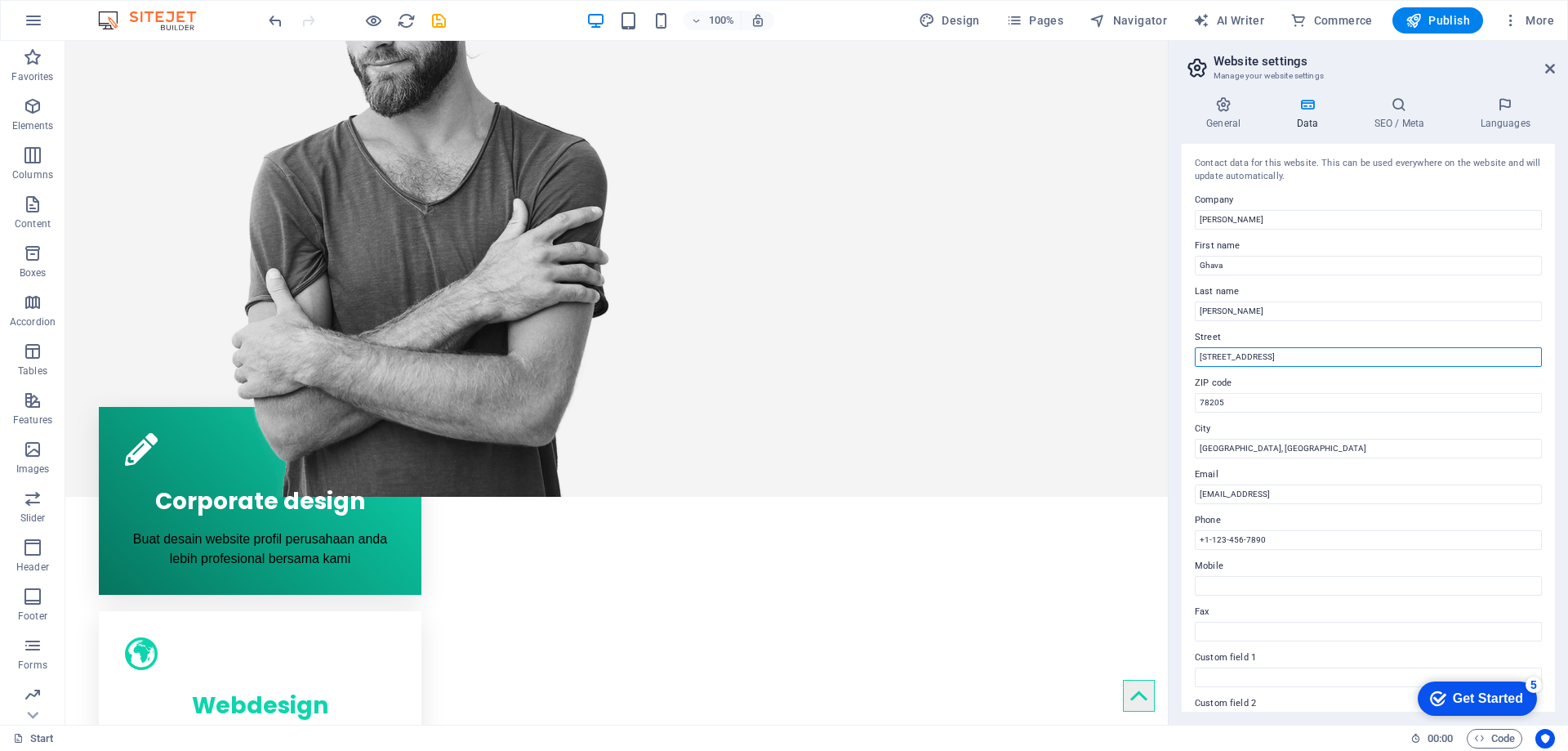
drag, startPoint x: 1275, startPoint y: 353, endPoint x: 1170, endPoint y: 359, distance: 105.2
click at [1170, 359] on aside "Website settings Manage your website settings General Data SEO / Meta Languages…" at bounding box center [1368, 383] width 400 height 684
type input "Perum Melatimas Residance"
type input "46151"
click at [1227, 442] on input "[GEOGRAPHIC_DATA], [GEOGRAPHIC_DATA]" at bounding box center [1368, 448] width 347 height 19
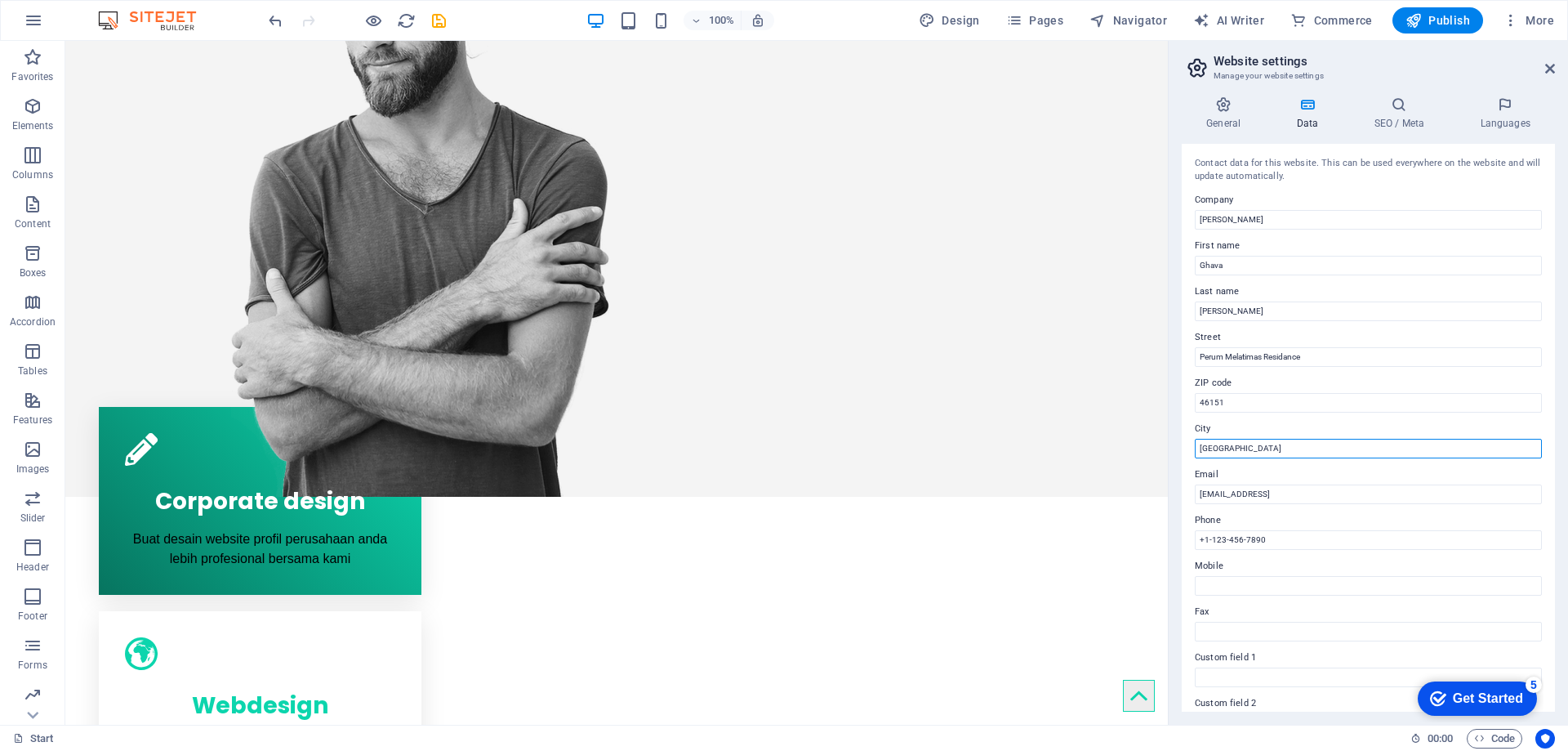
type input "[GEOGRAPHIC_DATA]"
type input "[EMAIL_ADDRESS][DOMAIN_NAME]"
type input "[PHONE_NUMBER]"
click at [1287, 575] on label "Mobile" at bounding box center [1368, 566] width 347 height 19
click at [1287, 576] on input "Mobile" at bounding box center [1368, 586] width 347 height 19
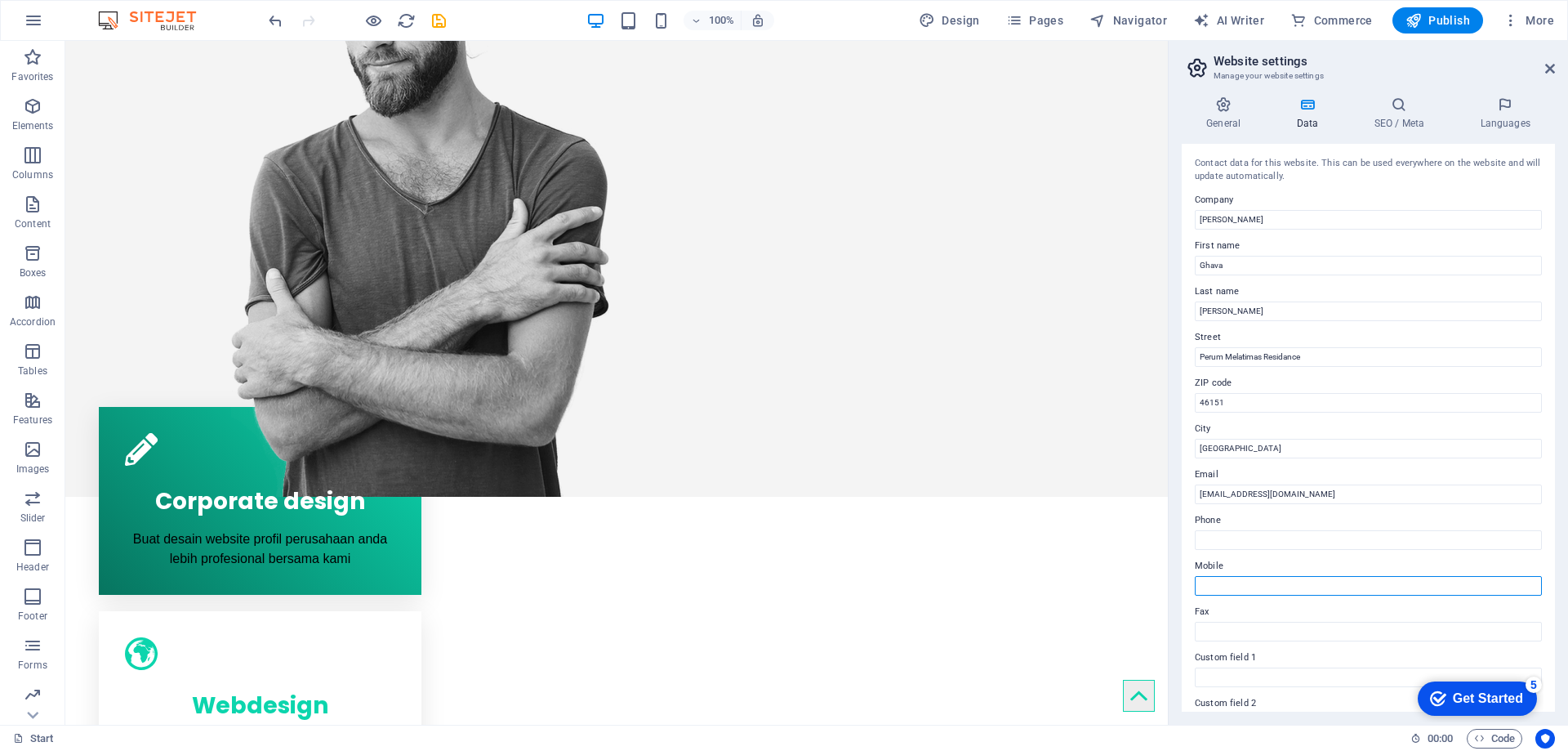
paste input "[PHONE_NUMBER]"
type input "[PHONE_NUMBER]"
click at [1387, 122] on h4 "SEO / Meta" at bounding box center [1402, 113] width 106 height 34
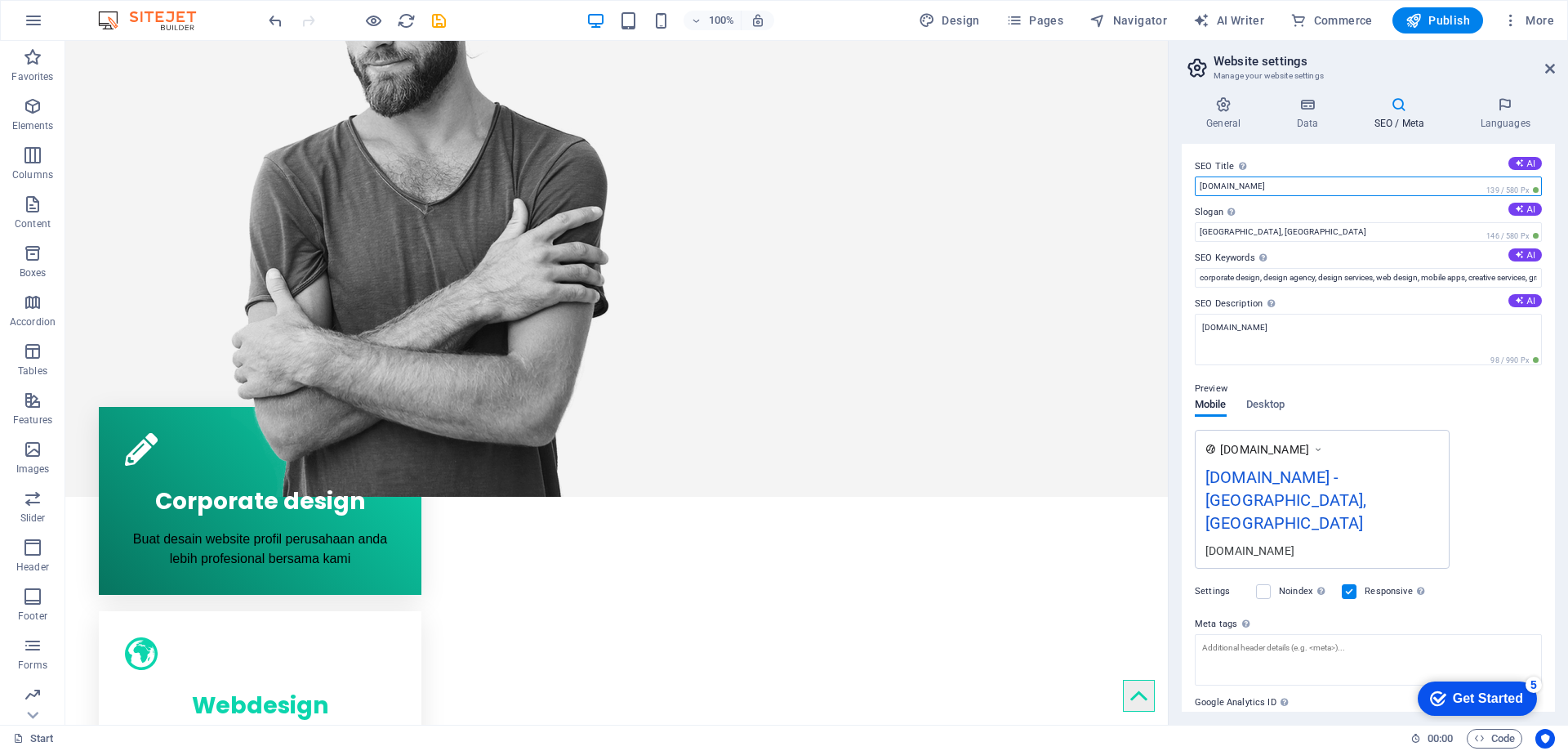
click at [1335, 181] on input "[DOMAIN_NAME]" at bounding box center [1368, 185] width 347 height 19
type input "[PERSON_NAME]"
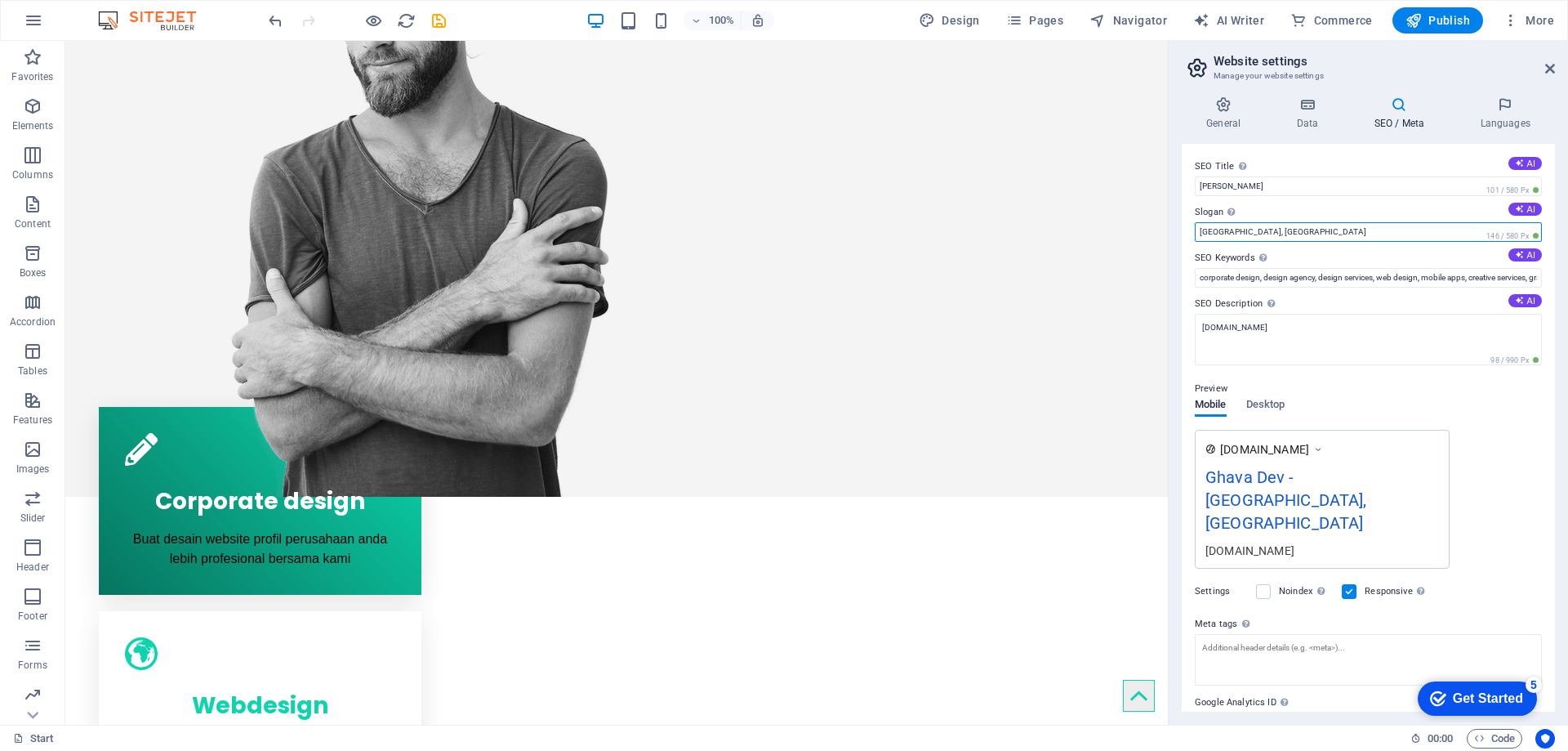
click at [1322, 233] on input "[GEOGRAPHIC_DATA], [GEOGRAPHIC_DATA]" at bounding box center [1368, 231] width 347 height 19
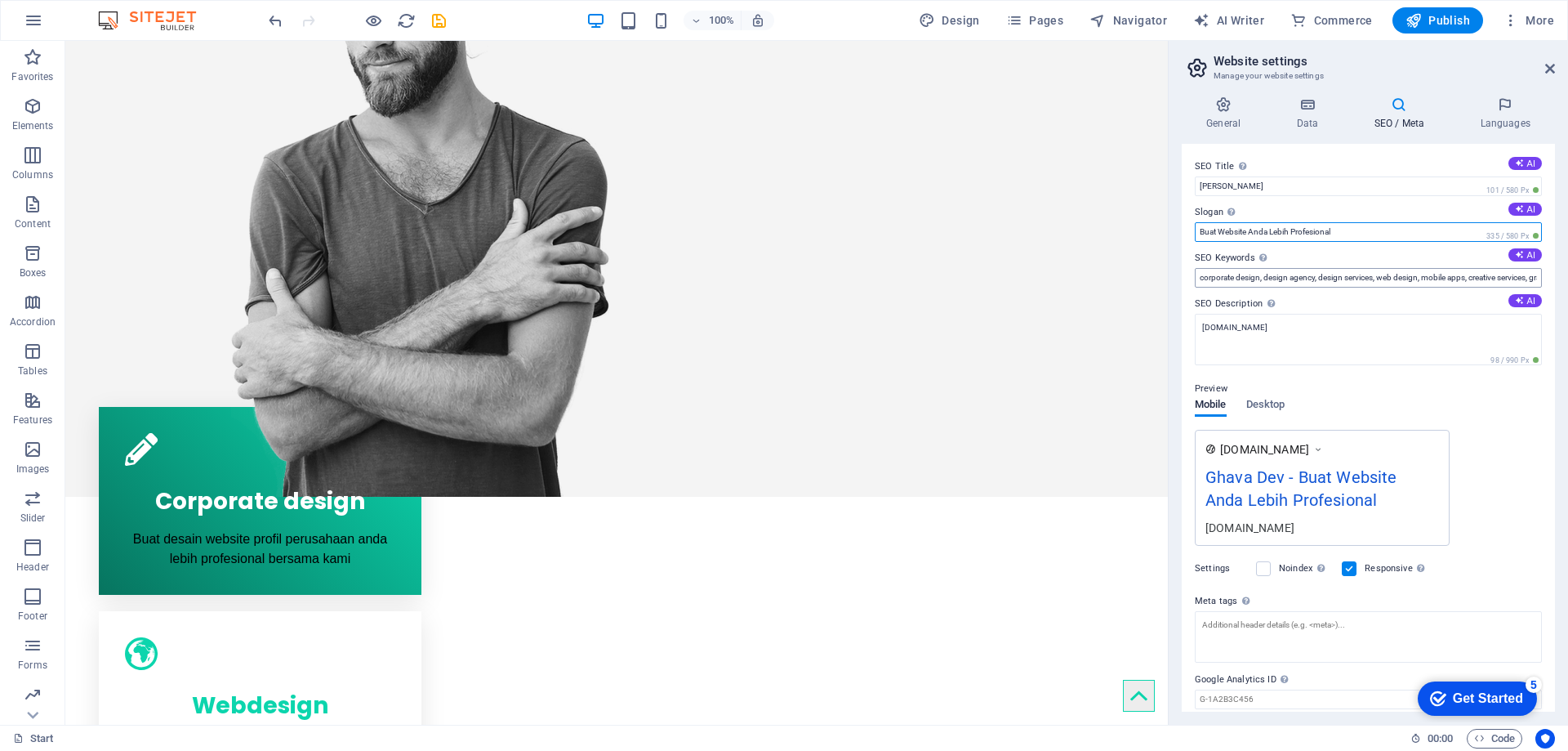
type input "Buat Website Anda Lebih Profesional"
click at [1316, 284] on input "corporate design, design agency, design services, web design, mobile apps, crea…" at bounding box center [1368, 277] width 347 height 19
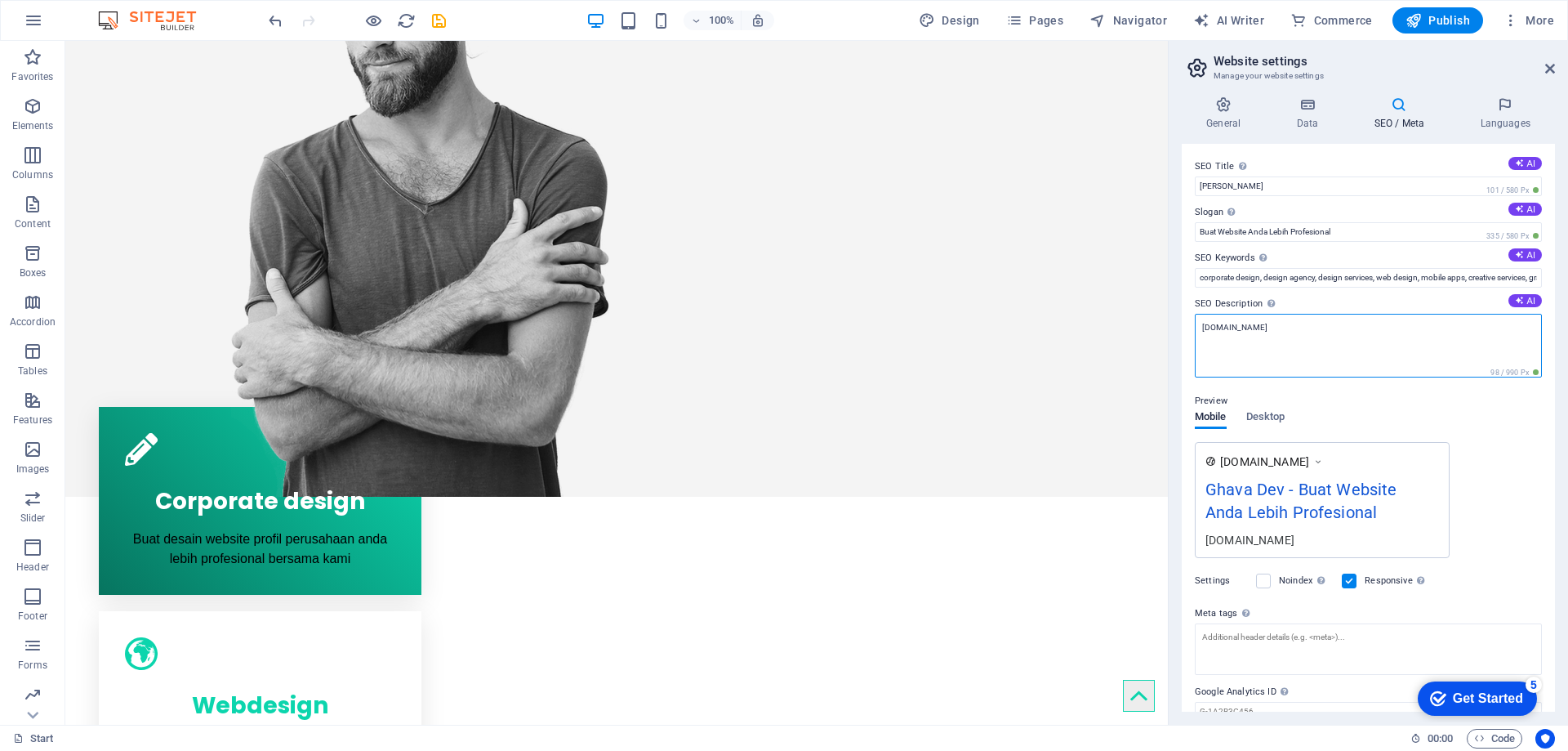
click at [1330, 325] on textarea "[DOMAIN_NAME]" at bounding box center [1368, 346] width 347 height 63
click at [1326, 279] on input "corporate design, design agency, design services, web design, mobile apps, crea…" at bounding box center [1368, 277] width 347 height 19
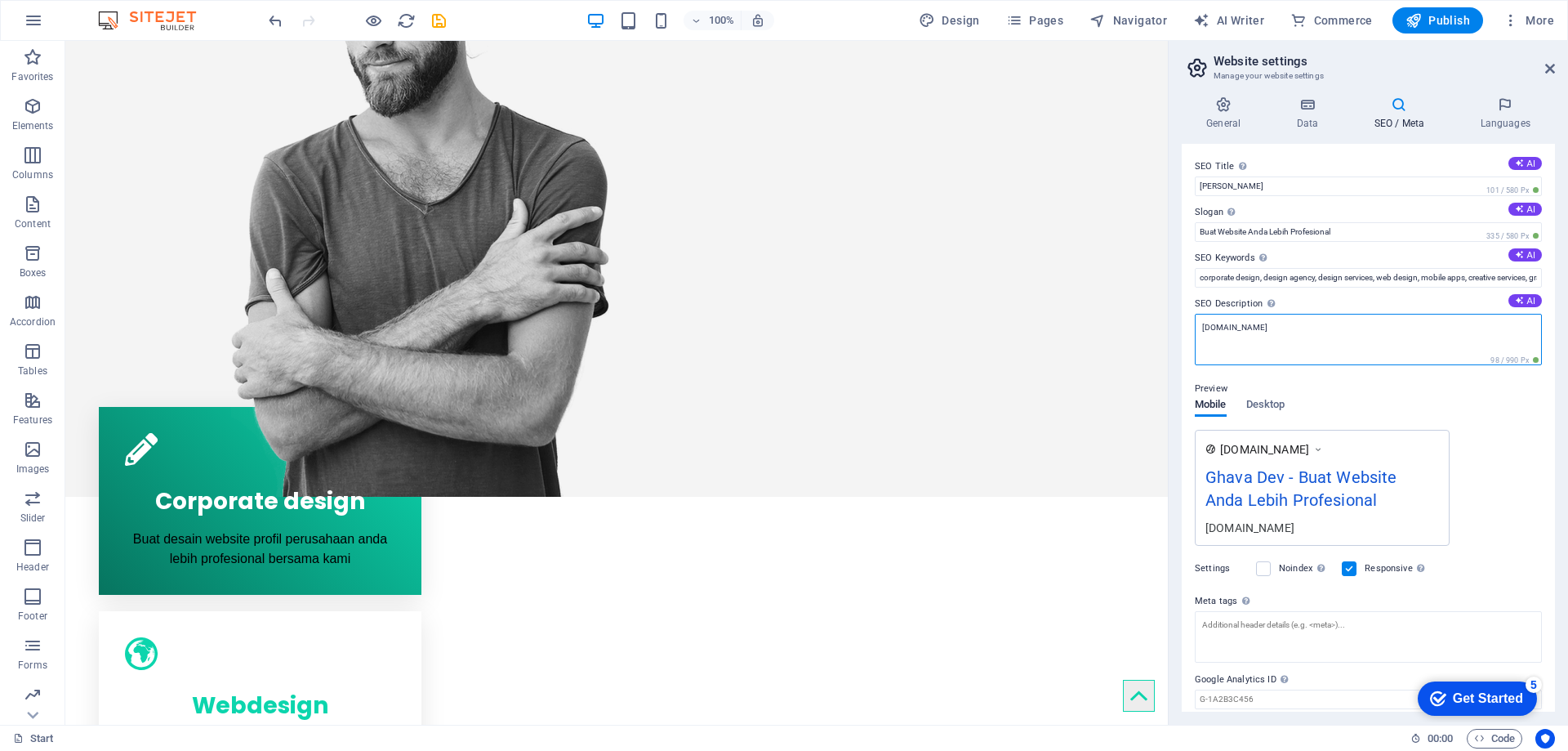
click at [1323, 332] on textarea "[DOMAIN_NAME]" at bounding box center [1368, 340] width 347 height 52
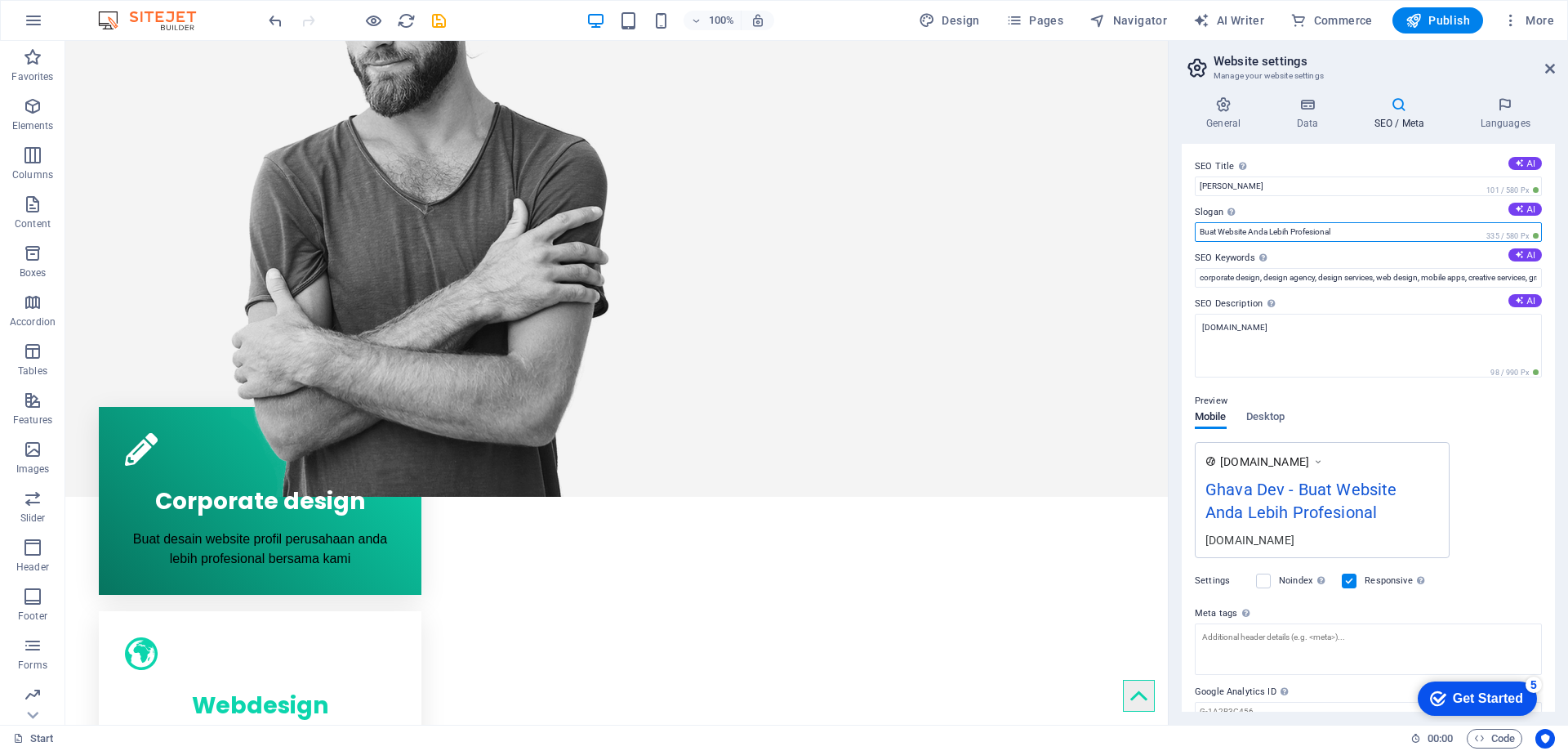
click at [1308, 233] on input "Buat Website Anda Lebih Profesional" at bounding box center [1368, 231] width 347 height 19
click at [1308, 321] on textarea "[DOMAIN_NAME]" at bounding box center [1368, 346] width 347 height 63
paste textarea "Buat Website Anda Lebih Profesional"
click at [1339, 380] on div "Preview Mobile Desktop [DOMAIN_NAME] Ghava Dev - Buat Website Anda Lebih Profes…" at bounding box center [1368, 468] width 347 height 180
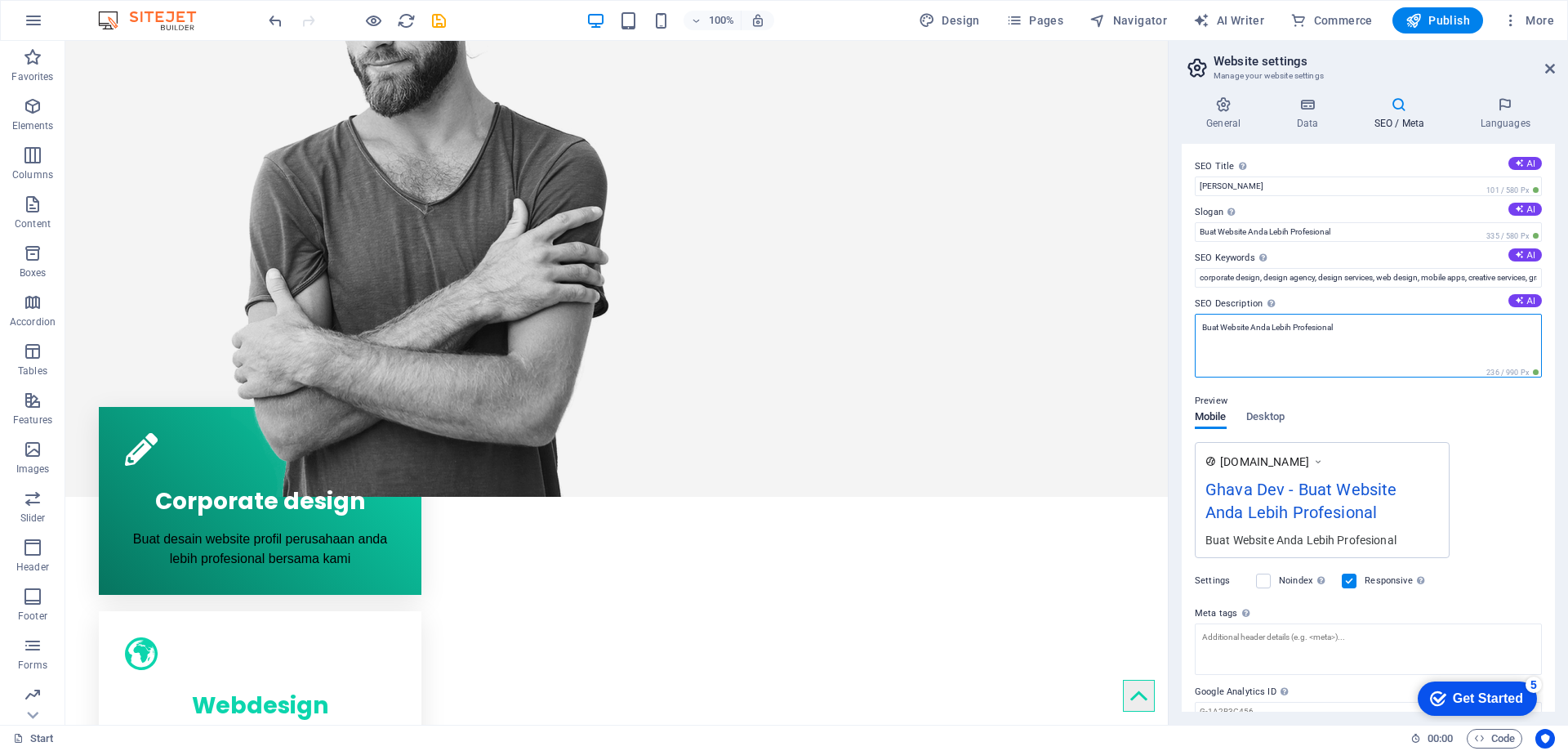
click at [1356, 332] on textarea "Buat Website Anda Lebih Profesional" at bounding box center [1368, 346] width 347 height 63
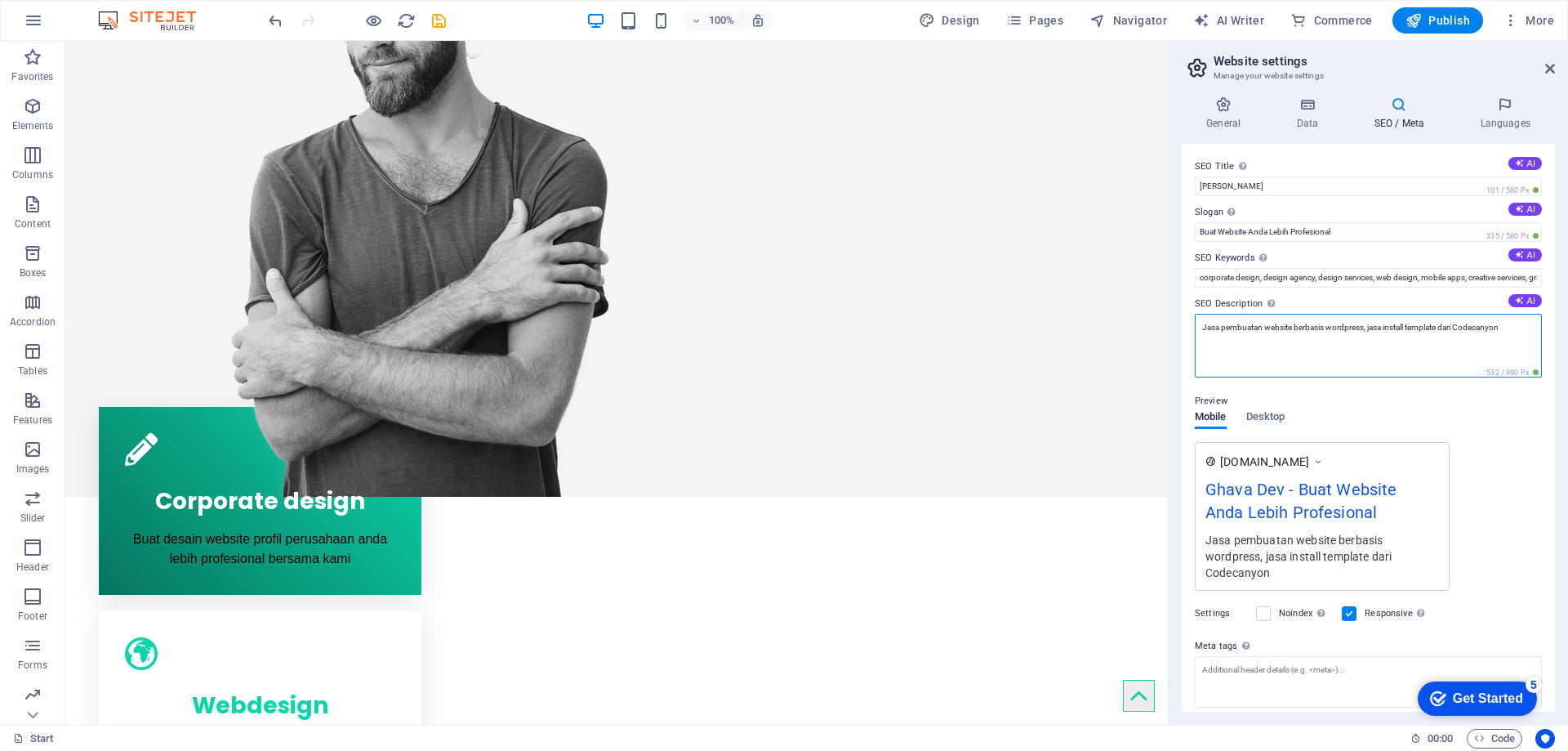
click at [1443, 324] on textarea "Jasa pembuatan website berbasis wordpress, jasa install template dari Codecanyon" at bounding box center [1368, 346] width 347 height 63
click at [1384, 356] on textarea "Jasa pembuatan website berbasis wordpress, jasa install template WordPress atau…" at bounding box center [1368, 346] width 347 height 63
type textarea "Jasa pembuatan website berbasis wordpress, jasa install template WordPress atau…"
click at [1485, 127] on h4 "Languages" at bounding box center [1505, 113] width 99 height 34
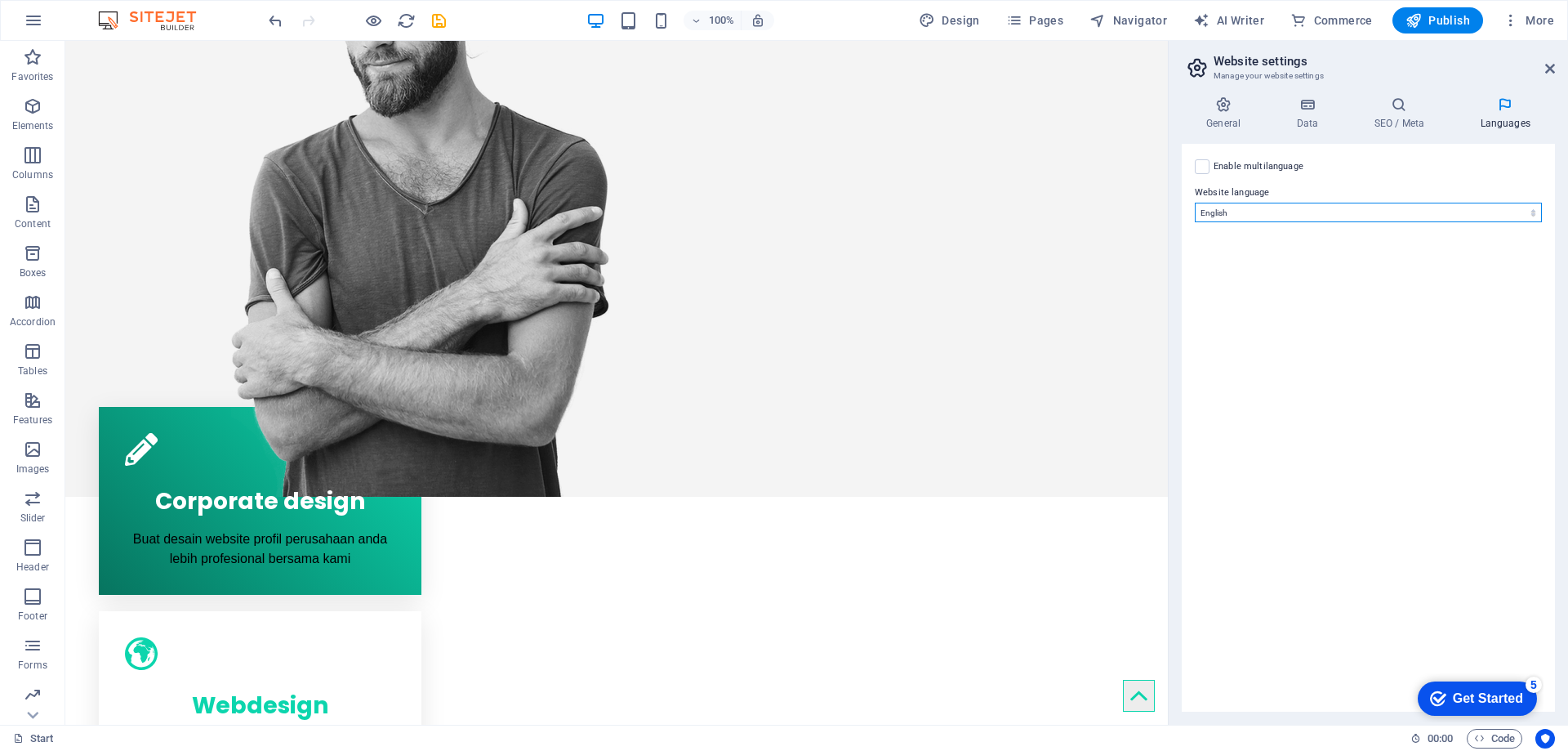
click at [1312, 214] on select "Abkhazian Afar Afrikaans Akan Albanian Amharic Arabic Aragonese Armenian Assame…" at bounding box center [1368, 212] width 347 height 19
click at [1195, 203] on select "Abkhazian Afar Afrikaans Akan Albanian Amharic Arabic Aragonese Armenian Assame…" at bounding box center [1368, 212] width 347 height 19
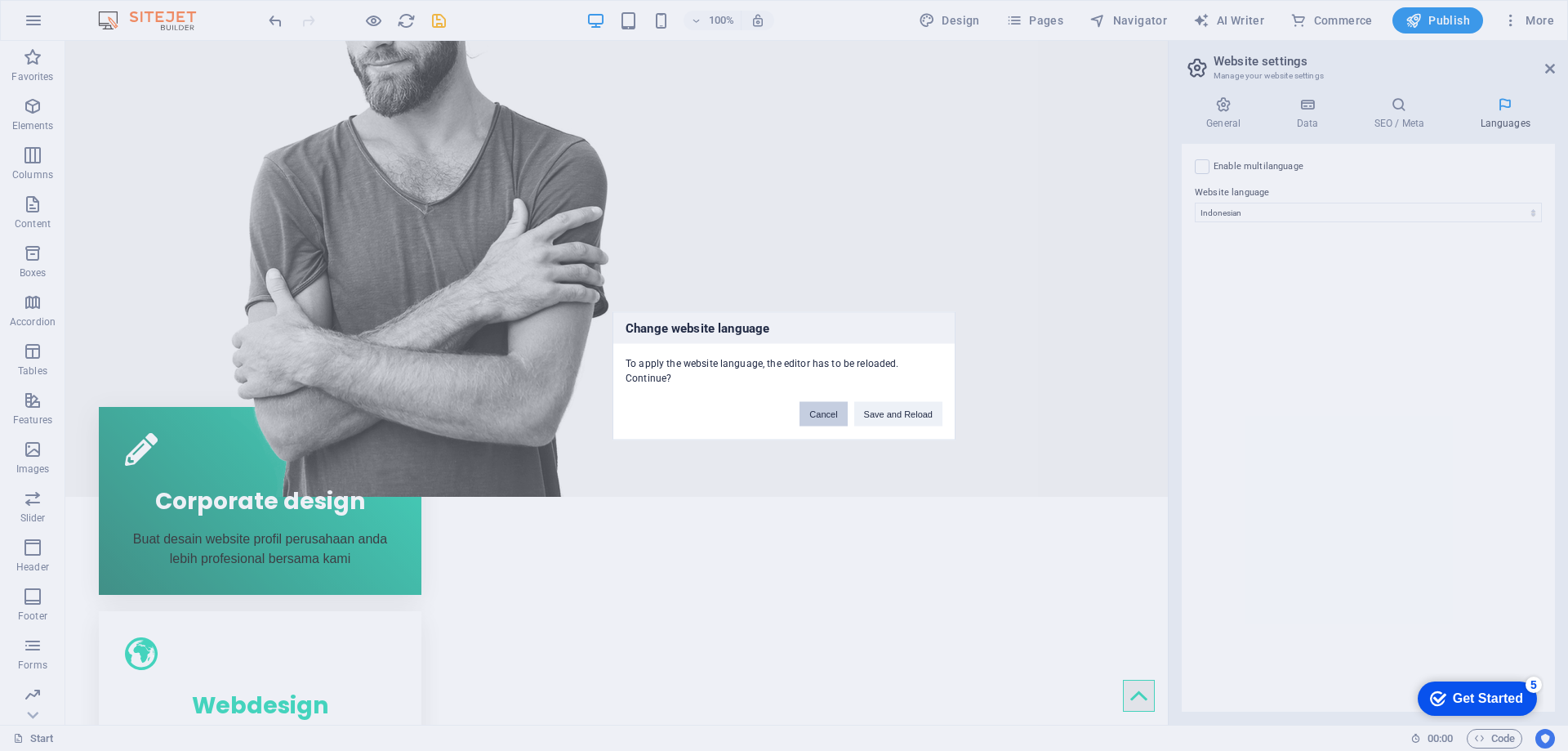
click at [817, 418] on button "Cancel" at bounding box center [823, 413] width 48 height 24
select select "41"
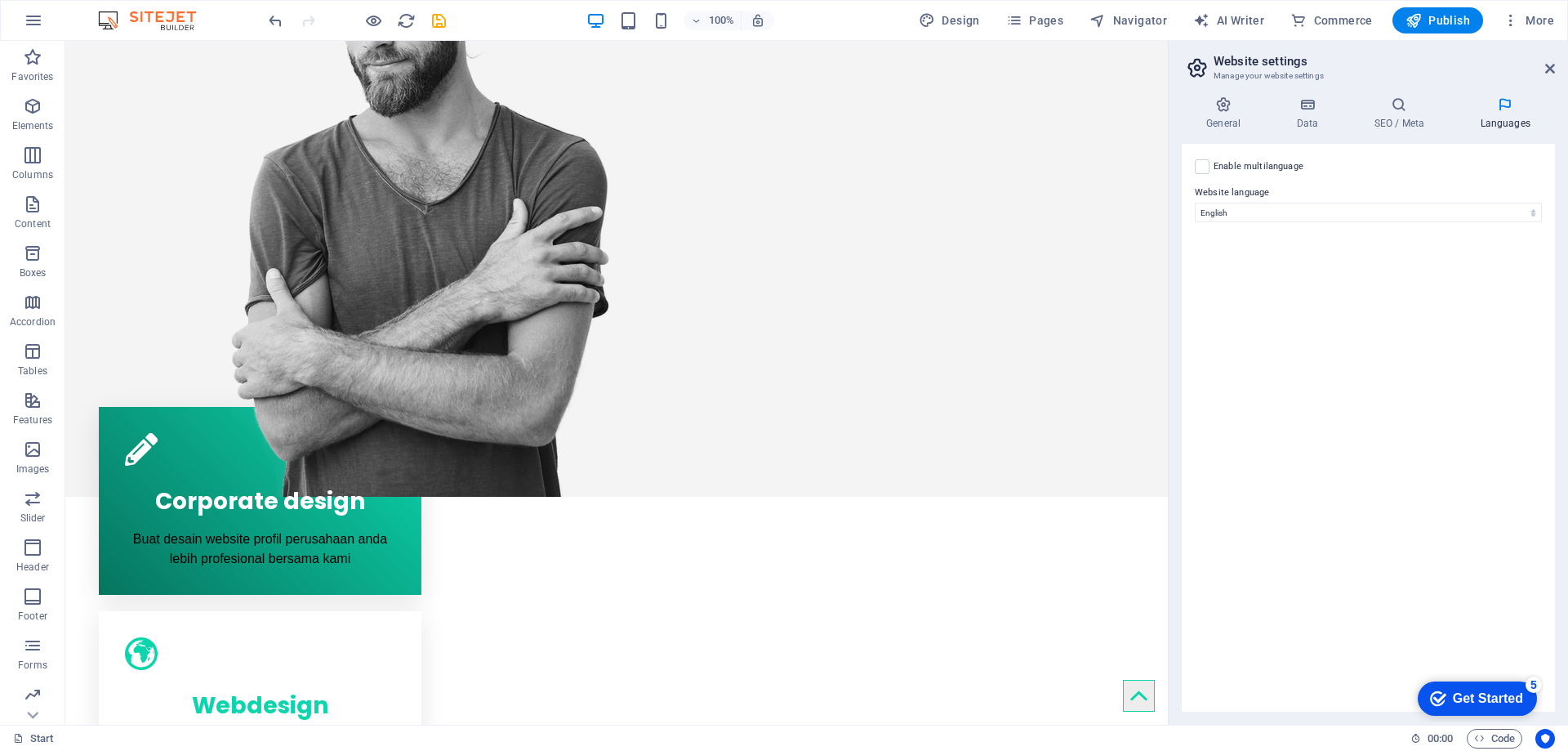
click at [1227, 169] on label "Enable multilanguage To disable multilanguage delete all languages until only o…" at bounding box center [1259, 166] width 90 height 19
click at [0, 0] on input "Enable multilanguage To disable multilanguage delete all languages until only o…" at bounding box center [0, 0] width 0 height 0
select select
click at [1227, 169] on label "Enable multilanguage To disable multilanguage delete all languages until only o…" at bounding box center [1259, 166] width 90 height 19
click at [0, 0] on input "Enable multilanguage To disable multilanguage delete all languages until only o…" at bounding box center [0, 0] width 0 height 0
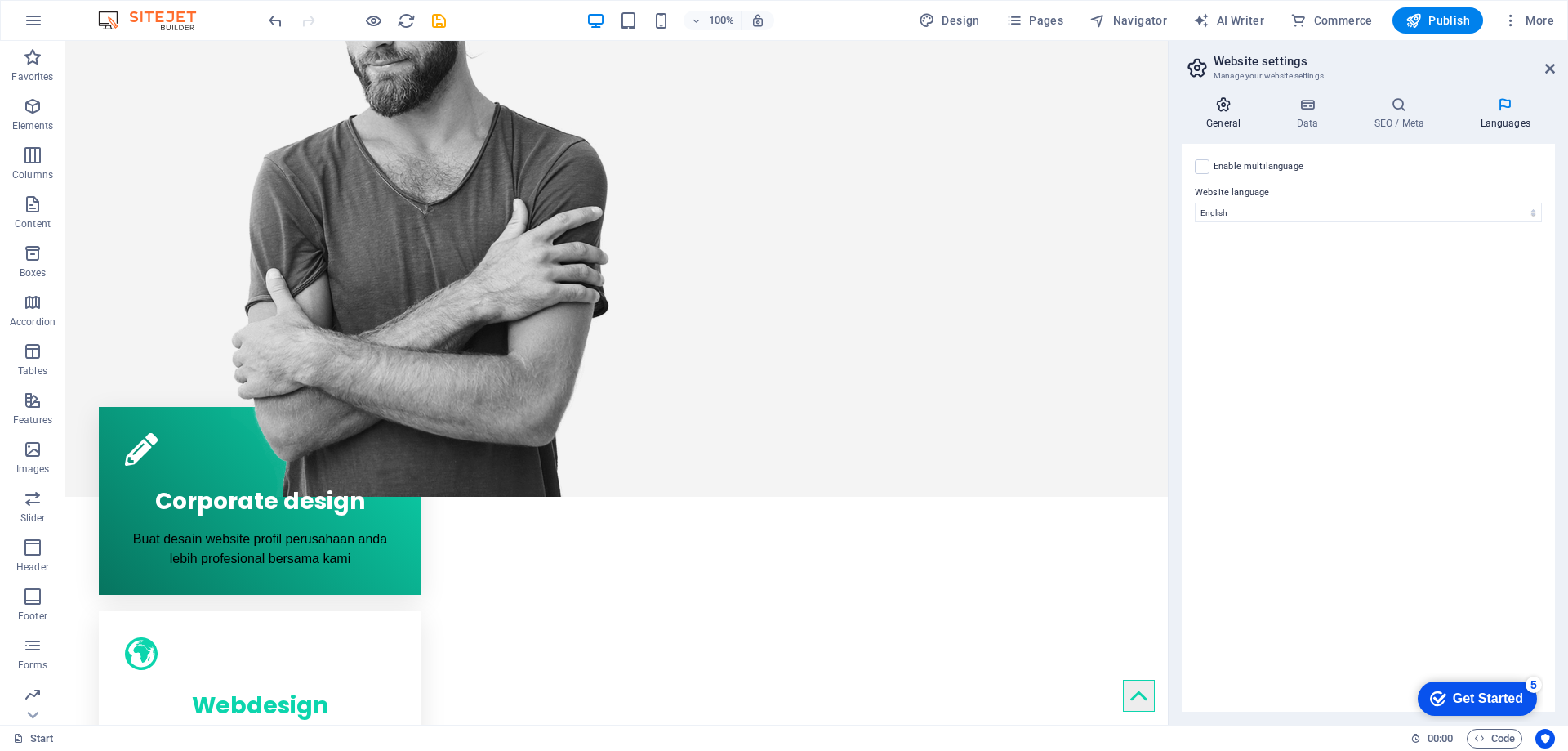
click at [1229, 129] on h4 "General" at bounding box center [1227, 113] width 90 height 34
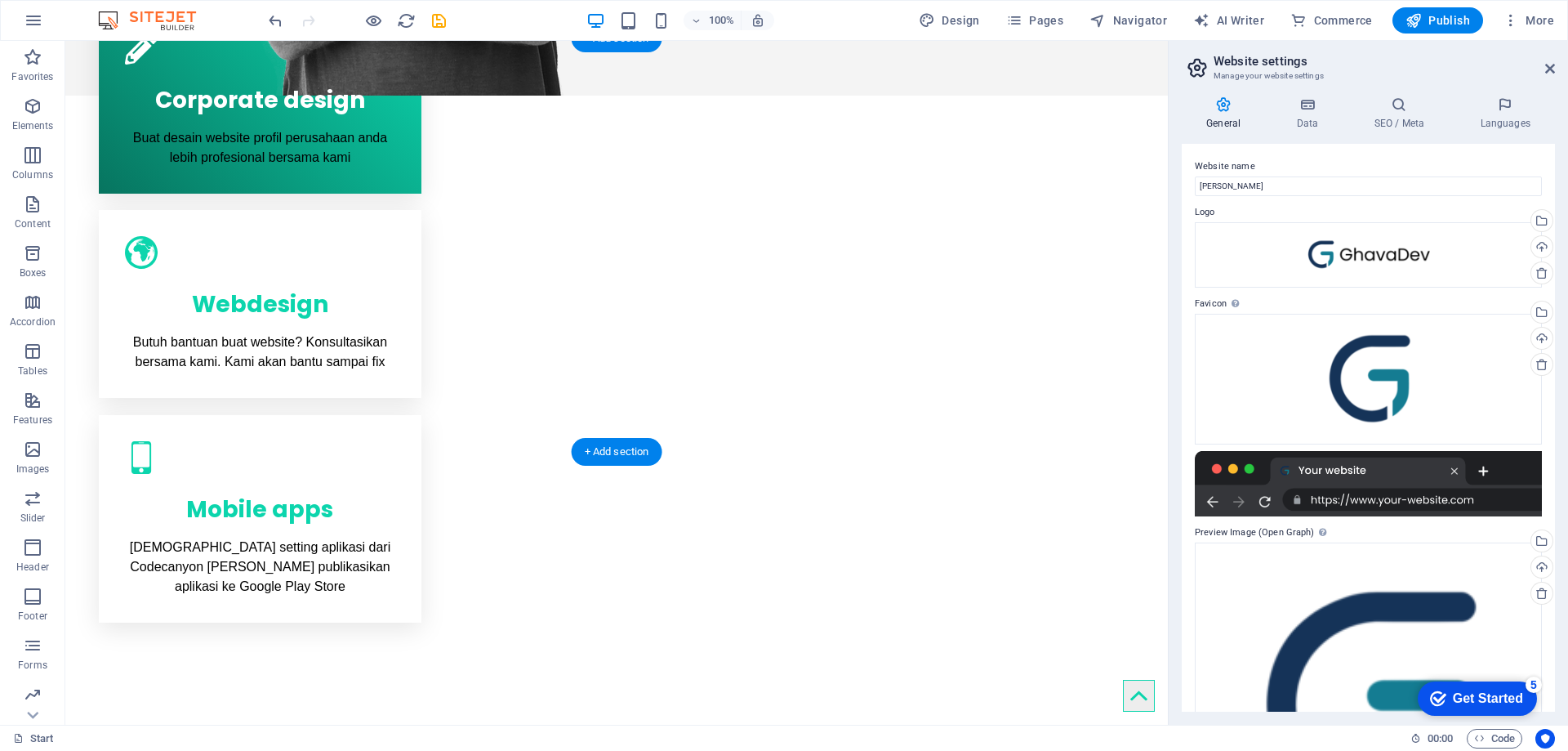
scroll to position [1307, 0]
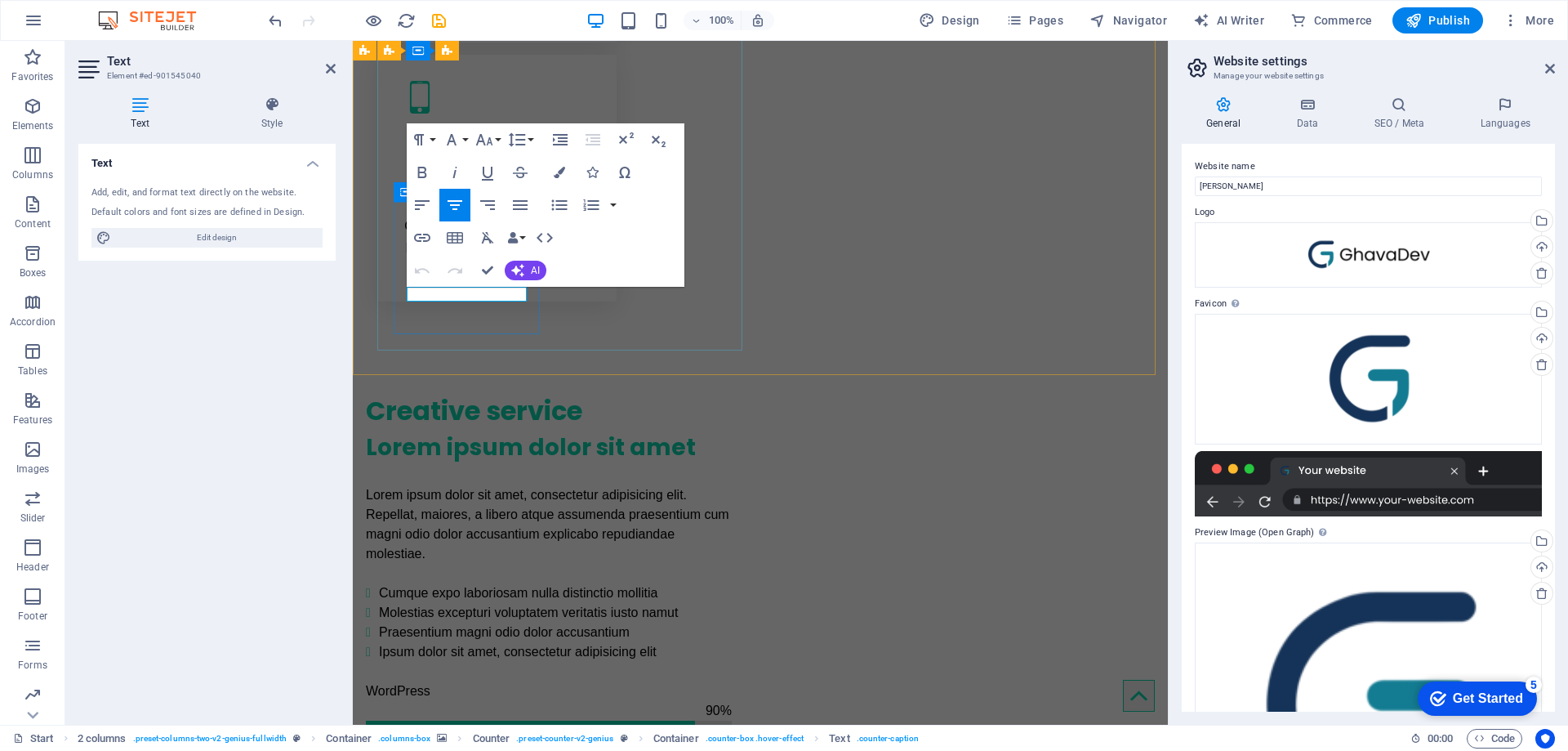
click at [460, 211] on icon "button" at bounding box center [454, 205] width 19 height 19
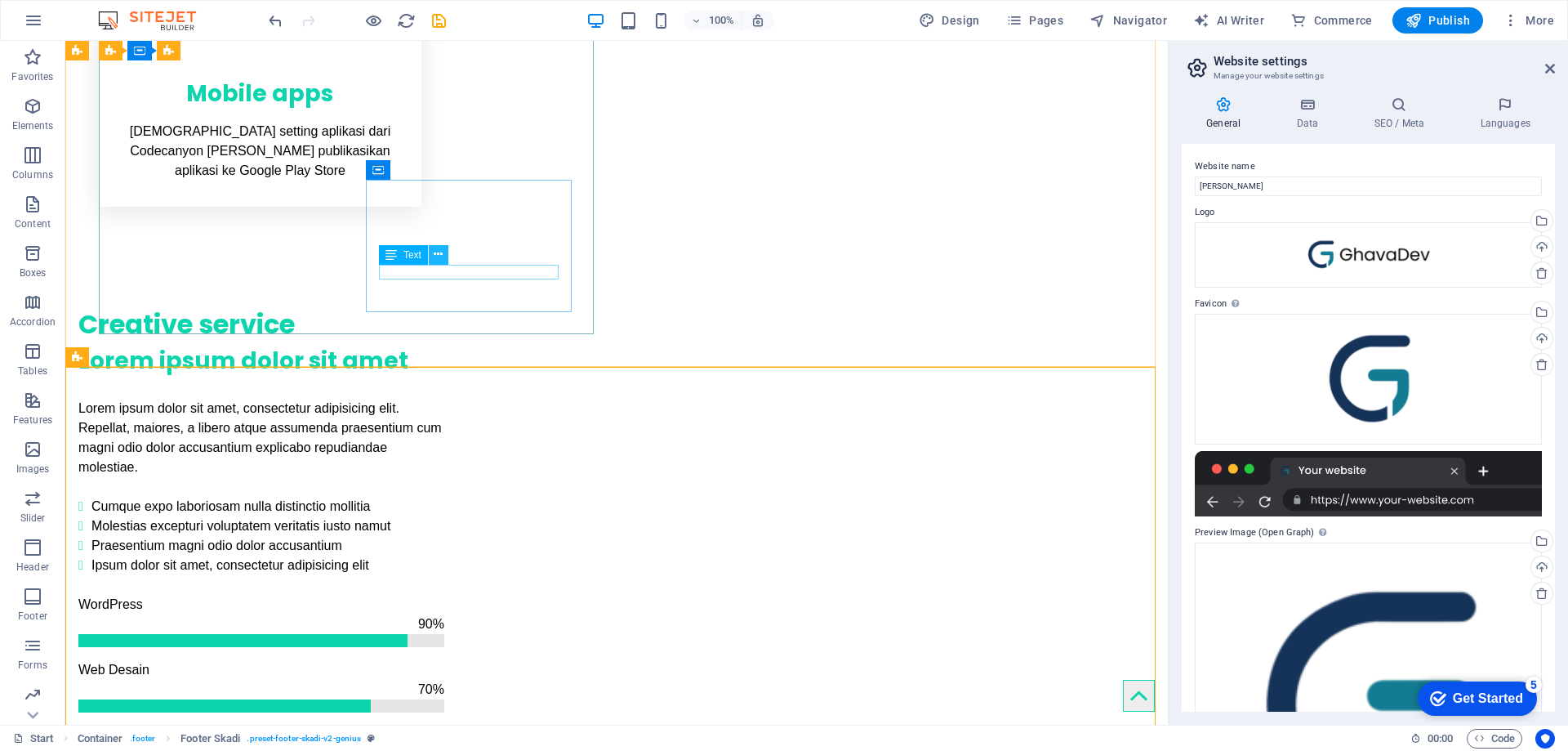
click at [432, 261] on button at bounding box center [438, 254] width 19 height 19
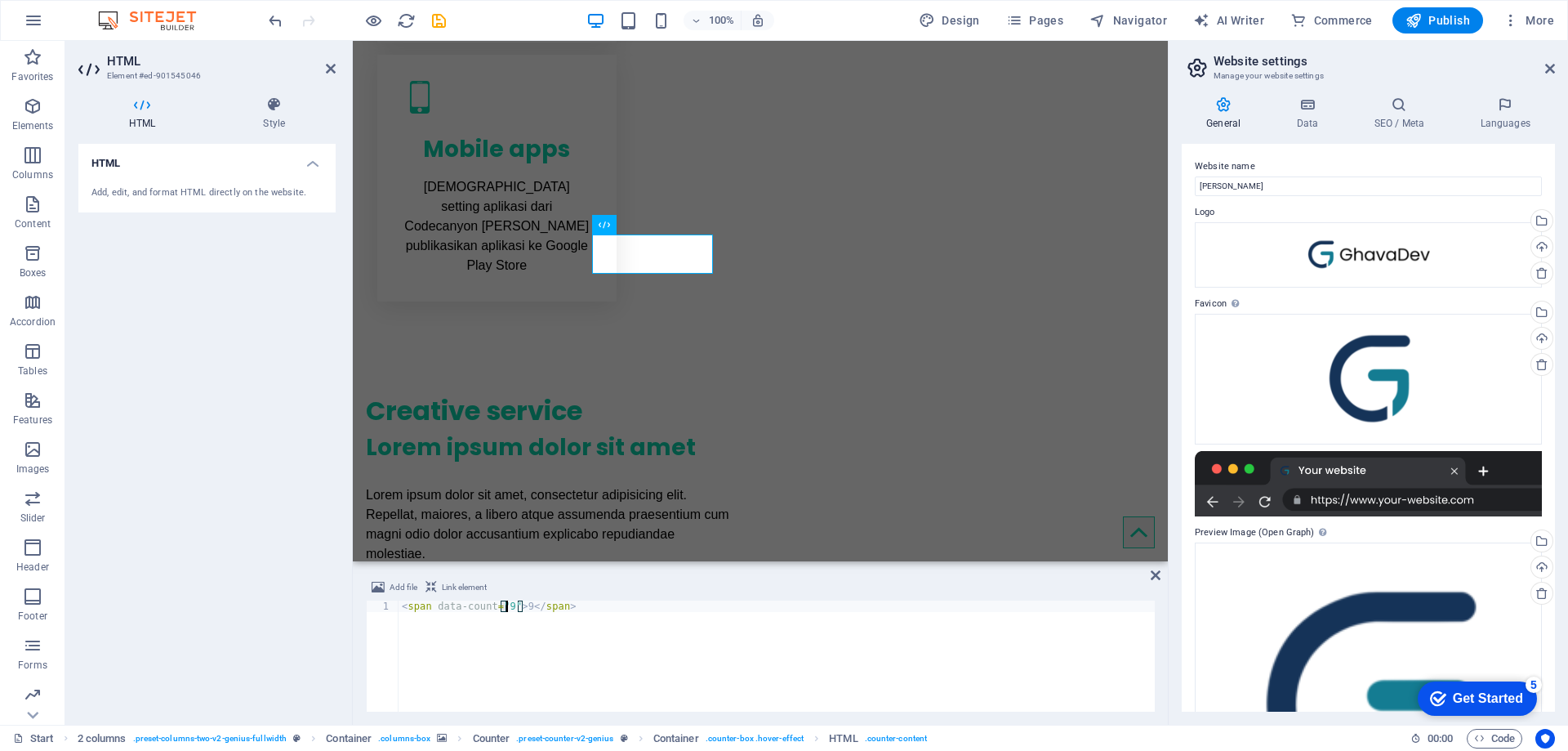
click at [507, 610] on div "< span data-count = "9" > 9 </ span >" at bounding box center [776, 667] width 756 height 134
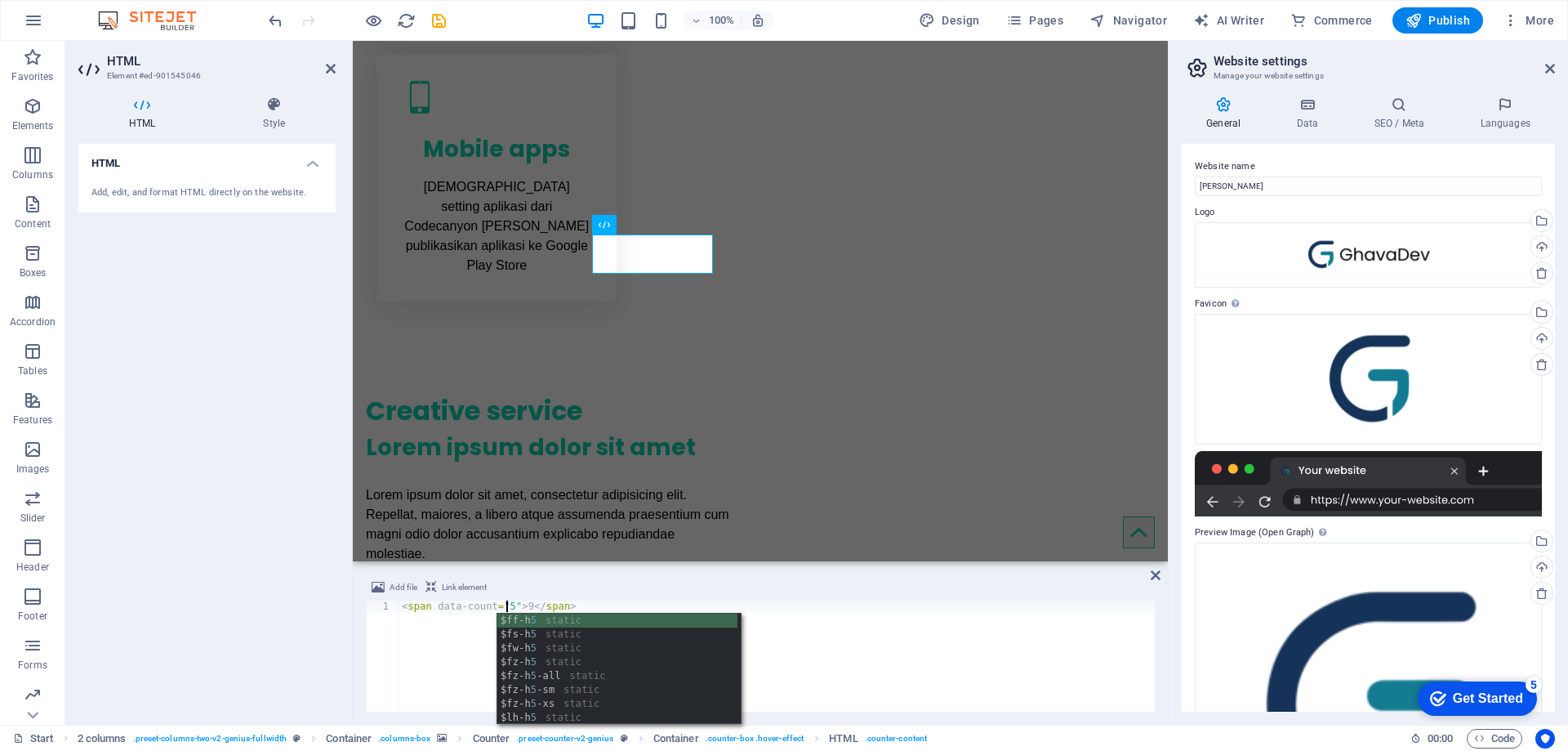
scroll to position [0, 8]
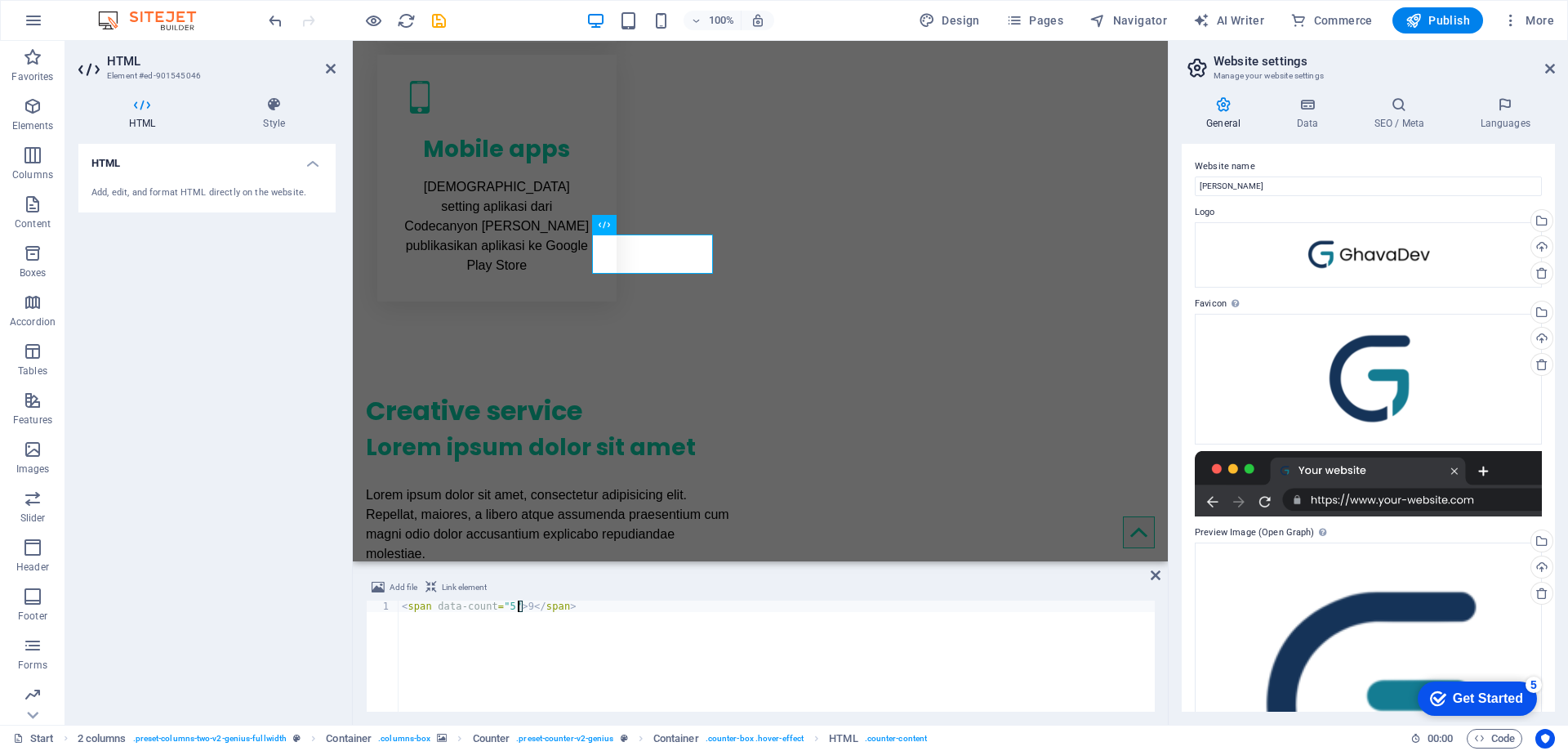
click at [518, 609] on div "< span data-count = "5" > 9 </ span >" at bounding box center [776, 667] width 756 height 134
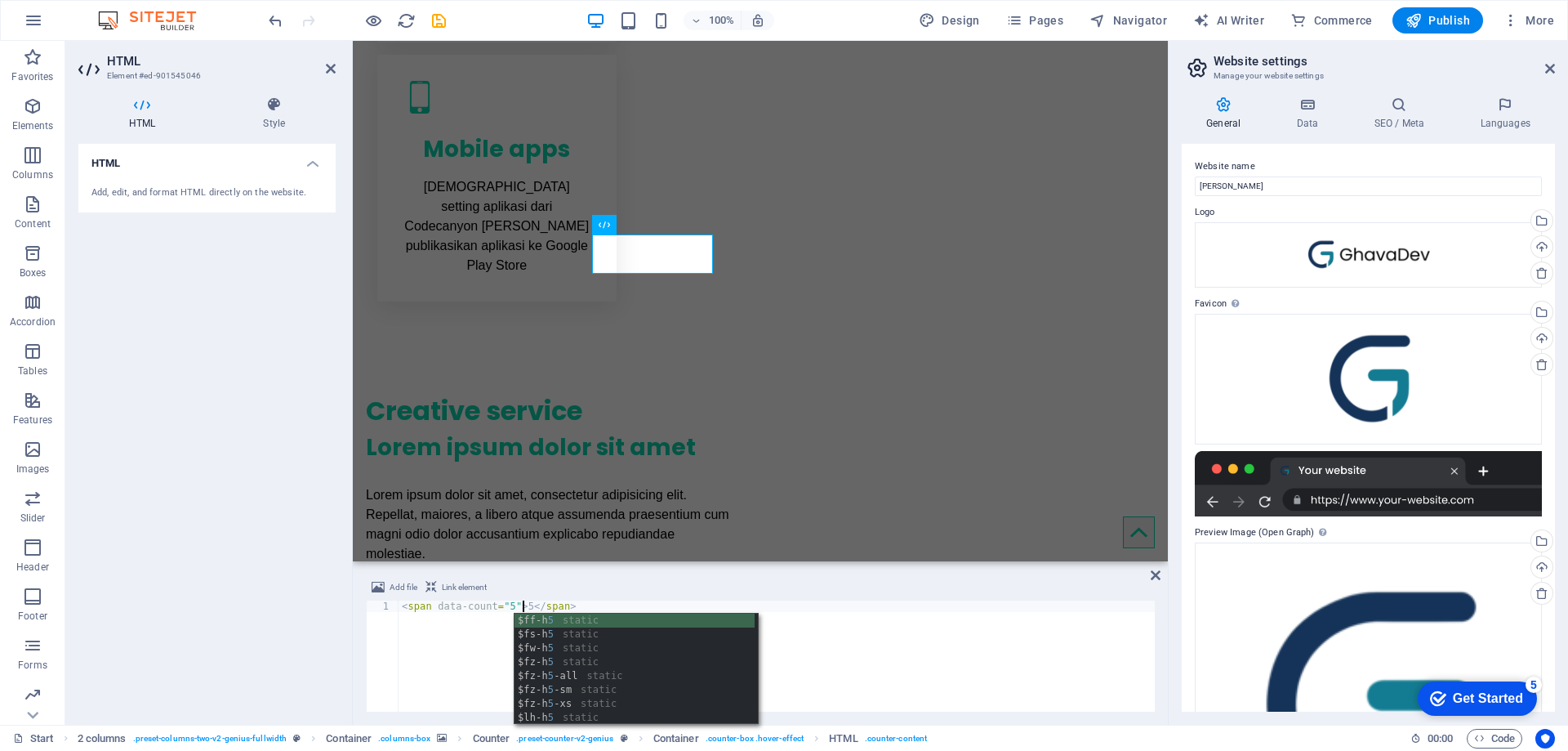
scroll to position [0, 10]
type textarea "<span data-count="5">5</span>"
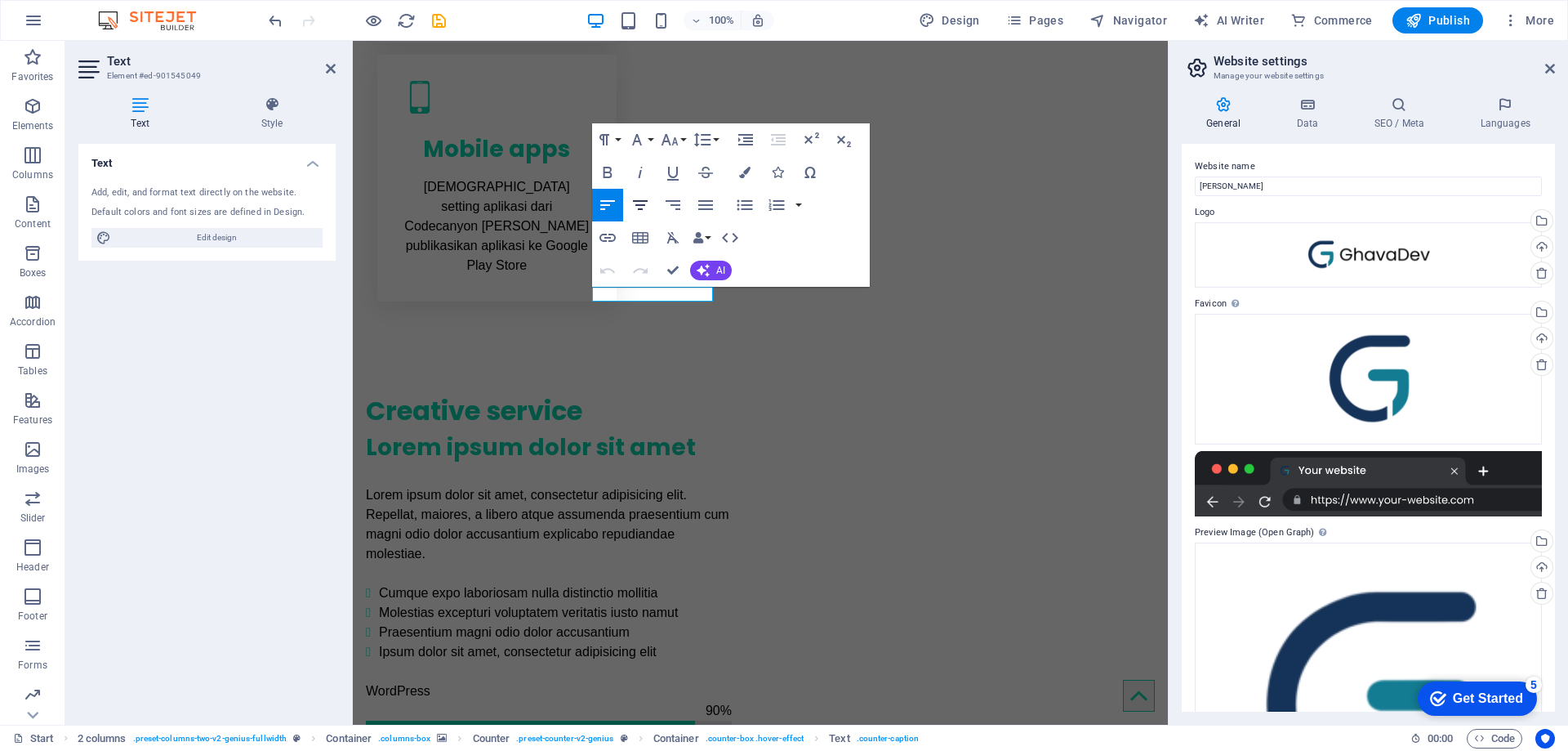
click at [645, 203] on icon "button" at bounding box center [640, 205] width 19 height 19
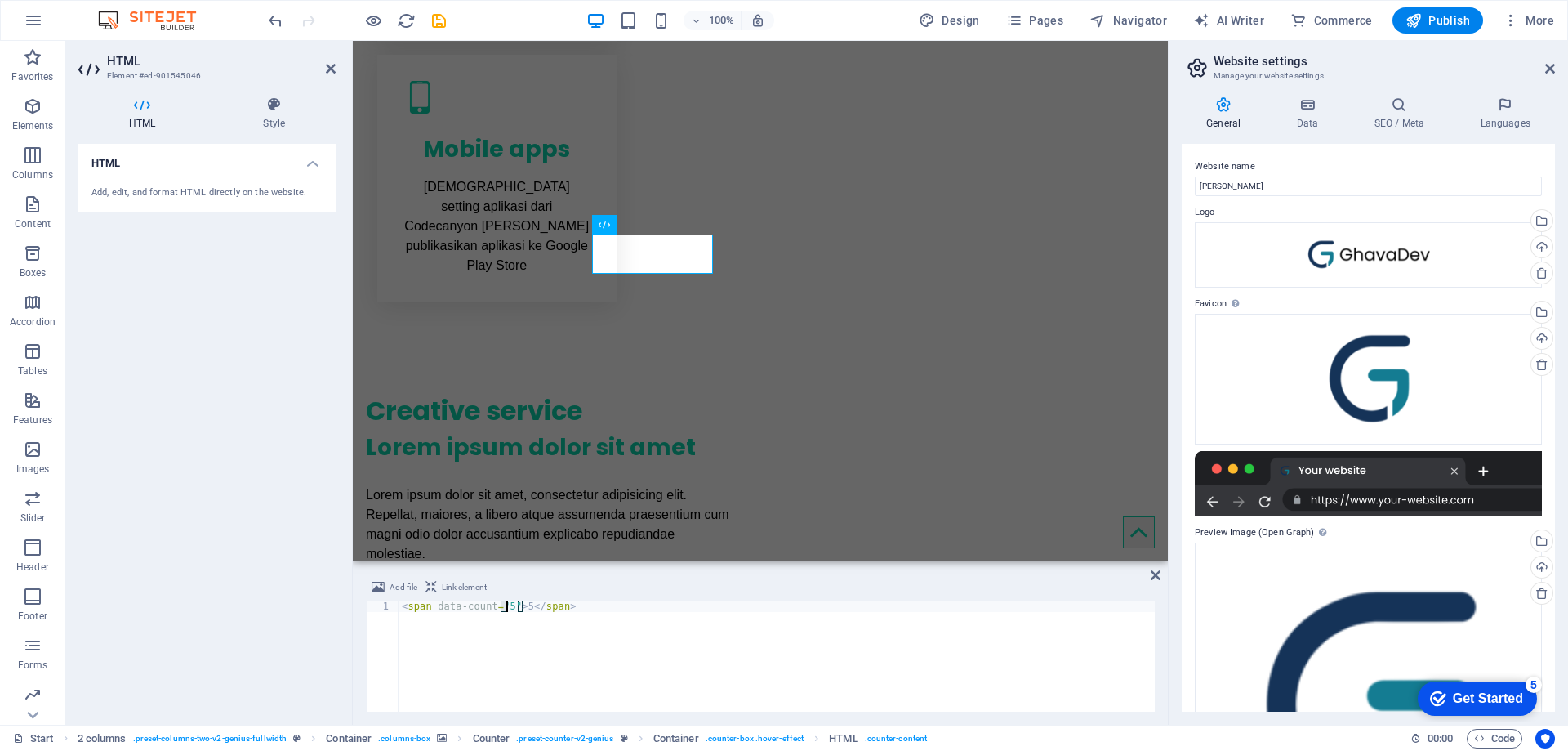
click at [508, 606] on div "< span data-count = "5" > 5 </ span >" at bounding box center [776, 667] width 756 height 134
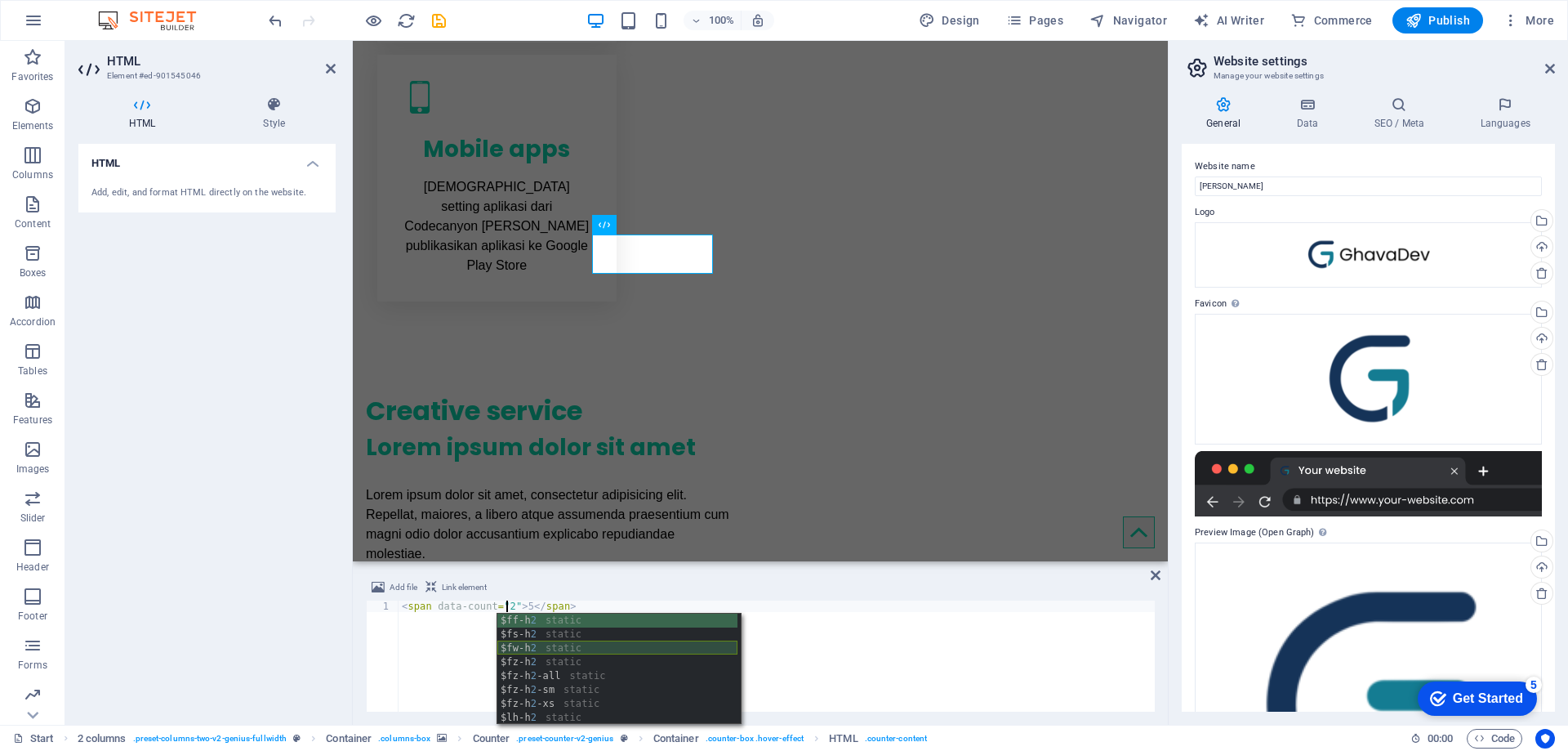
scroll to position [0, 9]
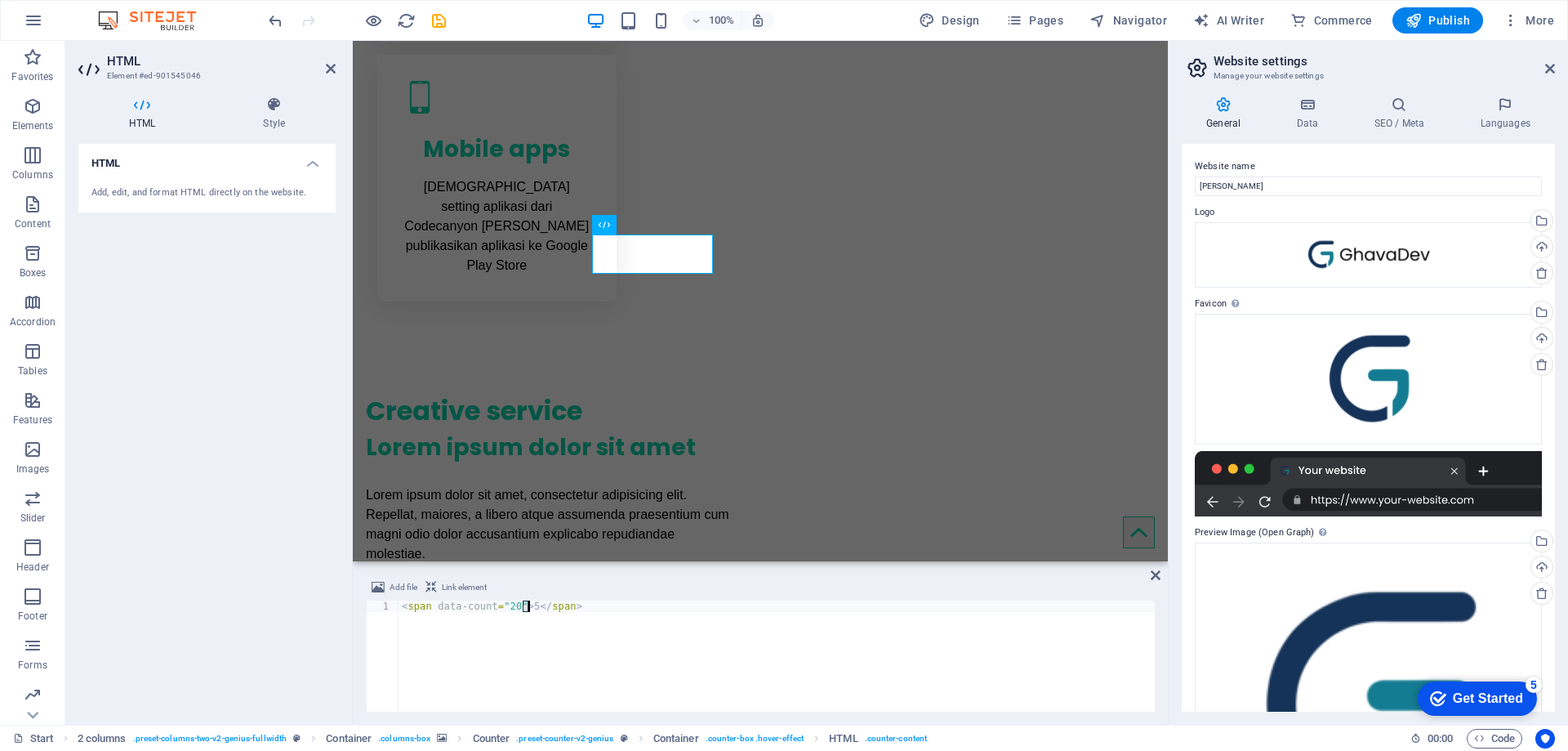
click at [529, 610] on div "< span data-count = "20" > 5 </ span >" at bounding box center [776, 667] width 756 height 134
click at [507, 606] on div "< span data-count = "20" > 5 </ span >" at bounding box center [776, 667] width 756 height 134
click at [508, 611] on div "< span data-count = "20" > 5 </ span >" at bounding box center [776, 656] width 756 height 111
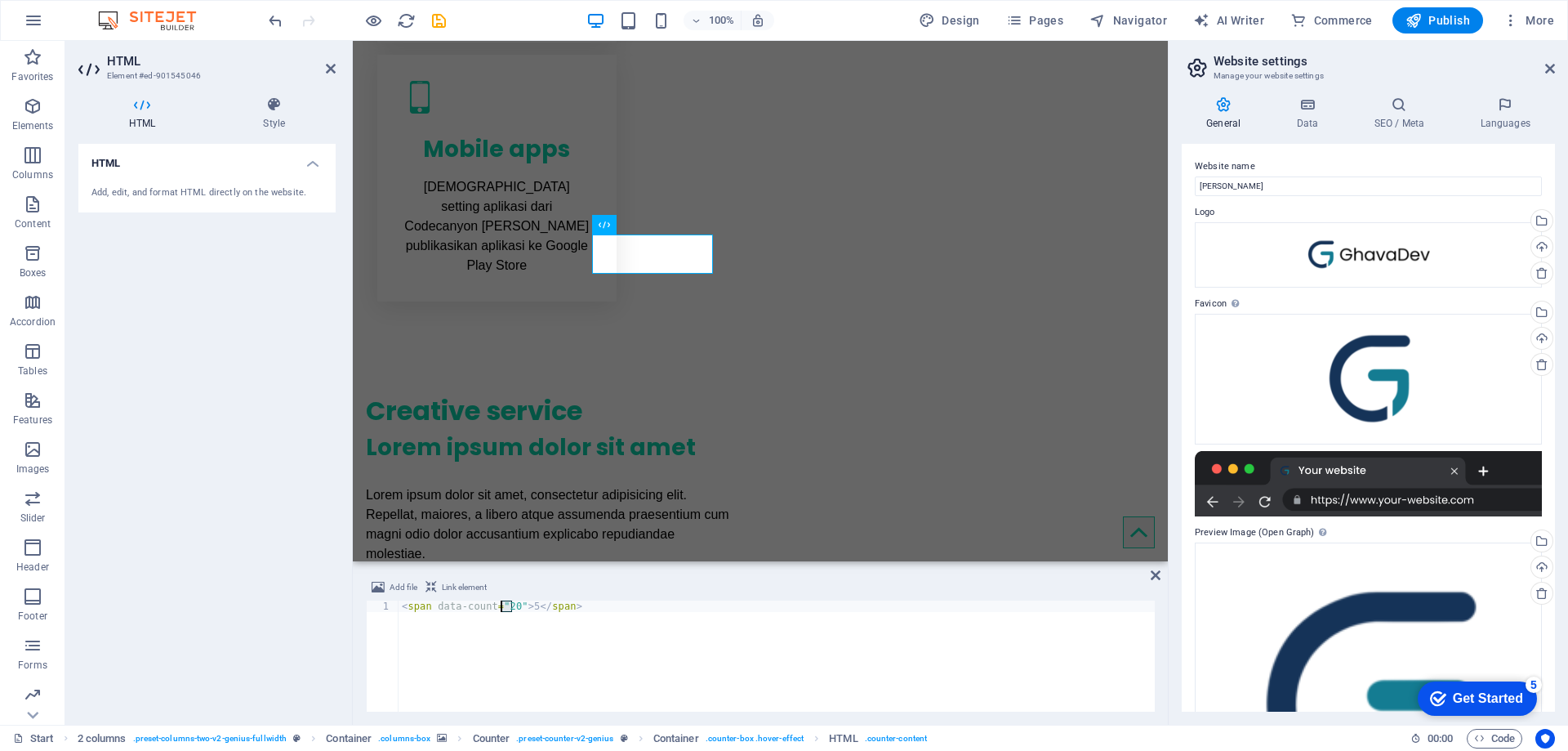
drag, startPoint x: 510, startPoint y: 607, endPoint x: 503, endPoint y: 608, distance: 7.1
click at [503, 608] on div "< span data-count = "20" > 5 </ span >" at bounding box center [776, 667] width 756 height 134
click at [523, 608] on div "< span data-count = "12" > 5 </ span >" at bounding box center [776, 667] width 756 height 134
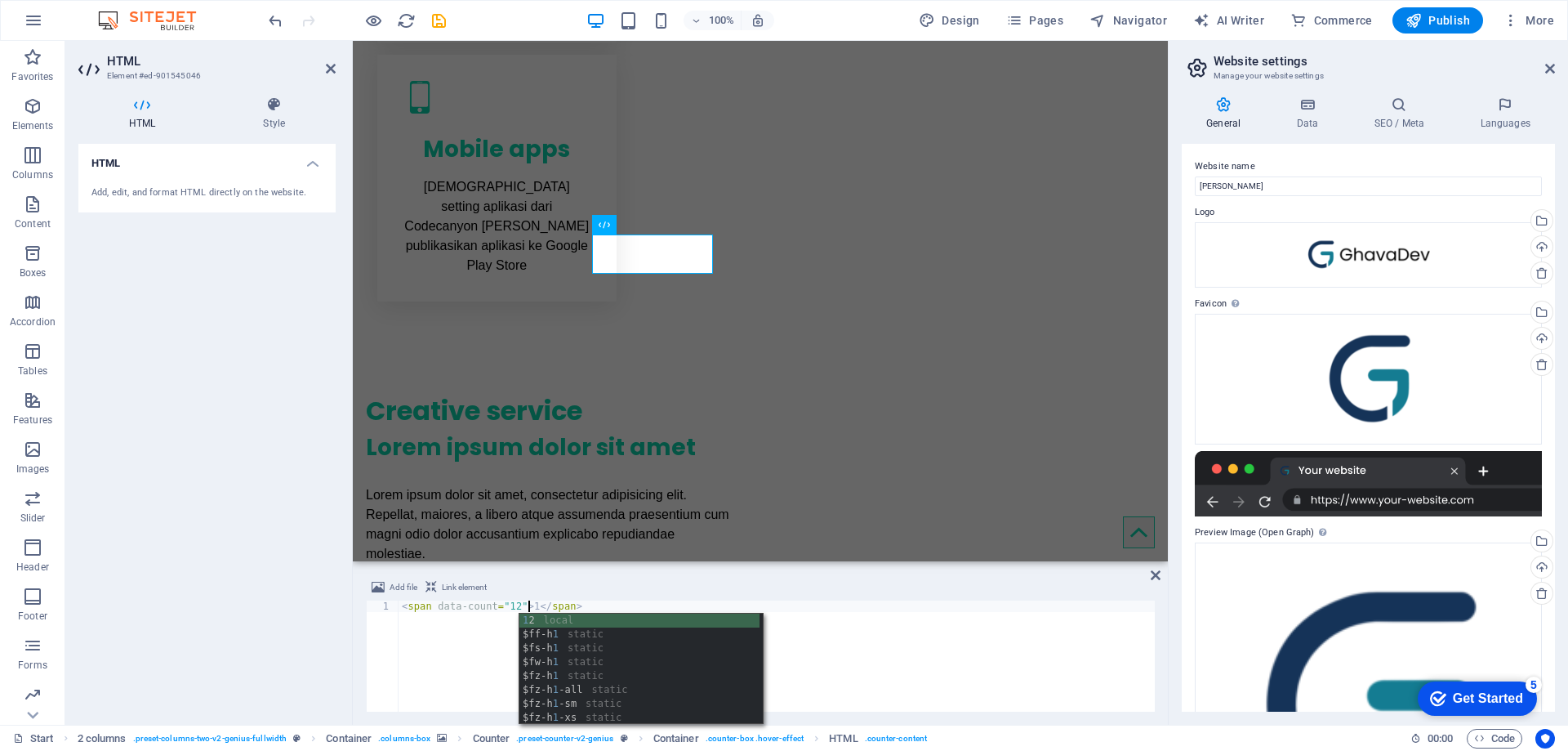
scroll to position [0, 11]
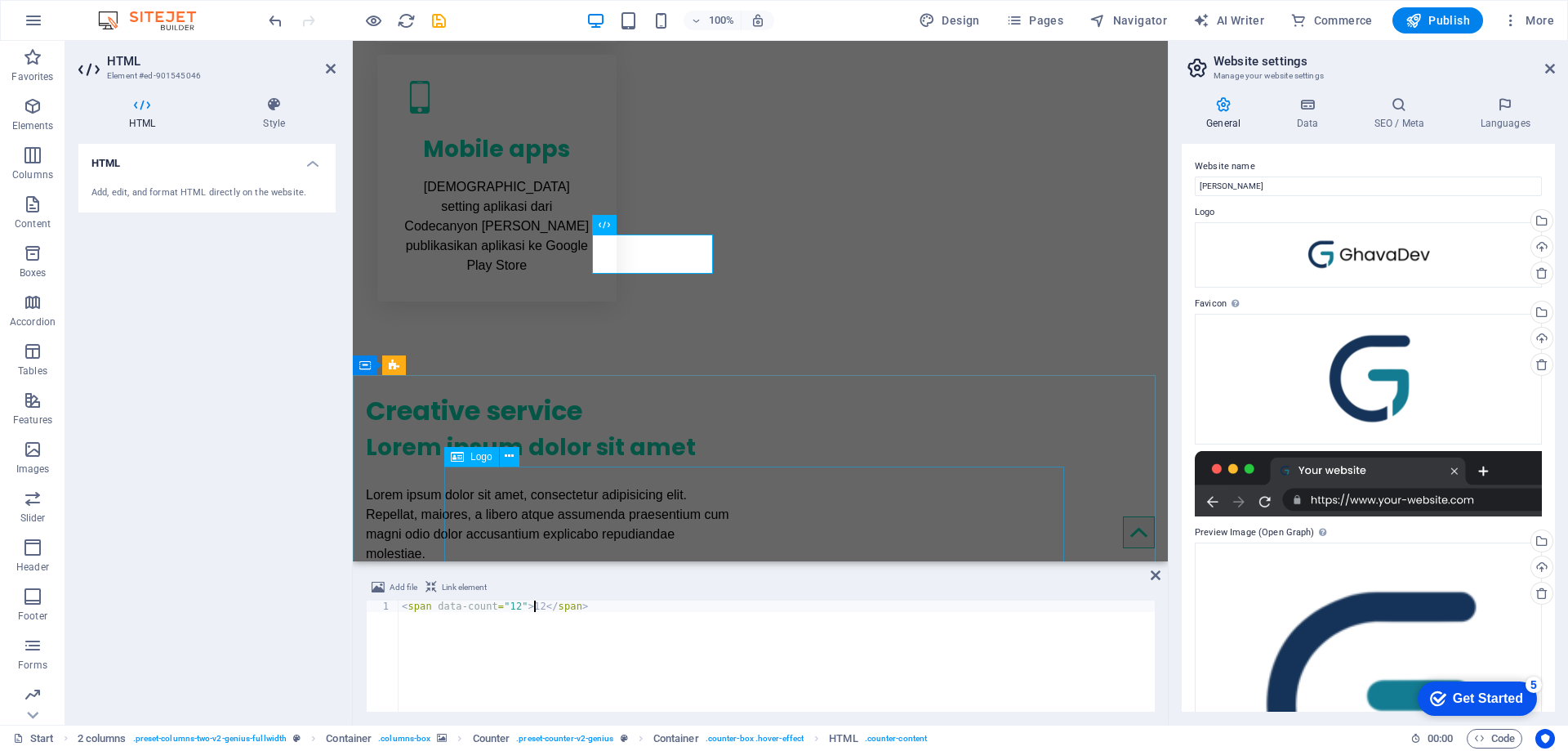
type textarea "<span data-count="12">12</span>"
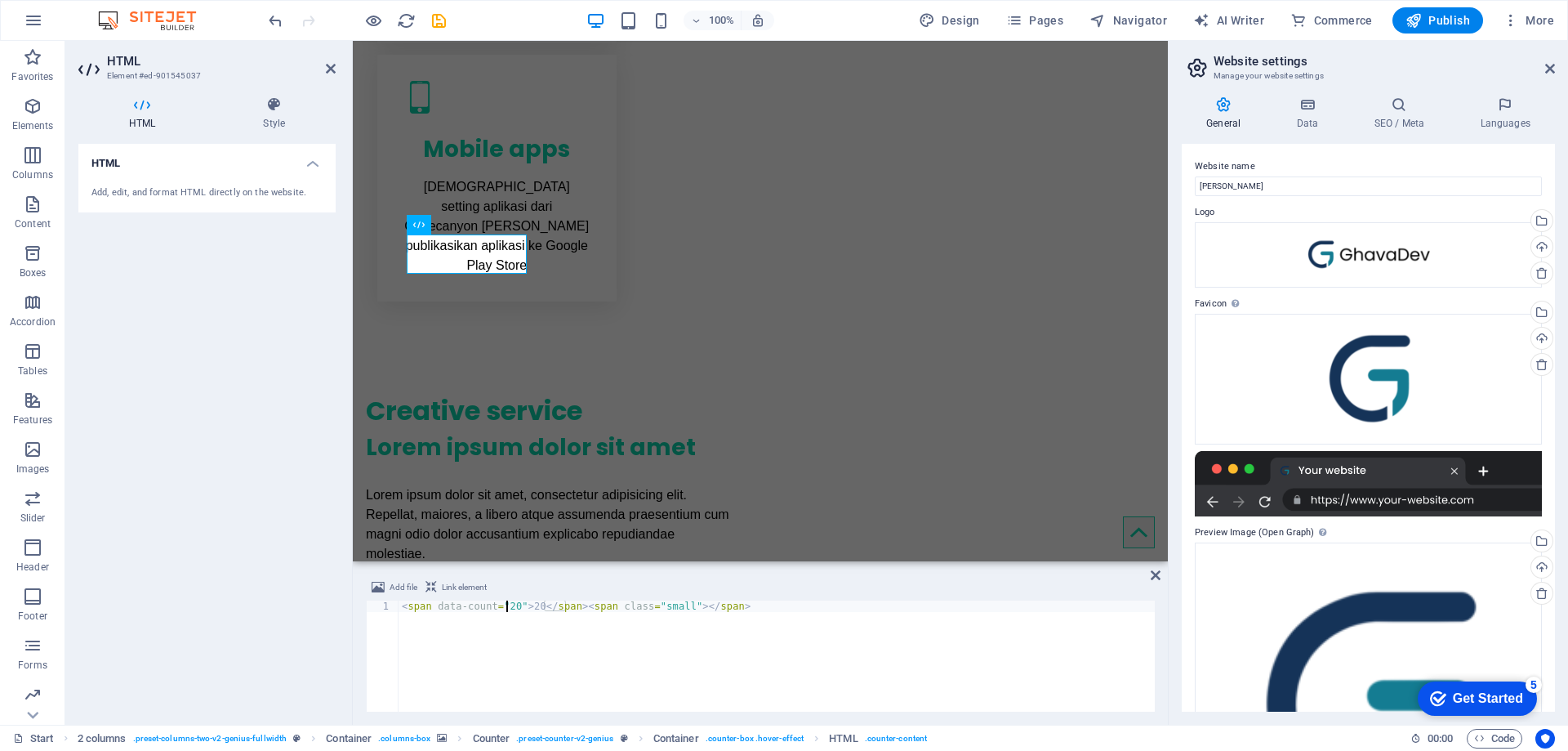
click at [507, 606] on div "< span data-count = "20" > 20 </ span > < span class = "small" > </ span >" at bounding box center [776, 667] width 756 height 134
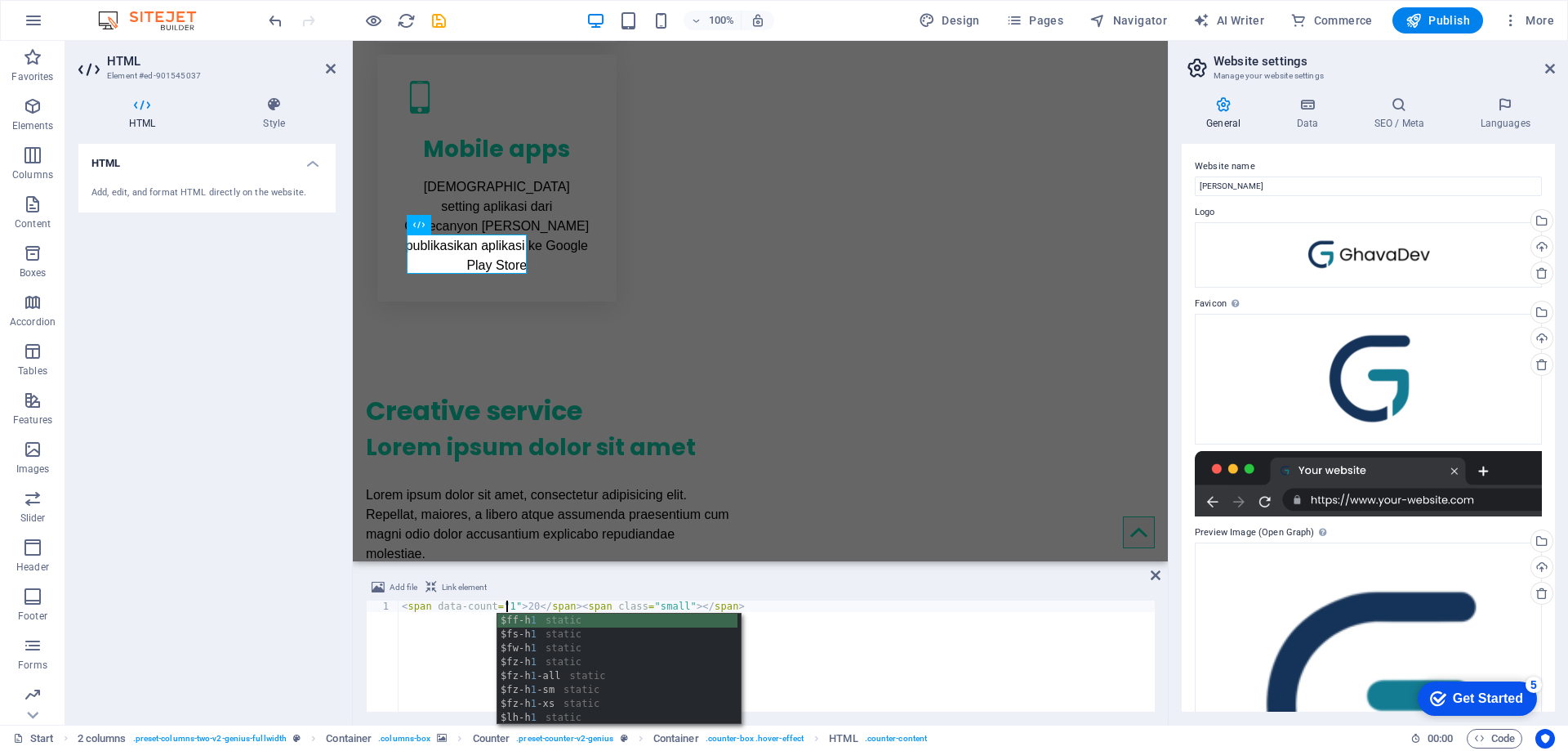
scroll to position [0, 9]
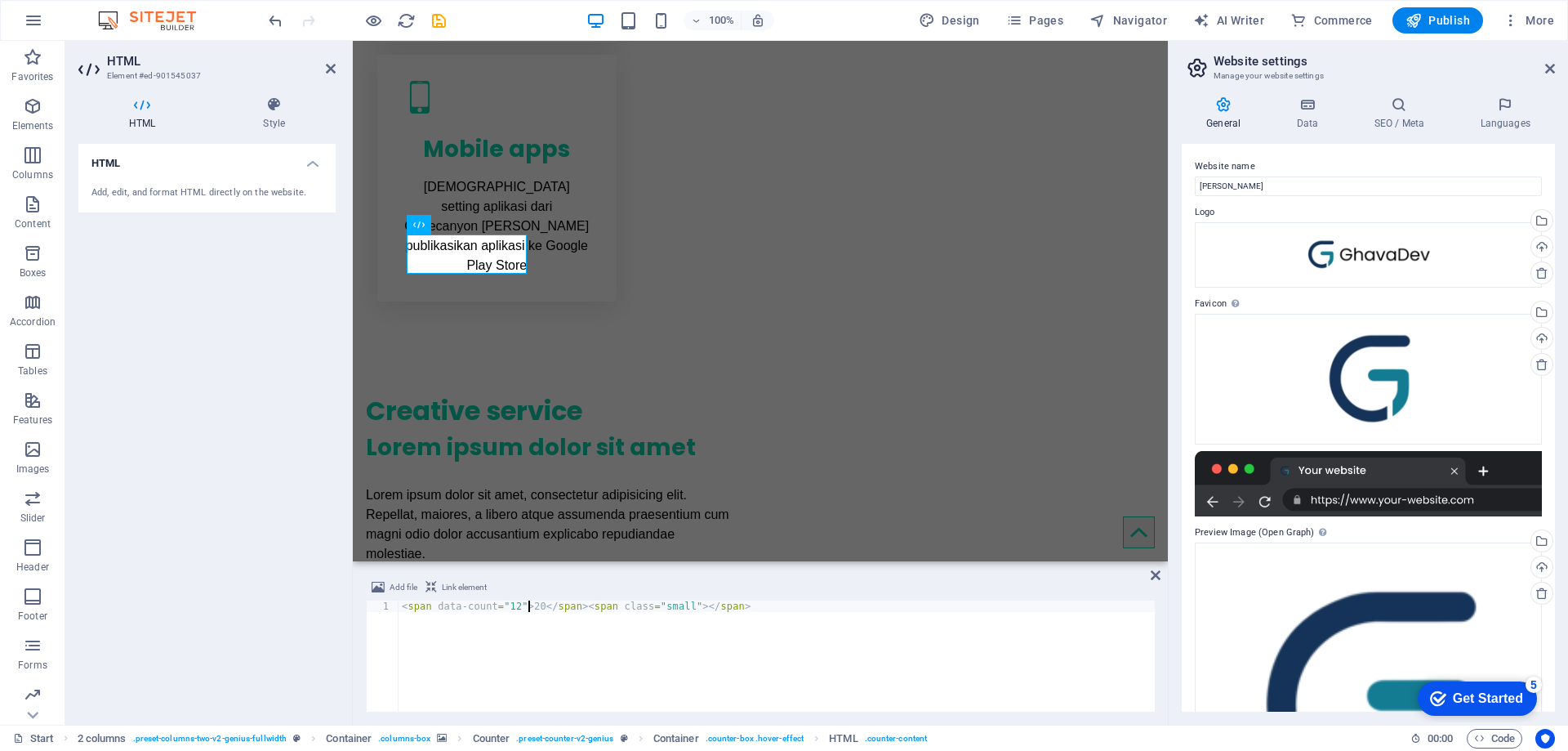
click at [526, 604] on div "< span data-count = "12" > 20 </ span > < span class = "small" > </ span >" at bounding box center [776, 667] width 756 height 134
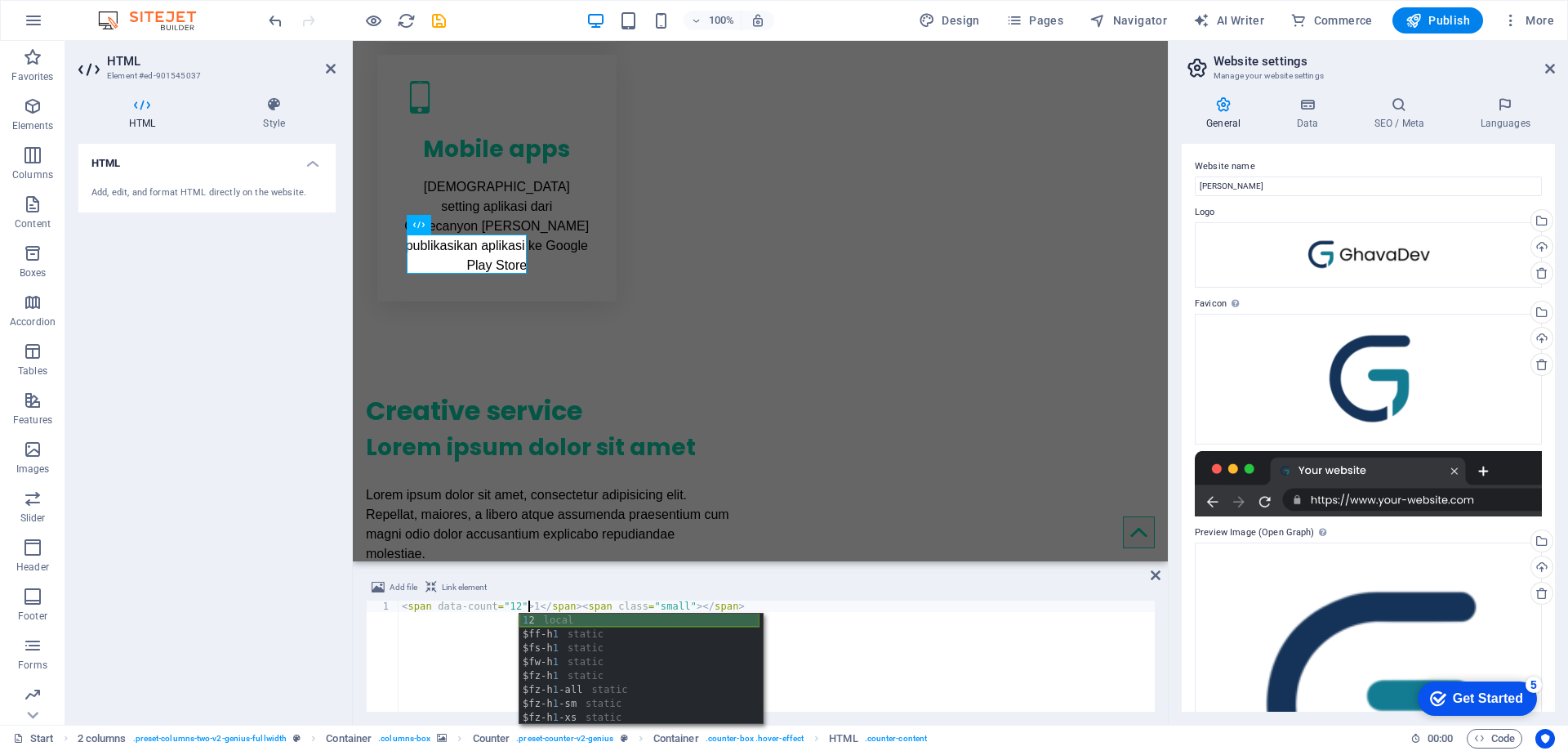
scroll to position [0, 11]
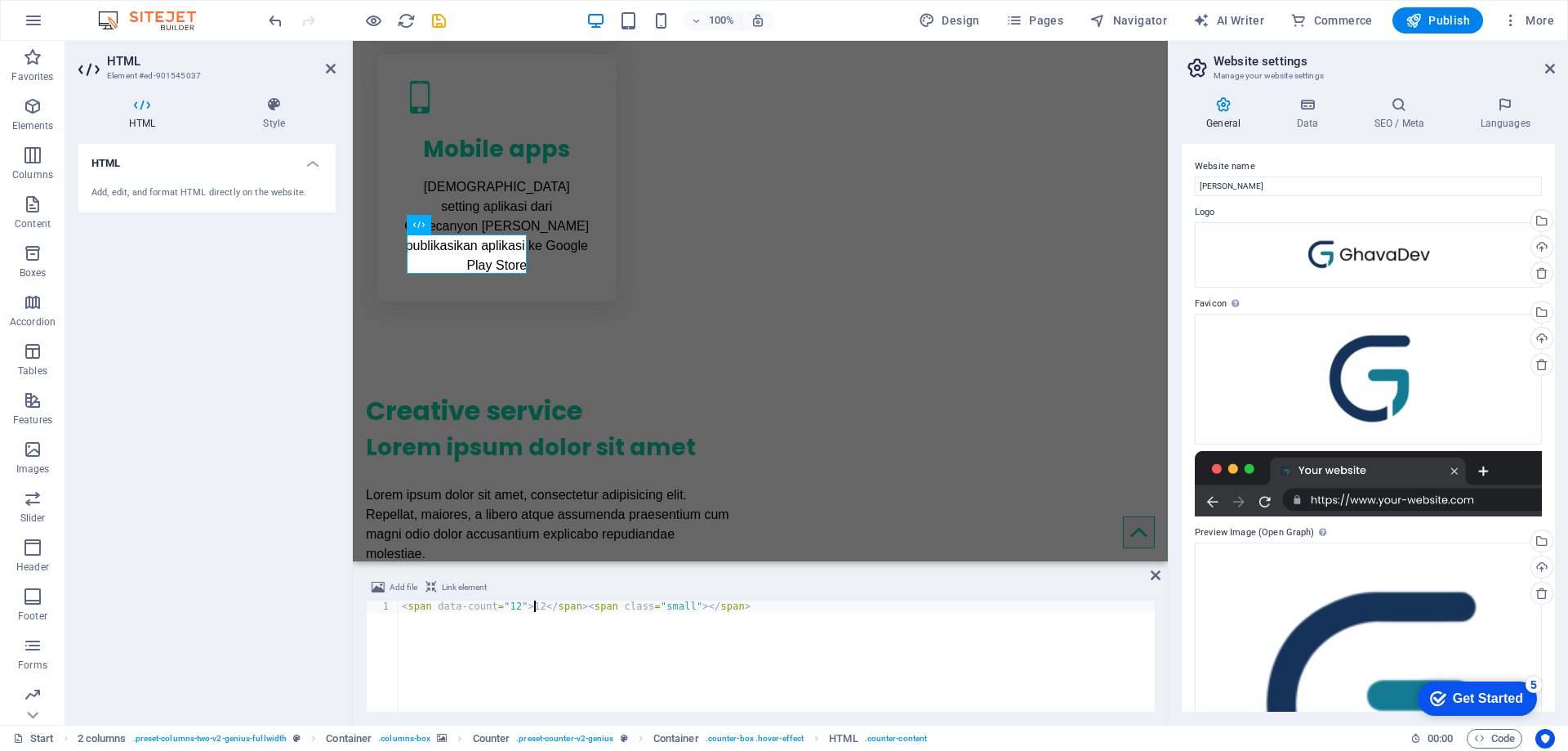
click at [706, 642] on div "< span data-count = "12" > 12 </ span > < span class = "small" > </ span >" at bounding box center [776, 667] width 756 height 134
type textarea "<span data-count="12">12</span><span class="small"></span>"
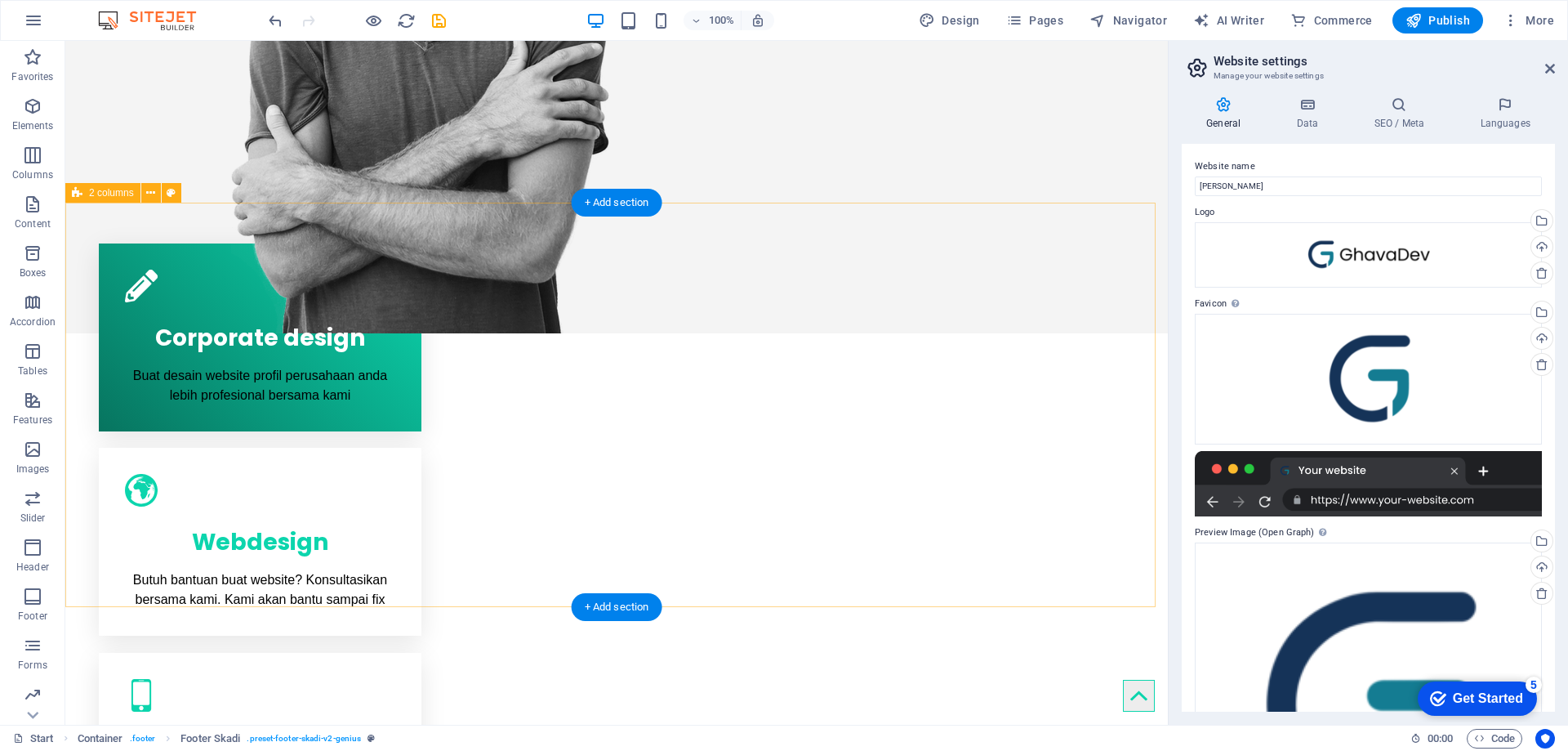
scroll to position [0, 0]
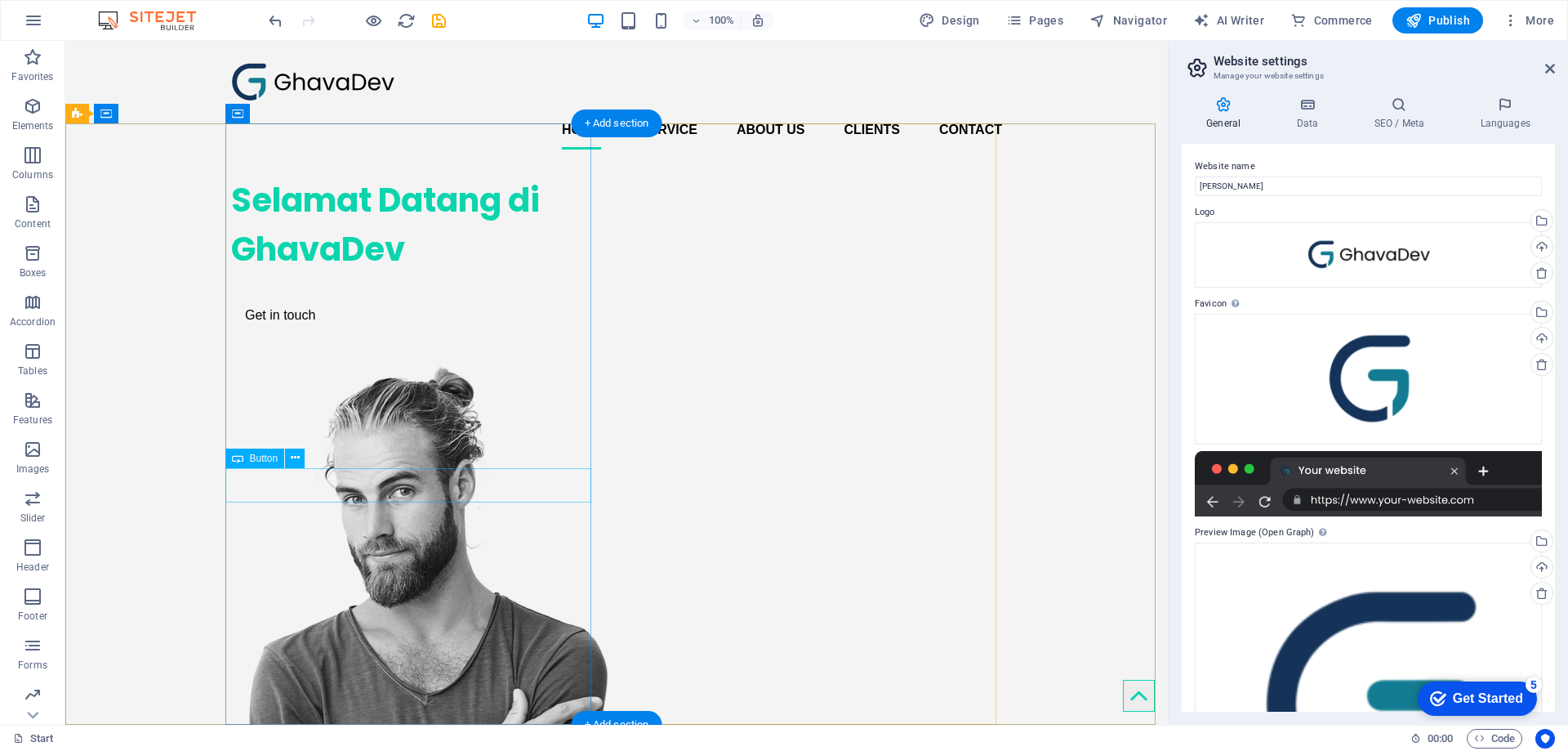
click at [289, 332] on div "Get in touch" at bounding box center [414, 315] width 366 height 34
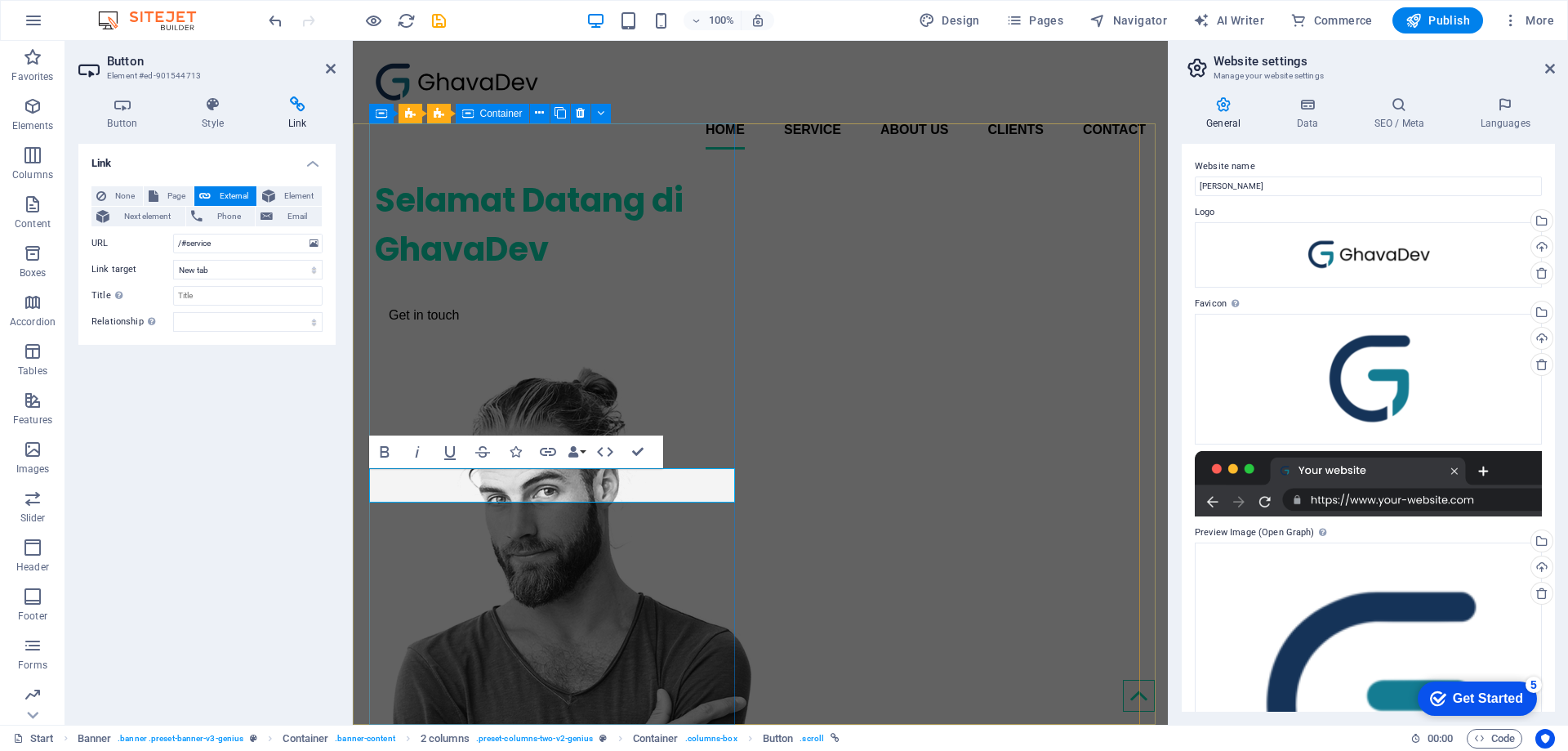
click at [611, 277] on div "Selamat Datang di GhavaDev Get in touch" at bounding box center [558, 254] width 366 height 183
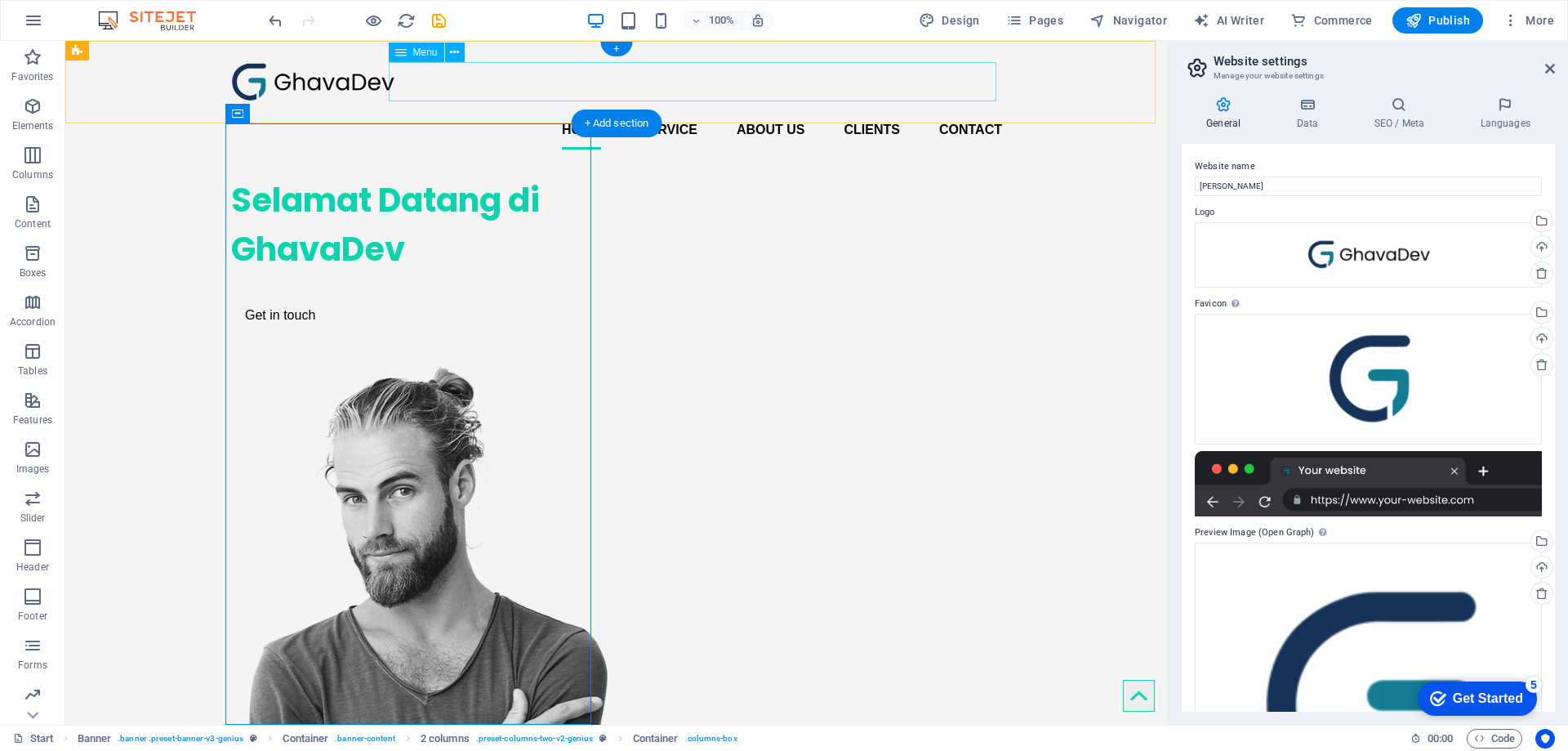
click at [775, 110] on nav "Home Service About us Clients Contact" at bounding box center [616, 129] width 771 height 39
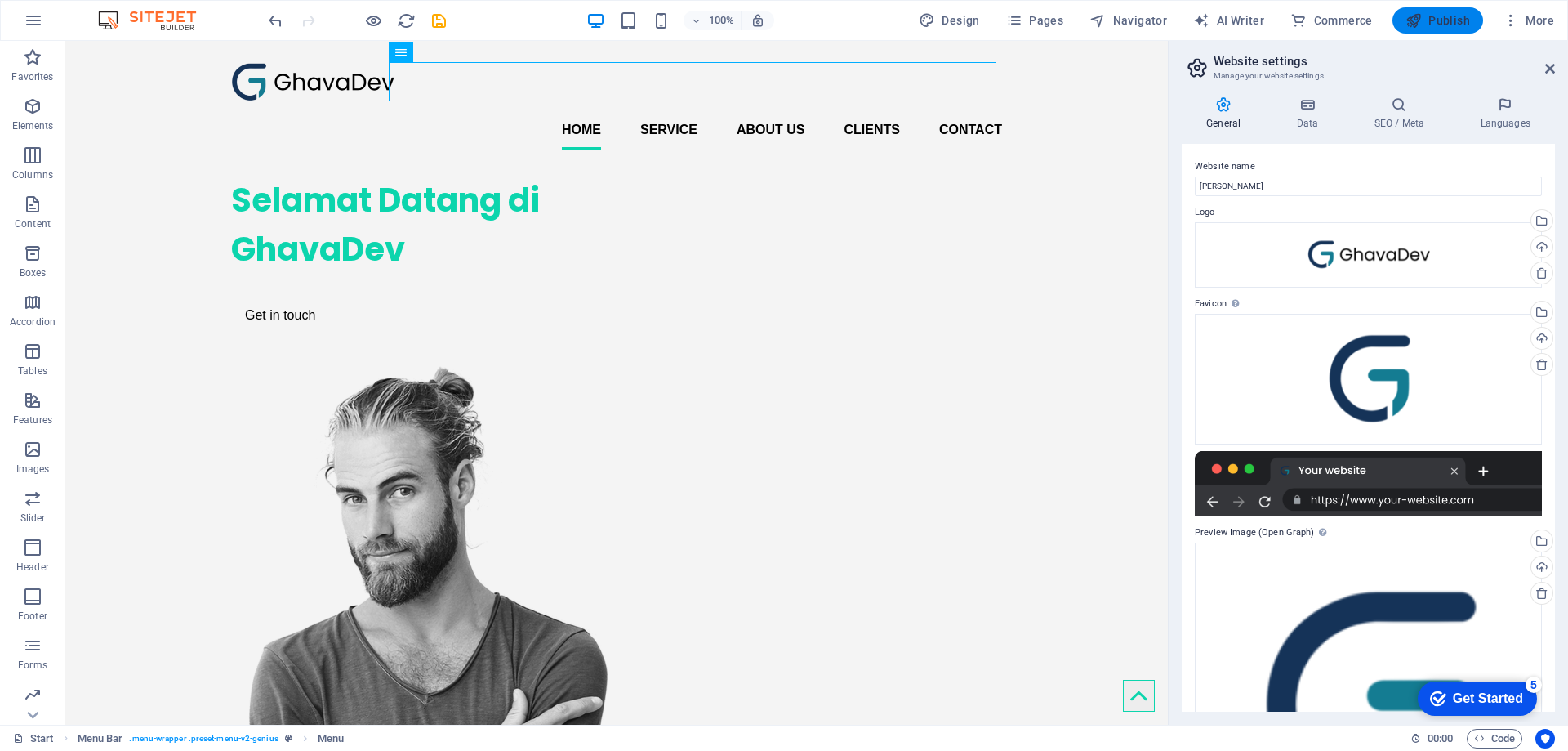
click at [1447, 23] on span "Publish" at bounding box center [1437, 21] width 64 height 17
